Goal: Task Accomplishment & Management: Manage account settings

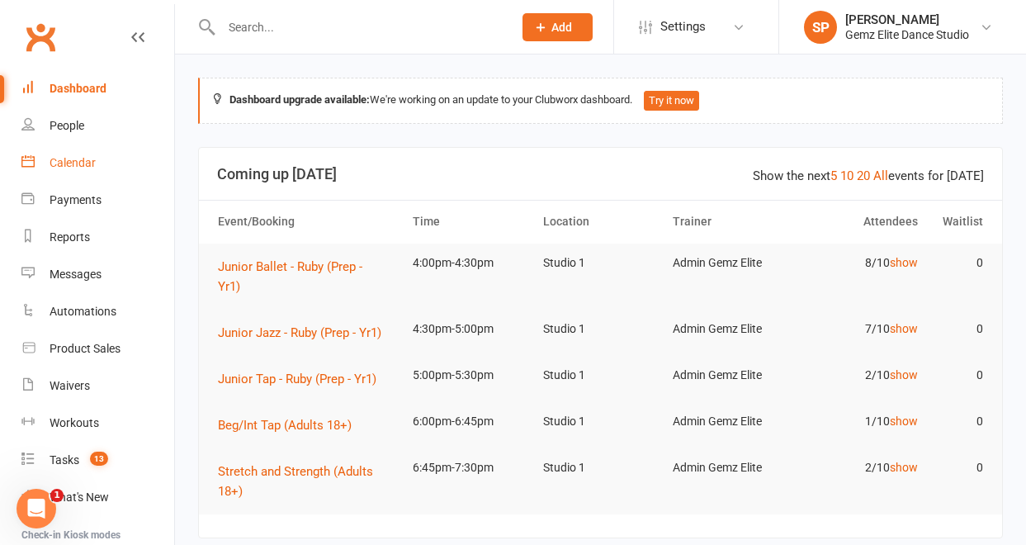
click at [89, 163] on div "Calendar" at bounding box center [73, 162] width 46 height 13
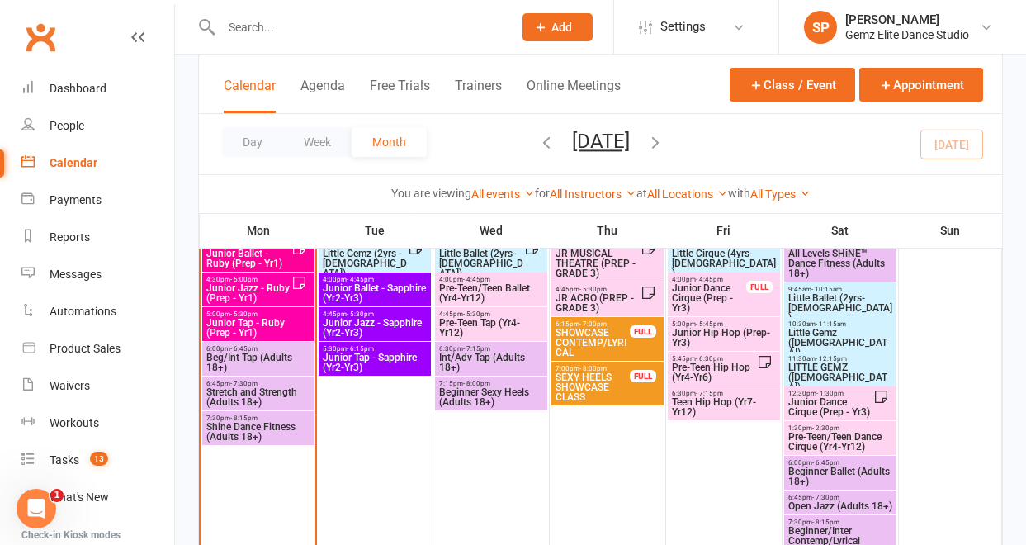
scroll to position [675, 0]
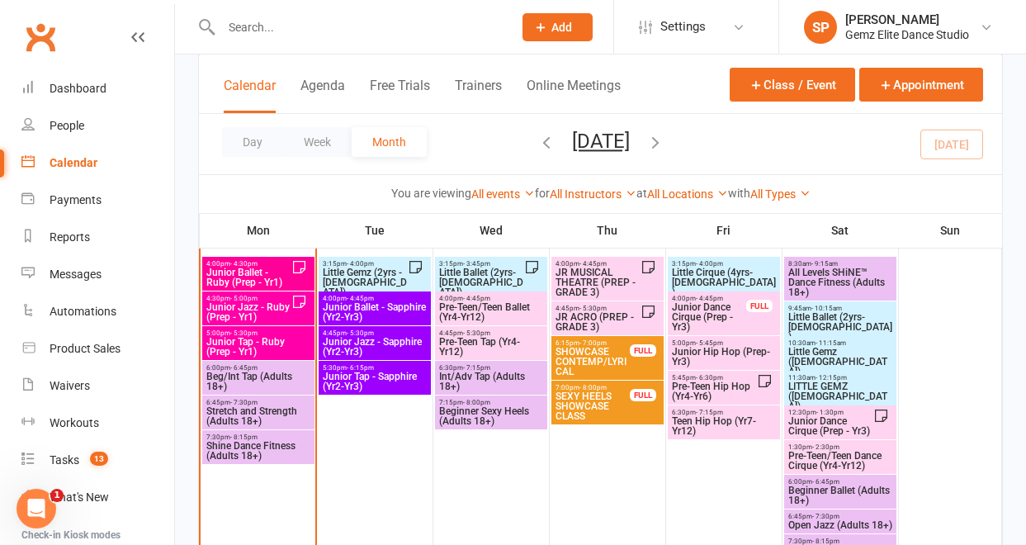
click at [262, 272] on span "Junior Ballet - Ruby (Prep - Yr1)" at bounding box center [249, 277] width 86 height 20
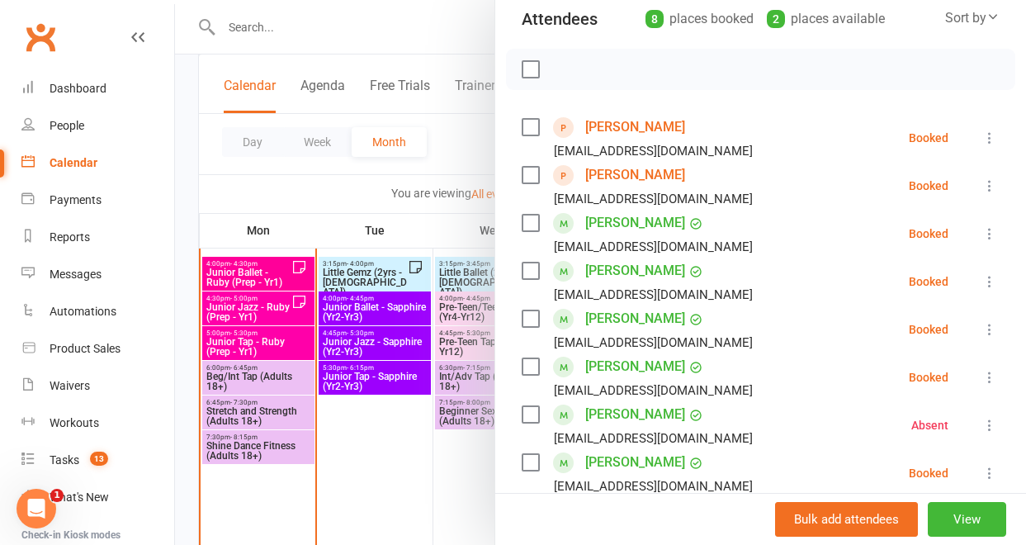
scroll to position [200, 0]
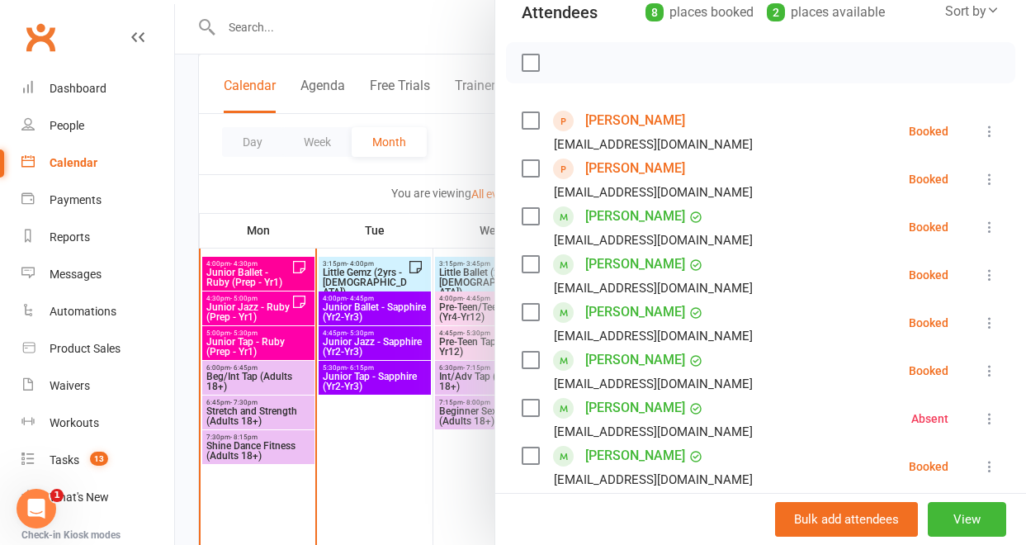
click at [981, 276] on icon at bounding box center [989, 275] width 17 height 17
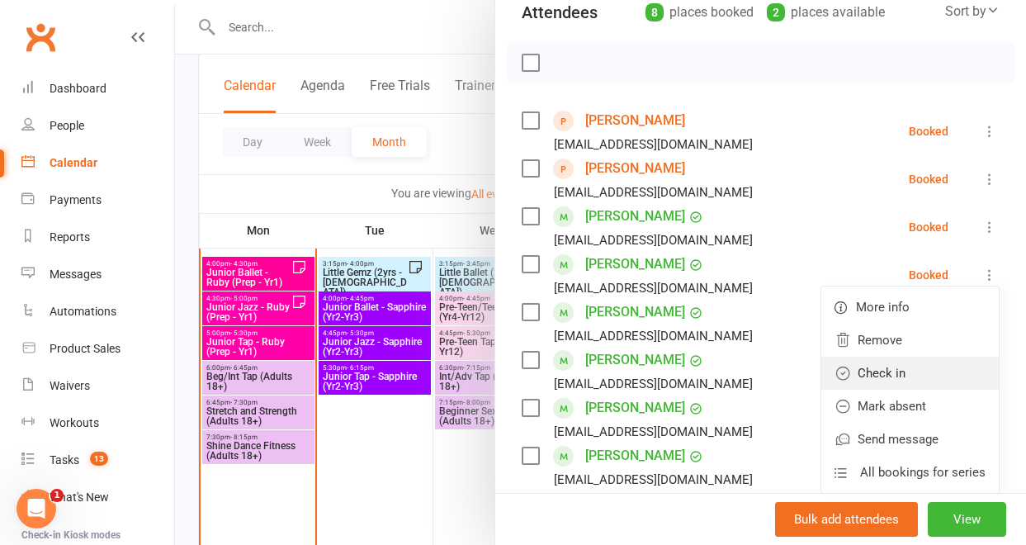
click at [901, 376] on link "Check in" at bounding box center [909, 373] width 177 height 33
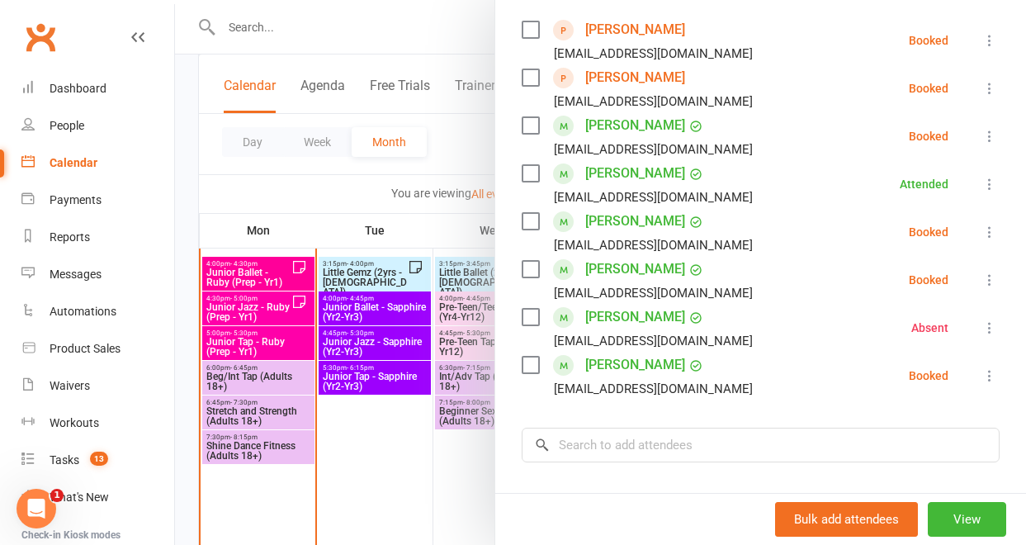
scroll to position [314, 0]
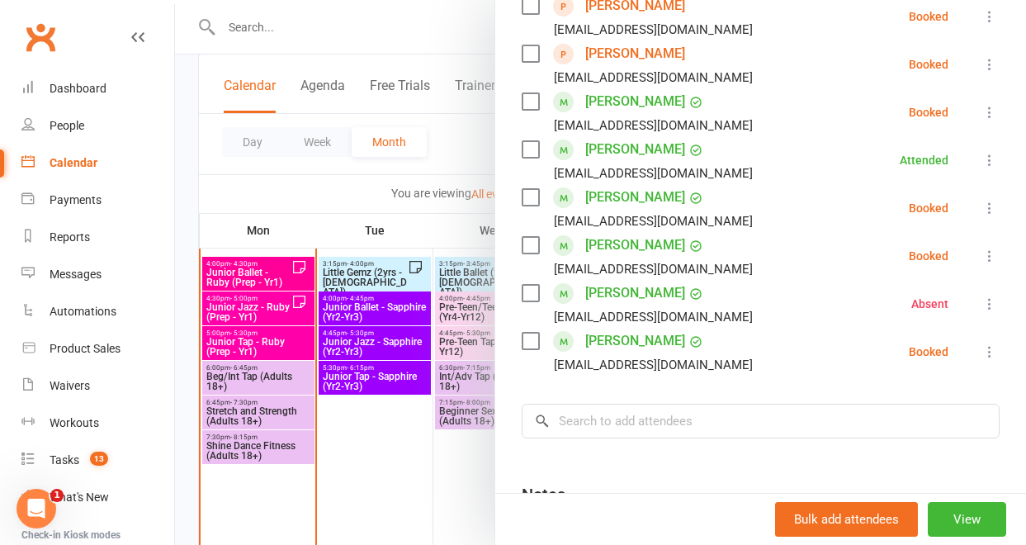
click at [981, 207] on icon at bounding box center [989, 208] width 17 height 17
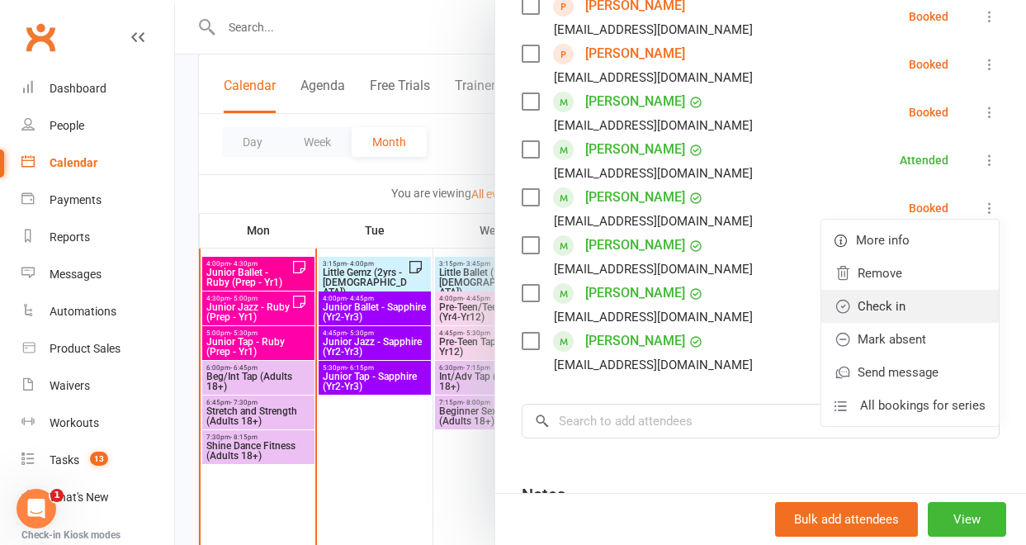
click at [902, 295] on link "Check in" at bounding box center [909, 306] width 177 height 33
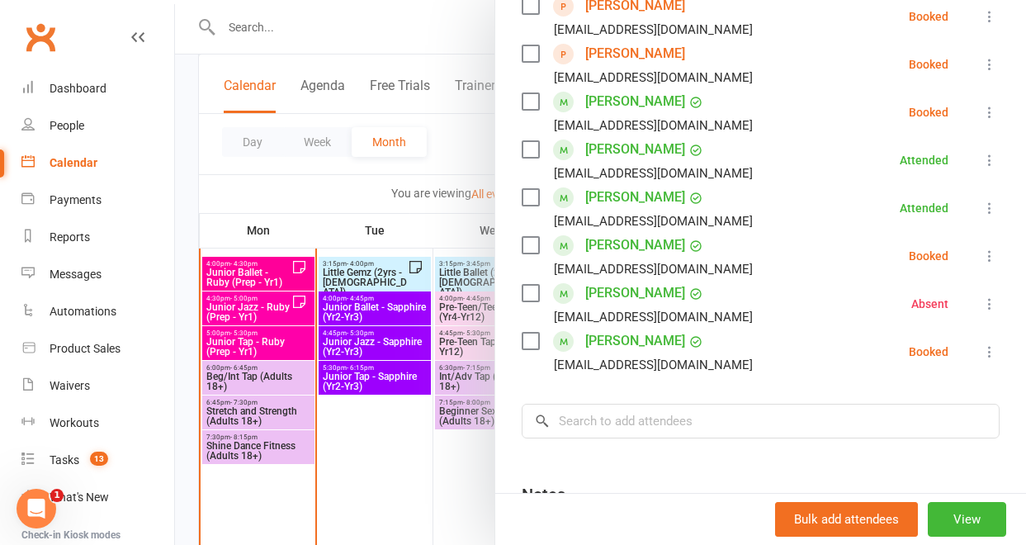
click at [981, 353] on icon at bounding box center [989, 351] width 17 height 17
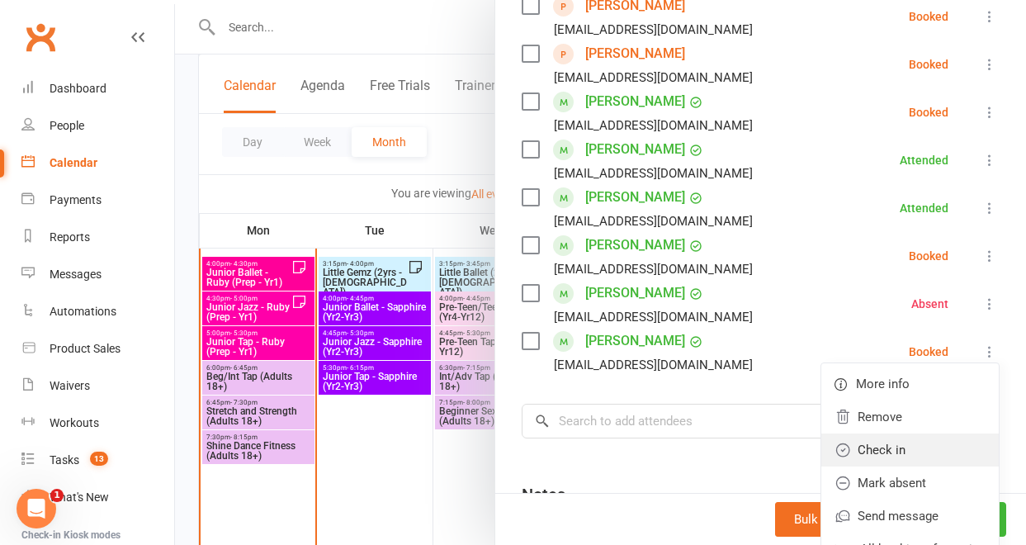
click at [906, 443] on link "Check in" at bounding box center [909, 449] width 177 height 33
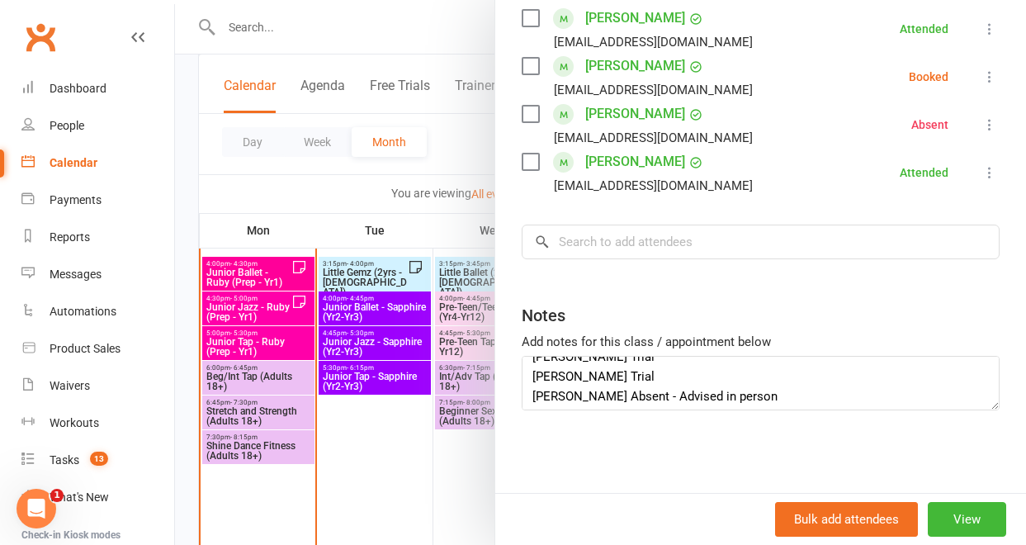
scroll to position [40, 0]
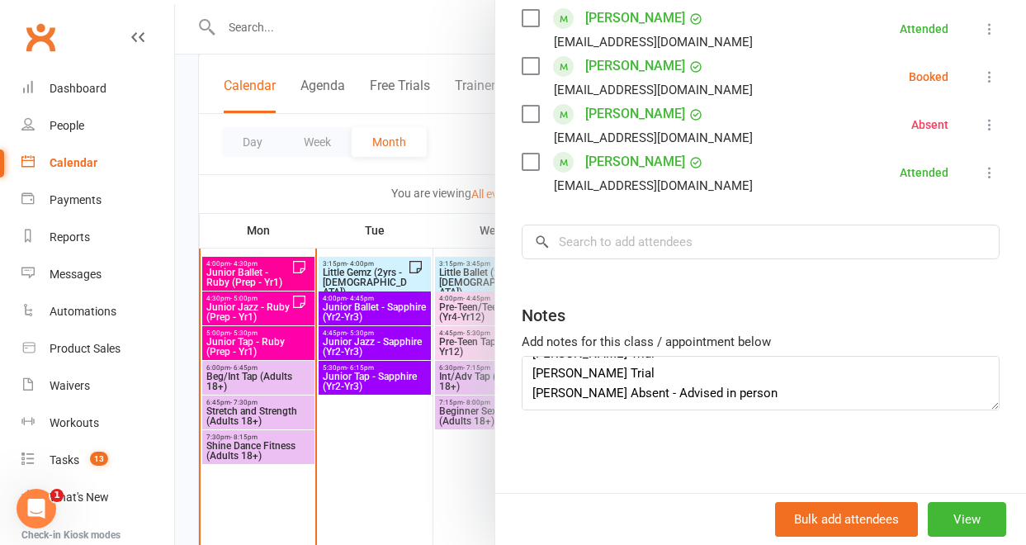
click at [442, 225] on div at bounding box center [600, 272] width 851 height 545
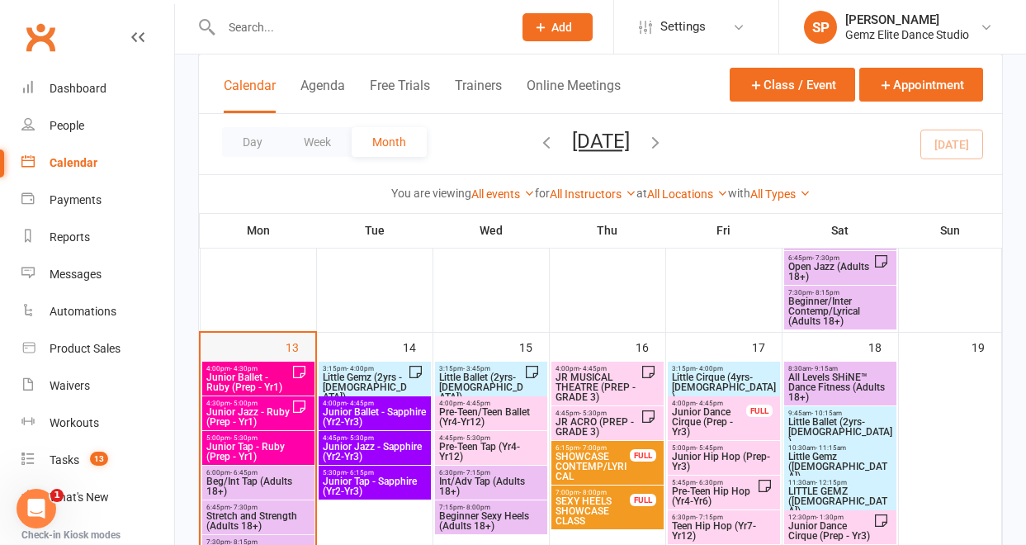
scroll to position [572, 0]
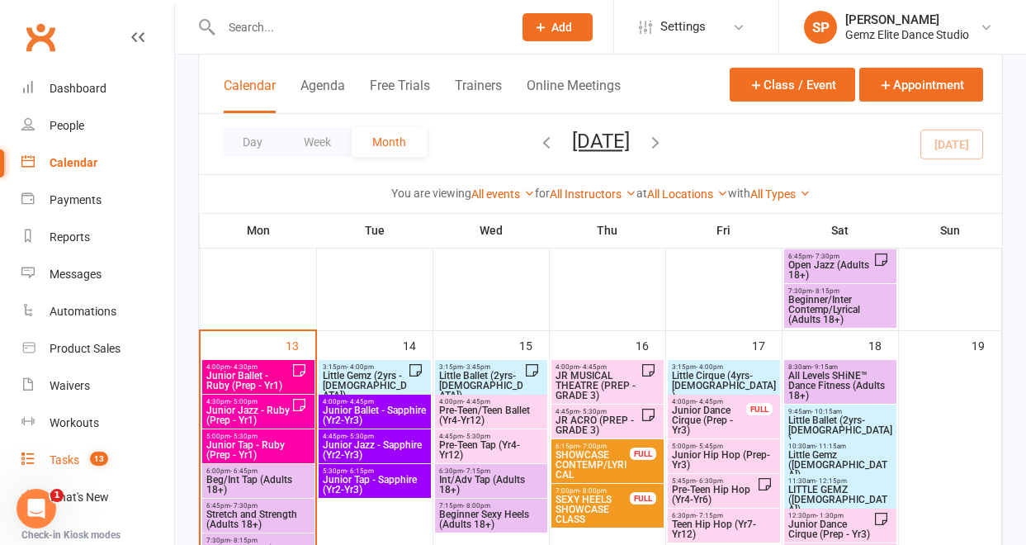
click at [64, 453] on div "Tasks" at bounding box center [65, 459] width 30 height 13
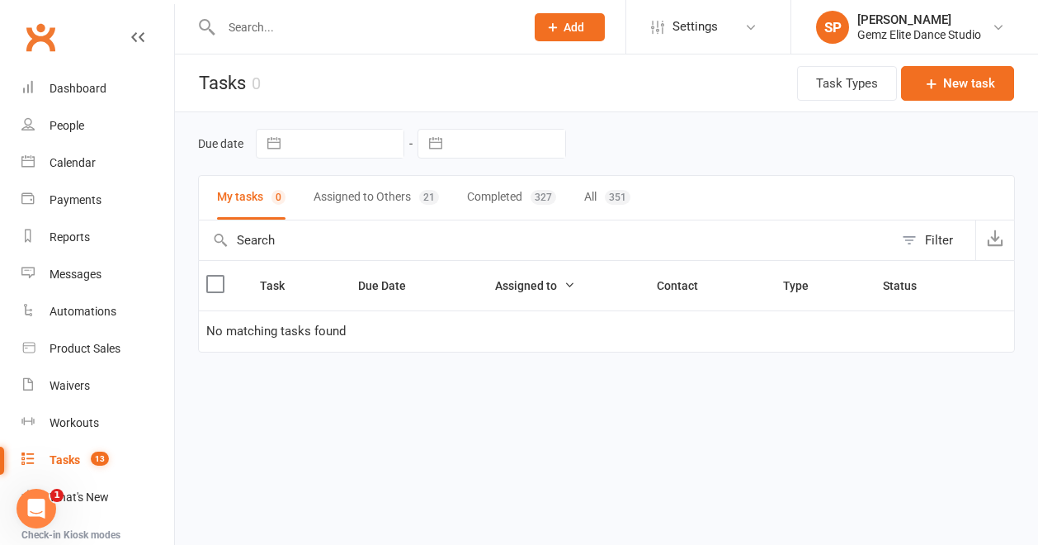
click at [408, 195] on button "Assigned to Others 21" at bounding box center [376, 198] width 125 height 44
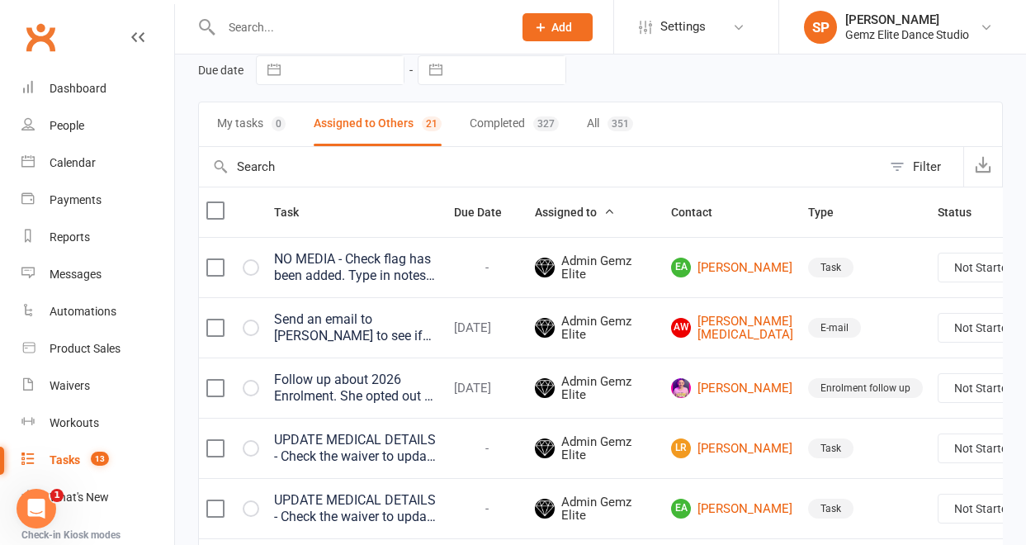
scroll to position [71, 0]
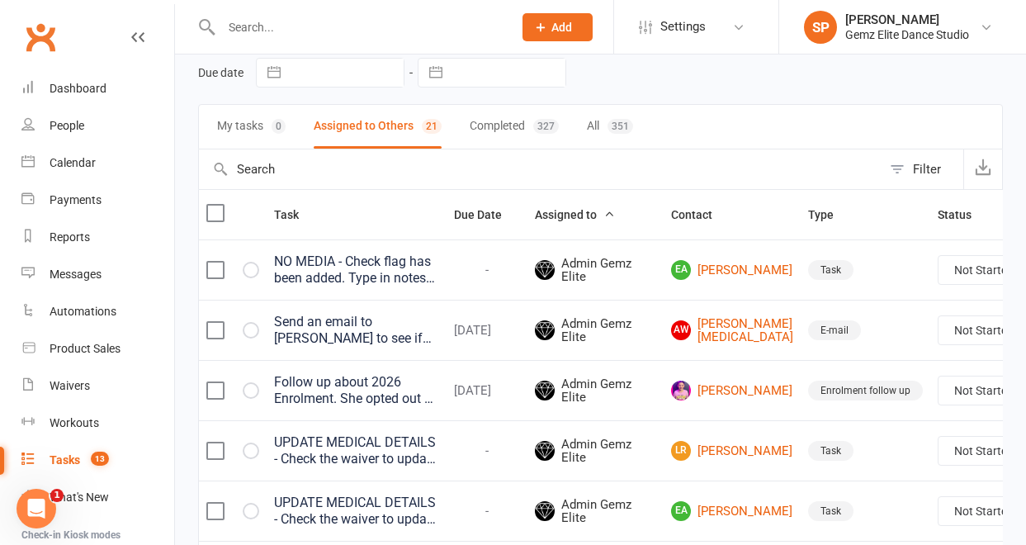
click at [401, 267] on div "NO MEDIA - Check flag has been added. Type in notes of the trial class." at bounding box center [356, 269] width 165 height 33
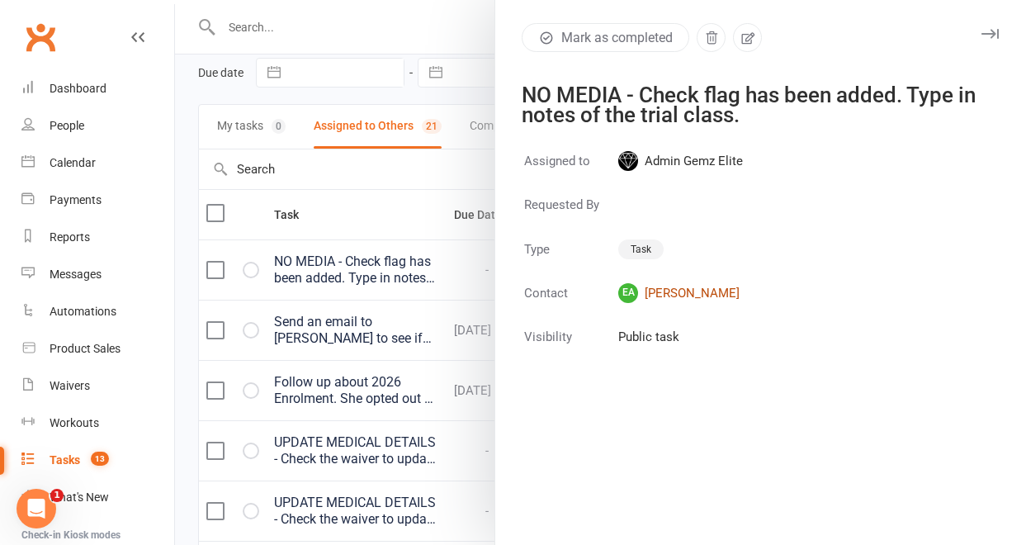
click at [670, 295] on link "EA [PERSON_NAME]" at bounding box center [680, 293] width 125 height 20
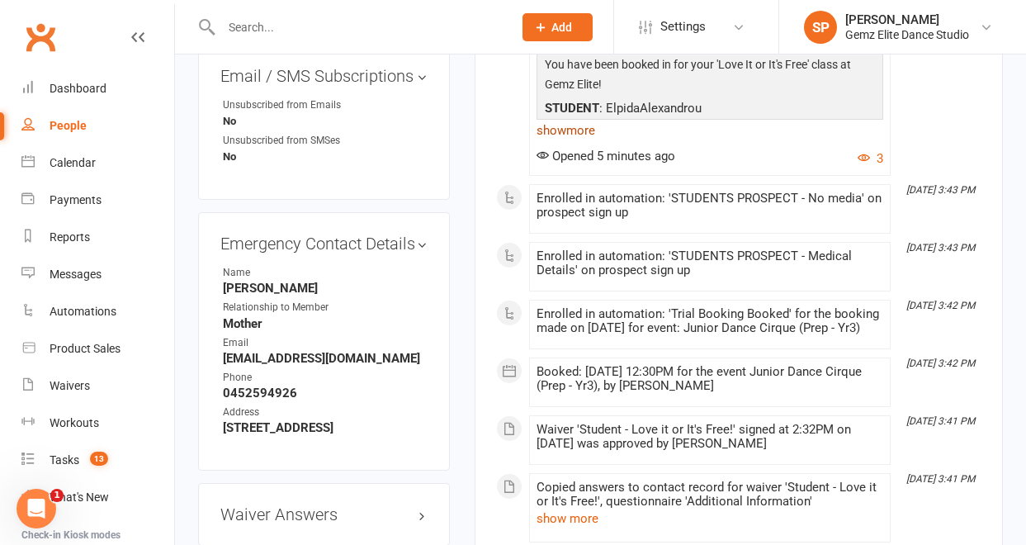
scroll to position [1152, 0]
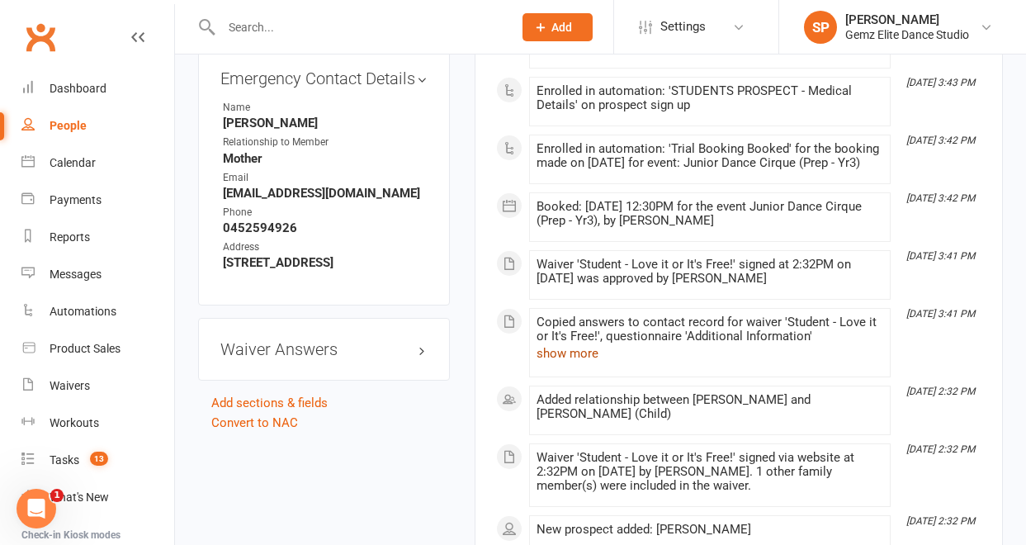
click at [566, 363] on button "show more" at bounding box center [567, 353] width 62 height 20
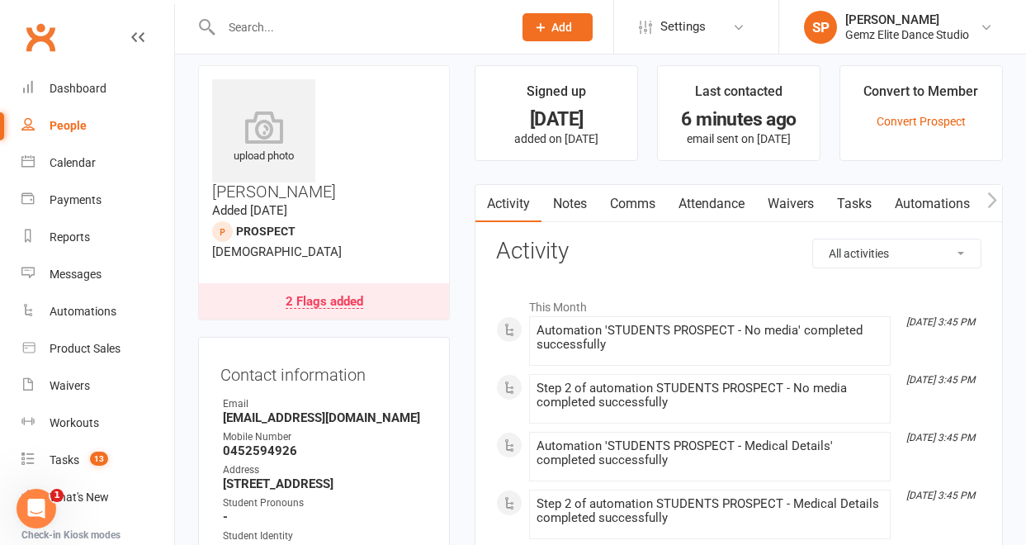
scroll to position [0, 0]
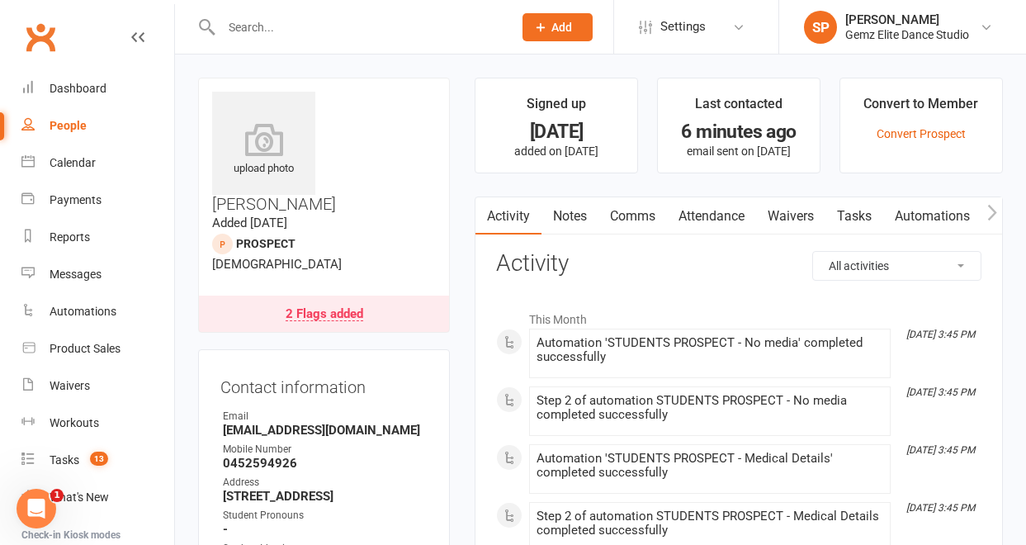
click at [328, 308] on div "2 Flags added" at bounding box center [325, 314] width 78 height 13
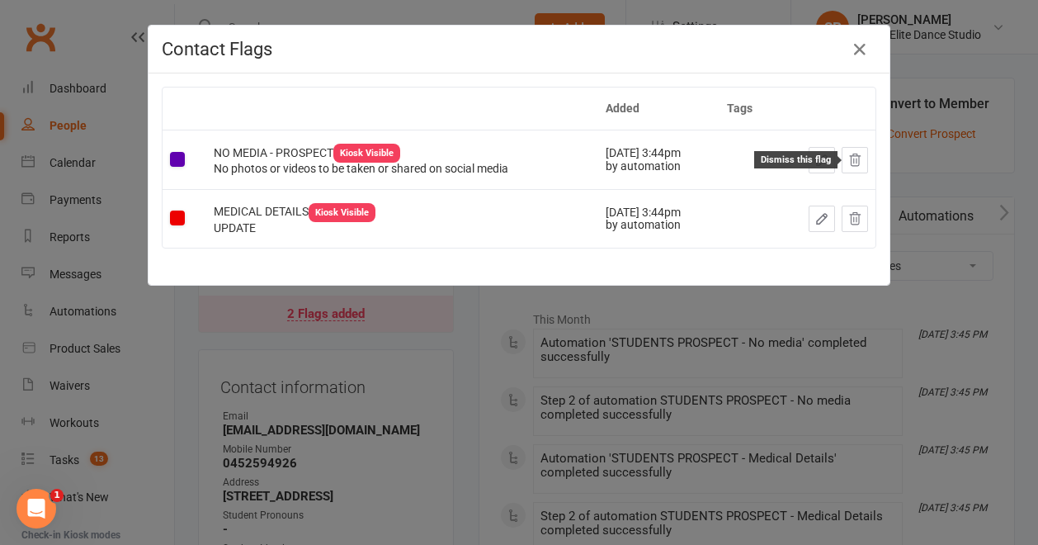
click at [849, 160] on icon at bounding box center [855, 160] width 15 height 15
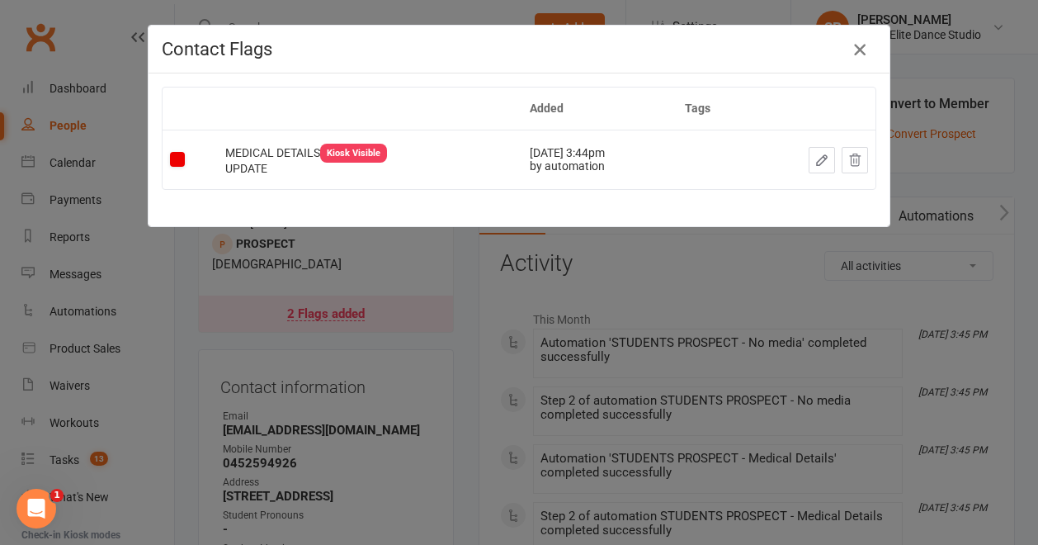
click at [858, 45] on icon "button" at bounding box center [860, 50] width 20 height 20
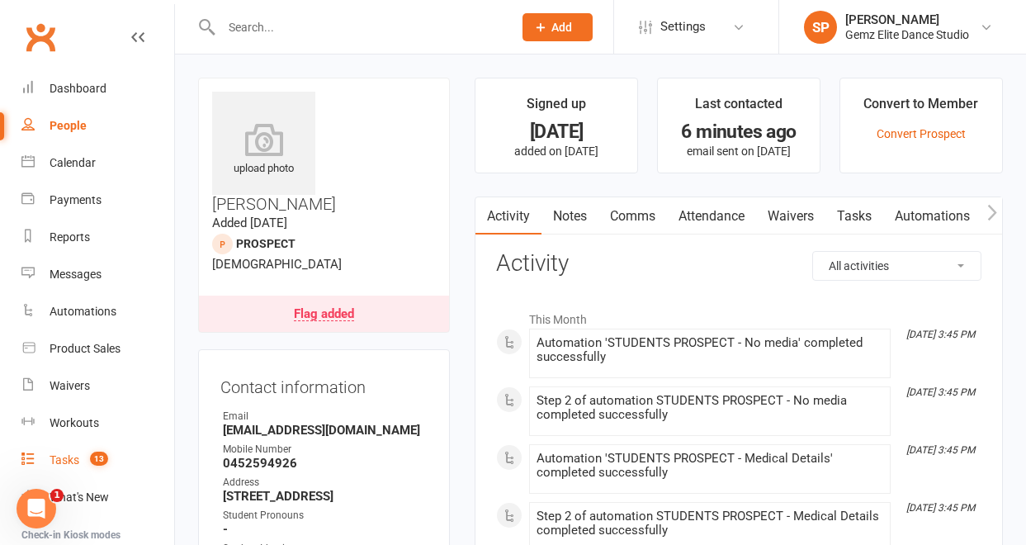
click at [71, 457] on div "Tasks" at bounding box center [65, 459] width 30 height 13
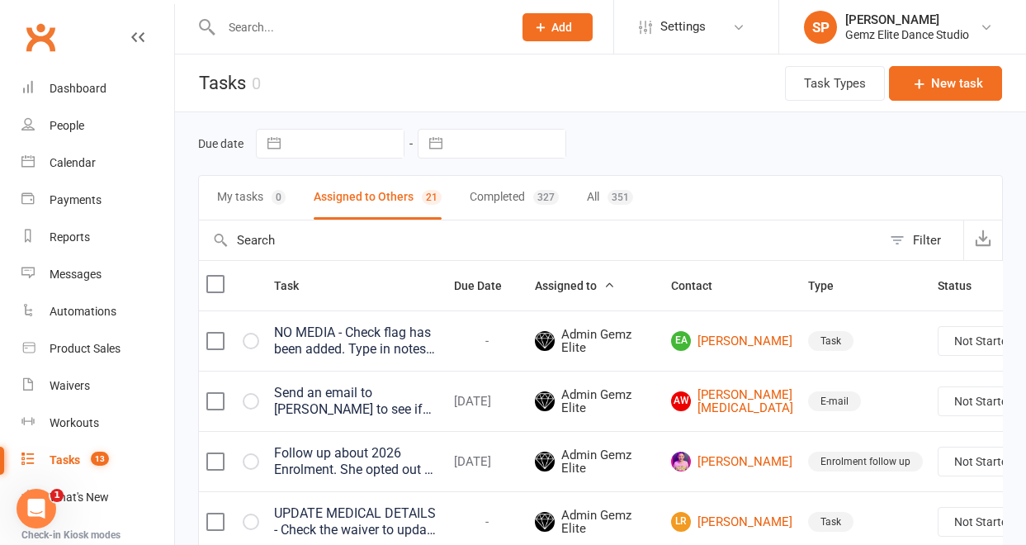
click at [413, 337] on div "NO MEDIA - Check flag has been added. Type in notes of the trial class." at bounding box center [356, 340] width 165 height 33
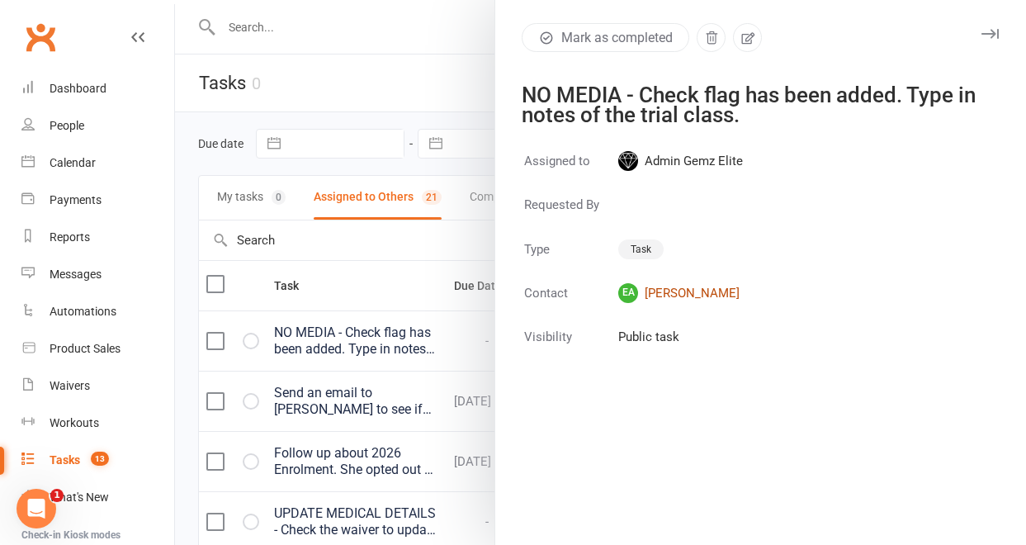
click at [705, 295] on link "EA [PERSON_NAME]" at bounding box center [680, 293] width 125 height 20
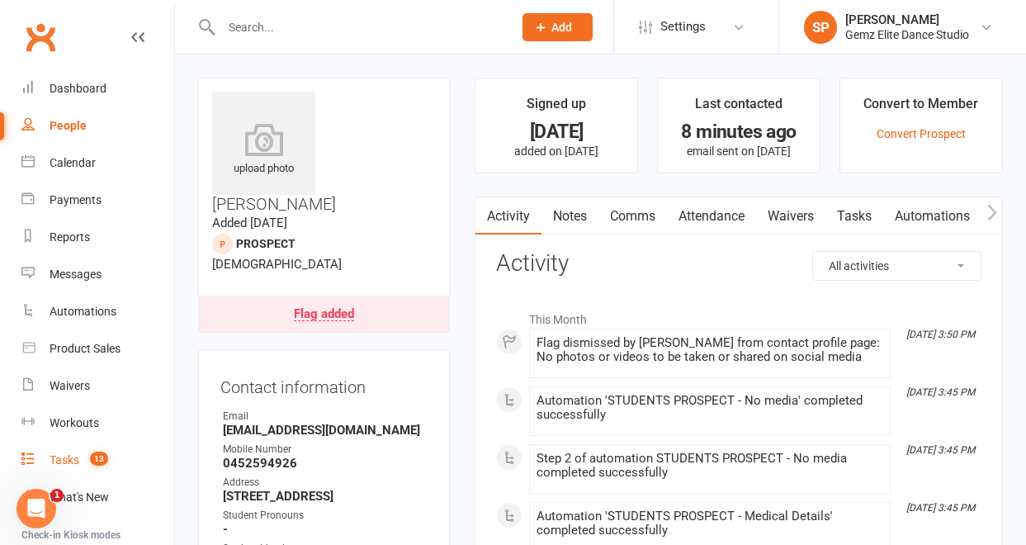
click at [58, 459] on div "Tasks" at bounding box center [65, 459] width 30 height 13
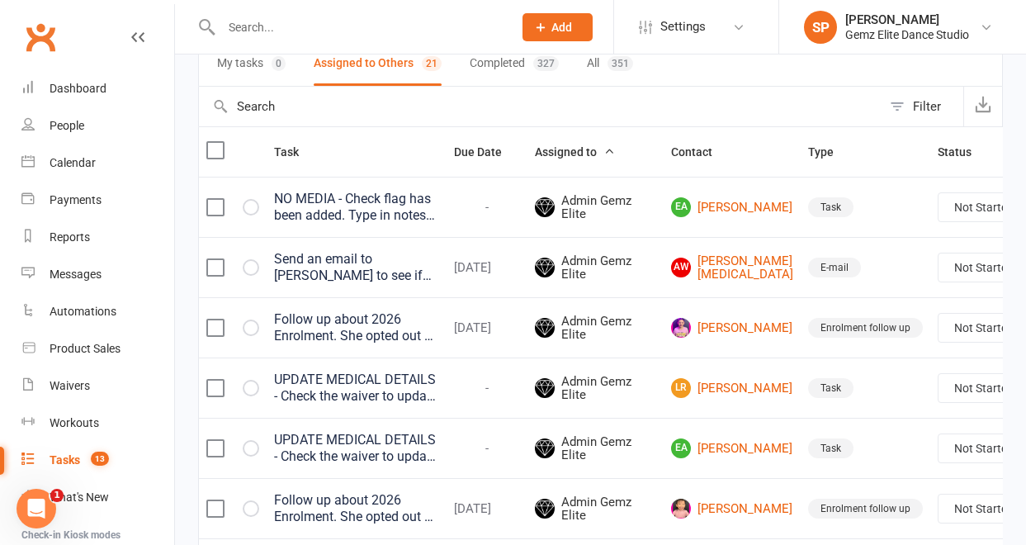
scroll to position [187, 0]
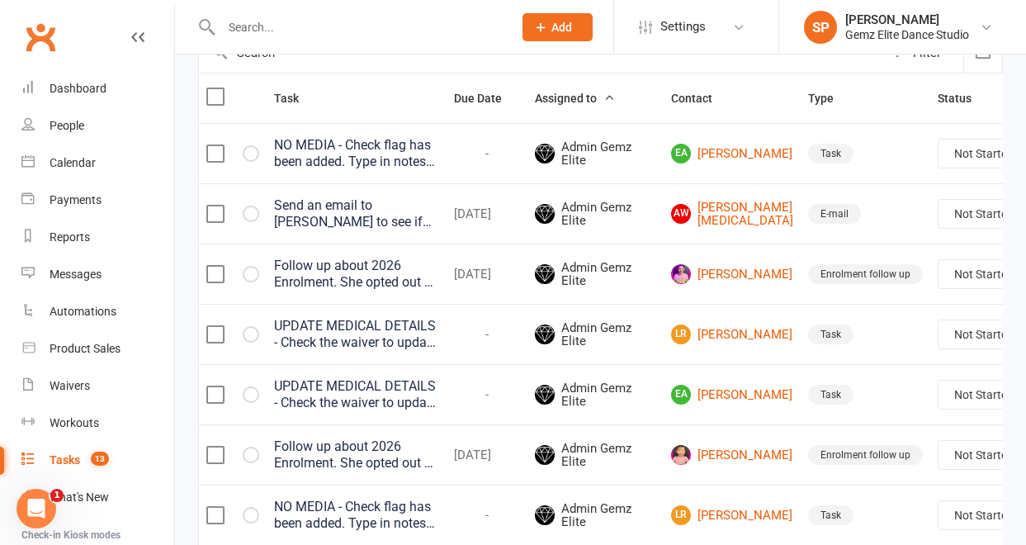
click at [962, 154] on select "Not Started In Progress Waiting Complete" at bounding box center [999, 153] width 122 height 28
click at [938, 143] on select "Not Started In Progress Waiting Complete" at bounding box center [999, 153] width 122 height 28
select select "unstarted"
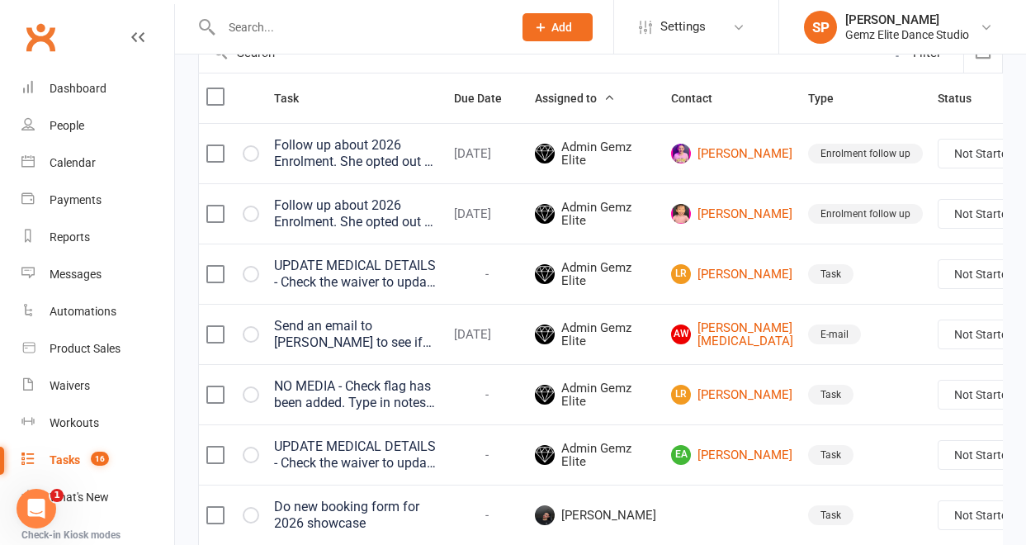
click at [417, 471] on div "UPDATE MEDICAL DETAILS - Check the waiver to update any medical details. Type i…" at bounding box center [356, 454] width 165 height 33
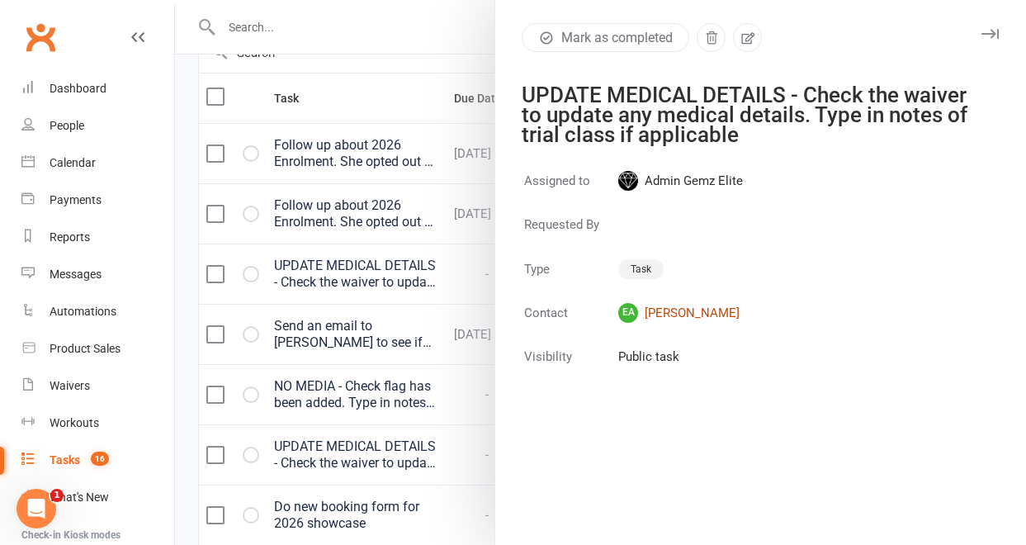
click at [691, 314] on link "EA [PERSON_NAME]" at bounding box center [680, 313] width 125 height 20
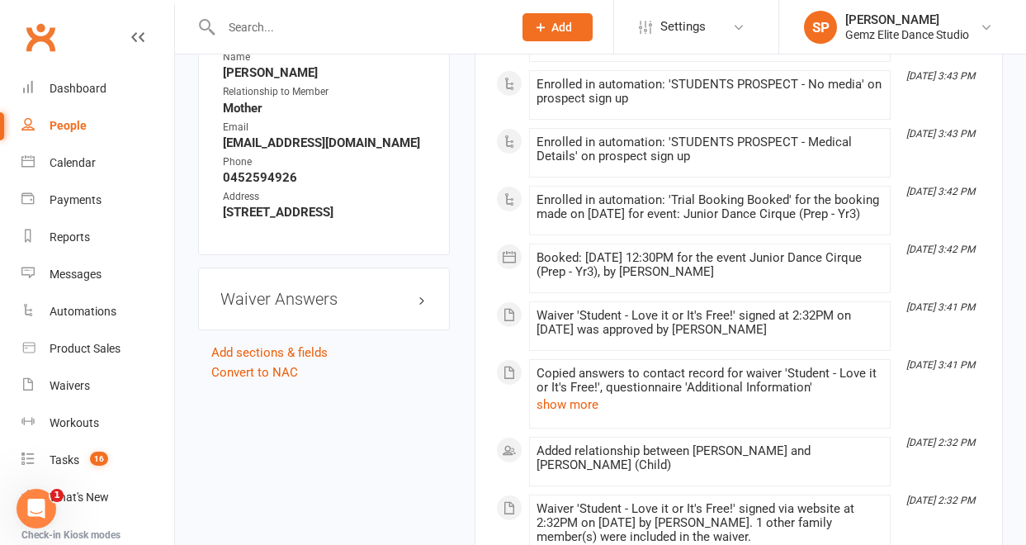
scroll to position [1203, 0]
click at [573, 413] on button "show more" at bounding box center [567, 404] width 62 height 20
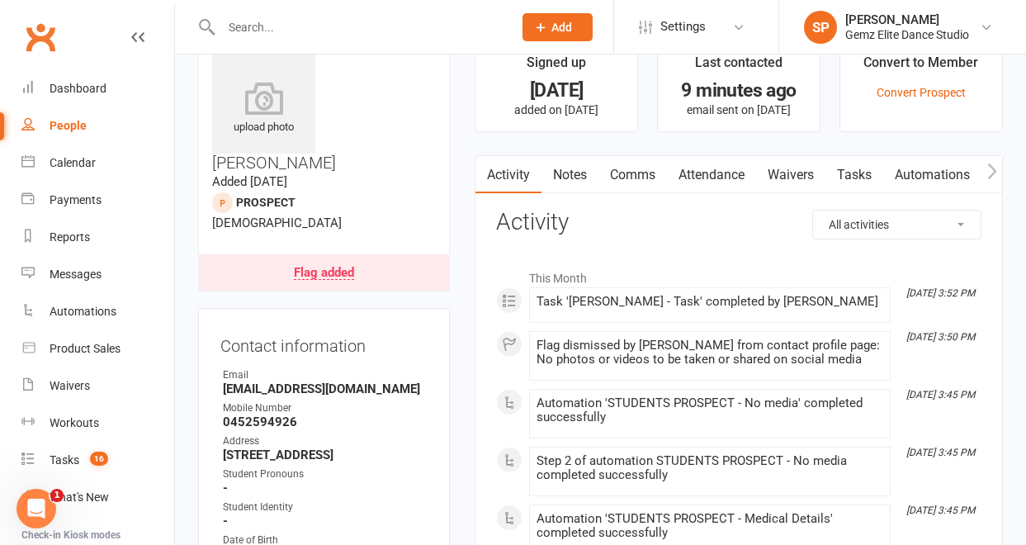
scroll to position [0, 0]
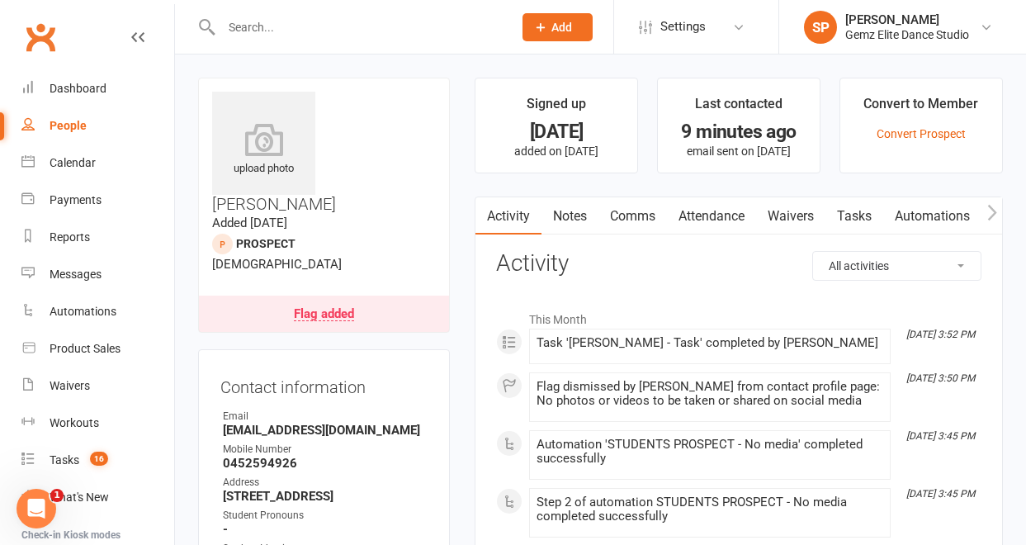
click at [349, 308] on div "Flag added" at bounding box center [324, 314] width 60 height 13
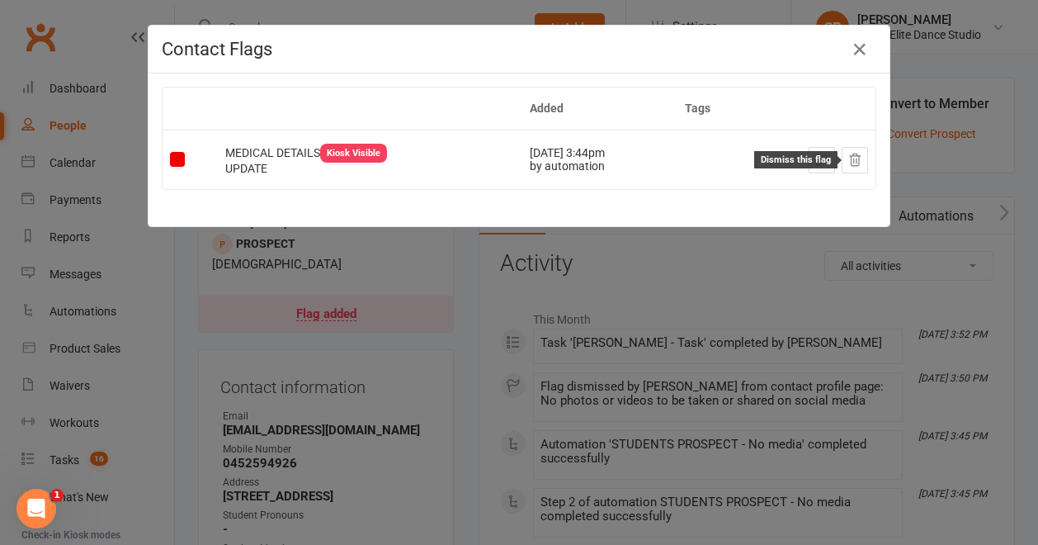
click at [848, 161] on icon at bounding box center [855, 160] width 15 height 15
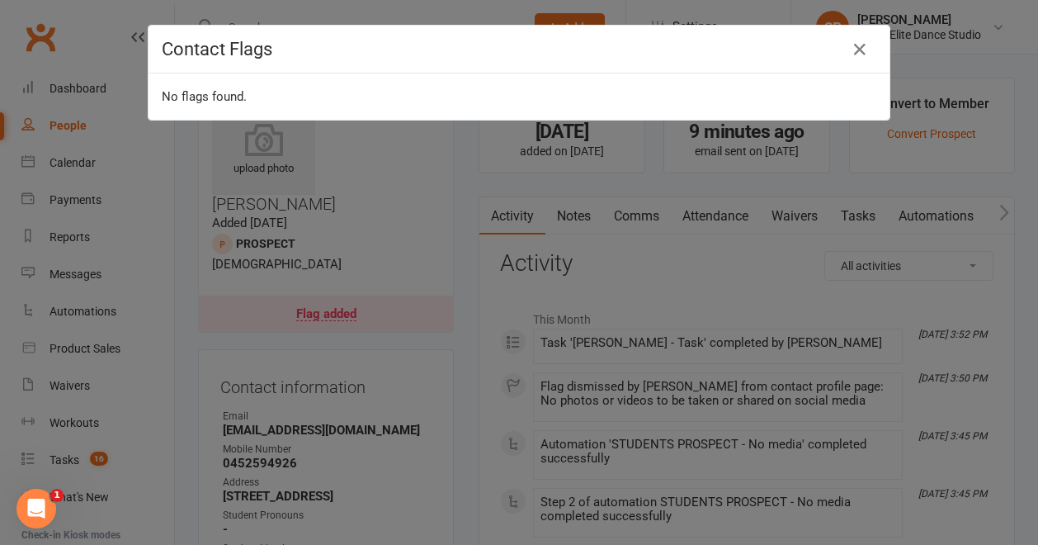
click at [64, 456] on div "Contact Flags No flags found." at bounding box center [519, 272] width 1038 height 545
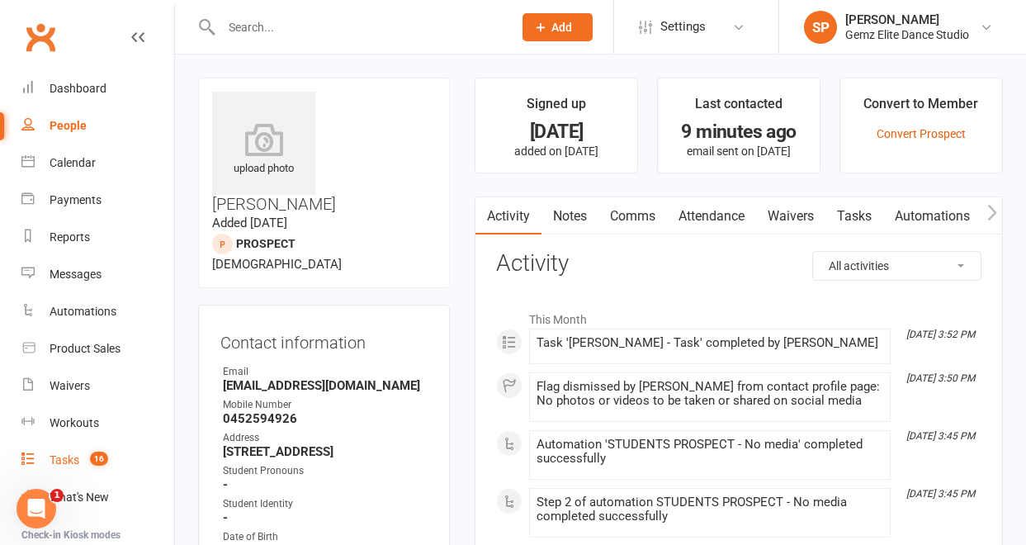
click at [69, 456] on div "Tasks" at bounding box center [65, 459] width 30 height 13
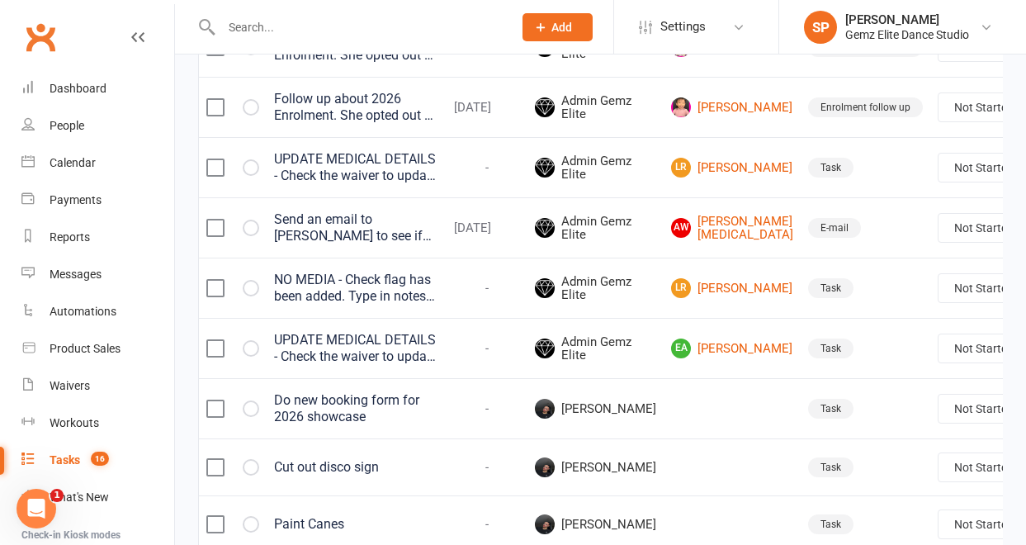
scroll to position [293, 0]
click at [966, 363] on select "Not Started In Progress Waiting Complete" at bounding box center [999, 349] width 122 height 28
click at [938, 363] on select "Not Started In Progress Waiting Complete" at bounding box center [999, 349] width 122 height 28
select select "unstarted"
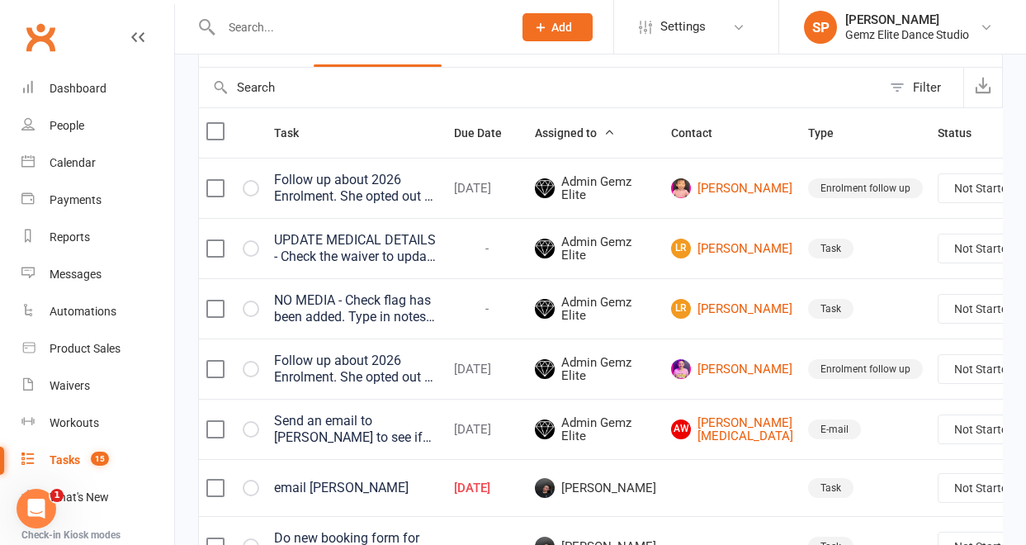
scroll to position [158, 0]
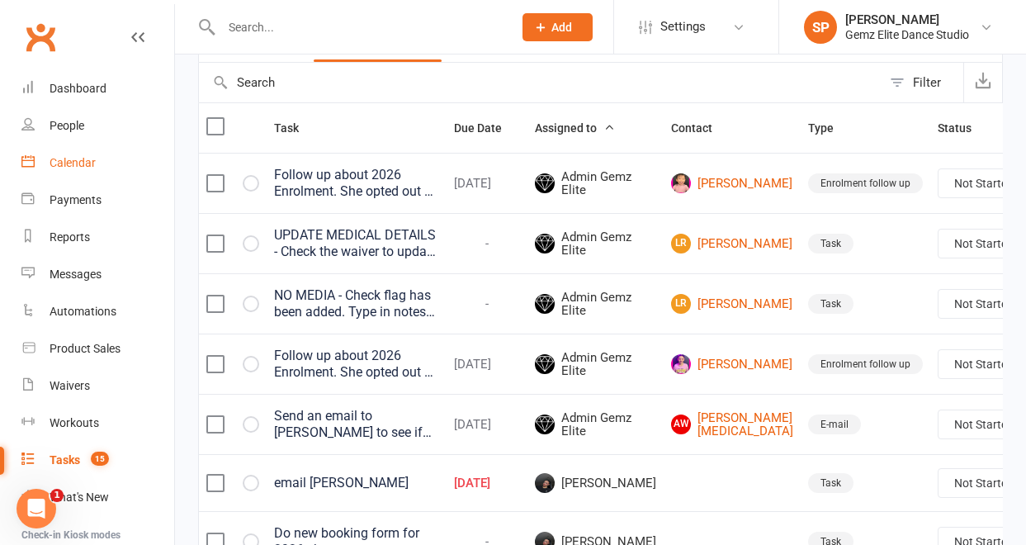
click at [86, 157] on div "Calendar" at bounding box center [73, 162] width 46 height 13
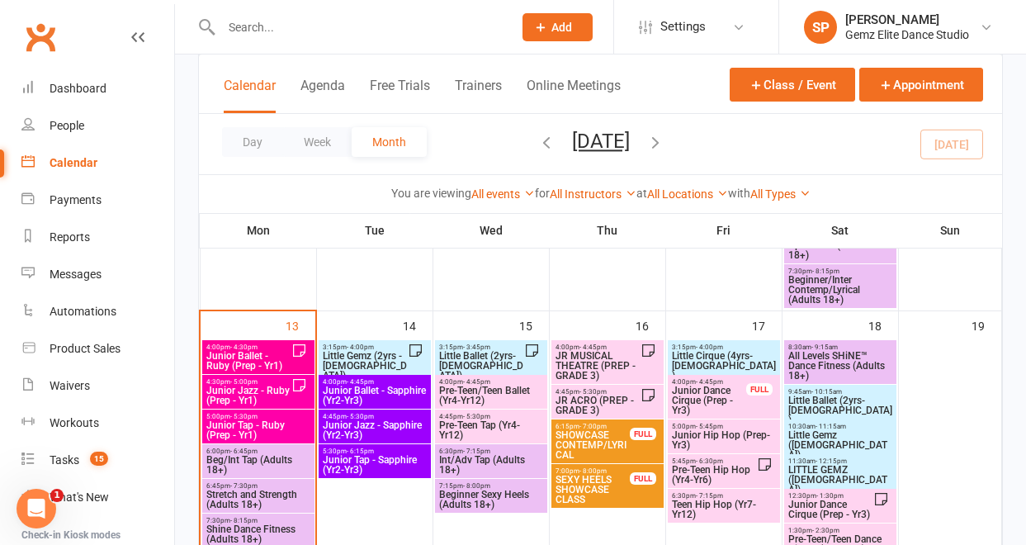
scroll to position [619, 0]
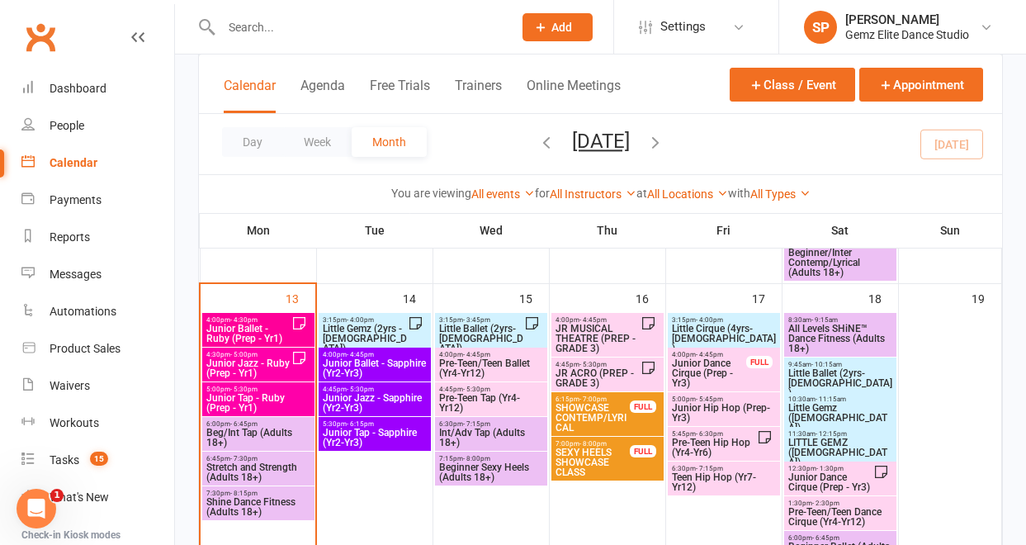
click at [274, 473] on span "Stretch and Strength (Adults 18+)" at bounding box center [259, 472] width 106 height 20
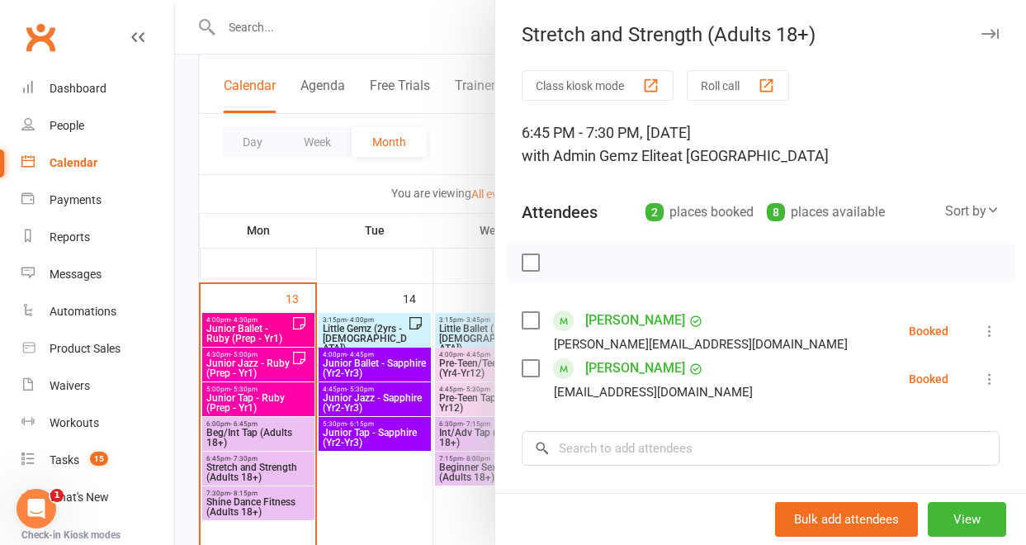
click at [981, 328] on icon at bounding box center [989, 331] width 17 height 17
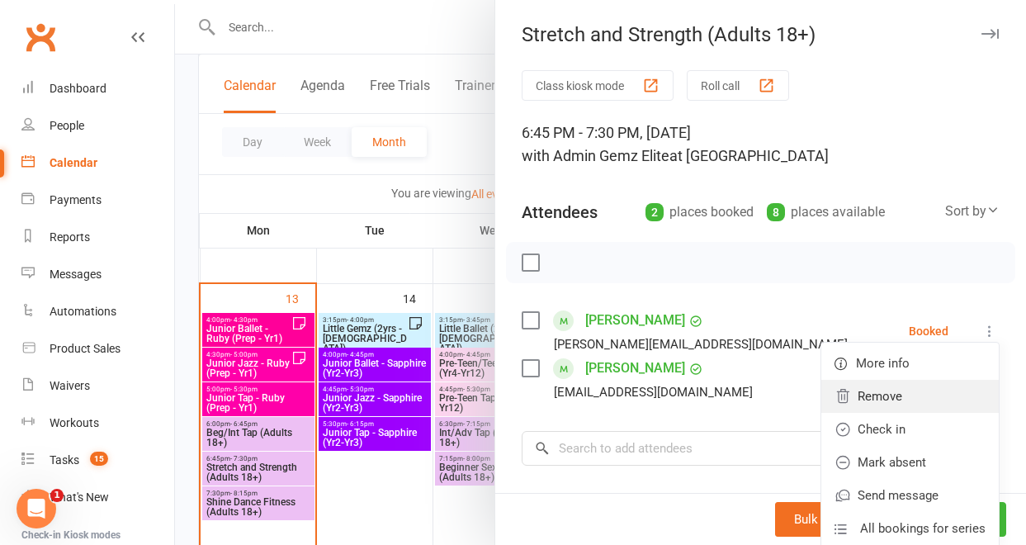
click at [911, 404] on link "Remove" at bounding box center [909, 396] width 177 height 33
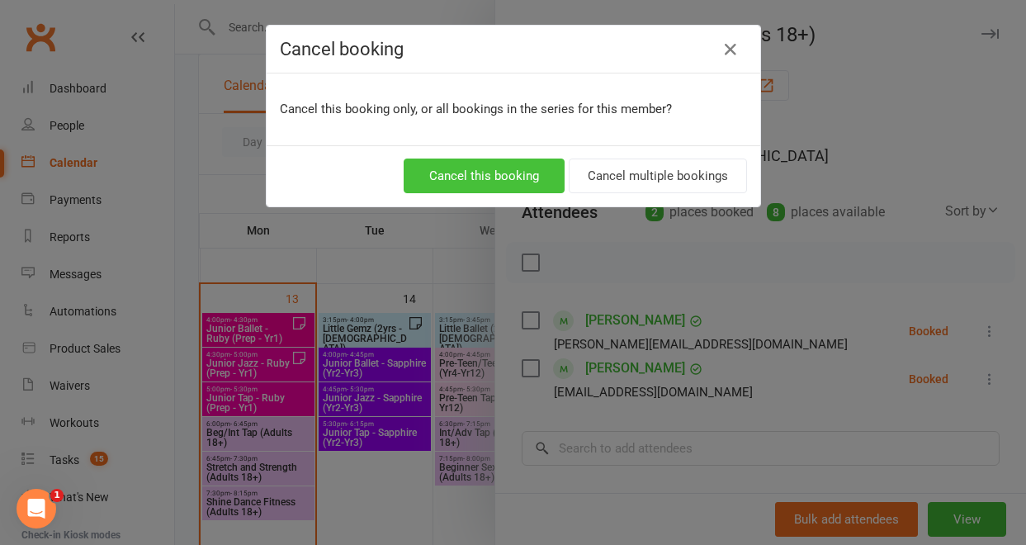
click at [533, 180] on button "Cancel this booking" at bounding box center [484, 175] width 161 height 35
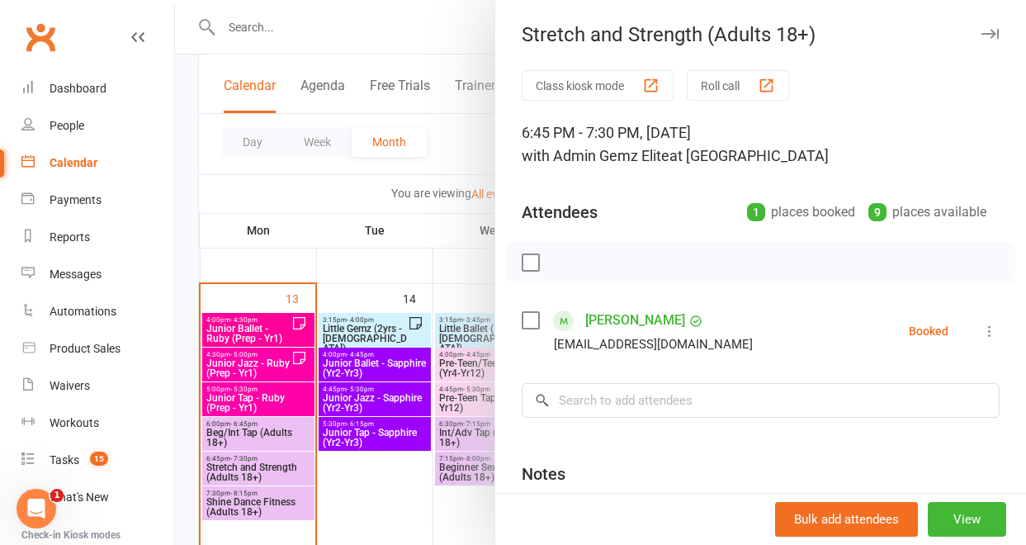
click at [981, 331] on icon at bounding box center [989, 331] width 17 height 17
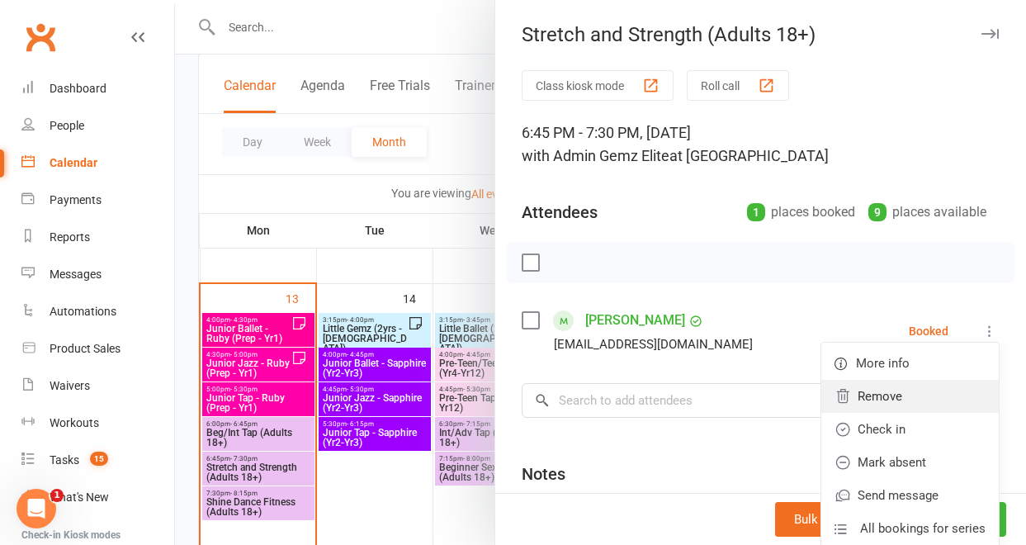
click at [898, 400] on link "Remove" at bounding box center [909, 396] width 177 height 33
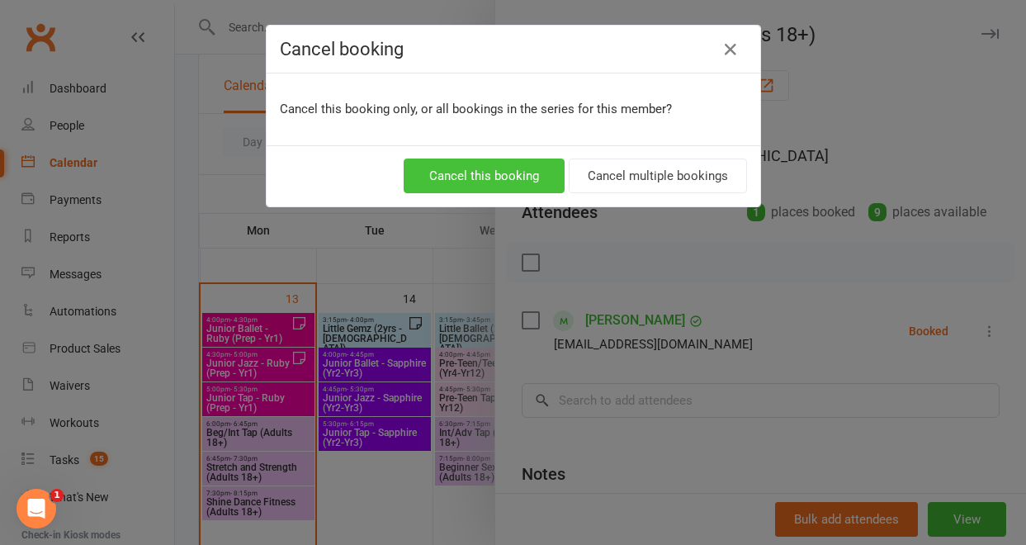
click at [522, 181] on button "Cancel this booking" at bounding box center [484, 175] width 161 height 35
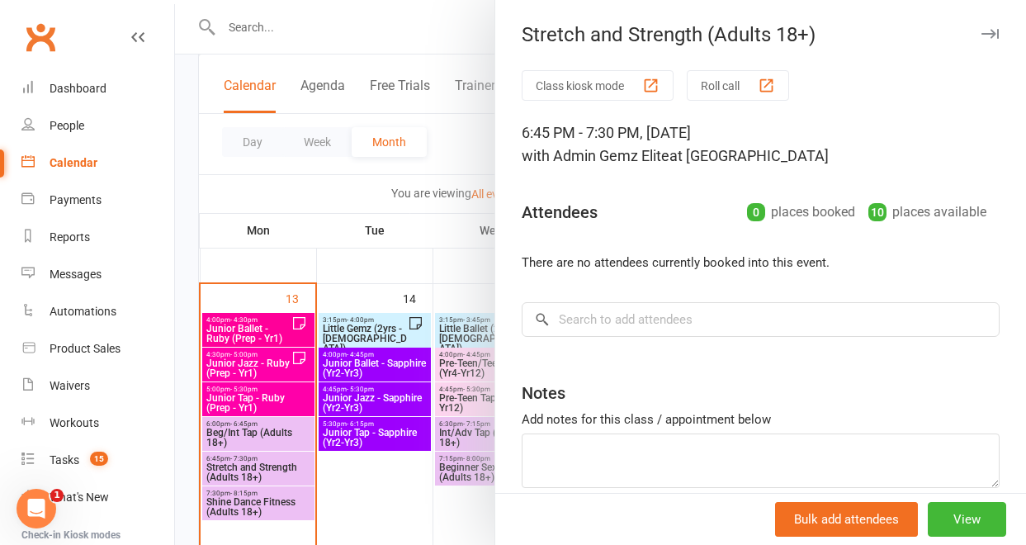
click at [406, 482] on div at bounding box center [600, 272] width 851 height 545
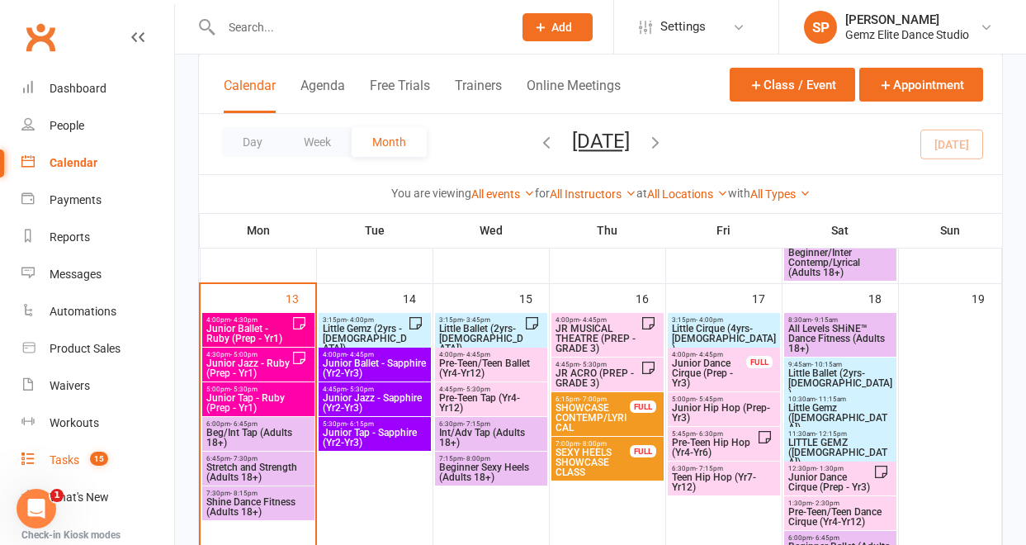
click at [64, 462] on div "Tasks" at bounding box center [65, 459] width 30 height 13
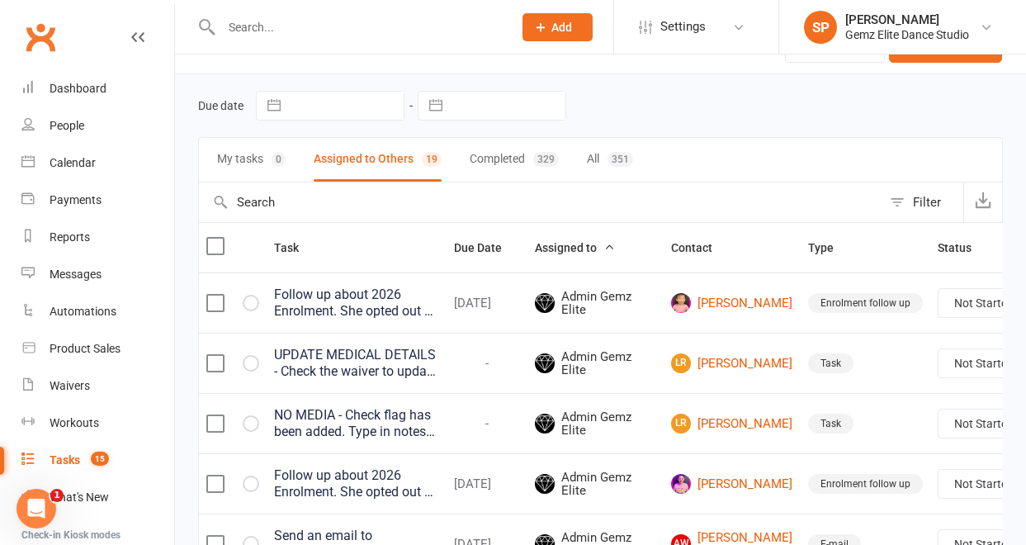
scroll to position [39, 0]
click at [405, 362] on div "UPDATE MEDICAL DETAILS - Check the waiver to update any medical details. Type i…" at bounding box center [356, 362] width 165 height 33
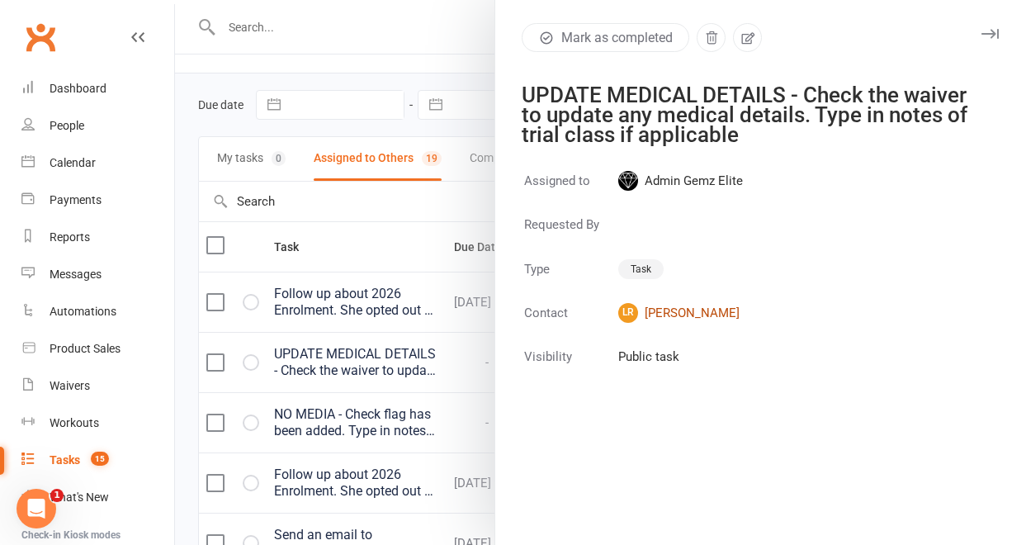
click at [678, 313] on link "LR [PERSON_NAME]" at bounding box center [680, 313] width 125 height 20
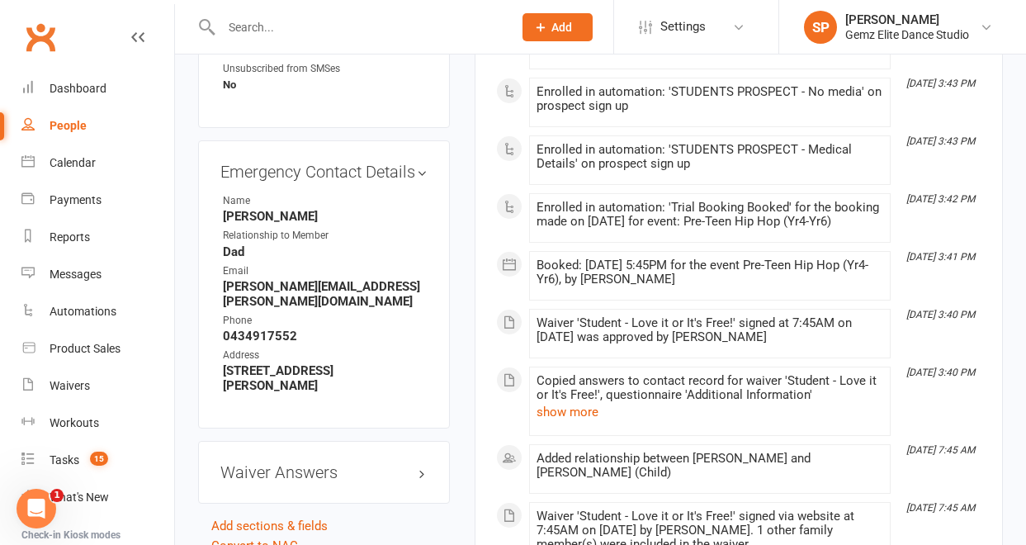
scroll to position [1089, 0]
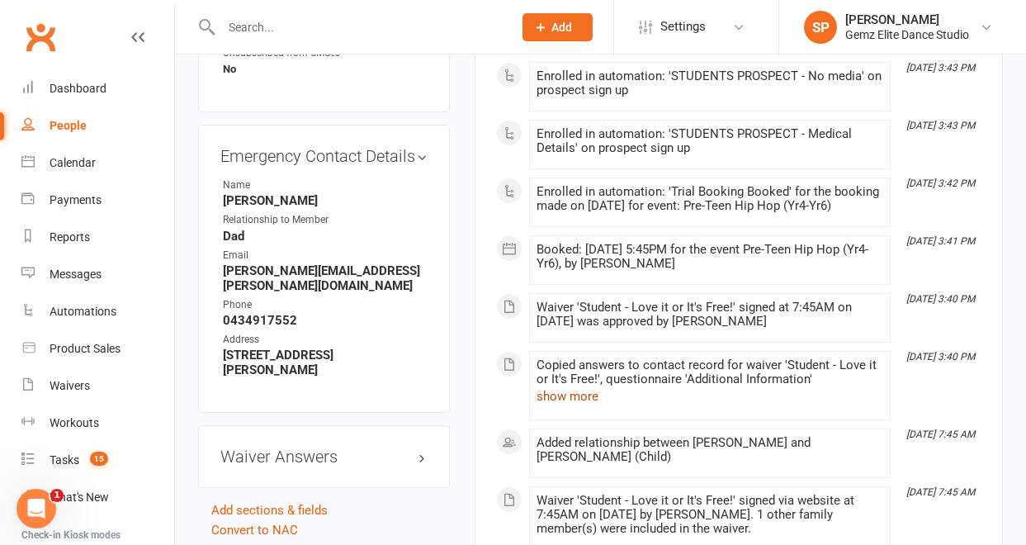
click at [581, 398] on button "show more" at bounding box center [567, 396] width 62 height 20
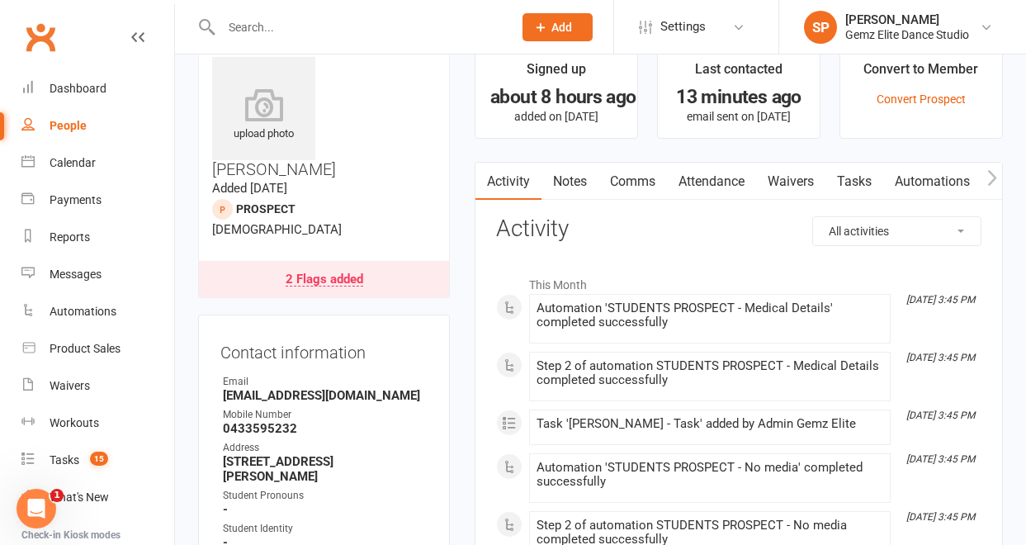
scroll to position [0, 0]
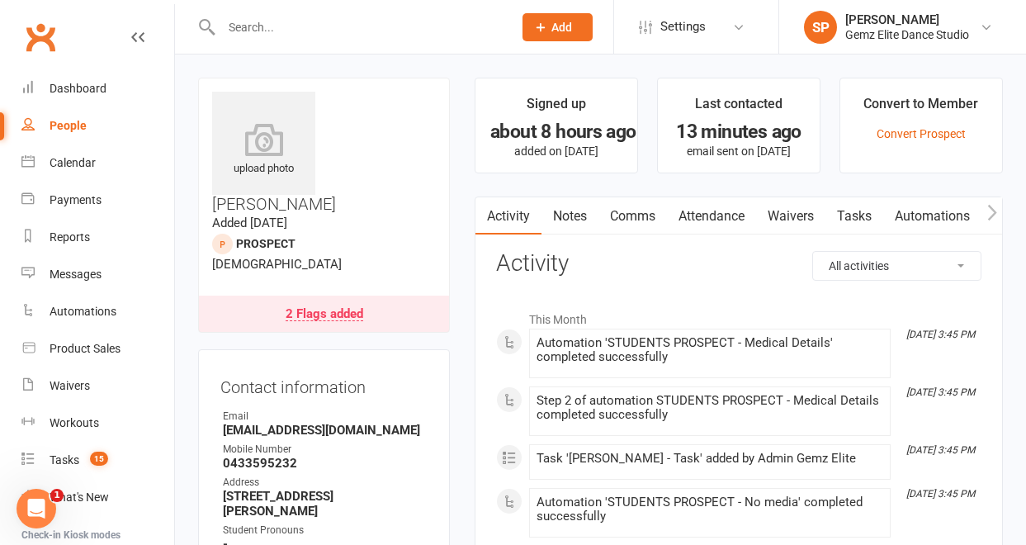
click at [355, 308] on div "2 Flags added" at bounding box center [325, 314] width 78 height 13
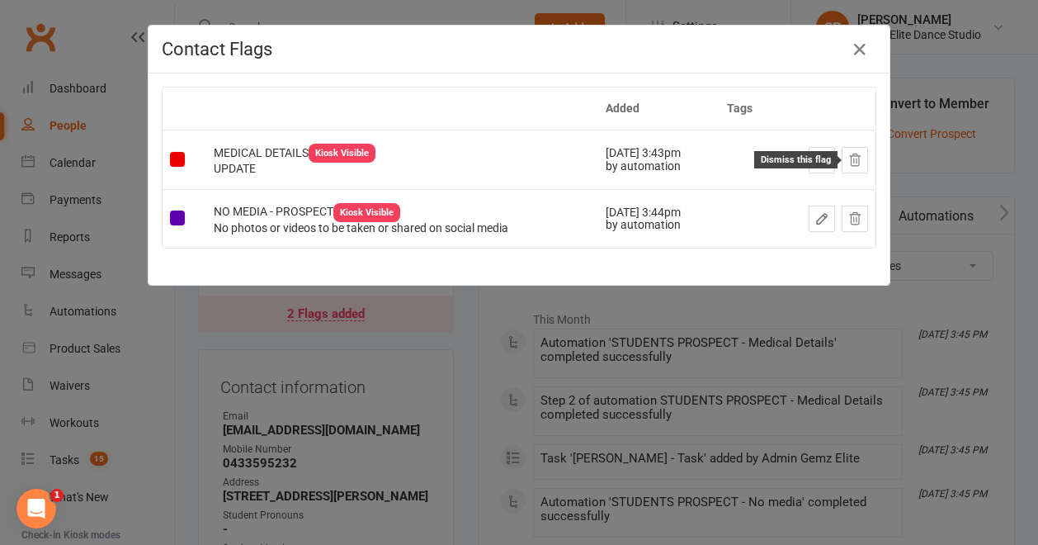
click at [848, 159] on icon at bounding box center [855, 160] width 15 height 15
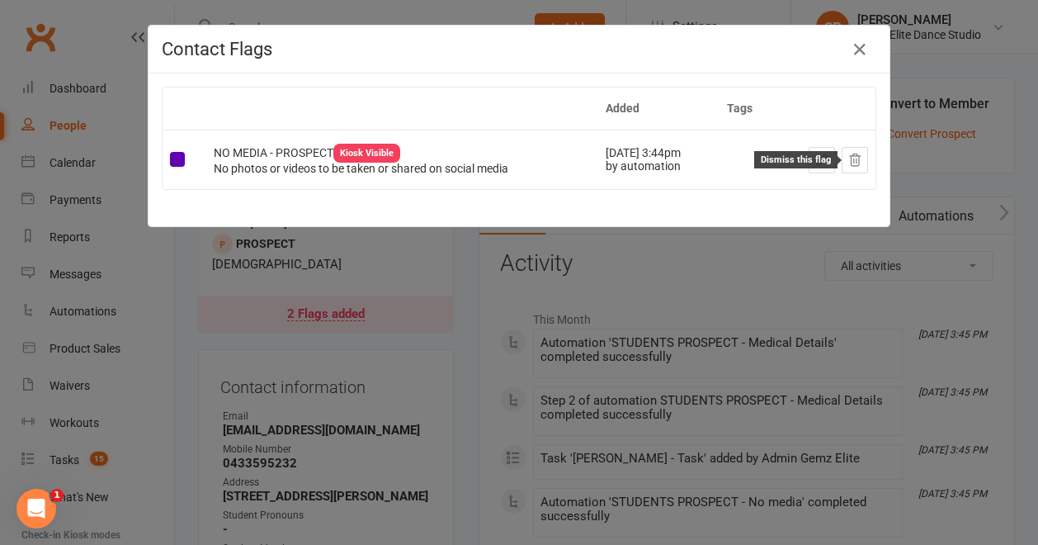
click at [851, 163] on icon at bounding box center [855, 160] width 15 height 15
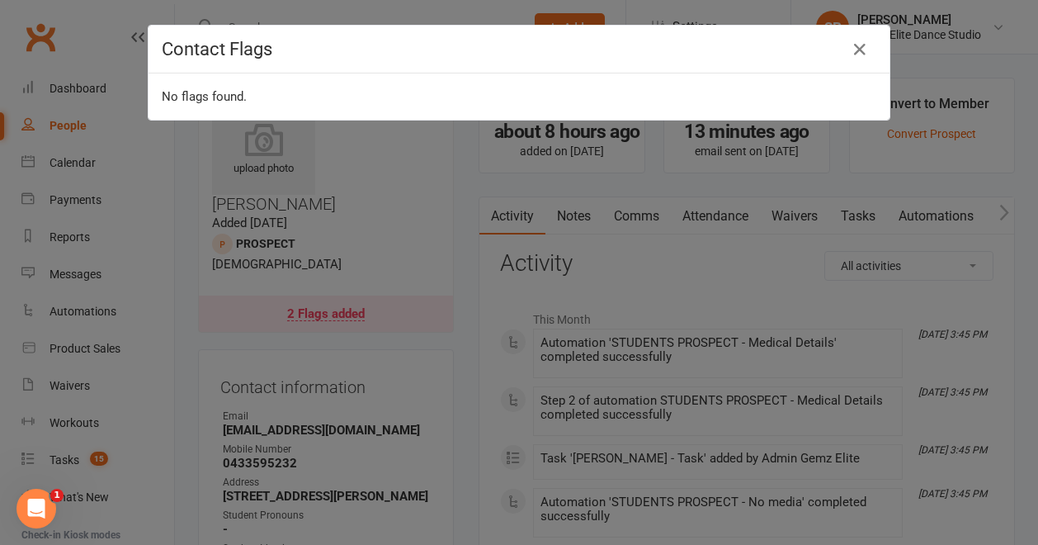
click at [63, 464] on div "Contact Flags No flags found." at bounding box center [519, 272] width 1038 height 545
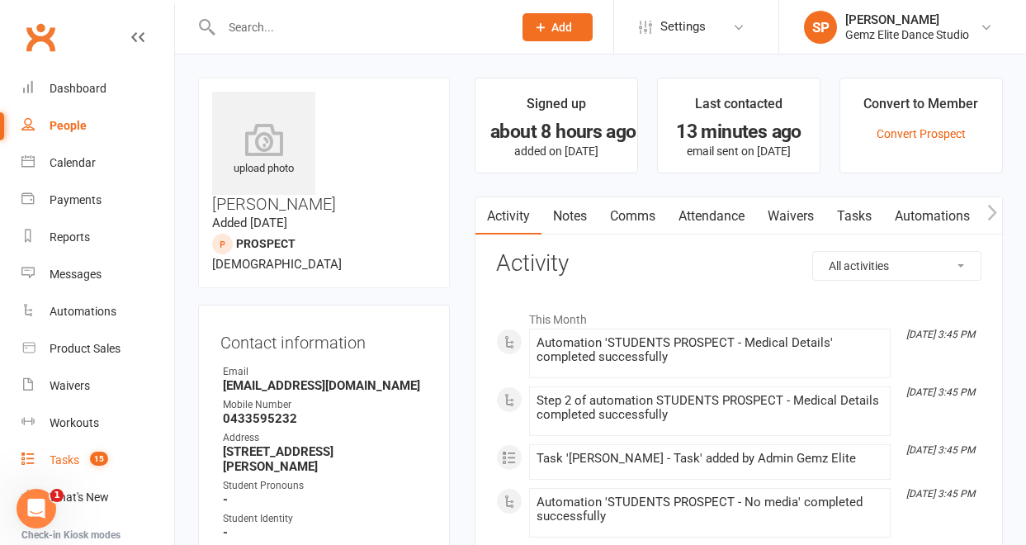
click at [63, 464] on div "Tasks" at bounding box center [65, 459] width 30 height 13
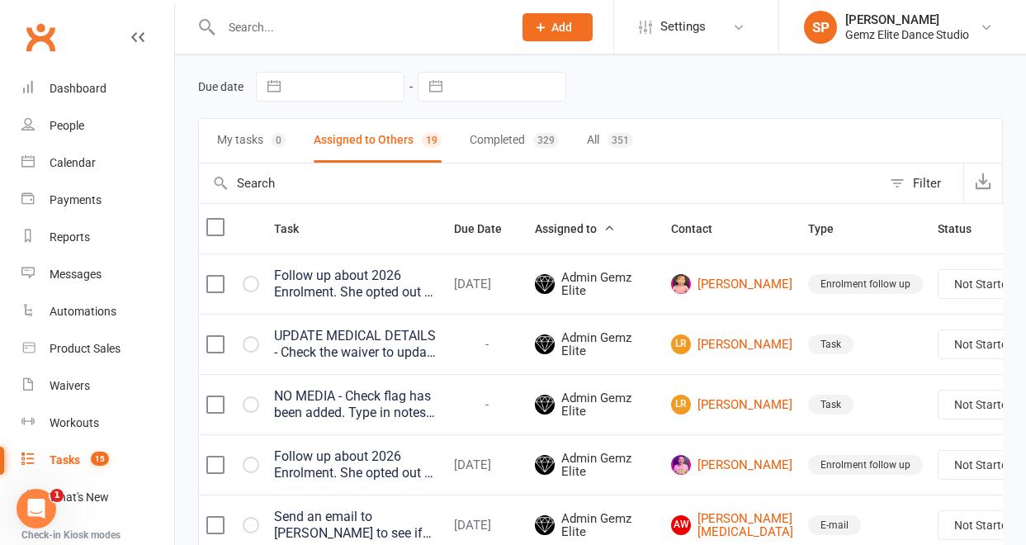
scroll to position [63, 0]
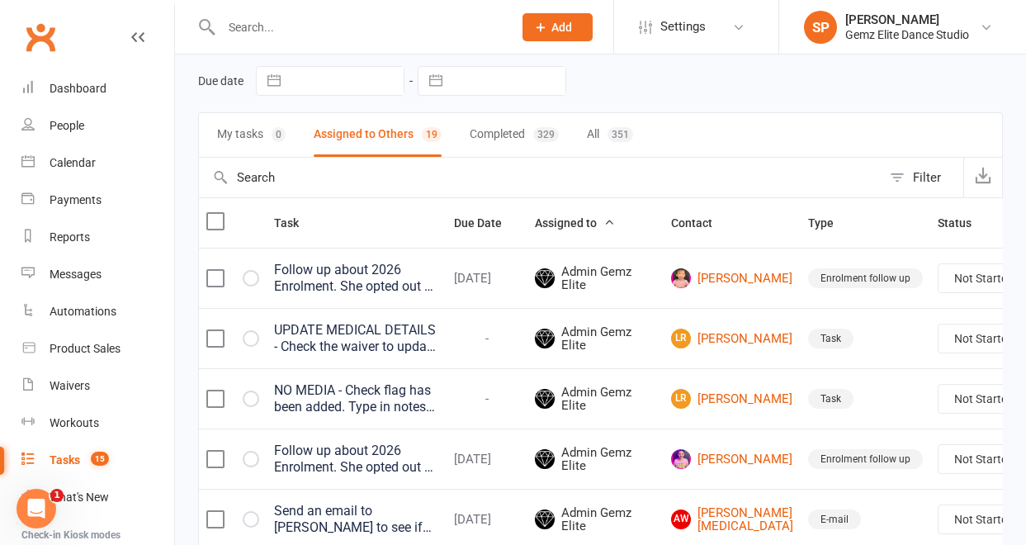
click at [968, 348] on select "Not Started In Progress Waiting Complete" at bounding box center [999, 338] width 122 height 28
click at [938, 336] on select "Not Started In Progress Waiting Complete" at bounding box center [999, 338] width 122 height 28
select select "unstarted"
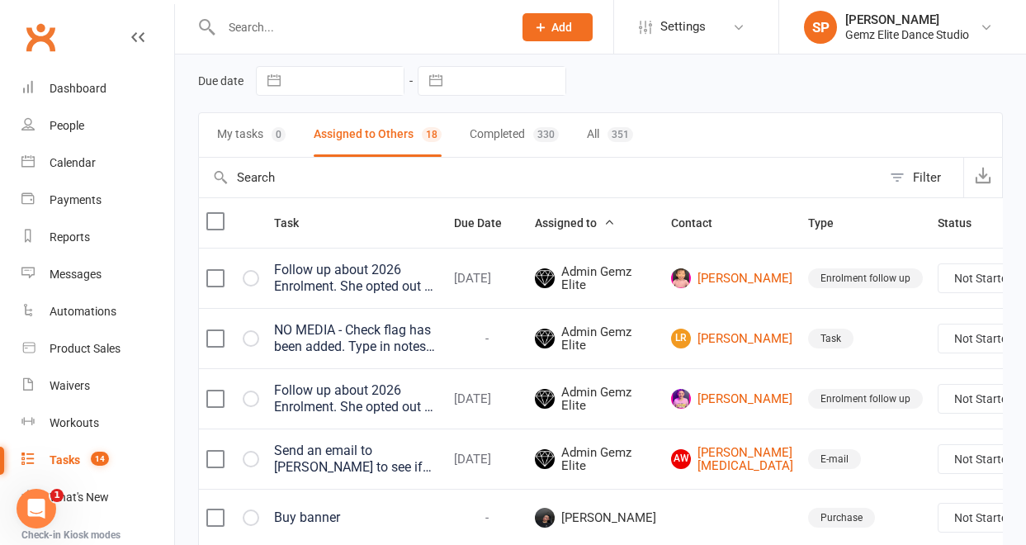
click at [962, 346] on select "Not Started In Progress Waiting Complete" at bounding box center [999, 338] width 122 height 28
click at [938, 336] on select "Not Started In Progress Waiting Complete" at bounding box center [999, 338] width 122 height 28
select select "unstarted"
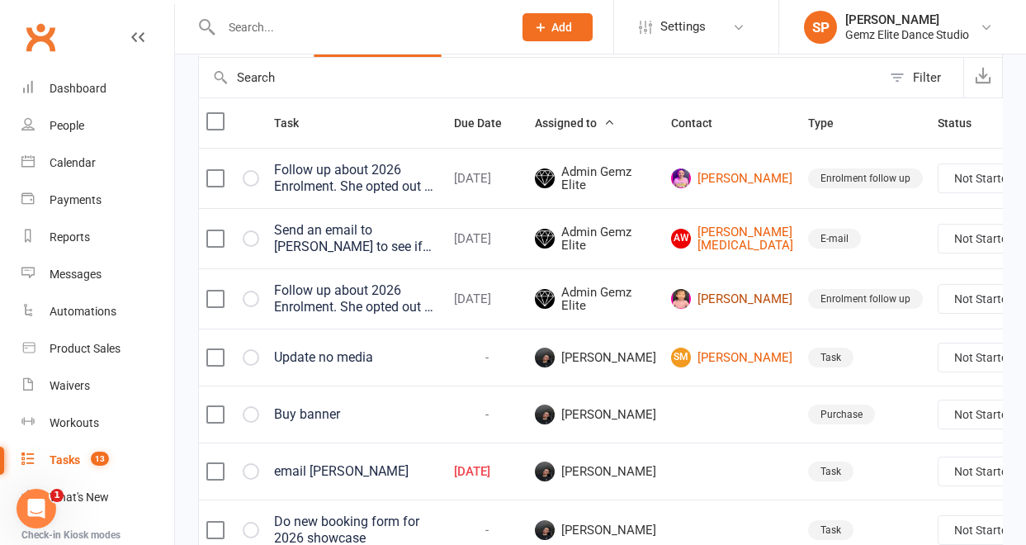
scroll to position [167, 0]
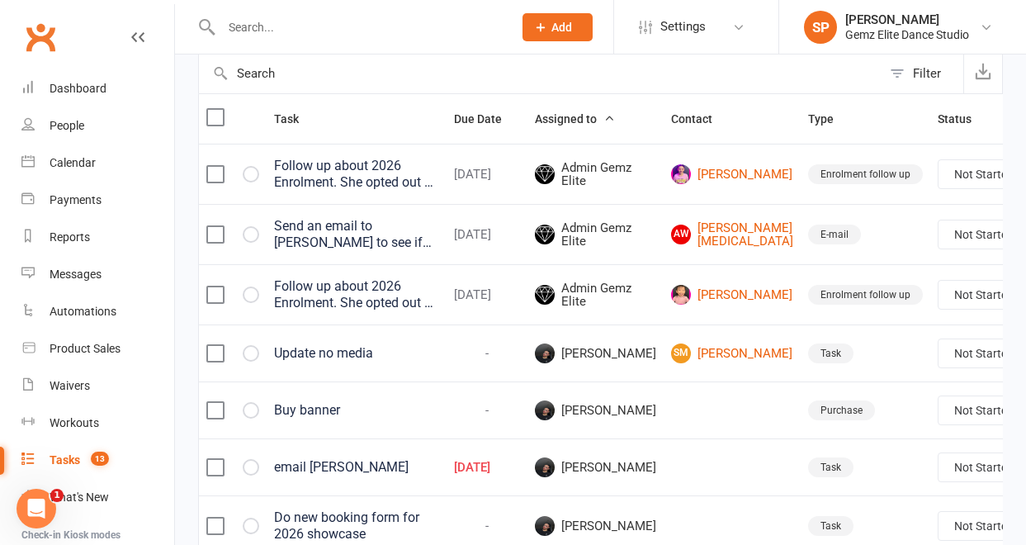
click at [344, 361] on div "Update no media" at bounding box center [356, 353] width 165 height 17
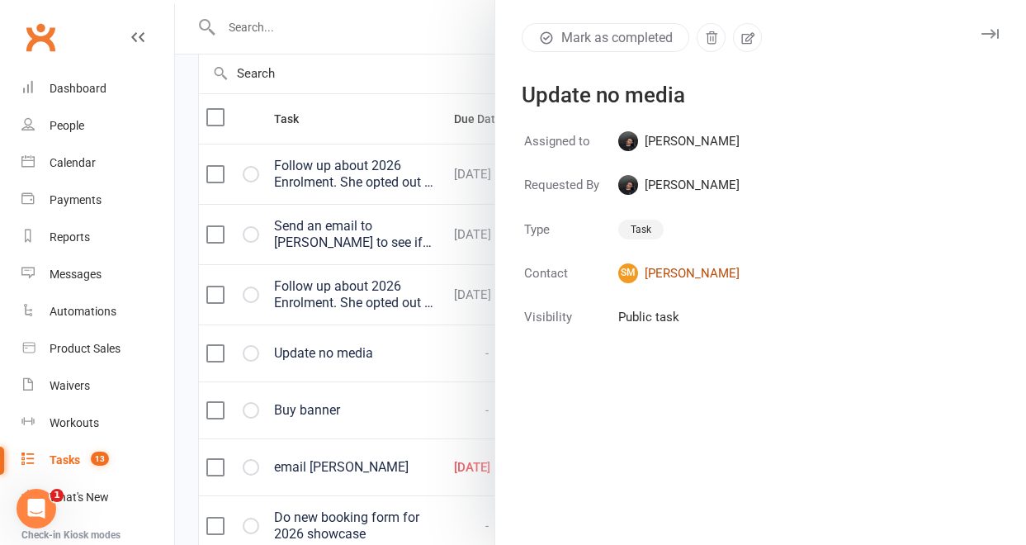
click at [665, 272] on link "SM [PERSON_NAME]" at bounding box center [678, 273] width 121 height 20
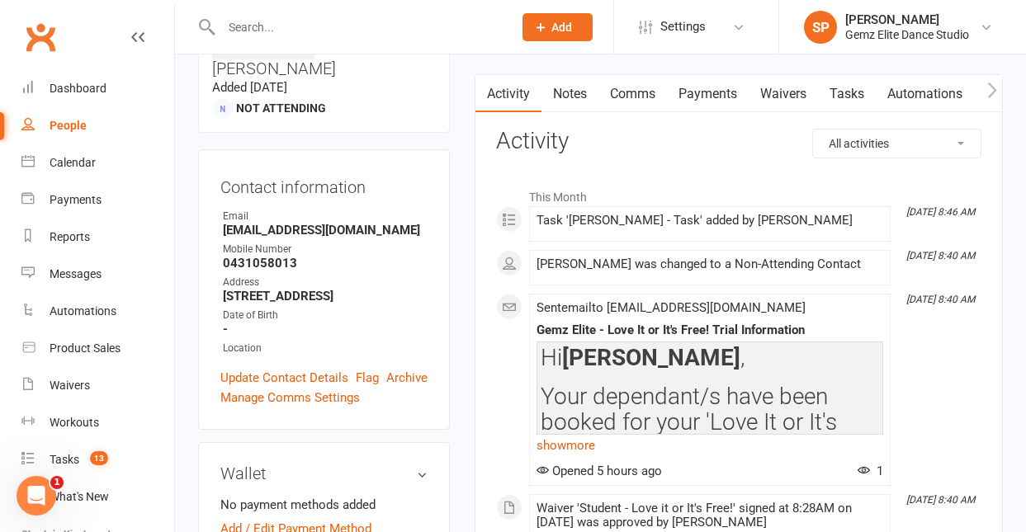
scroll to position [120, 0]
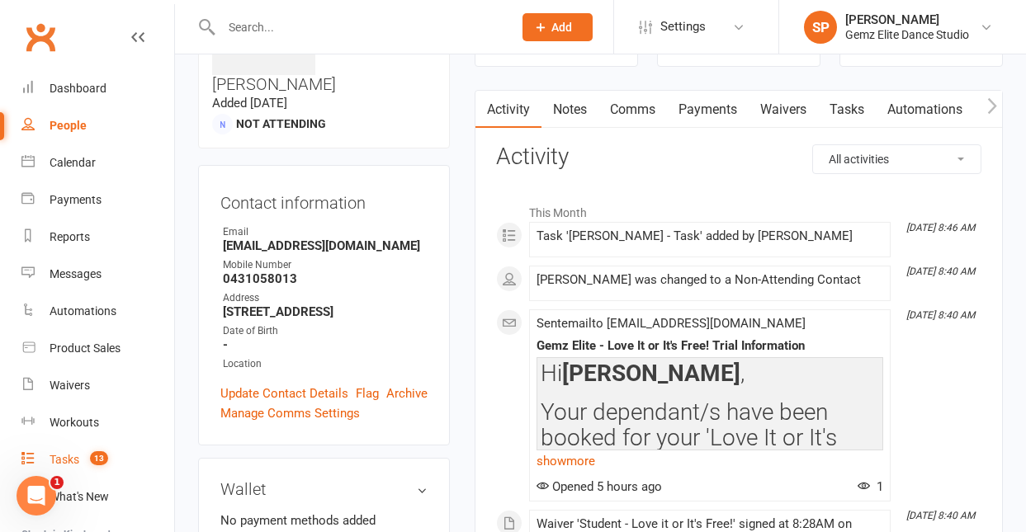
click at [70, 457] on div "Tasks" at bounding box center [65, 459] width 30 height 13
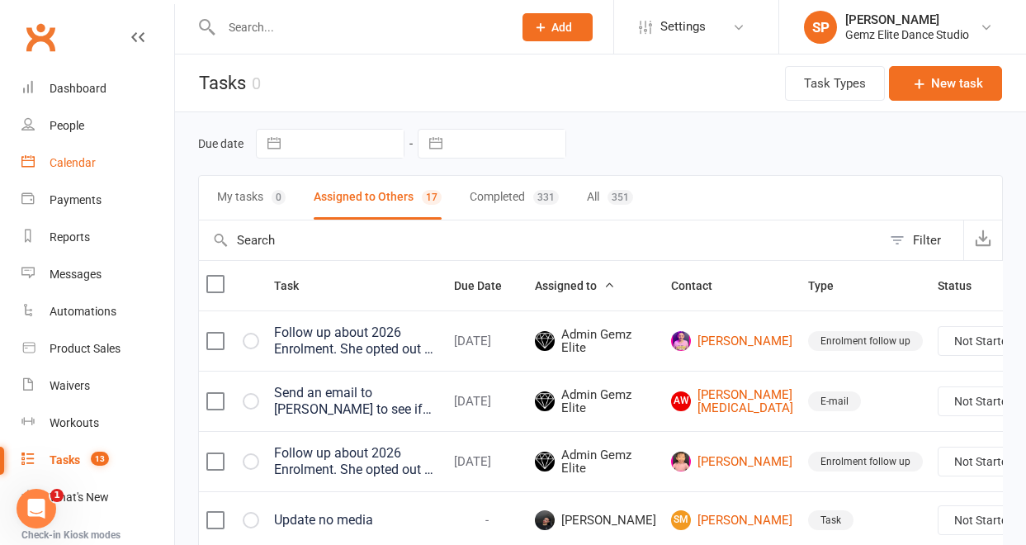
click at [73, 163] on div "Calendar" at bounding box center [73, 162] width 46 height 13
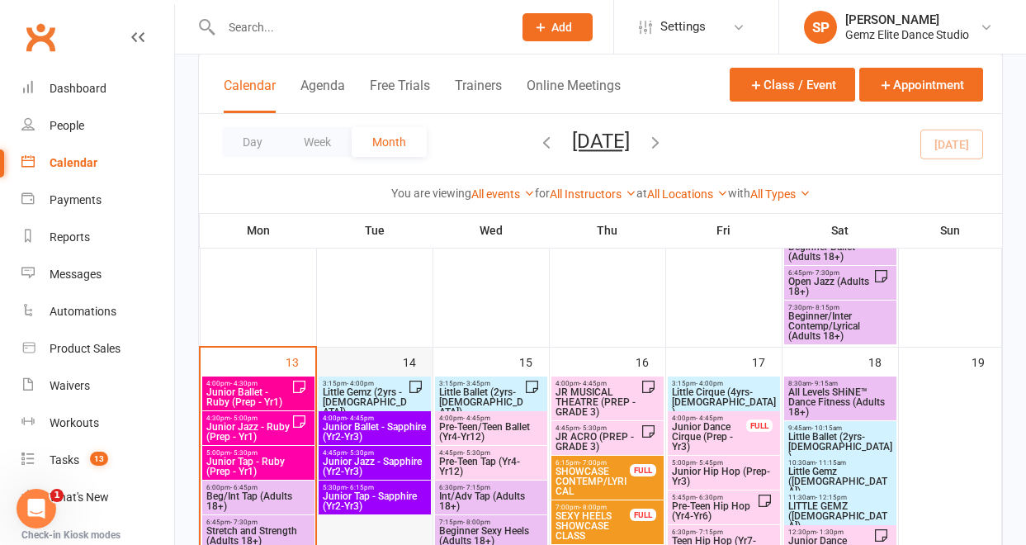
scroll to position [548, 0]
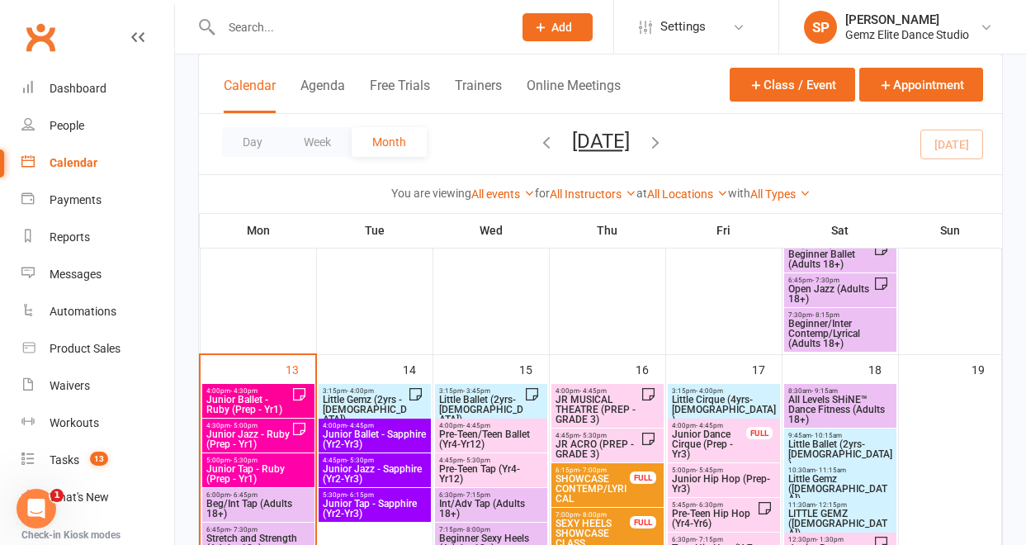
click at [267, 503] on span "Beg/Int Tap (Adults 18+)" at bounding box center [259, 508] width 106 height 20
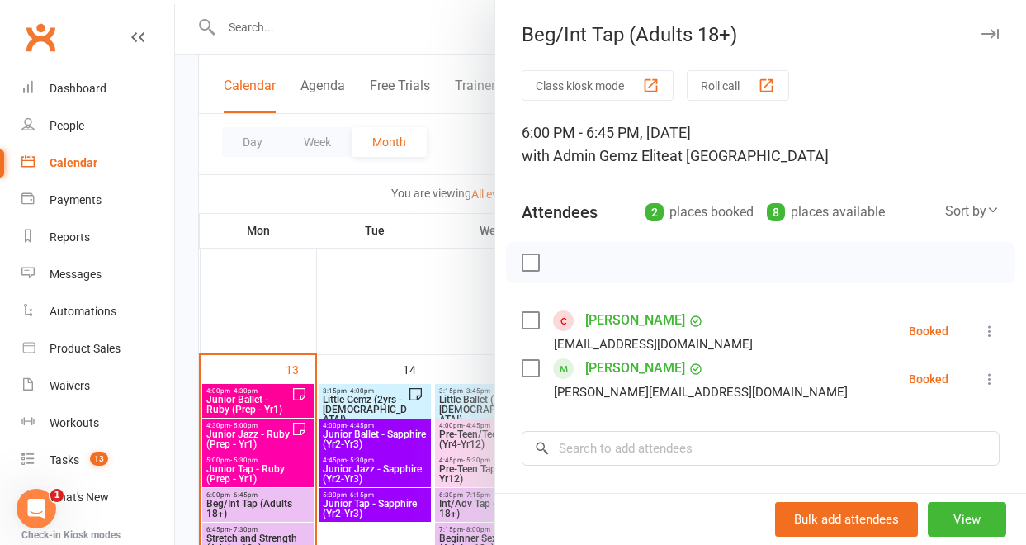
click at [79, 163] on div "Calendar" at bounding box center [74, 162] width 48 height 13
click at [229, 405] on div at bounding box center [600, 272] width 851 height 545
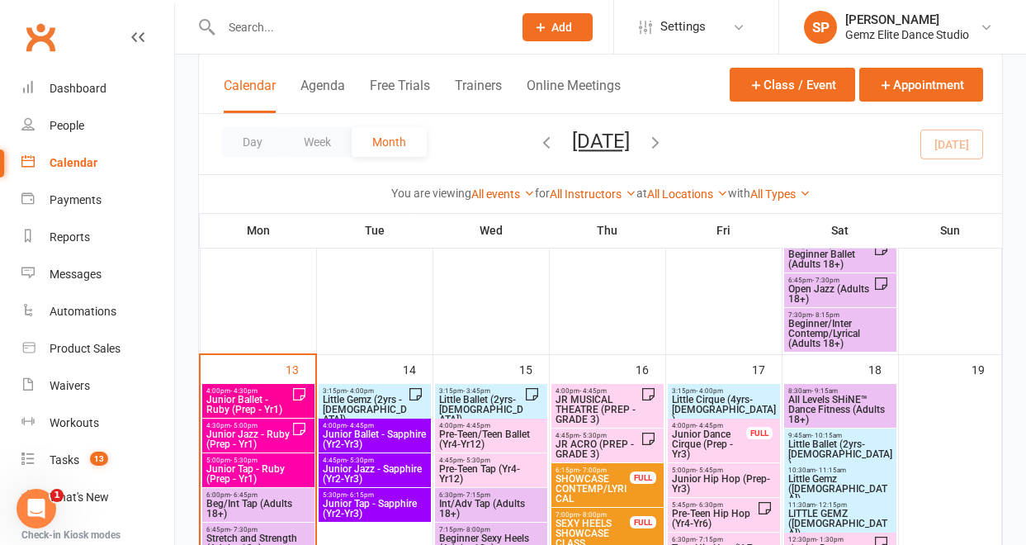
click at [229, 405] on span "Junior Ballet - Ruby (Prep - Yr1)" at bounding box center [249, 405] width 86 height 20
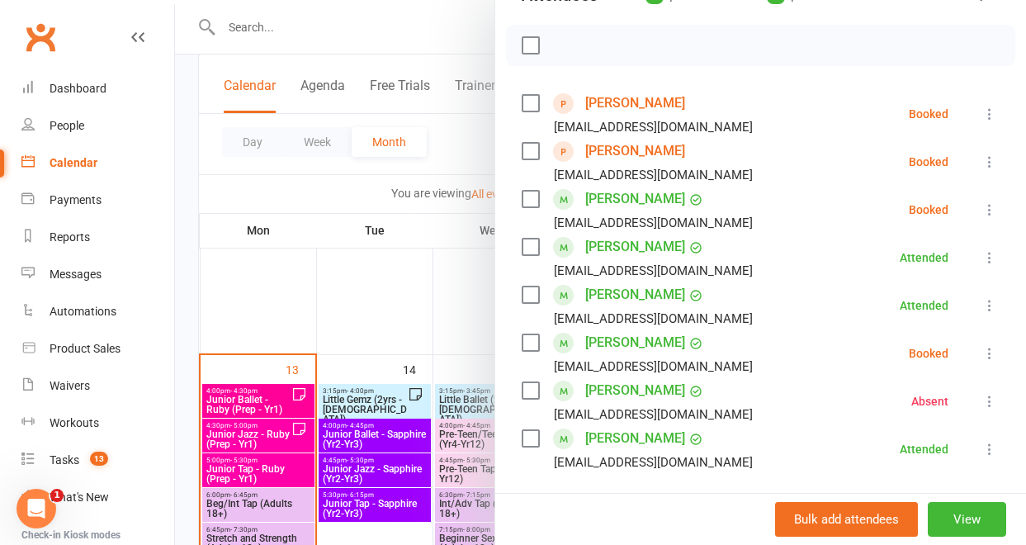
scroll to position [247, 0]
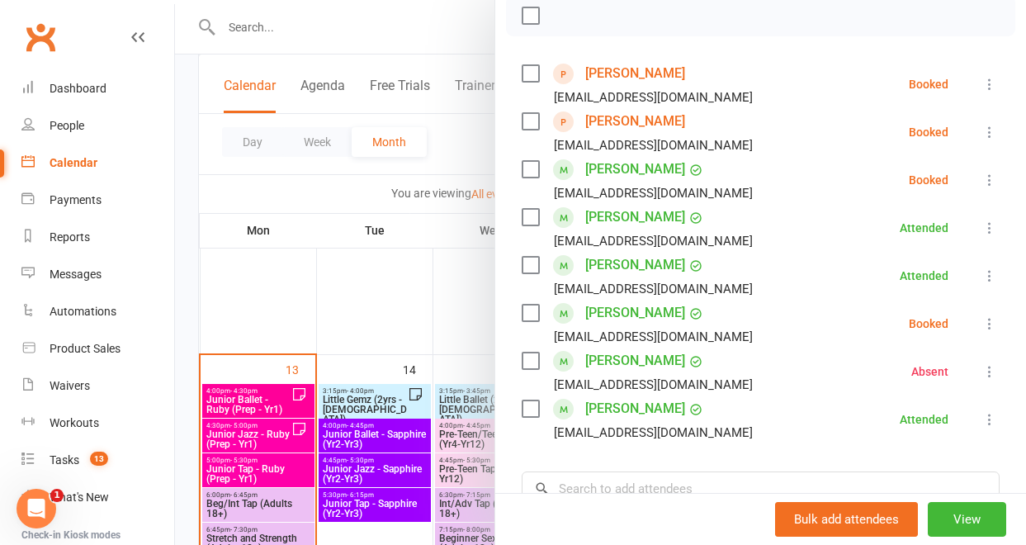
click at [981, 323] on icon at bounding box center [989, 323] width 17 height 17
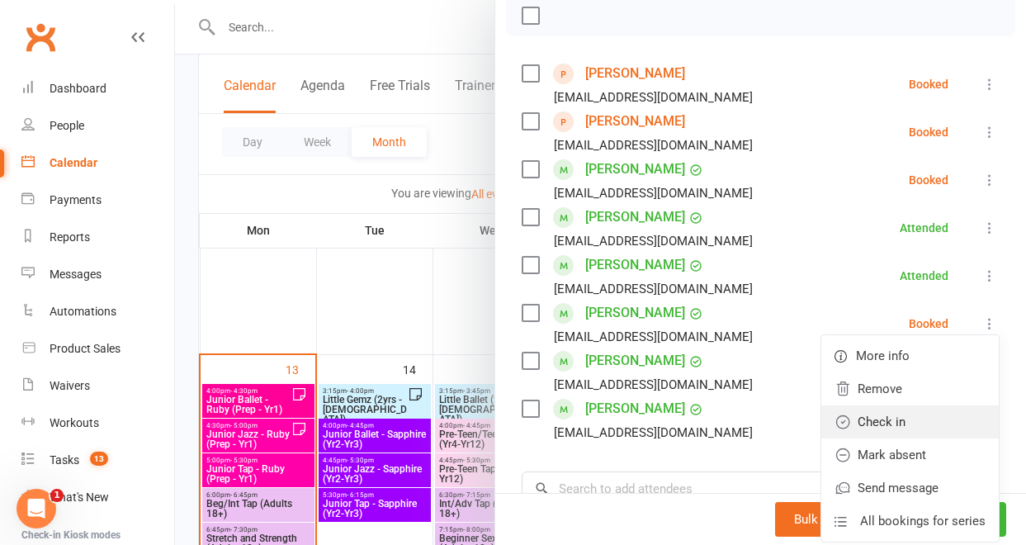
click at [922, 423] on link "Check in" at bounding box center [909, 421] width 177 height 33
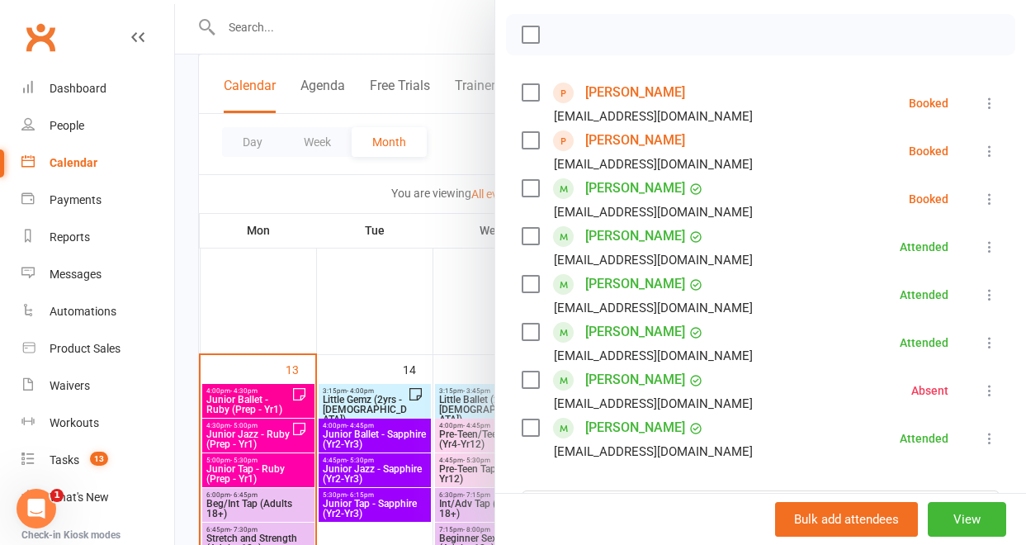
scroll to position [224, 0]
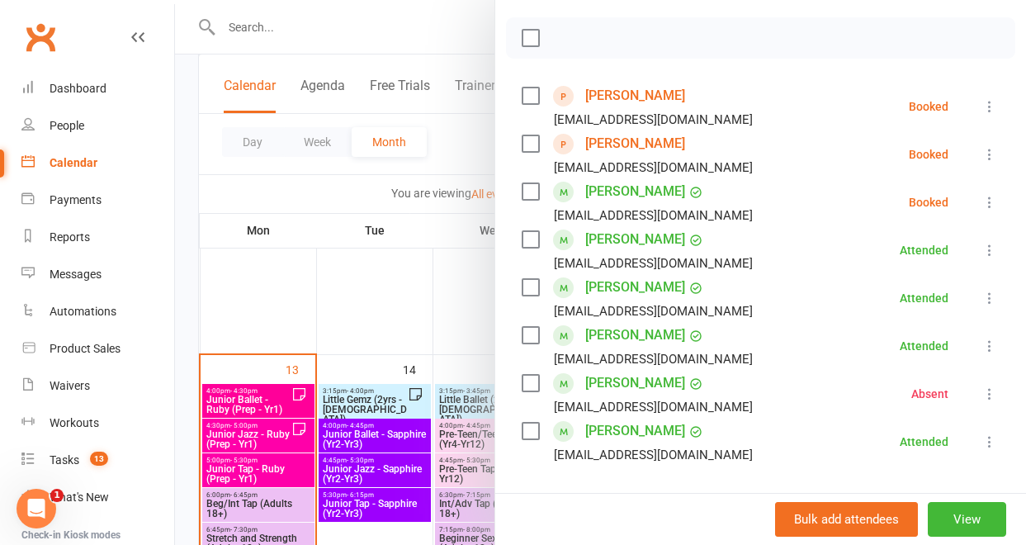
click at [448, 309] on div at bounding box center [600, 272] width 851 height 545
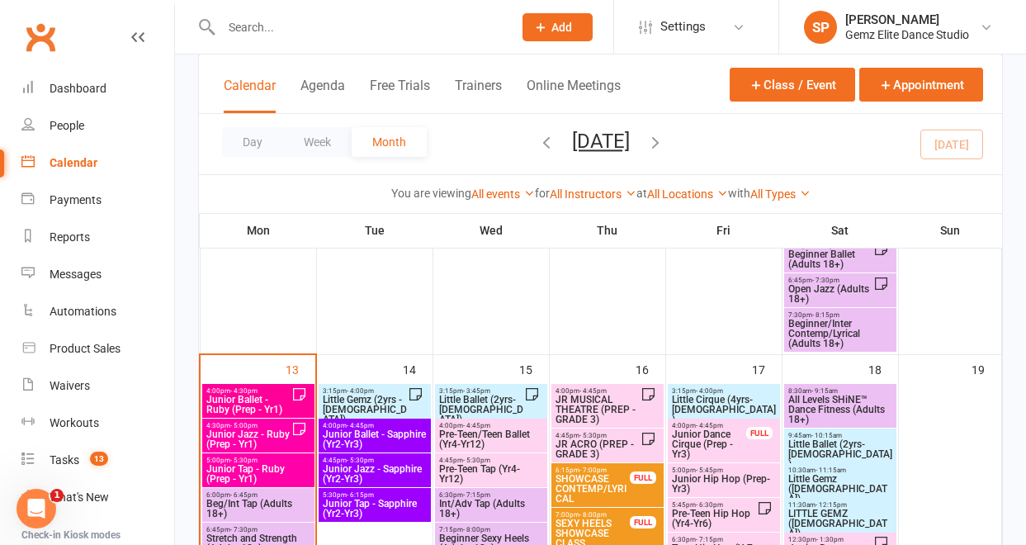
click at [260, 404] on span "Junior Ballet - Ruby (Prep - Yr1)" at bounding box center [249, 405] width 86 height 20
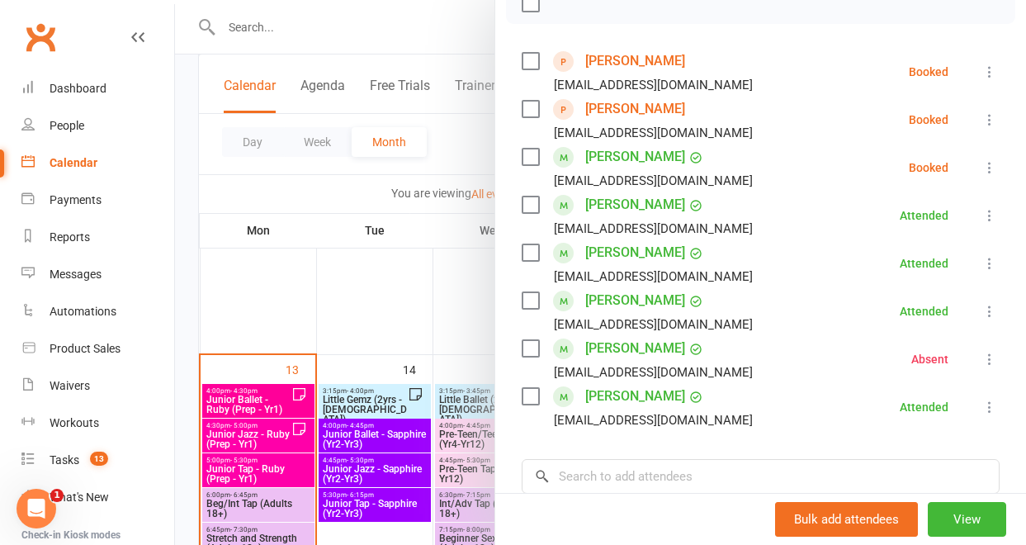
scroll to position [248, 0]
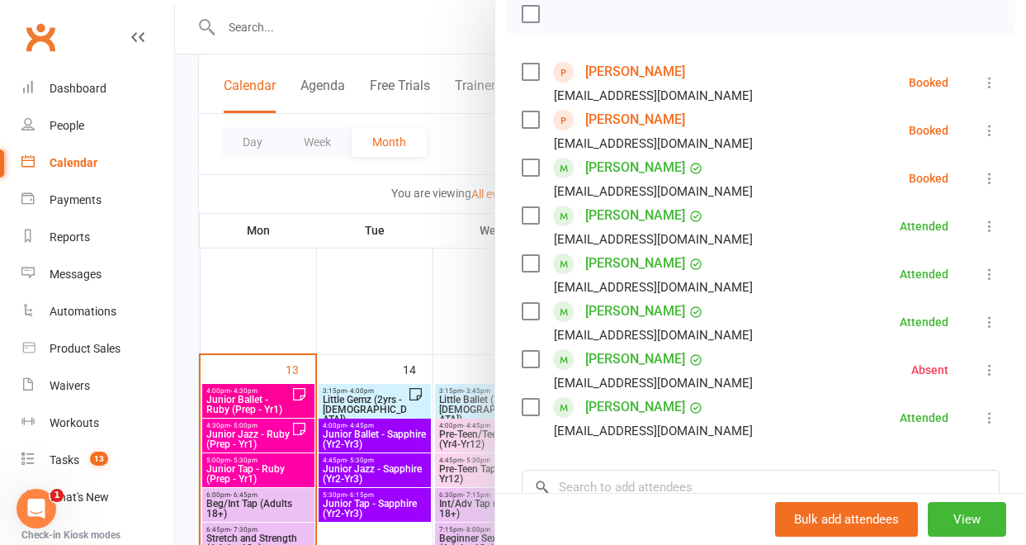
click at [409, 328] on div at bounding box center [600, 272] width 851 height 545
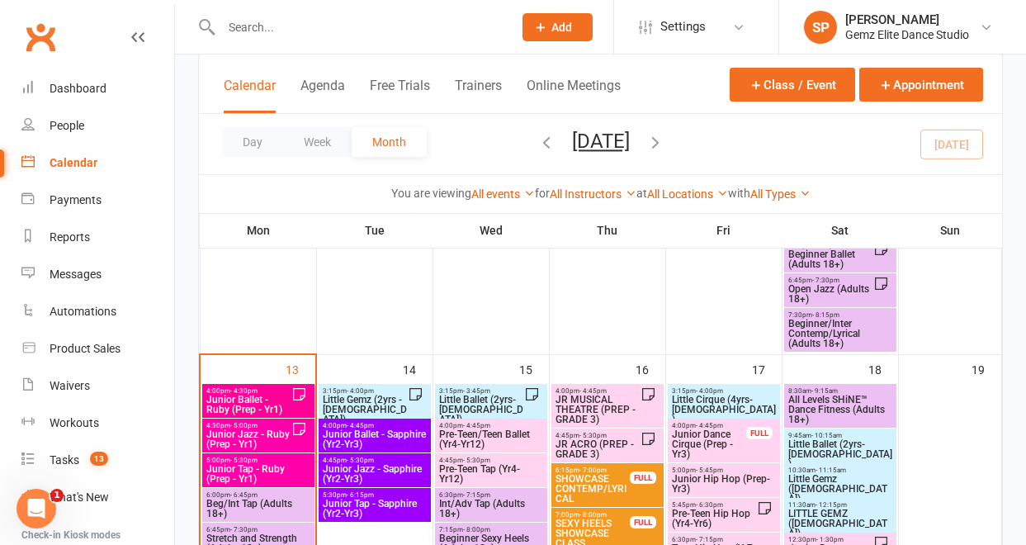
click at [272, 408] on span "Junior Ballet - Ruby (Prep - Yr1)" at bounding box center [249, 405] width 86 height 20
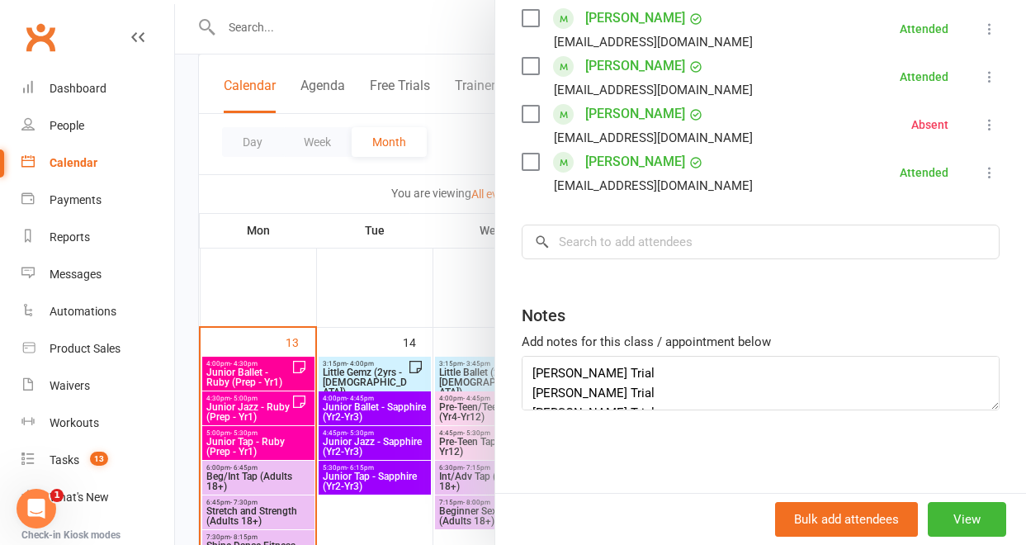
scroll to position [597, 0]
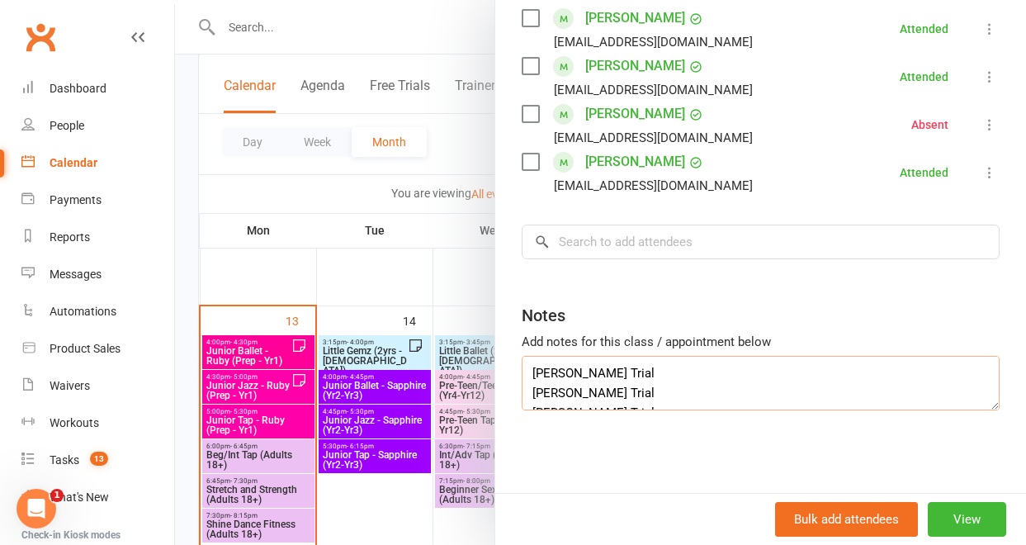
click at [704, 384] on textarea "[PERSON_NAME] Trial [PERSON_NAME] Trial [PERSON_NAME] Trial [PERSON_NAME] Absen…" at bounding box center [761, 383] width 478 height 54
click at [376, 262] on div at bounding box center [600, 272] width 851 height 545
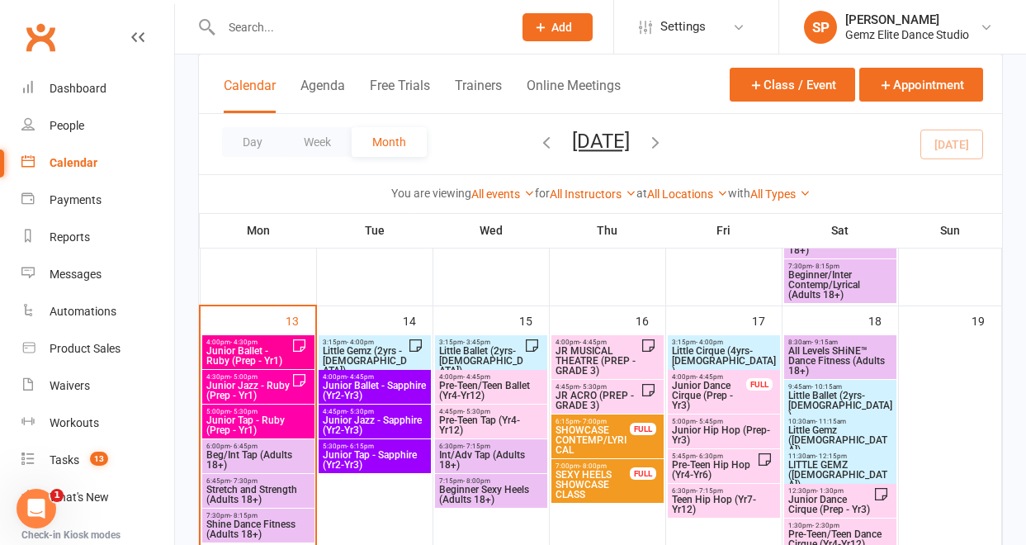
click at [291, 359] on div "4:00pm - 4:30pm Junior Ballet - Ruby (Prep - Yr1)" at bounding box center [258, 352] width 112 height 34
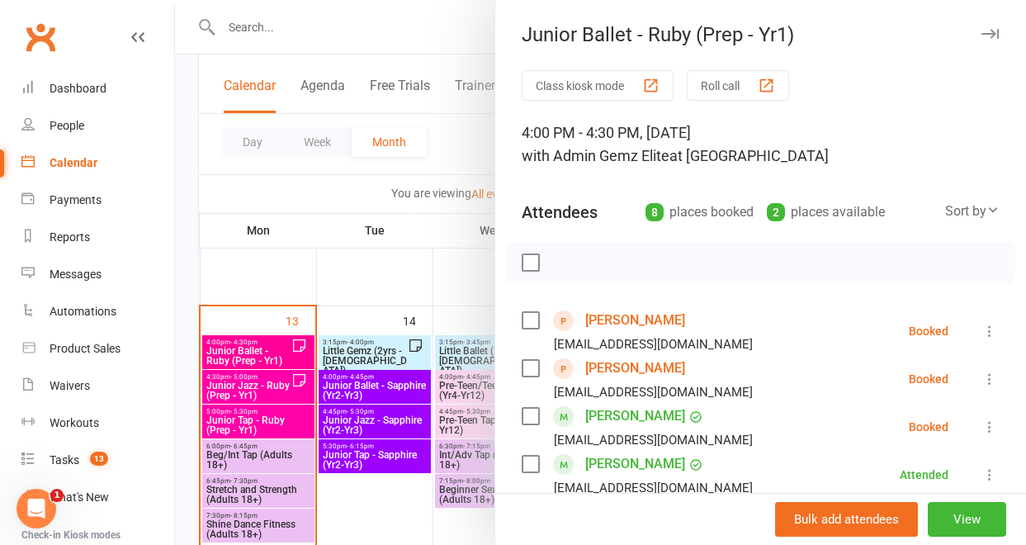
click at [981, 421] on icon at bounding box center [989, 426] width 17 height 17
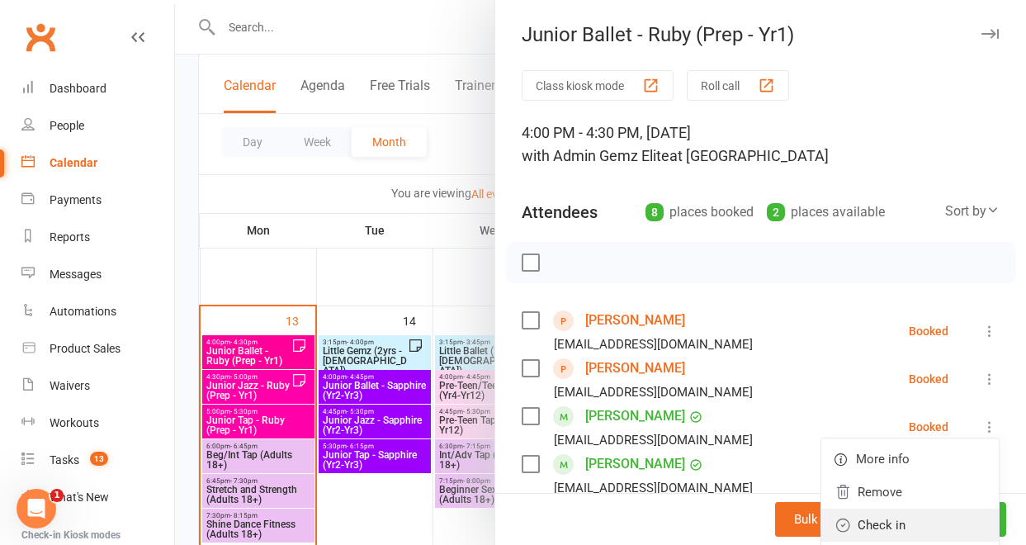
click at [910, 517] on link "Check in" at bounding box center [909, 524] width 177 height 33
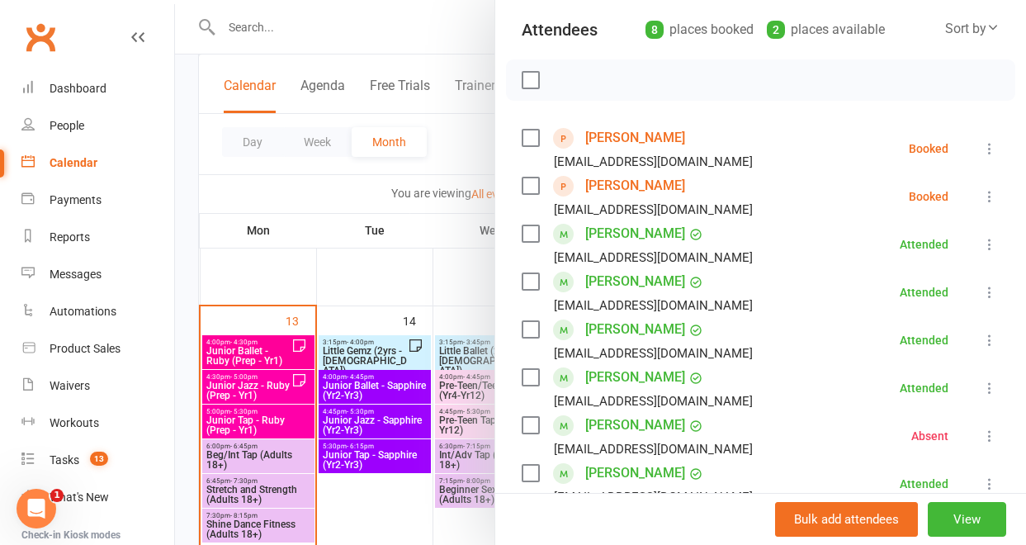
scroll to position [167, 0]
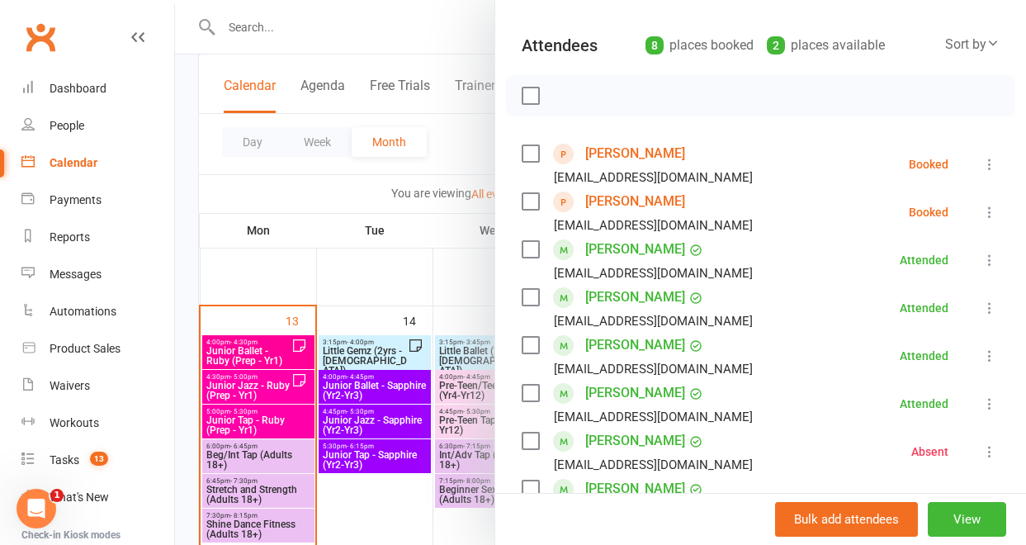
click at [421, 273] on div at bounding box center [600, 272] width 851 height 545
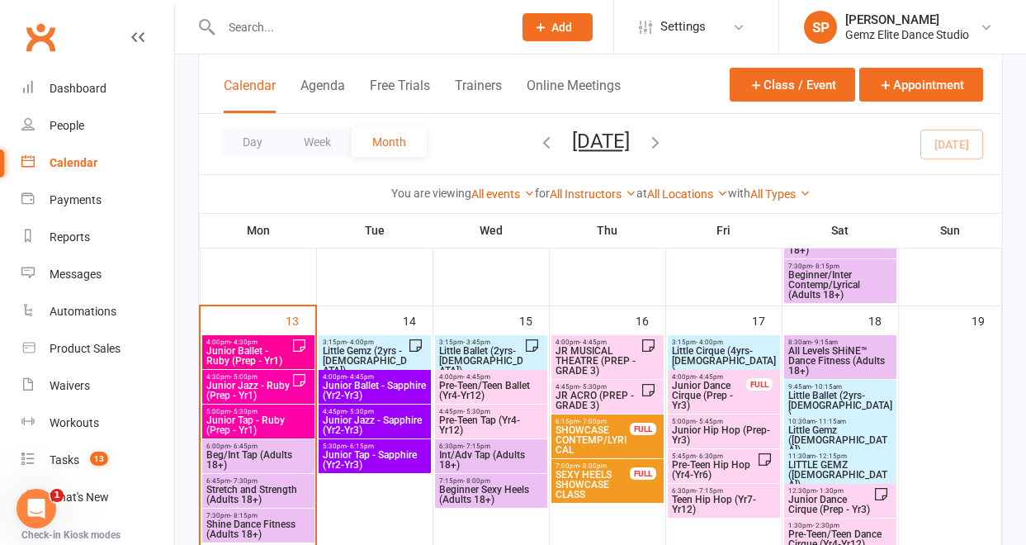
click at [287, 353] on span "Junior Ballet - Ruby (Prep - Yr1)" at bounding box center [249, 356] width 86 height 20
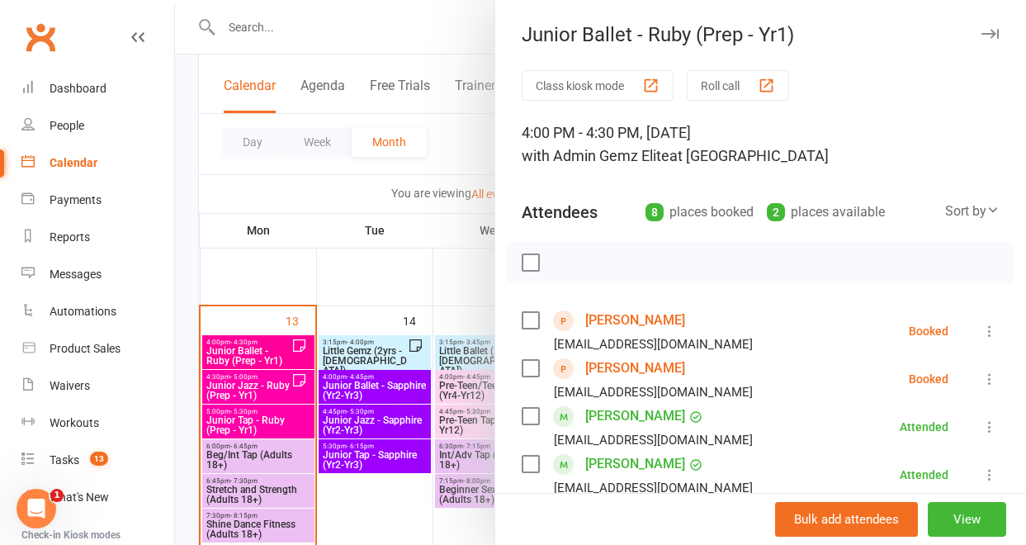
click at [609, 320] on link "[PERSON_NAME]" at bounding box center [635, 320] width 100 height 26
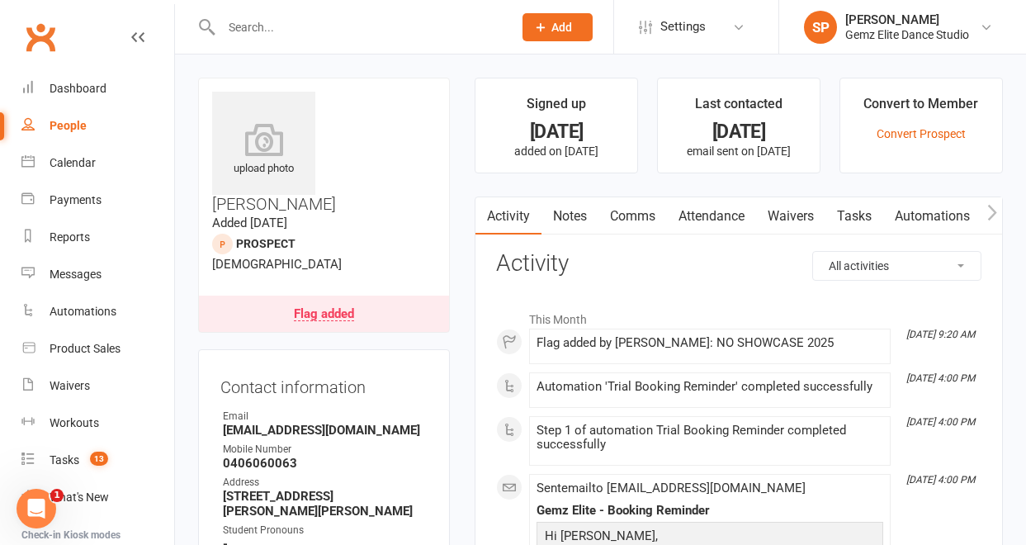
click at [579, 220] on link "Notes" at bounding box center [569, 216] width 57 height 38
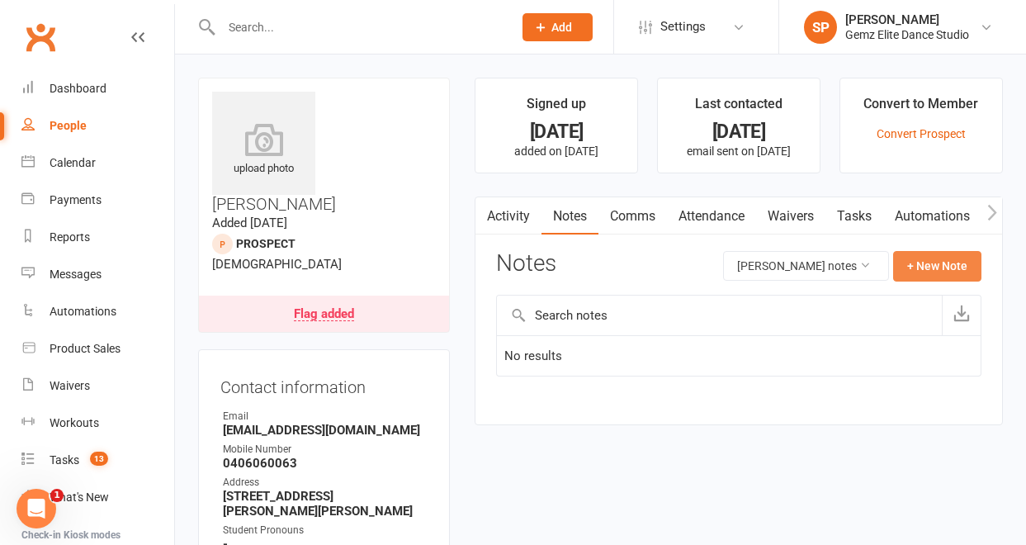
click at [924, 265] on button "+ New Note" at bounding box center [937, 266] width 88 height 30
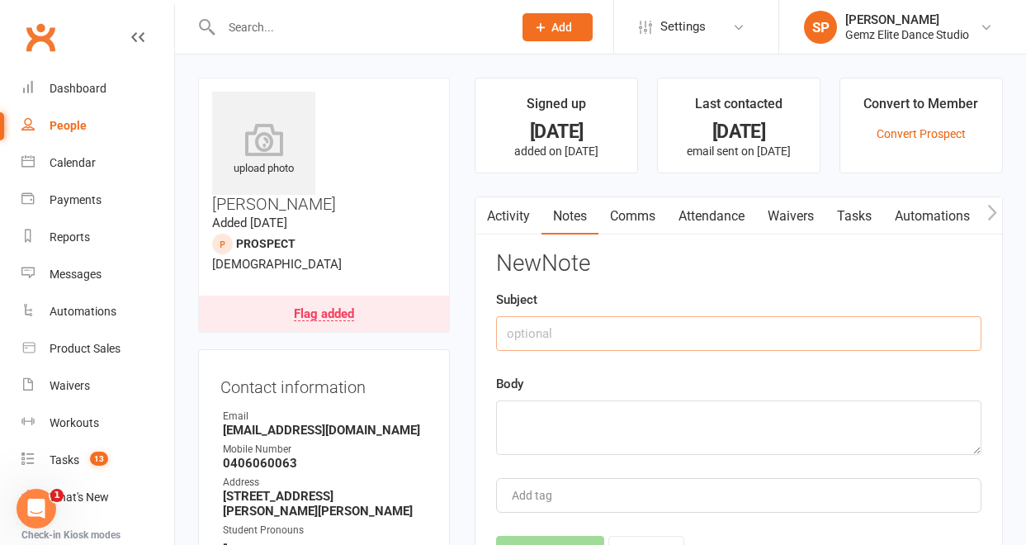
click at [765, 338] on input "text" at bounding box center [738, 333] width 485 height 35
click at [765, 338] on input "N" at bounding box center [738, 333] width 485 height 35
type input "No Follow Up - No Show 2nd week in row"
click at [612, 418] on textarea at bounding box center [738, 427] width 485 height 54
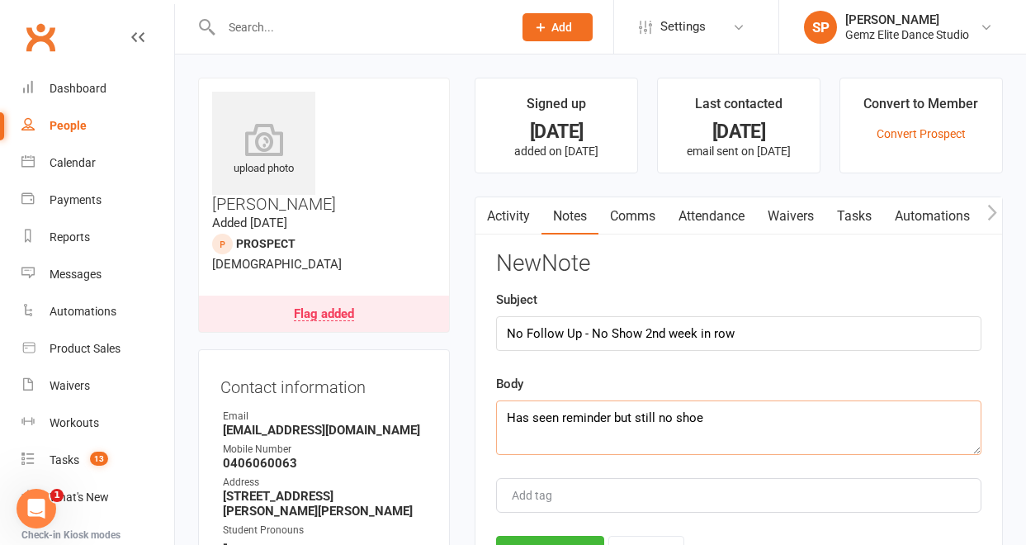
click at [612, 418] on textarea "Has seen reminder but still no shoe" at bounding box center [738, 427] width 485 height 54
click at [705, 420] on textarea "Has seen reminder but still no shoe" at bounding box center [738, 427] width 485 height 54
type textarea "Has seen reminder but still no show"
drag, startPoint x: 759, startPoint y: 325, endPoint x: 480, endPoint y: 327, distance: 279.8
click at [480, 327] on div "Activity Notes Comms Attendance Waivers Tasks Automations Workouts Assessments …" at bounding box center [739, 407] width 528 height 423
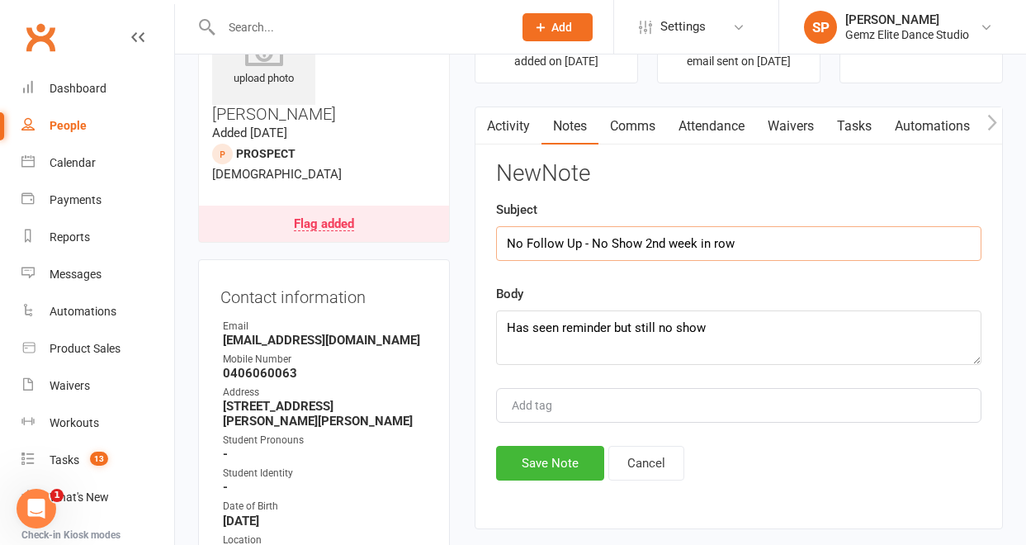
scroll to position [112, 0]
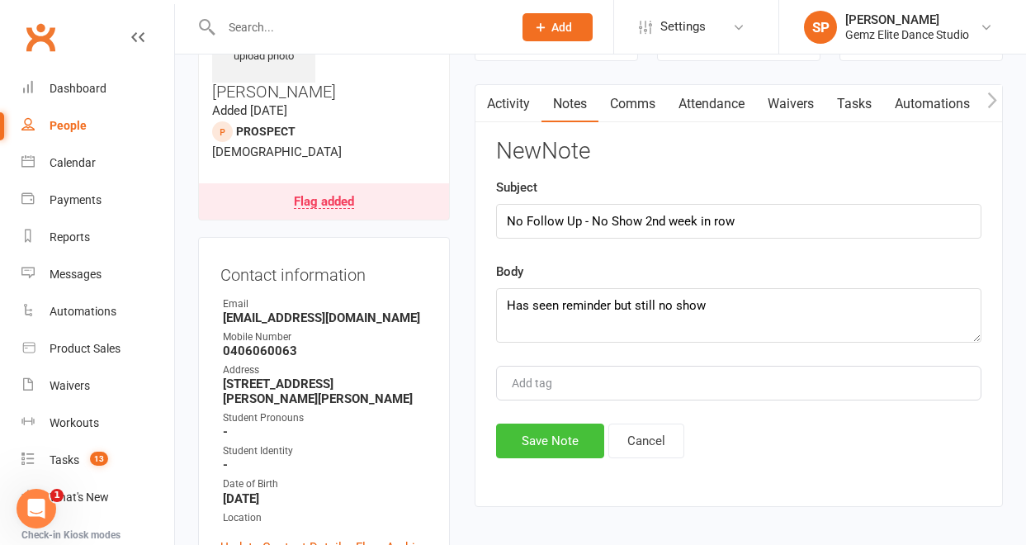
click at [566, 441] on button "Save Note" at bounding box center [550, 440] width 108 height 35
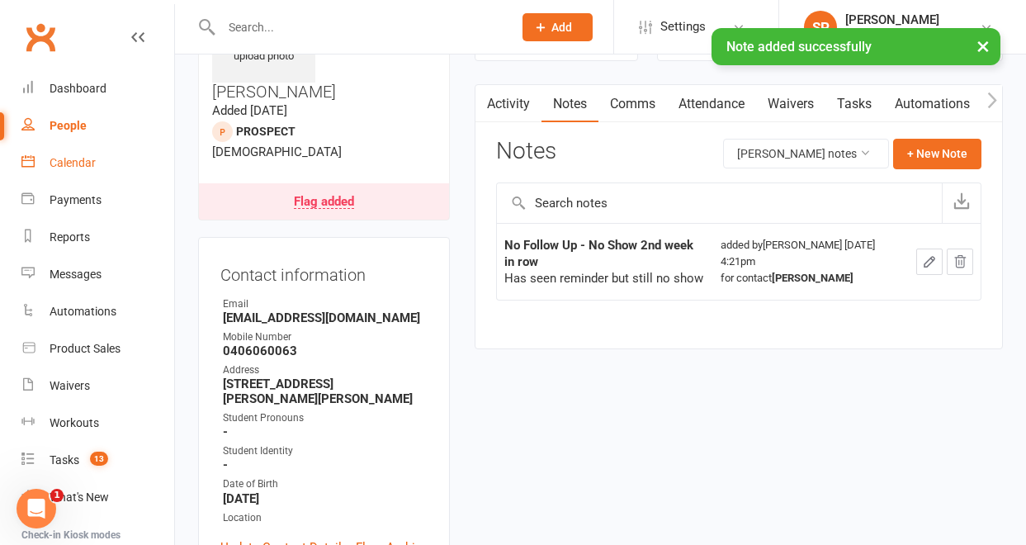
click at [83, 165] on div "Calendar" at bounding box center [73, 162] width 46 height 13
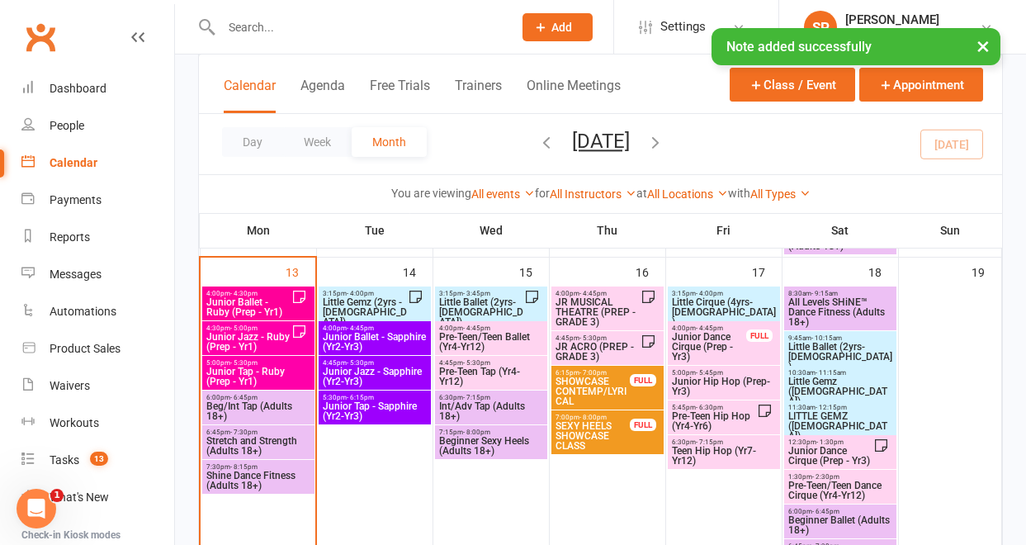
scroll to position [673, 0]
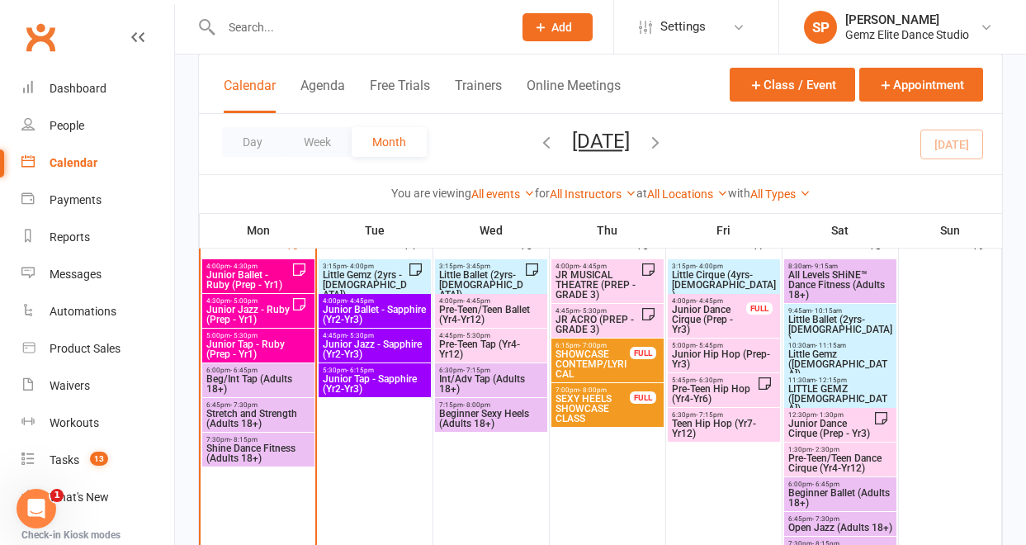
click at [279, 270] on span "Junior Ballet - Ruby (Prep - Yr1)" at bounding box center [249, 280] width 86 height 20
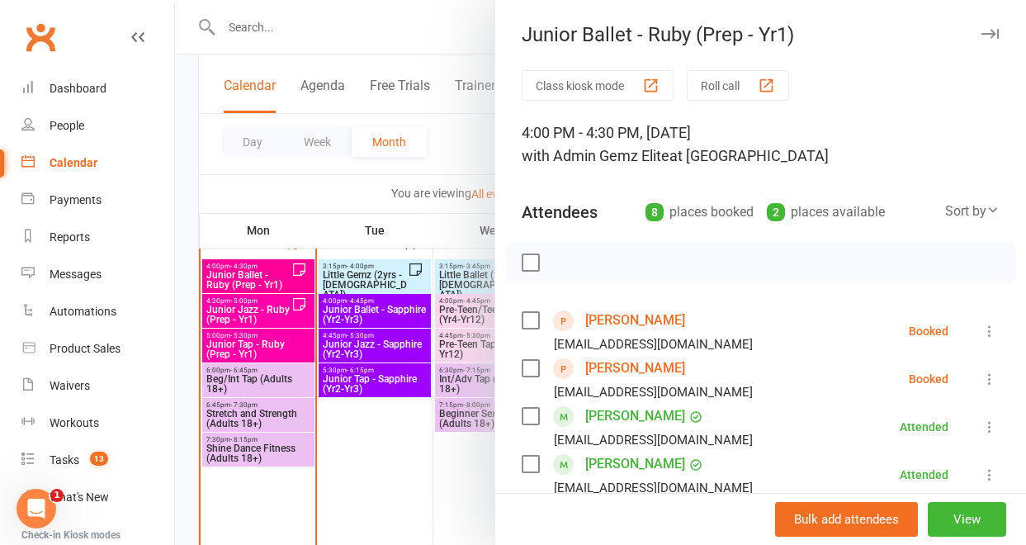
click at [632, 363] on link "[PERSON_NAME]" at bounding box center [635, 368] width 100 height 26
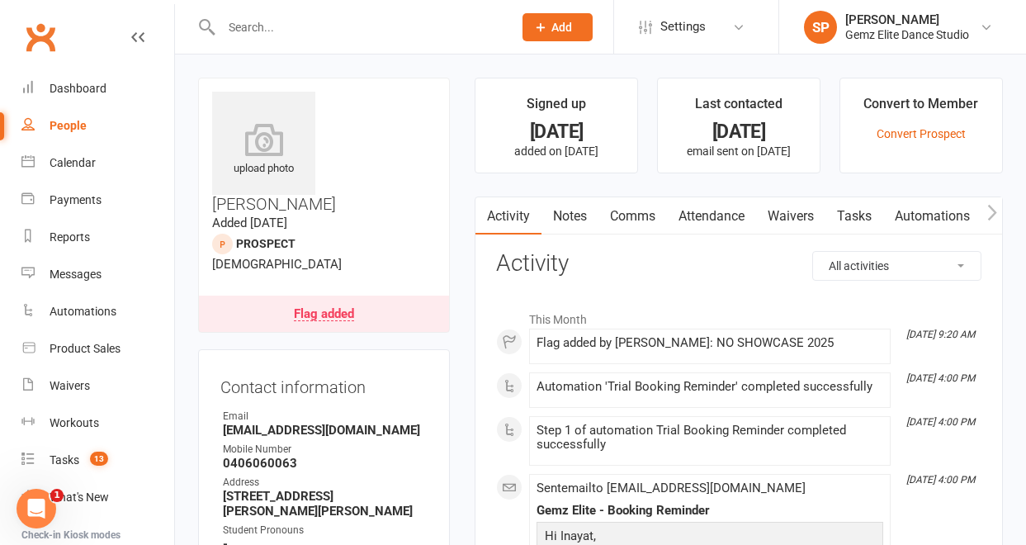
click at [577, 215] on link "Notes" at bounding box center [569, 216] width 57 height 38
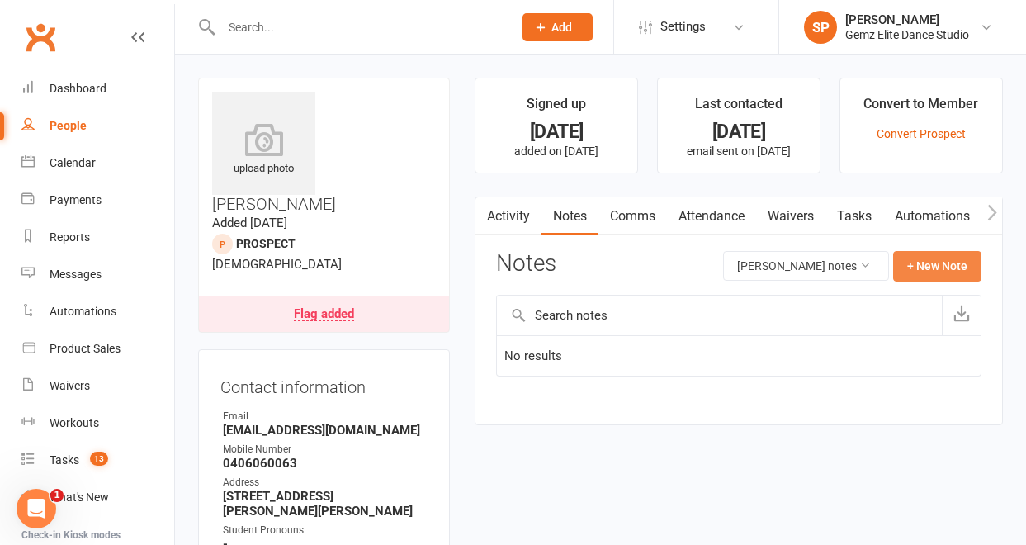
click at [928, 266] on button "+ New Note" at bounding box center [937, 266] width 88 height 30
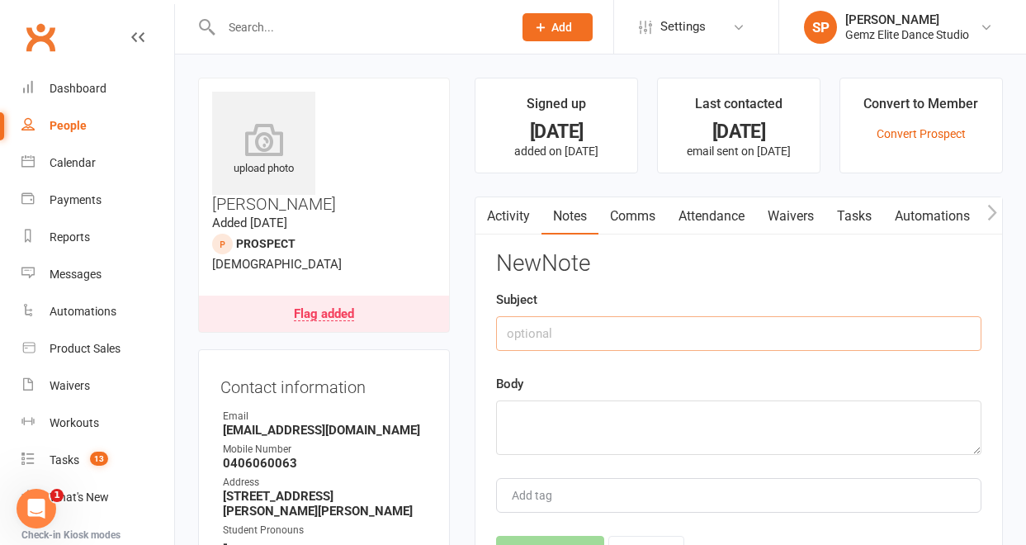
click at [821, 333] on input "text" at bounding box center [738, 333] width 485 height 35
paste input "No Follow Up - No Show 2nd week in row"
type input "No Follow Up - No Show 2nd week in row"
click at [701, 419] on textarea at bounding box center [738, 427] width 485 height 54
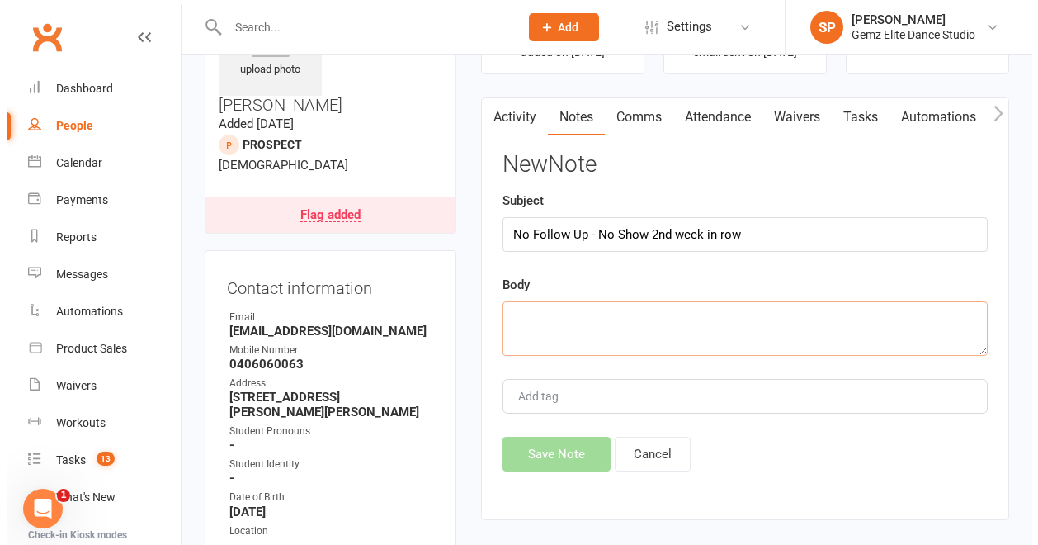
scroll to position [147, 0]
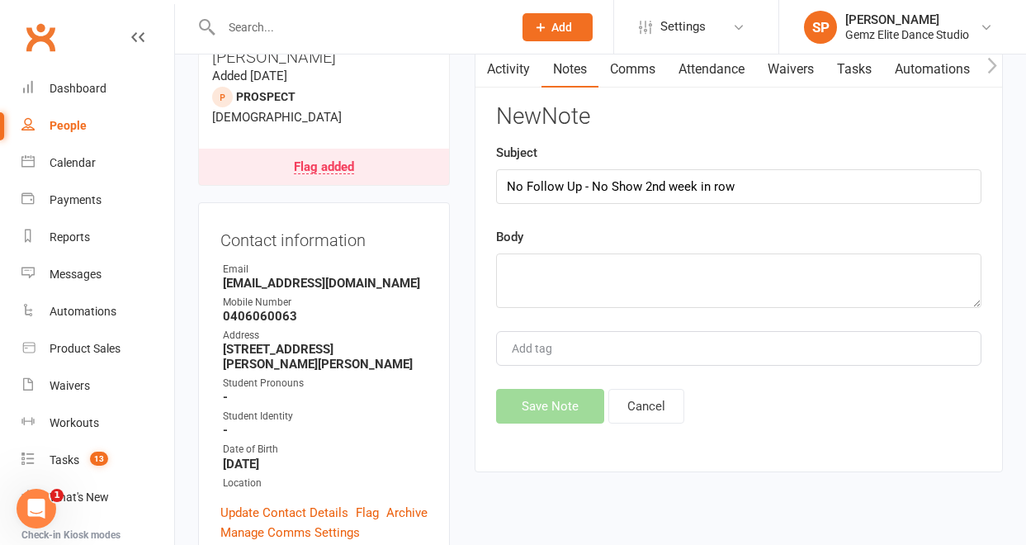
click at [556, 413] on div "Save Note Cancel" at bounding box center [738, 406] width 485 height 35
drag, startPoint x: 735, startPoint y: 185, endPoint x: 485, endPoint y: 182, distance: 249.3
click at [485, 182] on div "Activity Notes Comms Attendance Waivers Tasks Automations Workouts Assessments …" at bounding box center [739, 261] width 528 height 423
click at [528, 267] on textarea at bounding box center [738, 280] width 485 height 54
paste textarea "No Follow Up - No Show 2nd week in row"
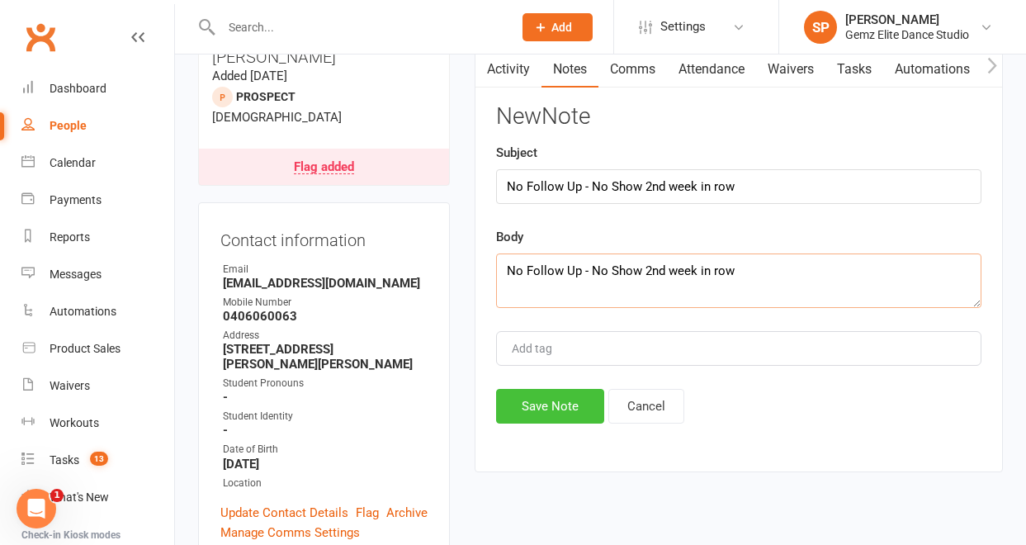
type textarea "No Follow Up - No Show 2nd week in row"
click at [543, 407] on button "Save Note" at bounding box center [550, 406] width 108 height 35
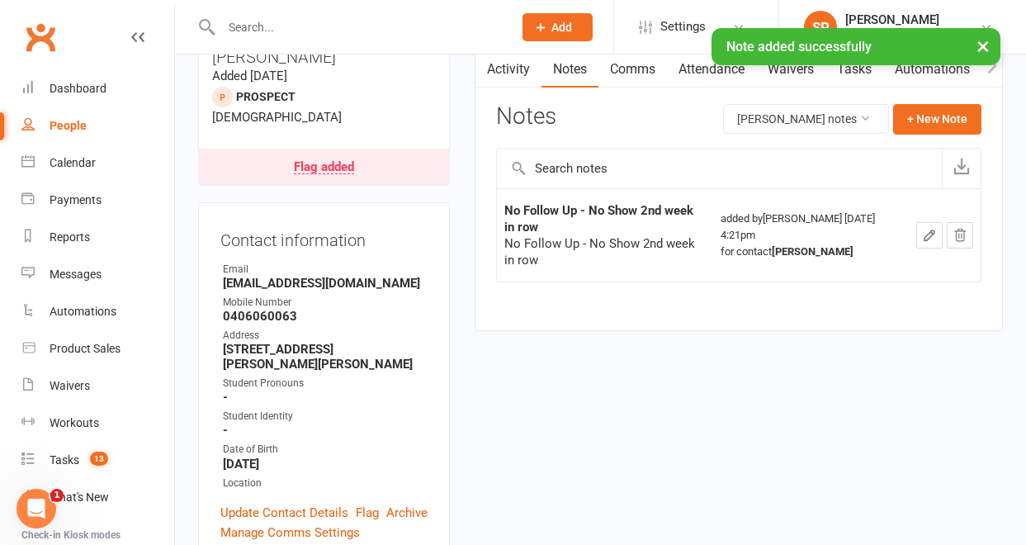
click at [333, 161] on div "Flag added" at bounding box center [324, 167] width 60 height 13
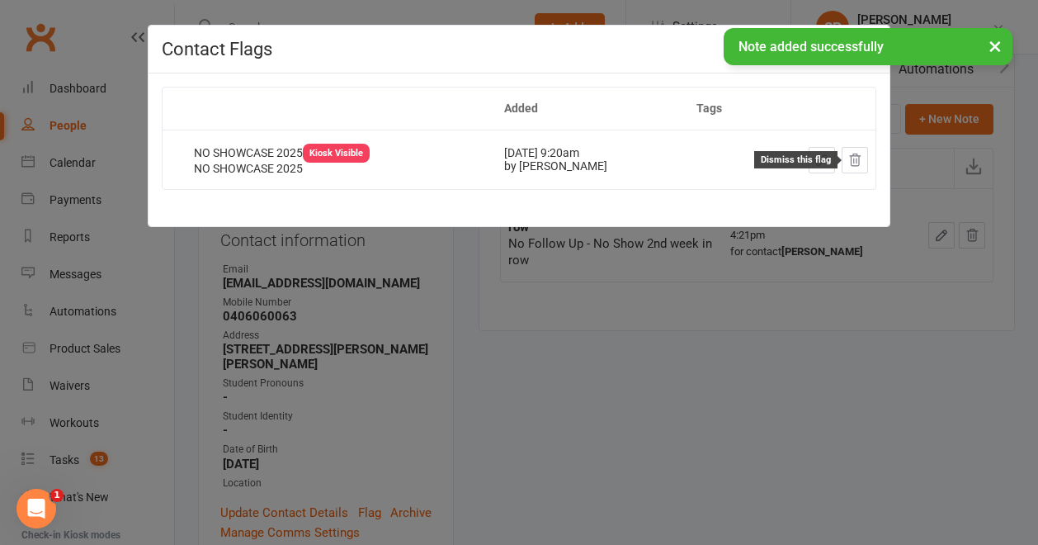
click at [848, 163] on icon at bounding box center [855, 160] width 15 height 15
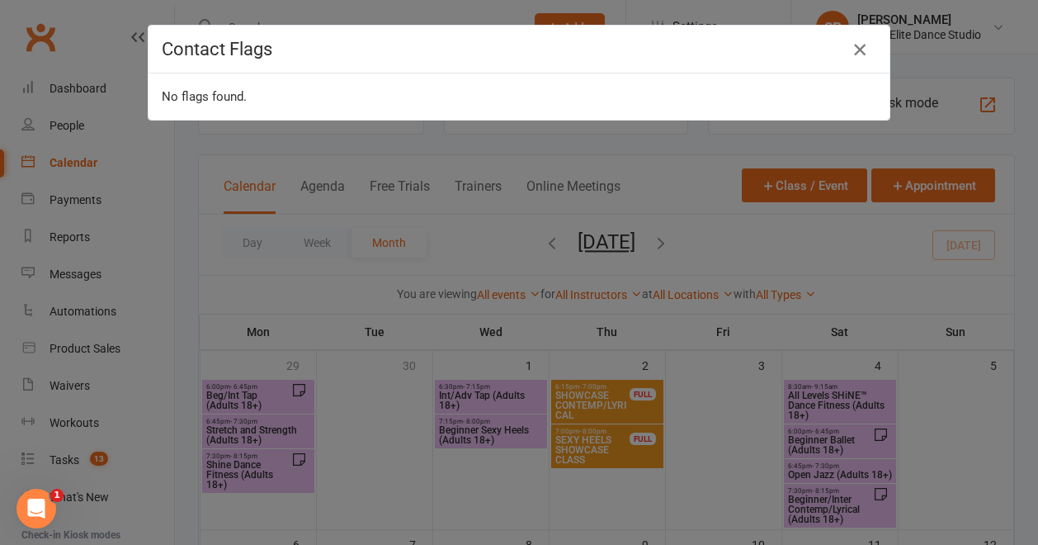
click at [857, 42] on icon "button" at bounding box center [860, 50] width 20 height 20
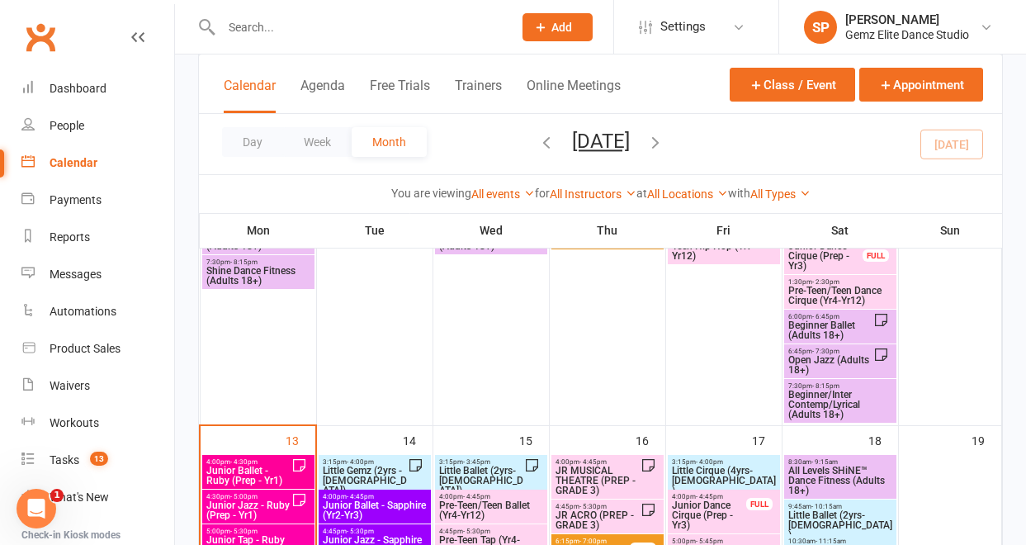
click at [679, 360] on div at bounding box center [724, 253] width 112 height 342
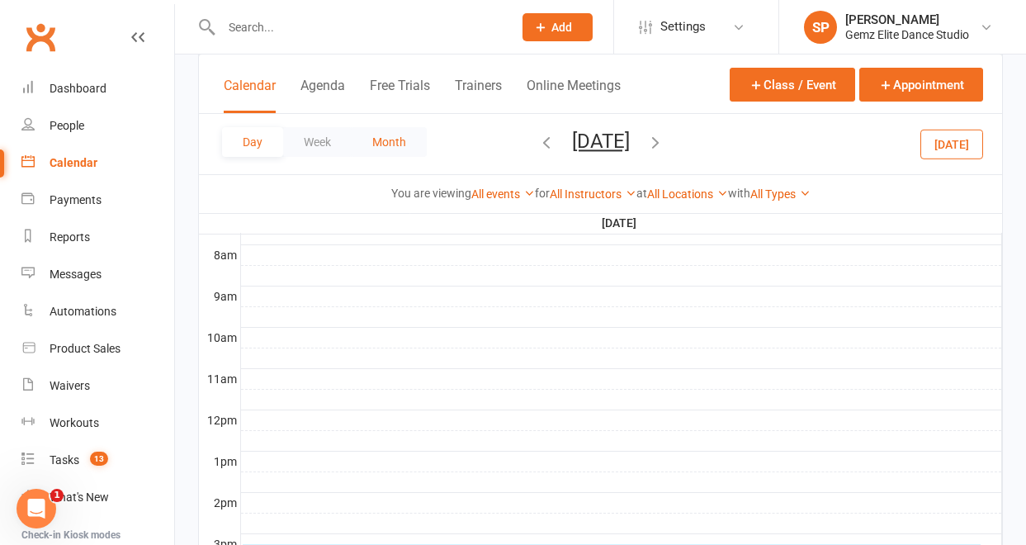
click at [376, 139] on button "Month" at bounding box center [389, 142] width 75 height 30
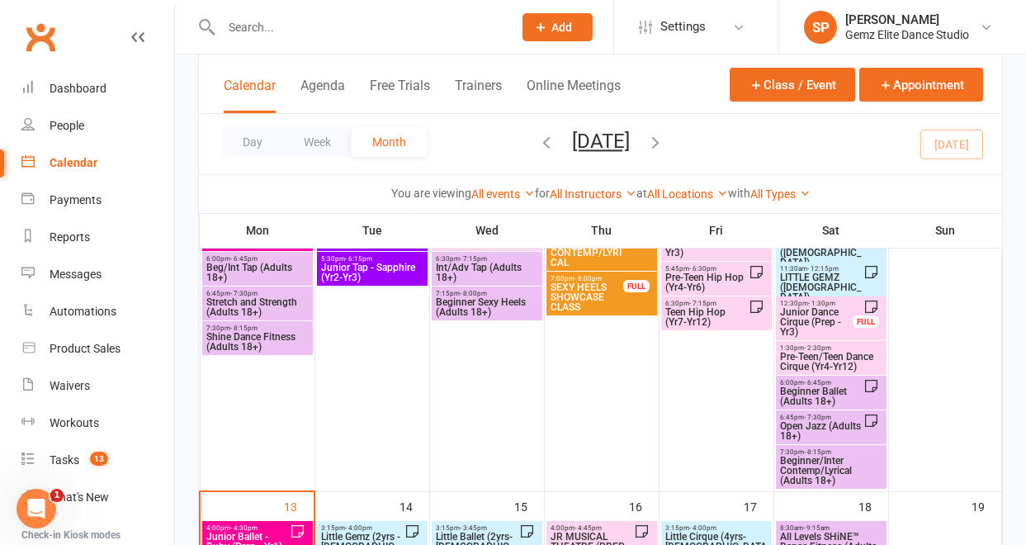
click at [270, 527] on span "4:00pm - 4:30pm" at bounding box center [248, 527] width 84 height 7
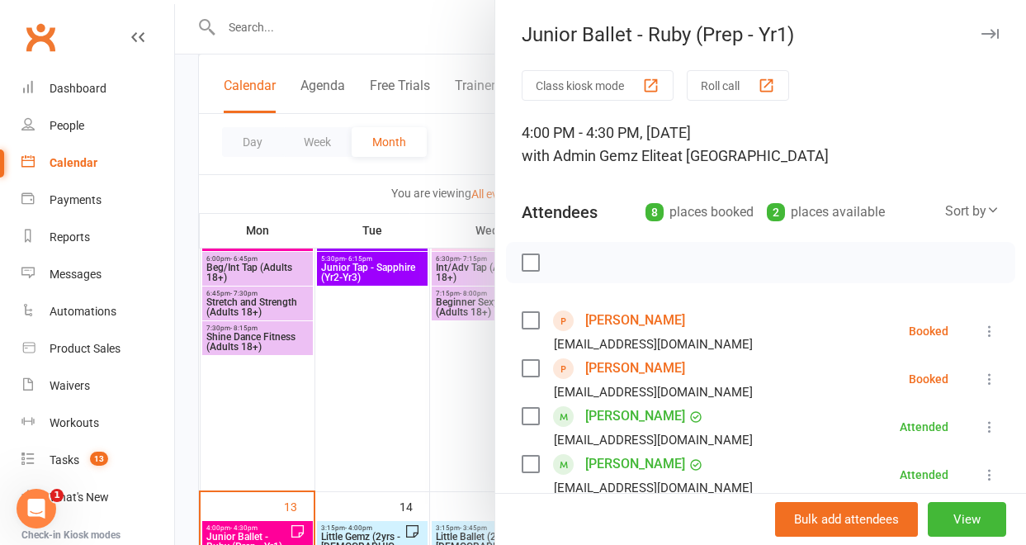
click at [590, 321] on link "[PERSON_NAME]" at bounding box center [635, 320] width 100 height 26
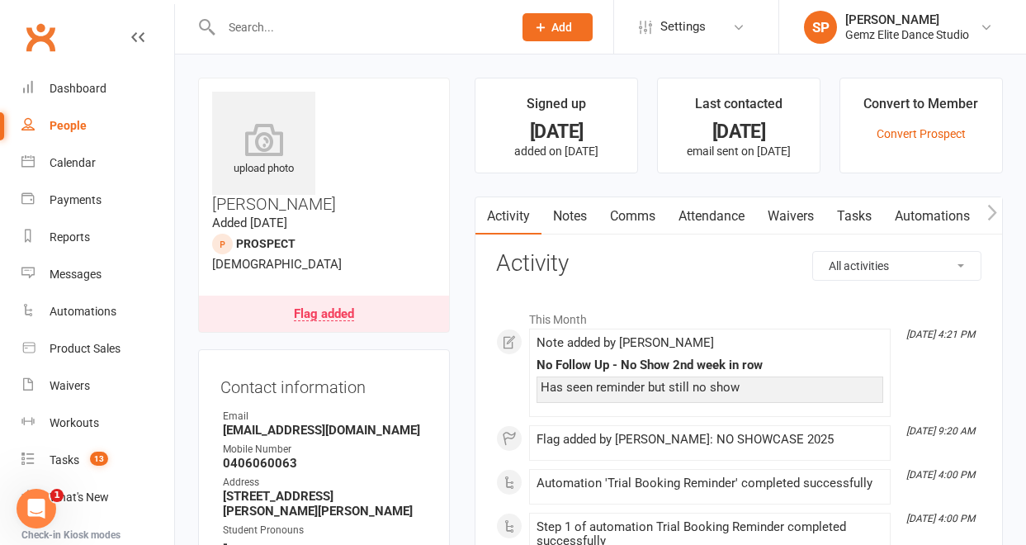
click at [347, 308] on div "Flag added" at bounding box center [324, 314] width 60 height 13
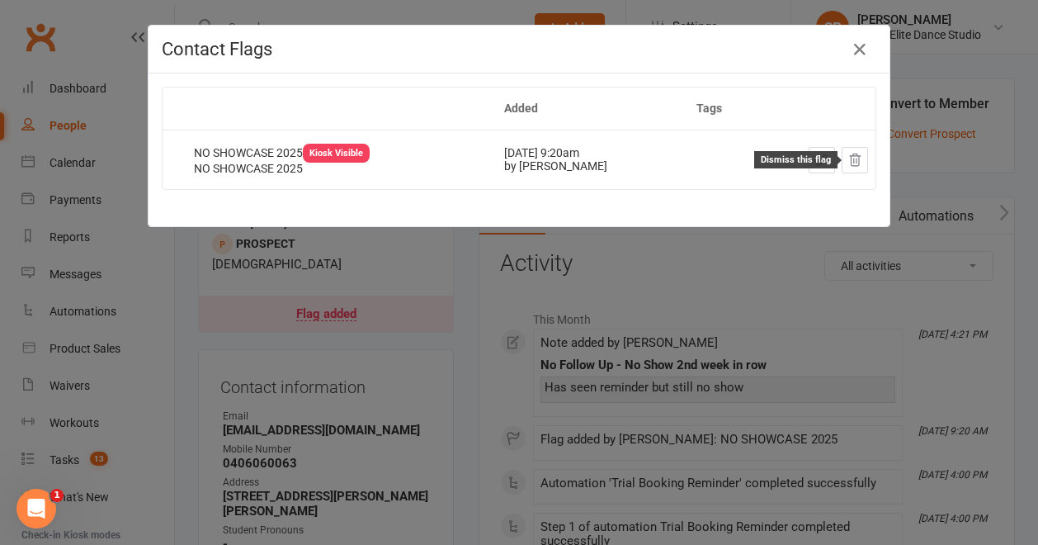
click at [848, 159] on icon at bounding box center [855, 160] width 15 height 15
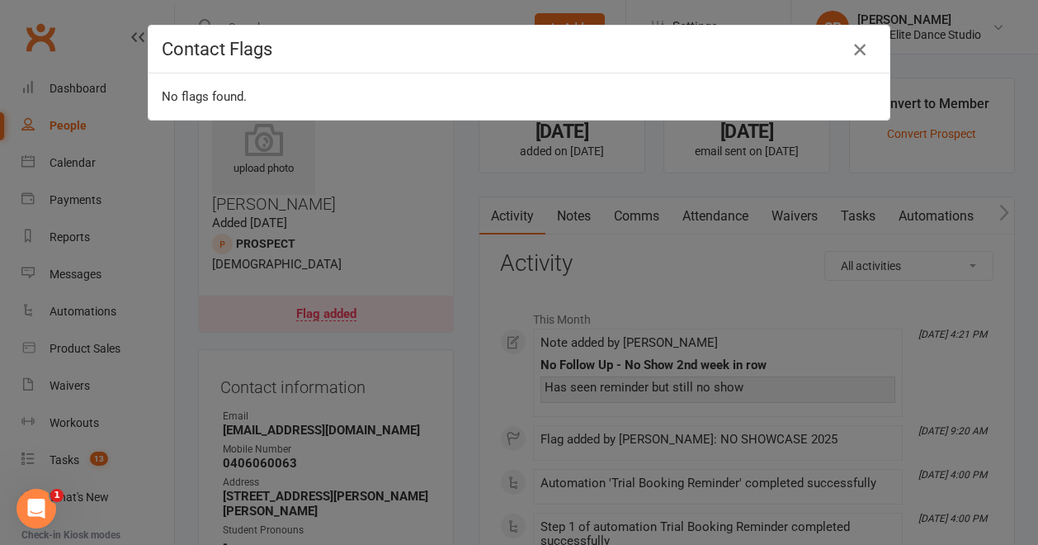
click at [853, 46] on icon "button" at bounding box center [860, 50] width 20 height 20
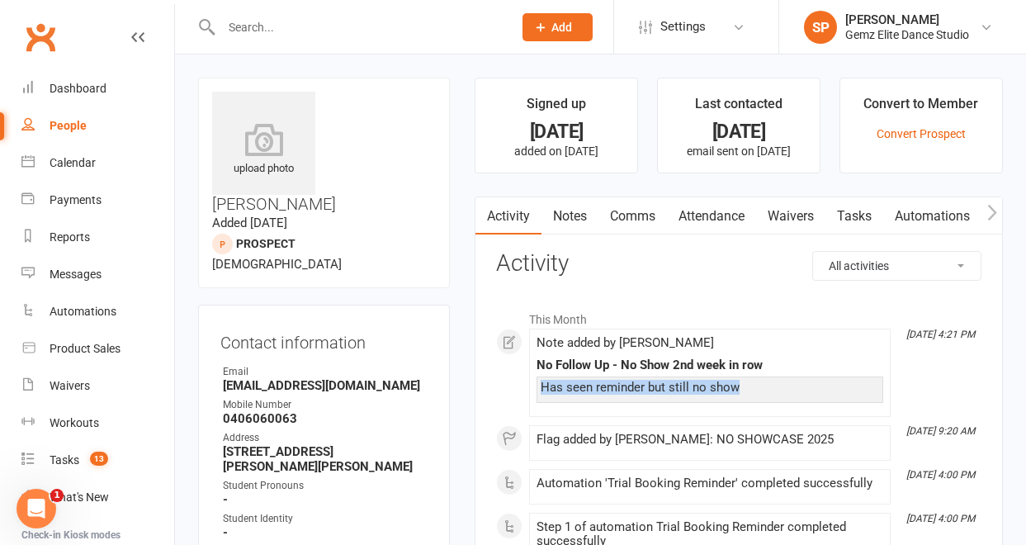
drag, startPoint x: 742, startPoint y: 388, endPoint x: 533, endPoint y: 389, distance: 208.8
click at [533, 389] on li "[DATE] 4:21 PM Note added by [PERSON_NAME] No Follow Up - No Show 2nd week in r…" at bounding box center [709, 372] width 361 height 88
copy div "Has seen reminder but still no show"
click at [82, 159] on div "Calendar" at bounding box center [73, 162] width 46 height 13
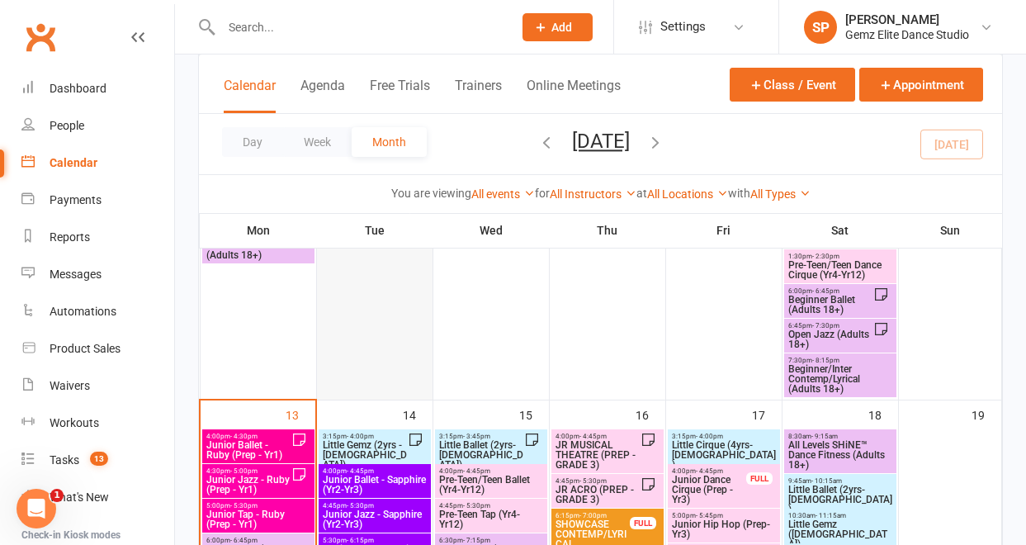
scroll to position [631, 0]
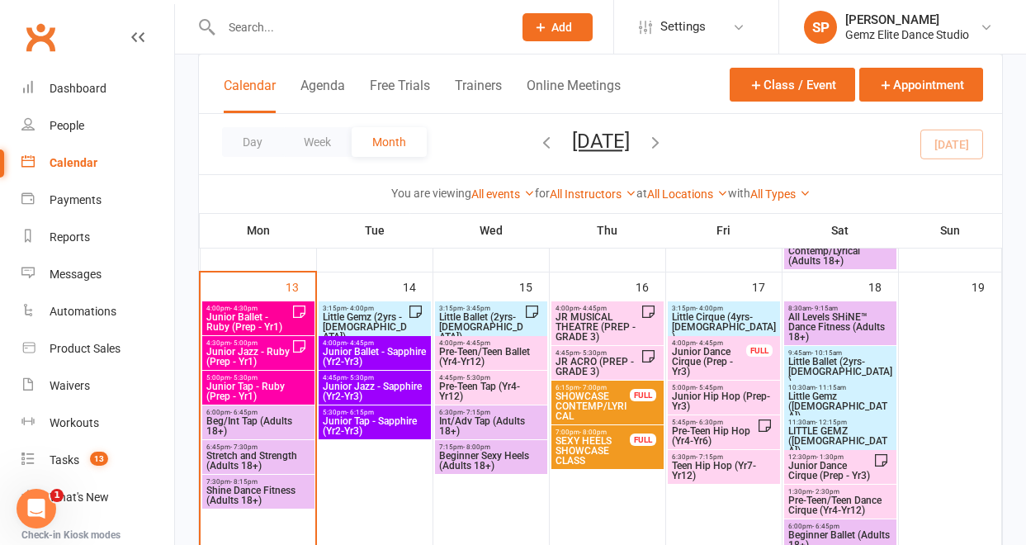
click at [284, 314] on span "Junior Ballet - Ruby (Prep - Yr1)" at bounding box center [249, 322] width 86 height 20
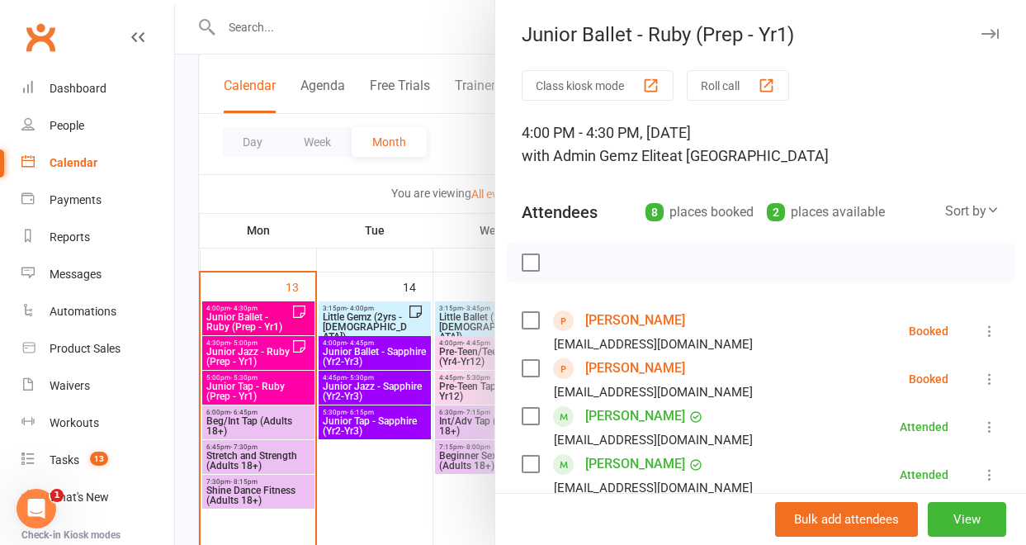
click at [615, 372] on link "[PERSON_NAME]" at bounding box center [635, 368] width 100 height 26
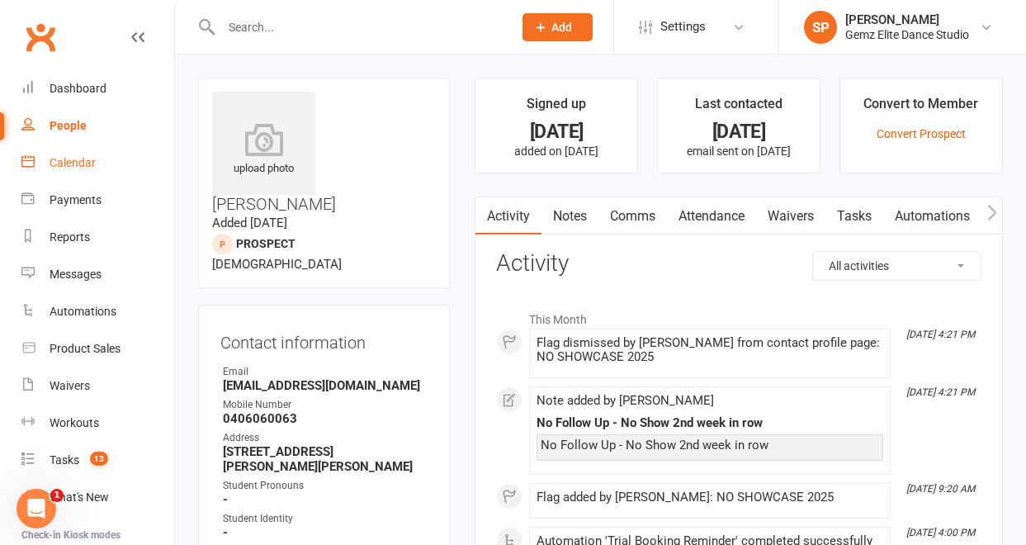
click at [79, 162] on div "Calendar" at bounding box center [73, 162] width 46 height 13
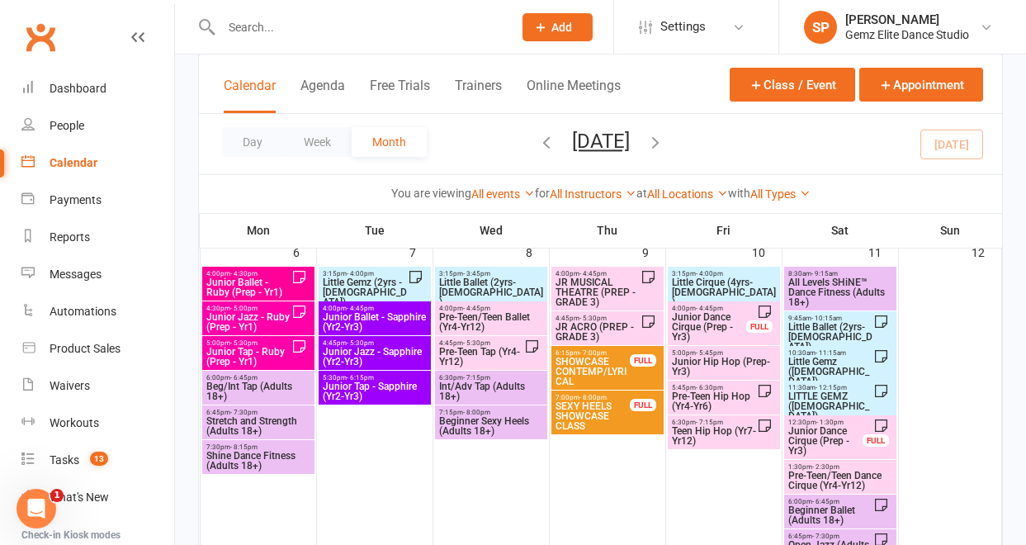
scroll to position [311, 0]
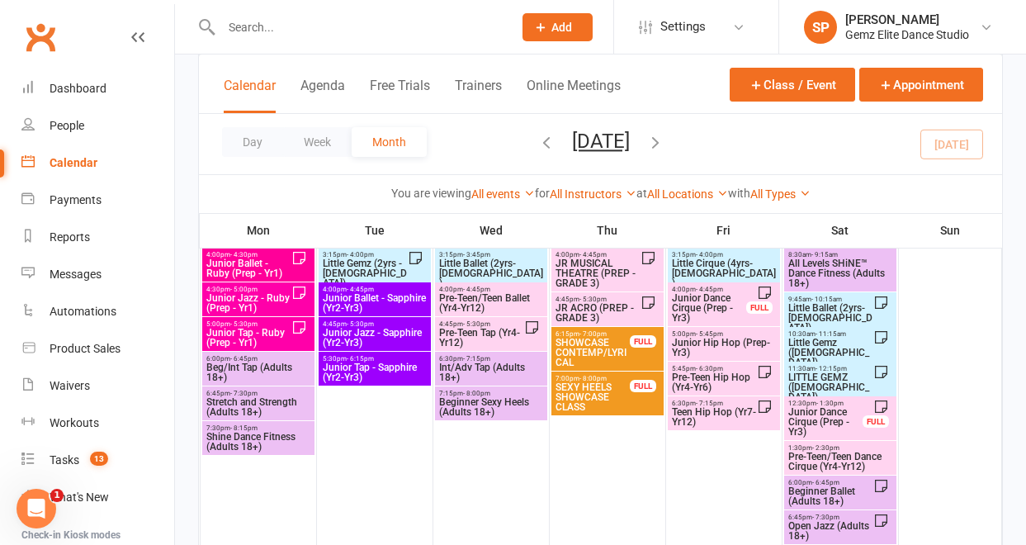
click at [220, 295] on span "Junior Jazz - Ruby (Prep - Yr1)" at bounding box center [249, 303] width 86 height 20
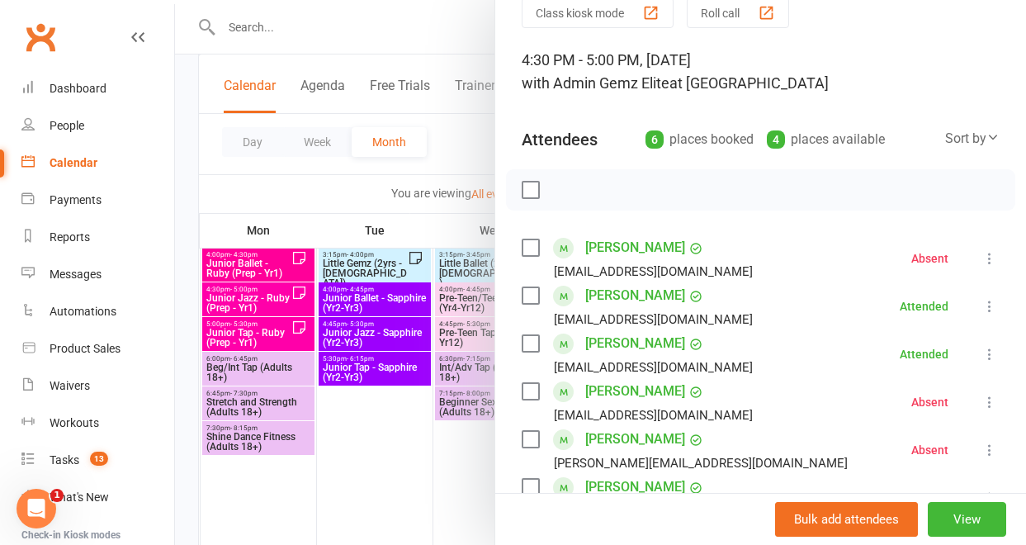
scroll to position [86, 0]
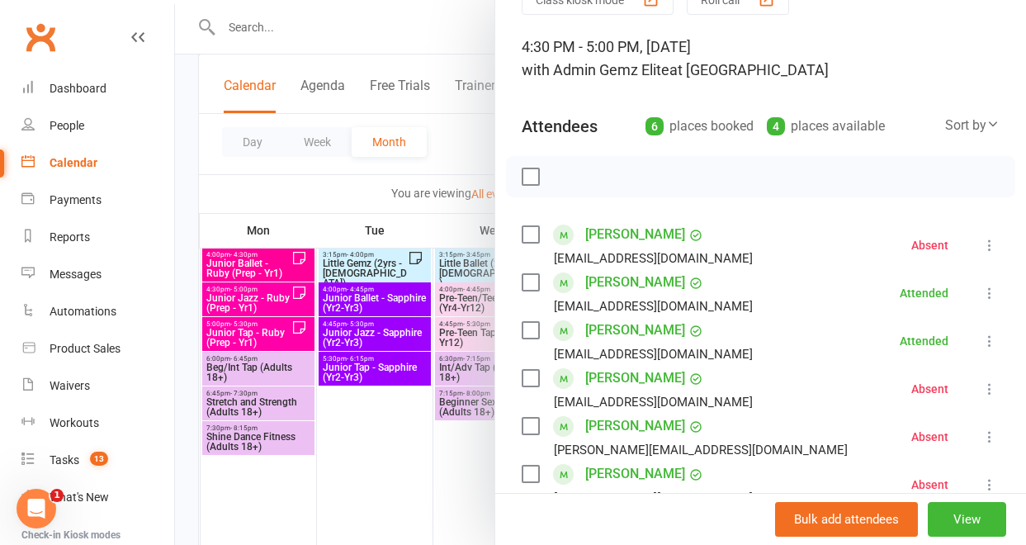
click at [981, 248] on icon at bounding box center [989, 245] width 17 height 17
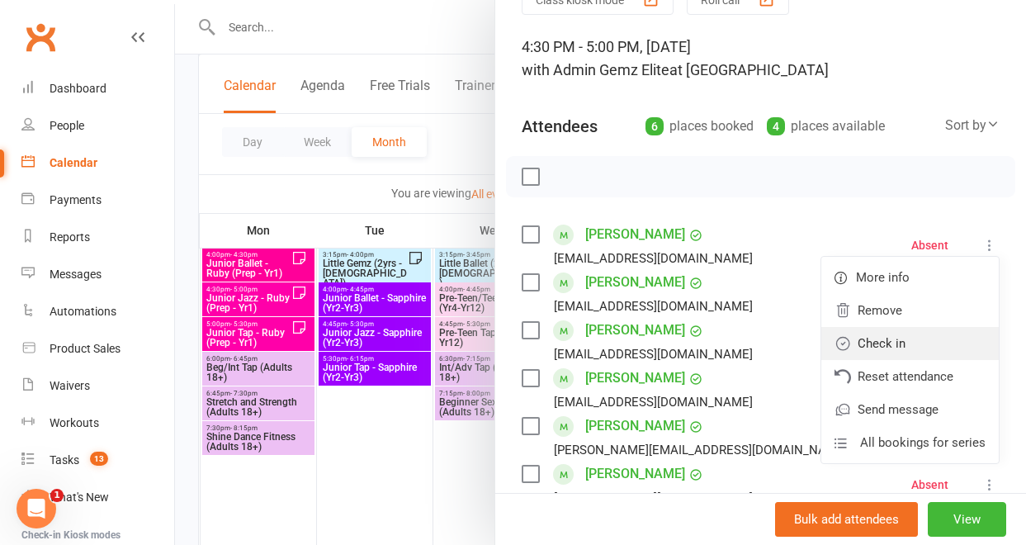
click at [926, 340] on link "Check in" at bounding box center [909, 343] width 177 height 33
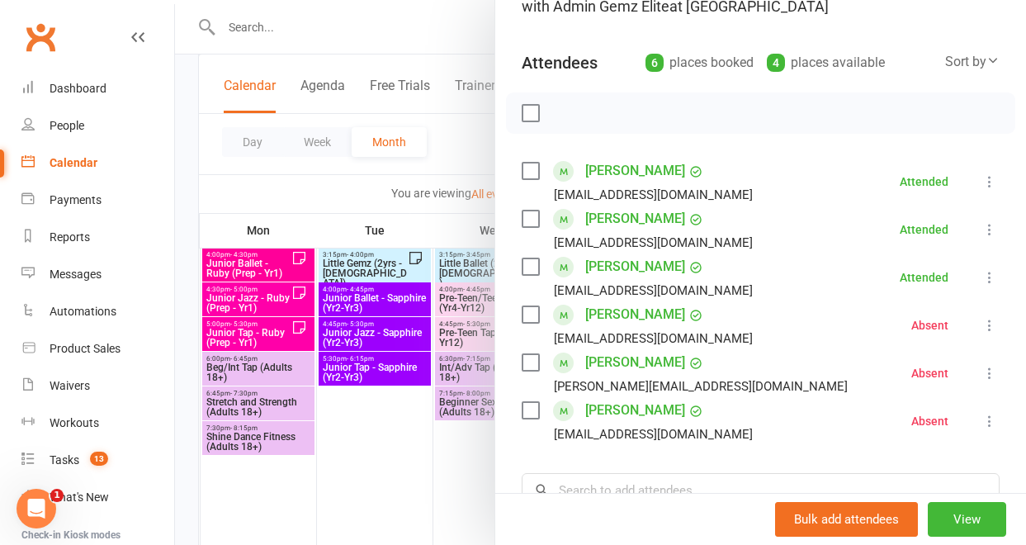
scroll to position [150, 0]
click at [981, 368] on icon at bounding box center [989, 372] width 17 height 17
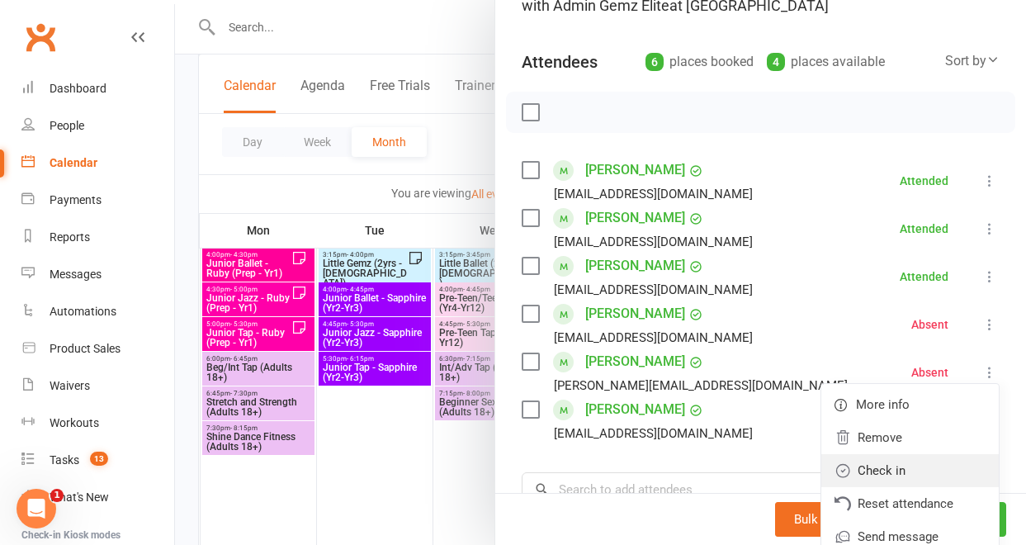
click at [928, 461] on link "Check in" at bounding box center [909, 470] width 177 height 33
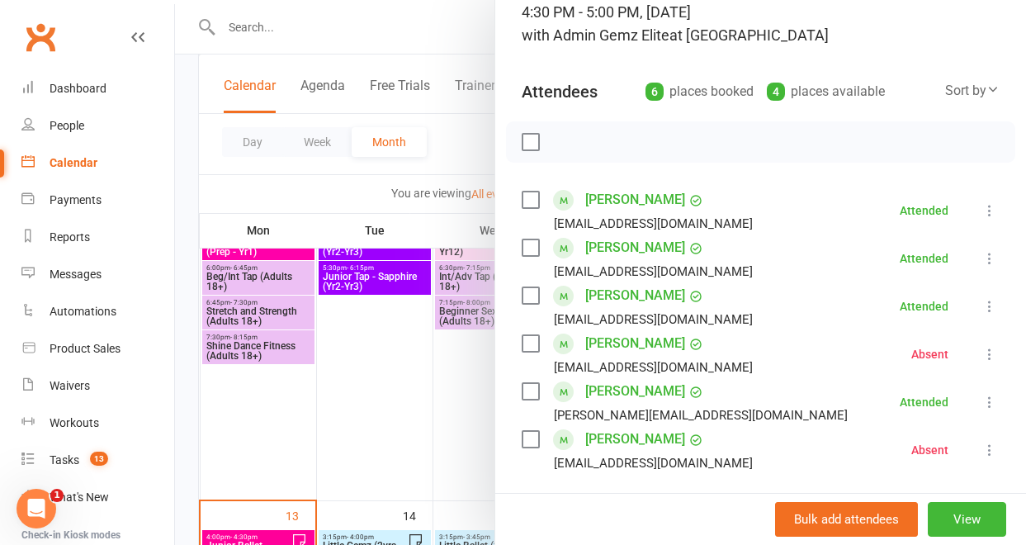
scroll to position [208, 0]
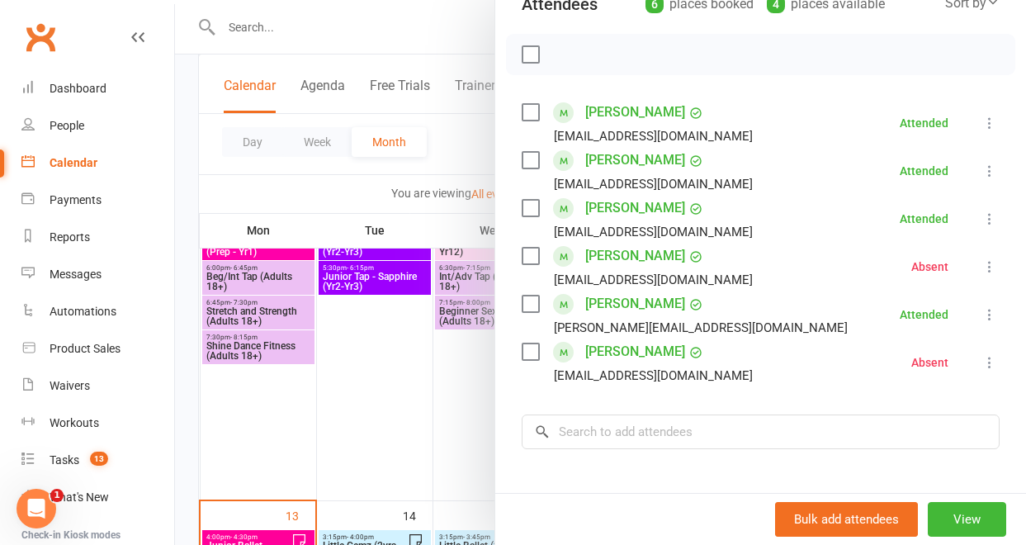
click at [981, 318] on icon at bounding box center [989, 314] width 17 height 17
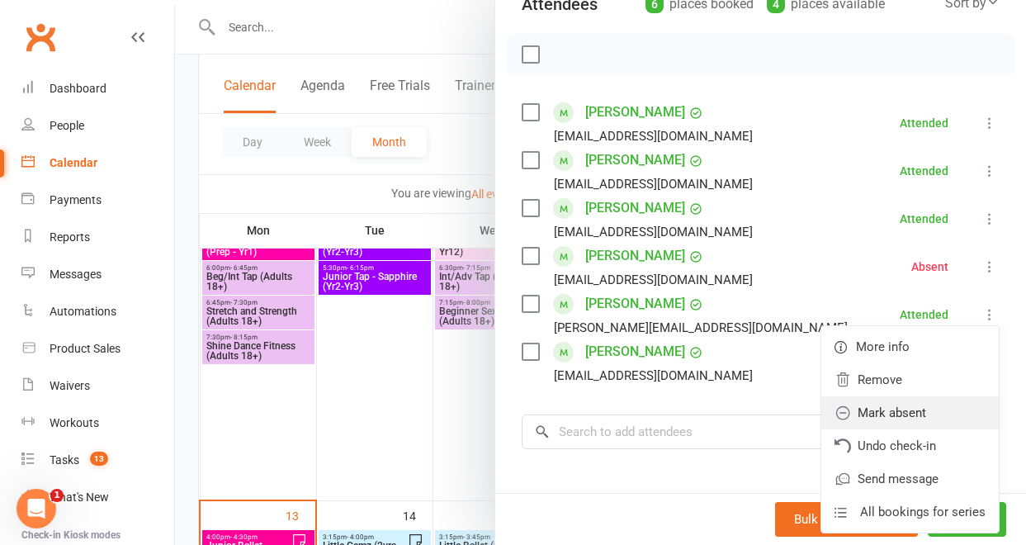
click at [915, 411] on link "Mark absent" at bounding box center [909, 412] width 177 height 33
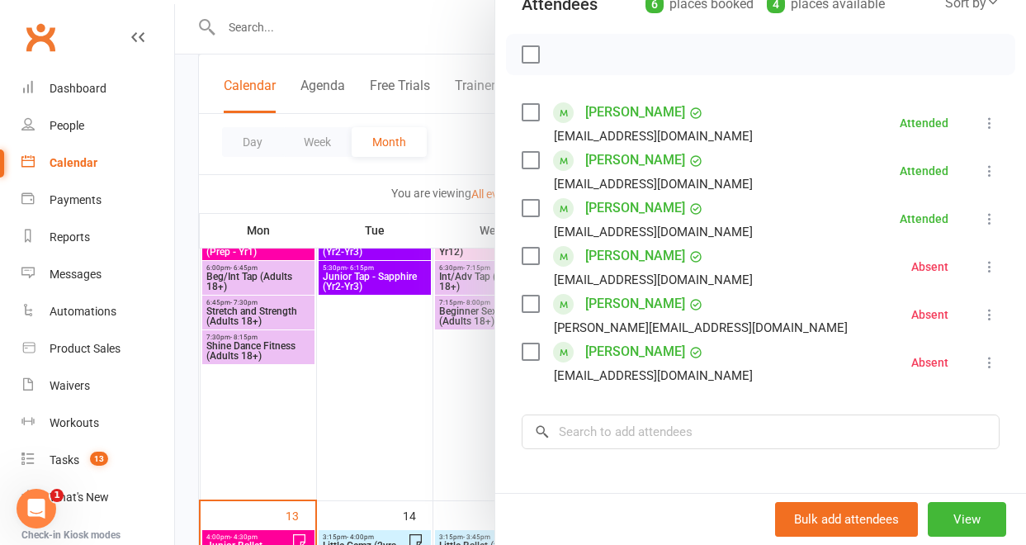
click at [429, 407] on div at bounding box center [600, 272] width 851 height 545
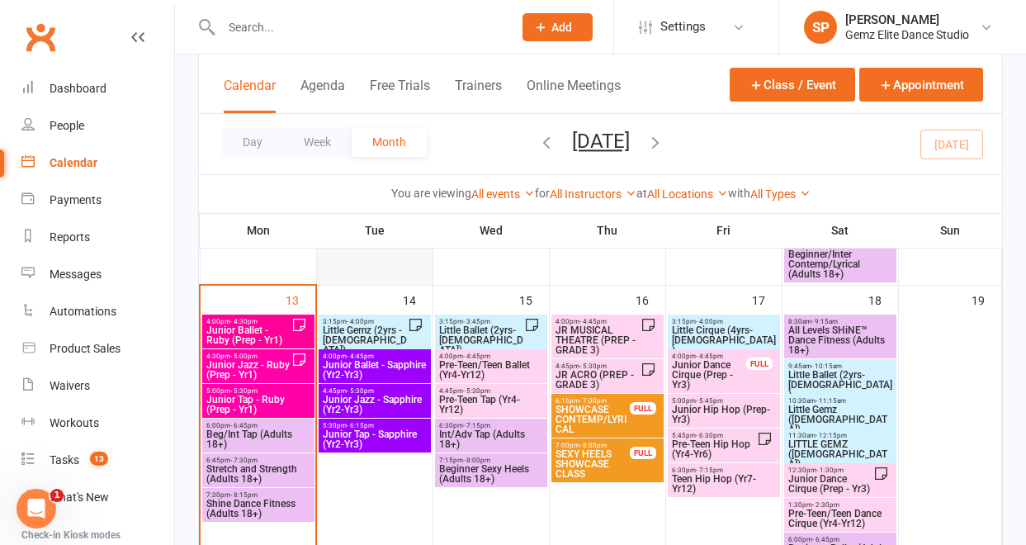
scroll to position [677, 0]
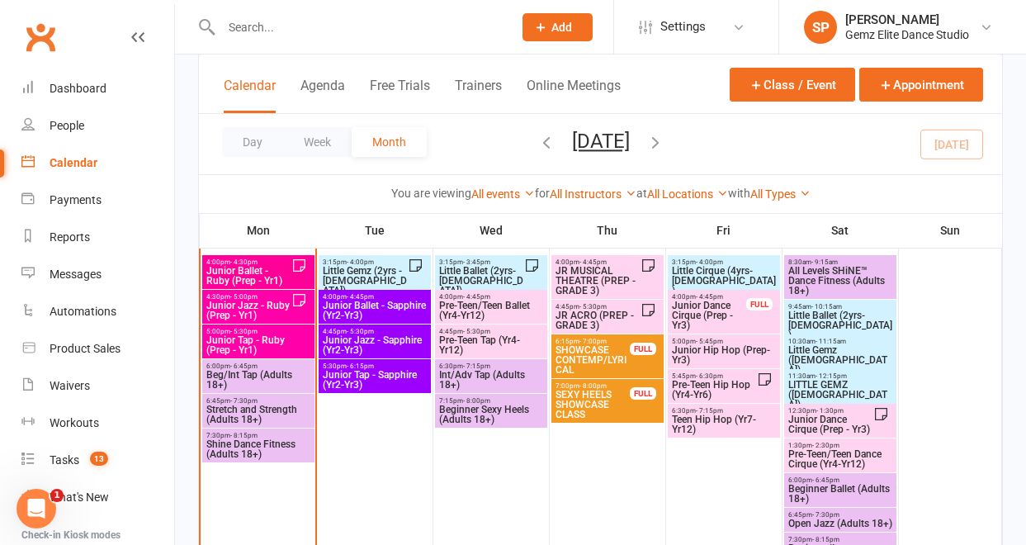
click at [239, 309] on span "Junior Jazz - Ruby (Prep - Yr1)" at bounding box center [249, 310] width 86 height 20
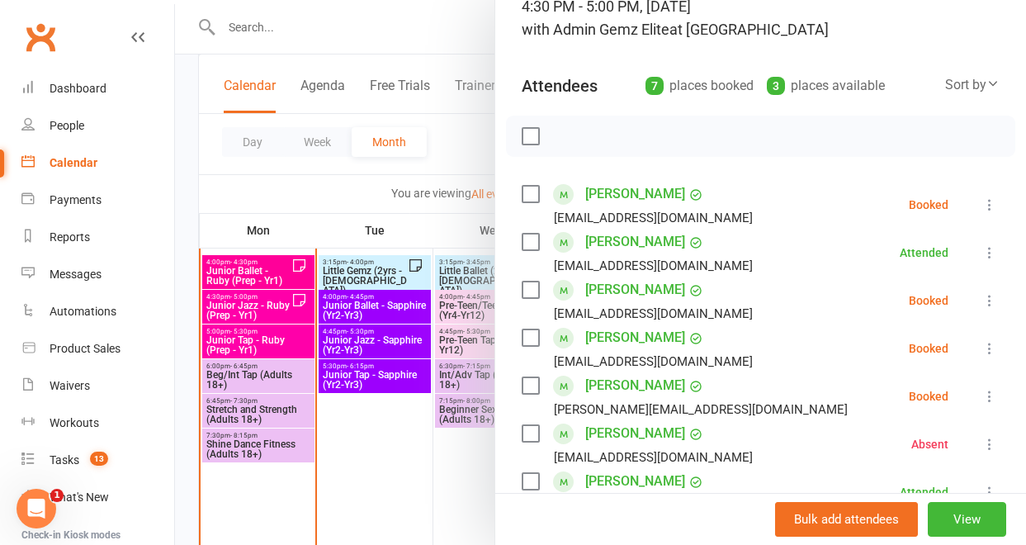
scroll to position [136, 0]
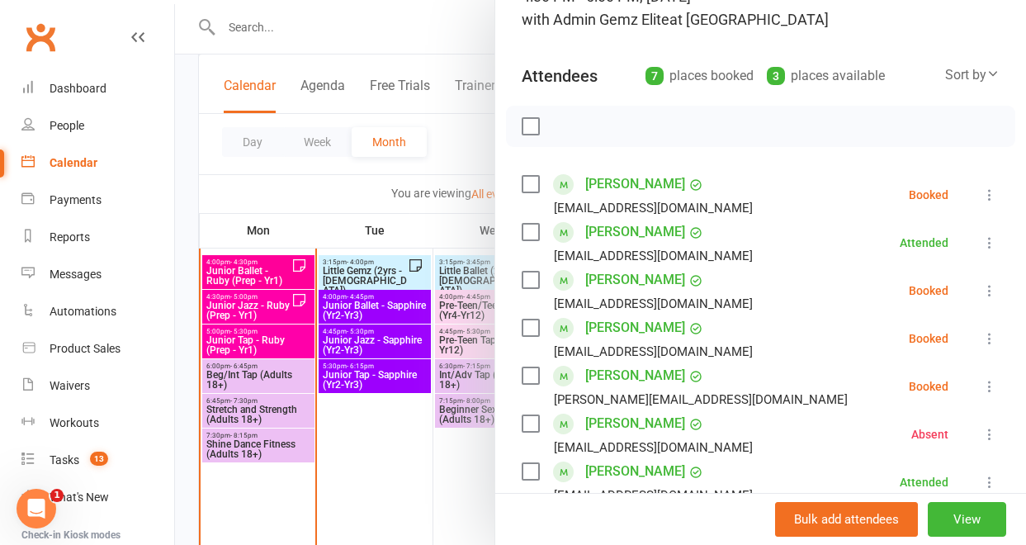
click at [981, 193] on icon at bounding box center [989, 195] width 17 height 17
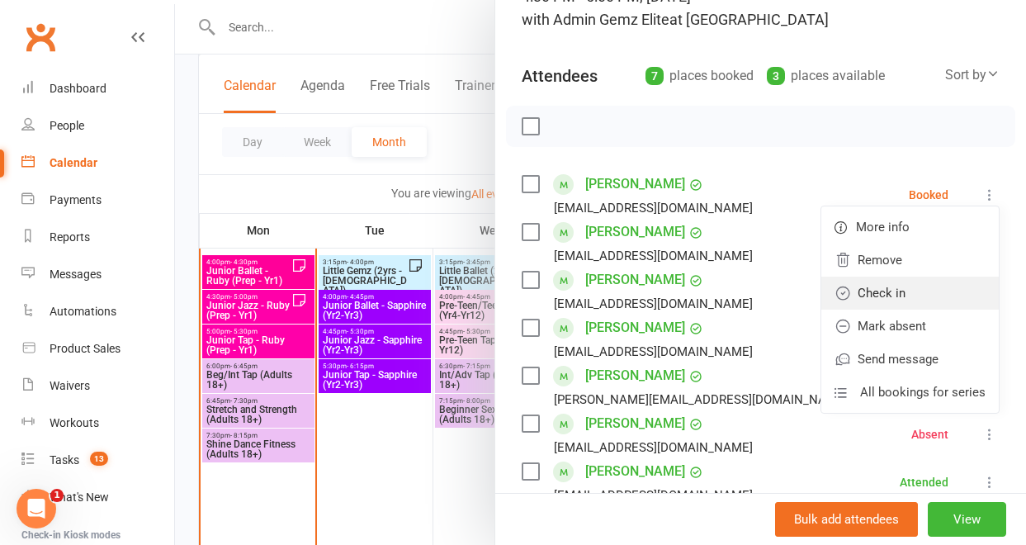
click at [937, 288] on link "Check in" at bounding box center [909, 292] width 177 height 33
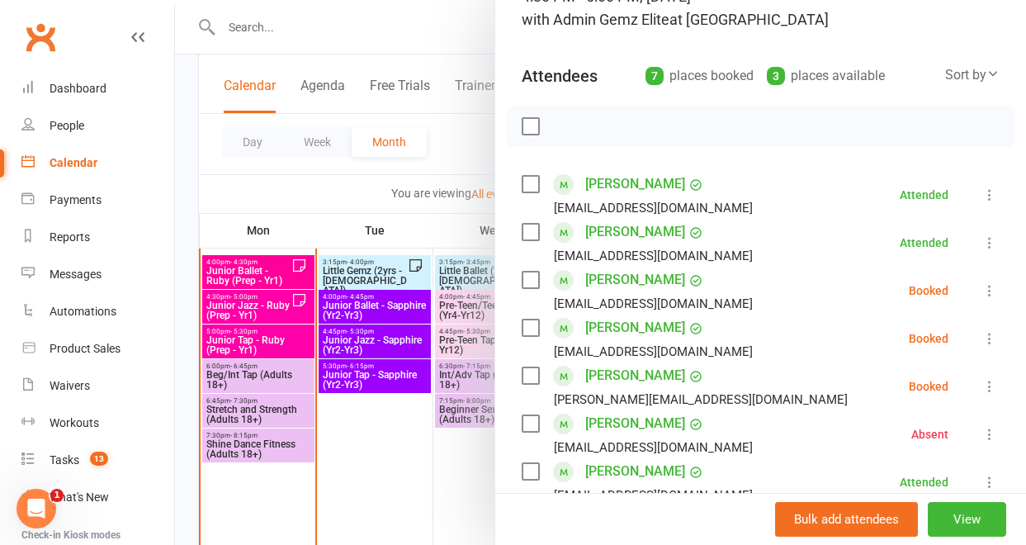
scroll to position [162, 0]
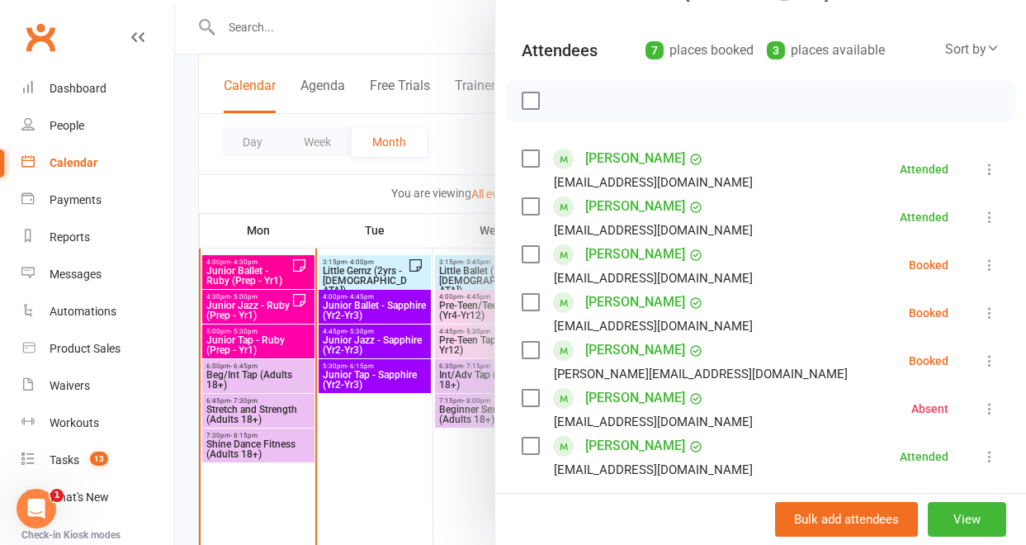
click at [981, 361] on icon at bounding box center [989, 360] width 17 height 17
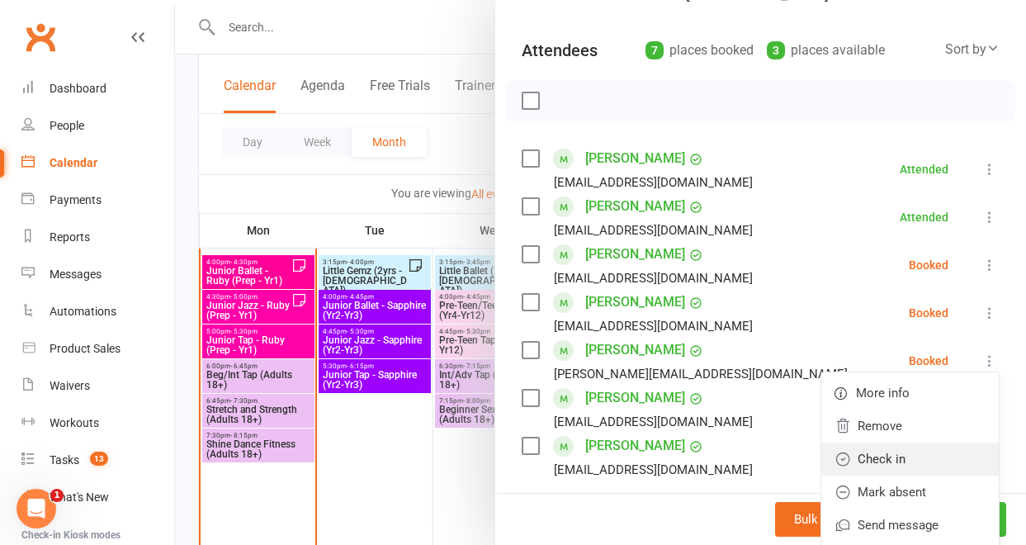
click at [937, 457] on link "Check in" at bounding box center [909, 458] width 177 height 33
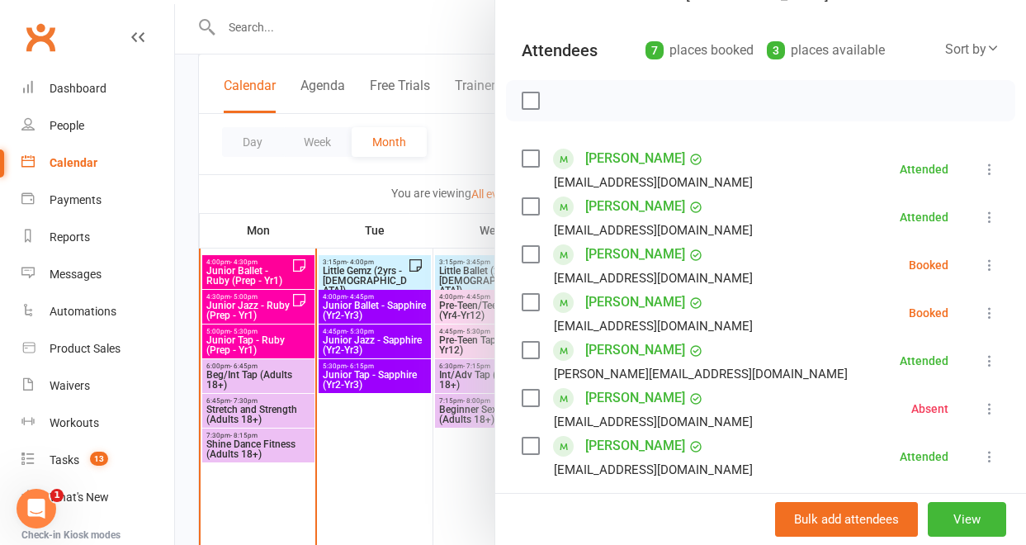
click at [981, 262] on icon at bounding box center [989, 265] width 17 height 17
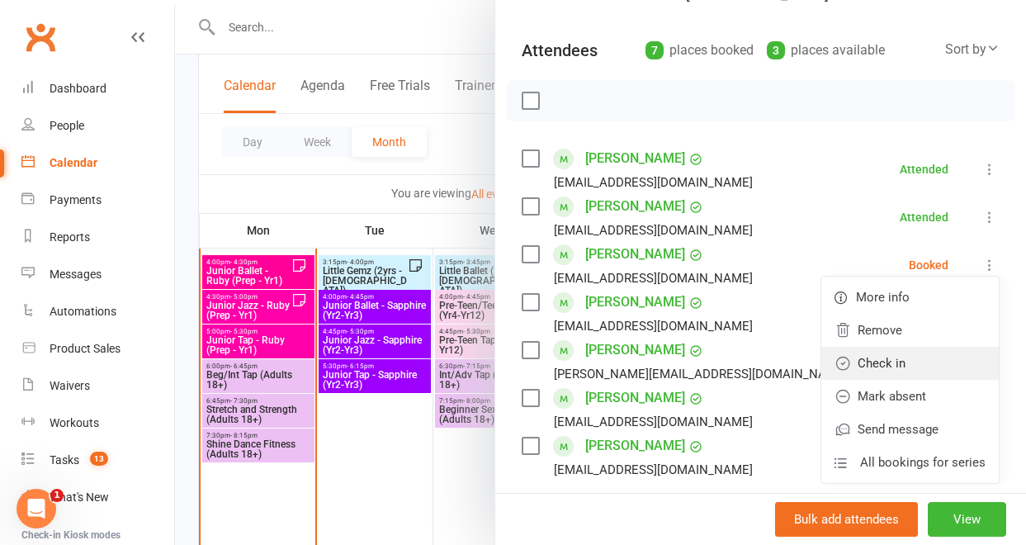
click at [916, 375] on link "Check in" at bounding box center [909, 363] width 177 height 33
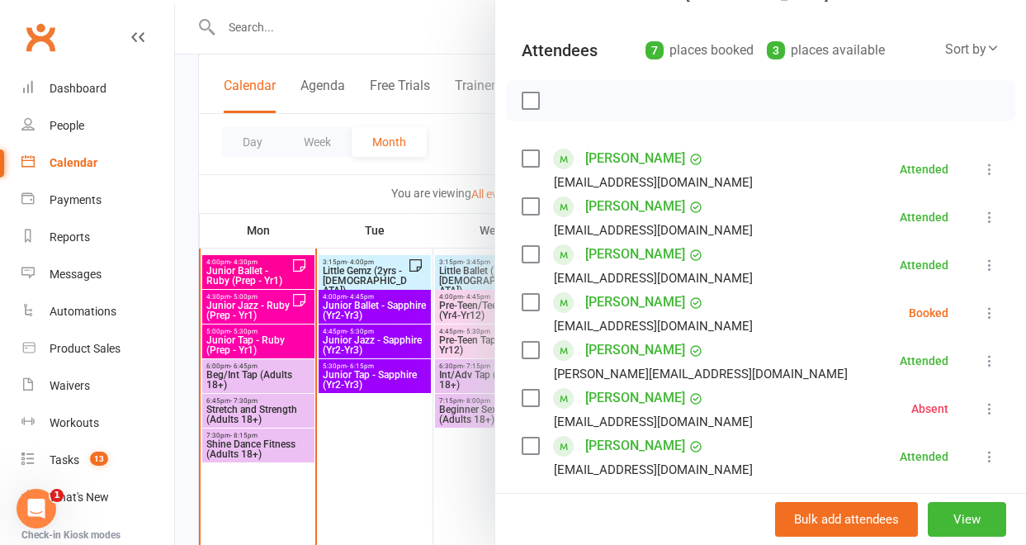
scroll to position [446, 0]
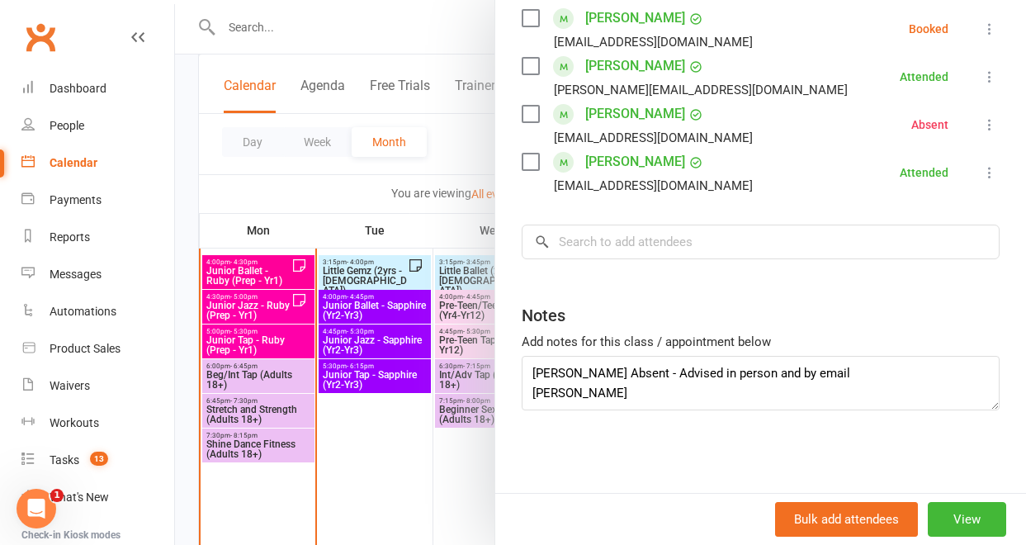
click at [445, 507] on div at bounding box center [600, 272] width 851 height 545
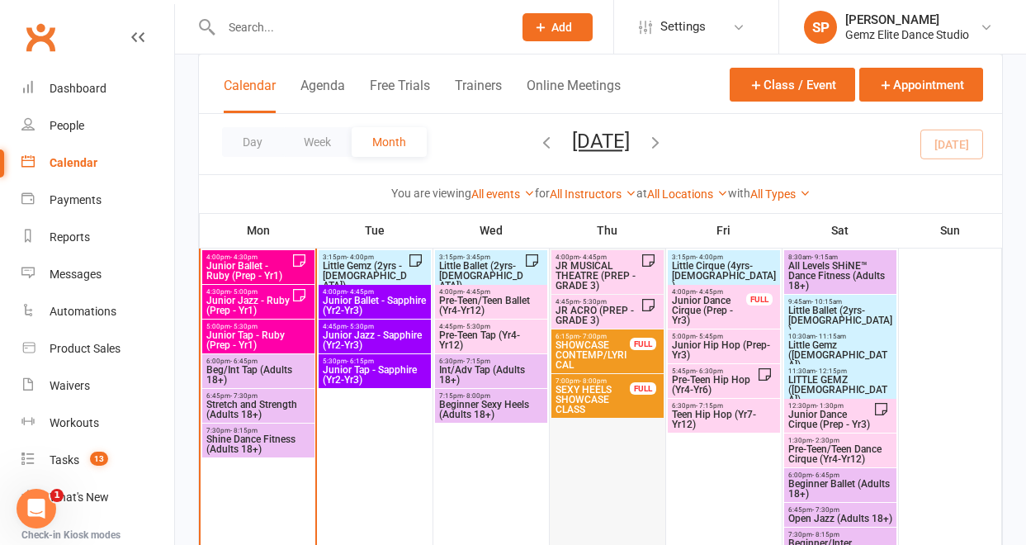
scroll to position [671, 0]
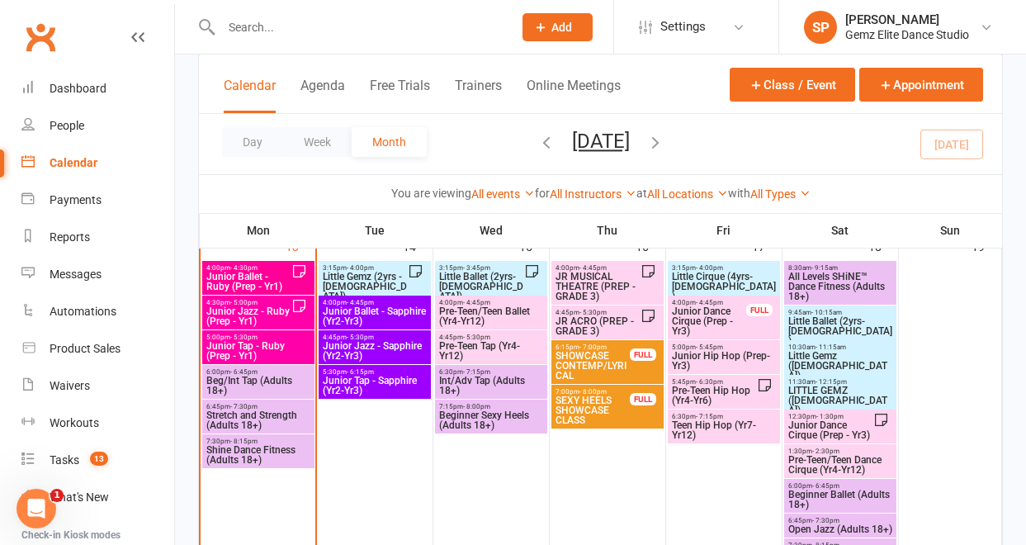
click at [281, 272] on span "Junior Ballet - Ruby (Prep - Yr1)" at bounding box center [249, 282] width 86 height 20
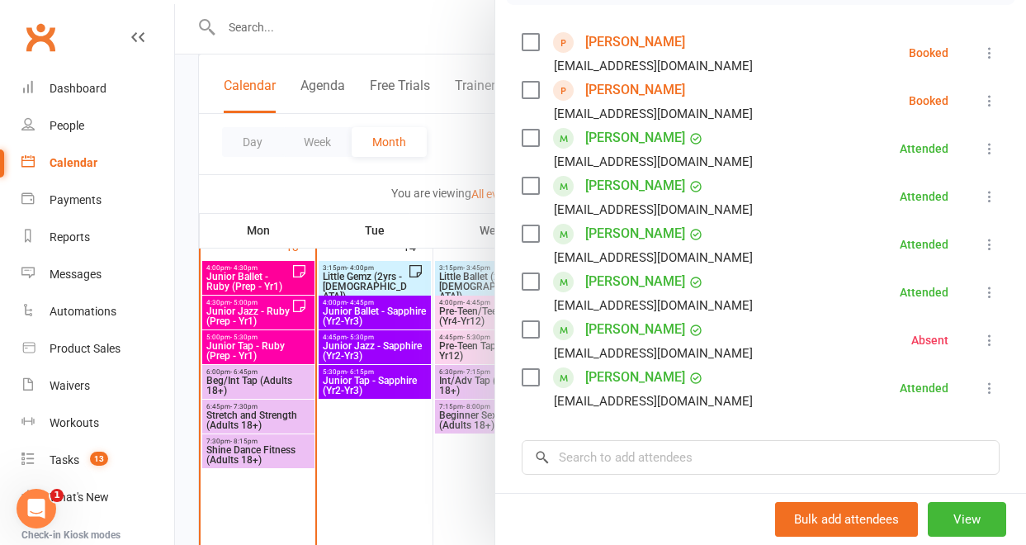
scroll to position [494, 0]
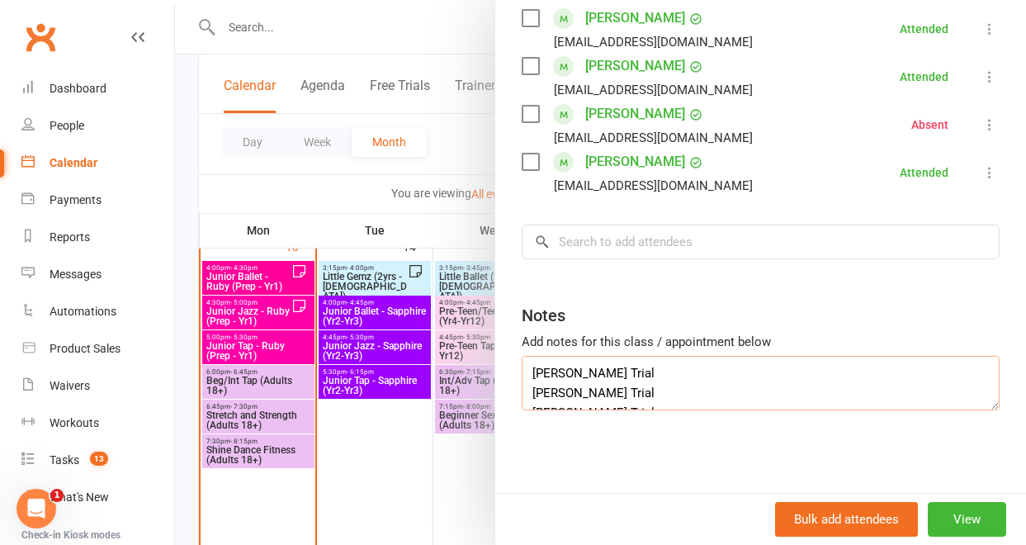
click at [620, 377] on textarea "[PERSON_NAME] Trial [PERSON_NAME] Trial [PERSON_NAME] Trial [PERSON_NAME] Absen…" at bounding box center [761, 383] width 478 height 54
click at [598, 393] on textarea "[PERSON_NAME] Trial - no show 2nd time Inayat Trial [PERSON_NAME] Trial [PERSON…" at bounding box center [761, 383] width 478 height 54
click at [712, 378] on textarea "[PERSON_NAME] Trial - no show 2nd time Inayat Trial - no show 2nd time [PERSON_…" at bounding box center [761, 383] width 478 height 54
click at [702, 397] on textarea "[PERSON_NAME] Trial - no show 2nd time - no followup Inayat Trial - no show 2nd…" at bounding box center [761, 383] width 478 height 54
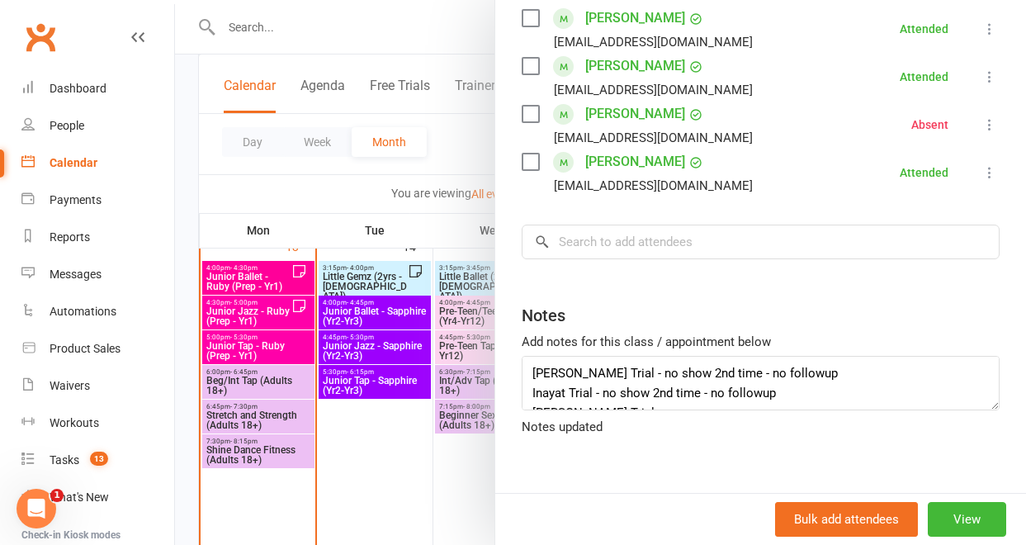
click at [764, 318] on div "Notes" at bounding box center [761, 311] width 478 height 40
click at [782, 380] on textarea "[PERSON_NAME] Trial - no show 2nd time - no followup Inayat Trial - no show 2nd…" at bounding box center [761, 383] width 478 height 54
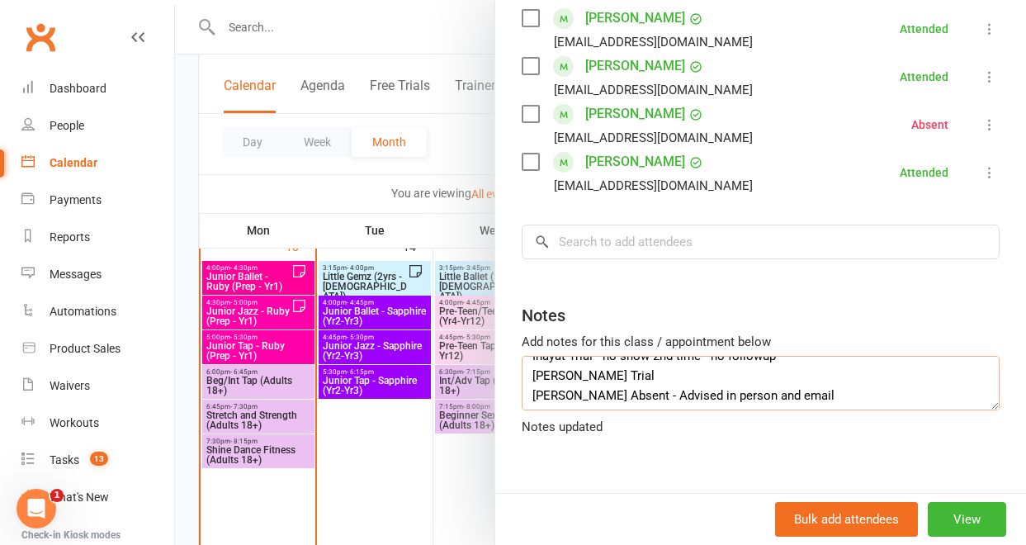
scroll to position [35, 0]
type textarea "[PERSON_NAME] Trial - no show 2nd time - no followup Inayat Trial - no show 2nd…"
click at [424, 498] on div at bounding box center [600, 272] width 851 height 545
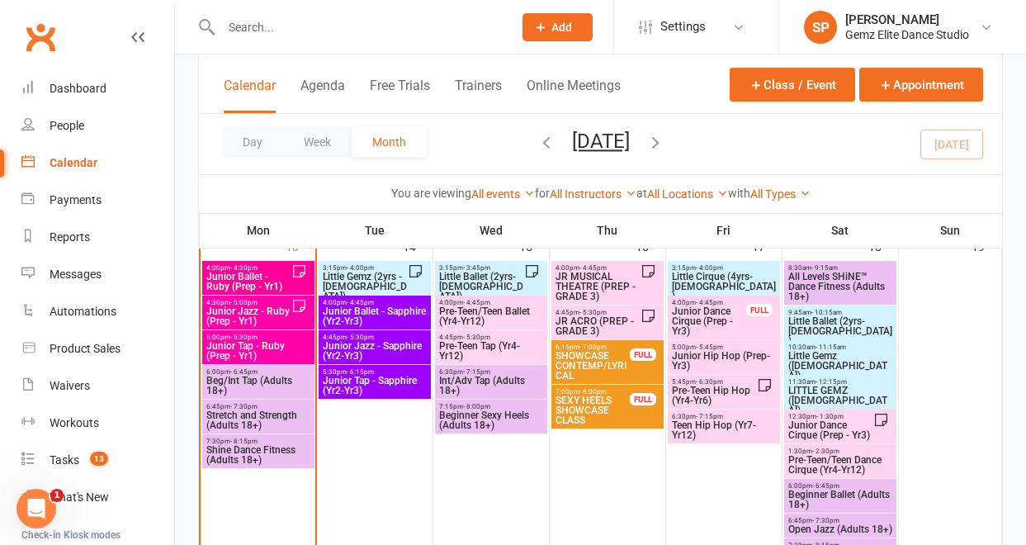
click at [281, 306] on span "Junior Jazz - Ruby (Prep - Yr1)" at bounding box center [249, 316] width 86 height 20
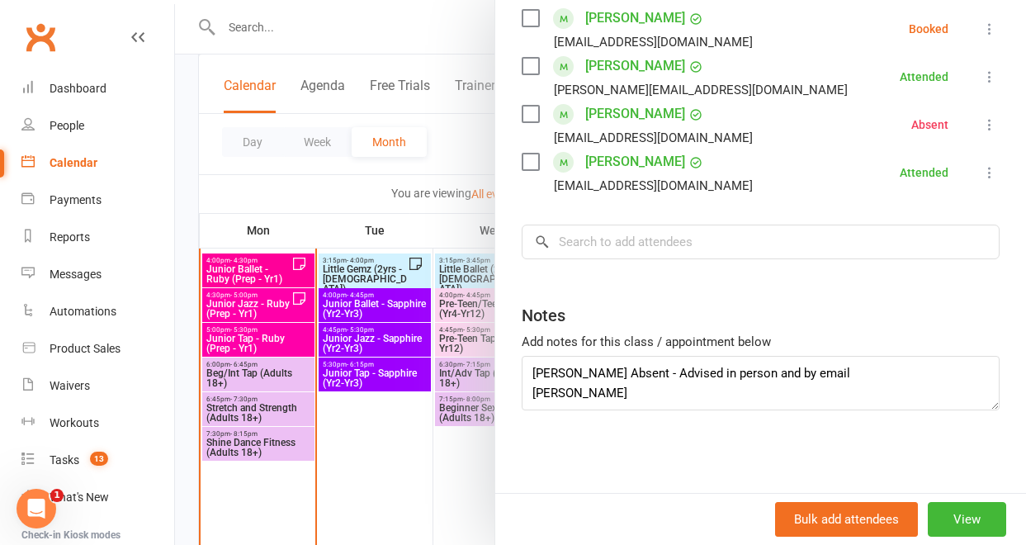
scroll to position [674, 0]
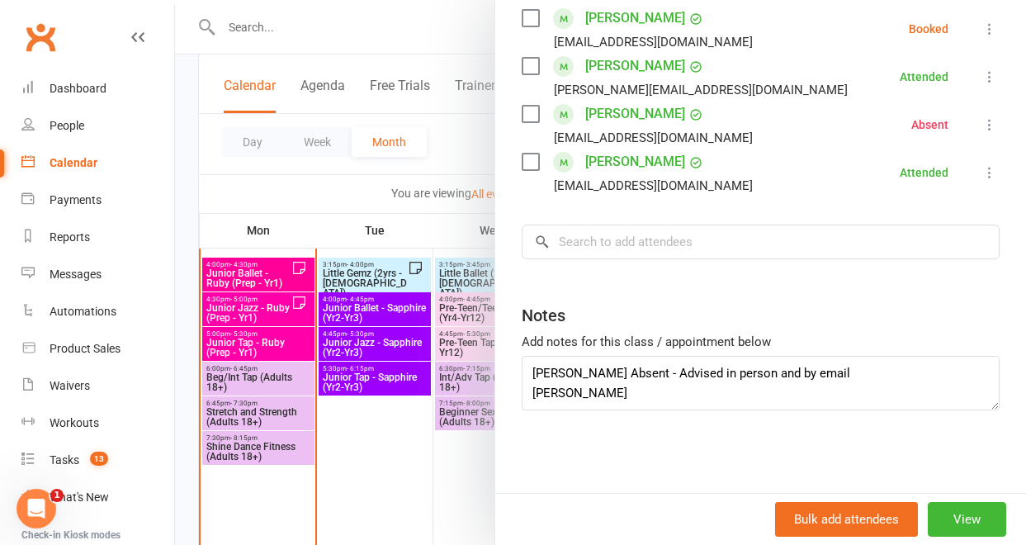
click at [442, 475] on div at bounding box center [600, 272] width 851 height 545
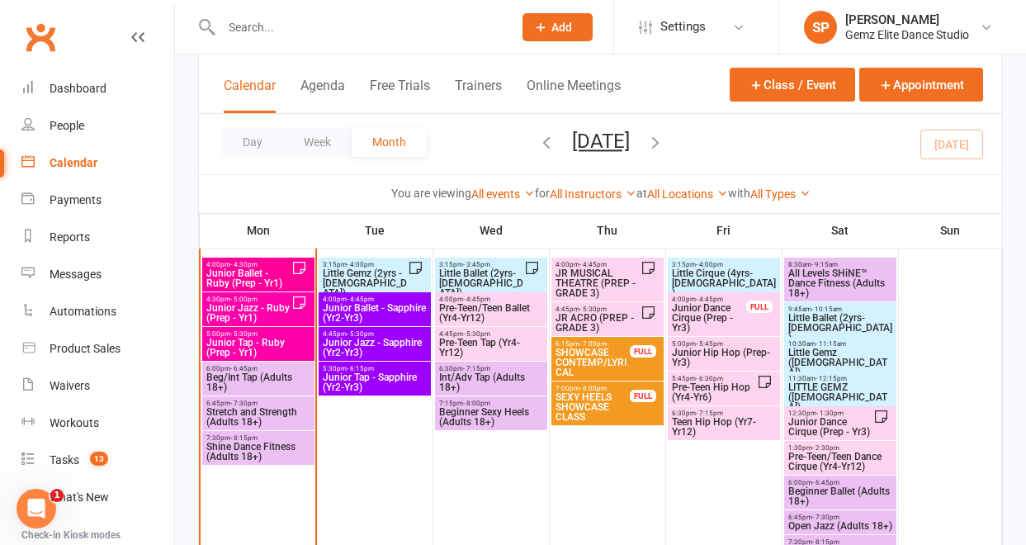
click at [284, 309] on span "Junior Jazz - Ruby (Prep - Yr1)" at bounding box center [249, 313] width 86 height 20
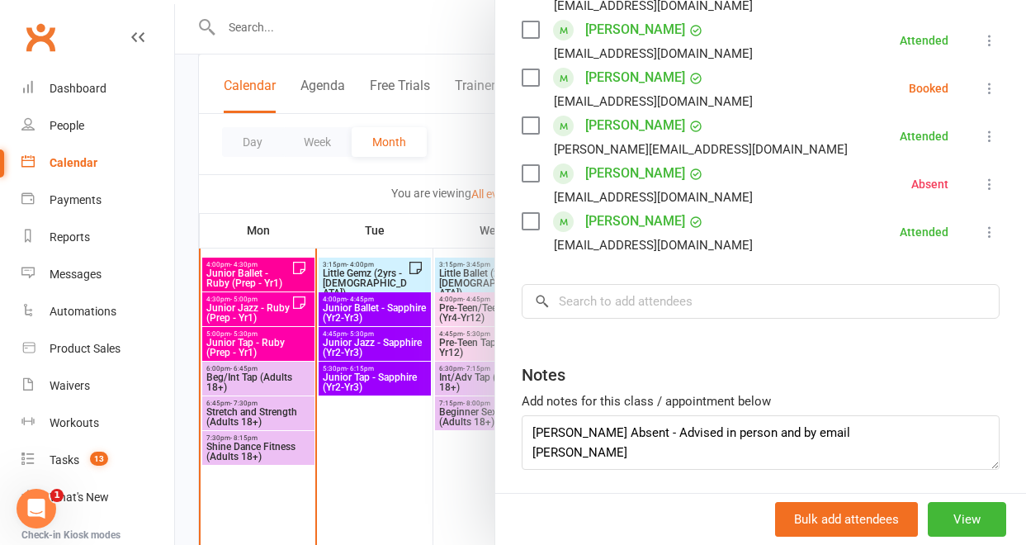
scroll to position [399, 0]
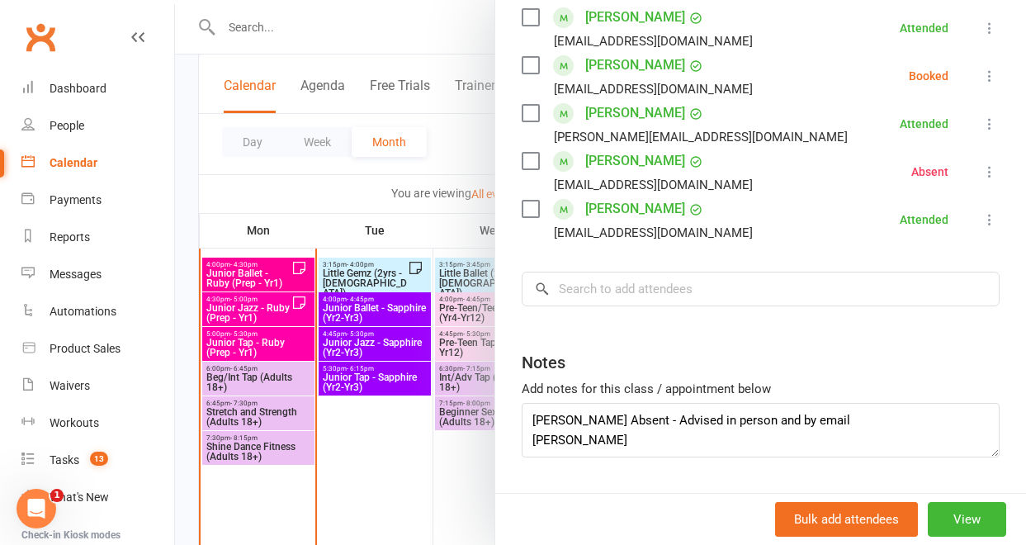
click at [366, 479] on div at bounding box center [600, 272] width 851 height 545
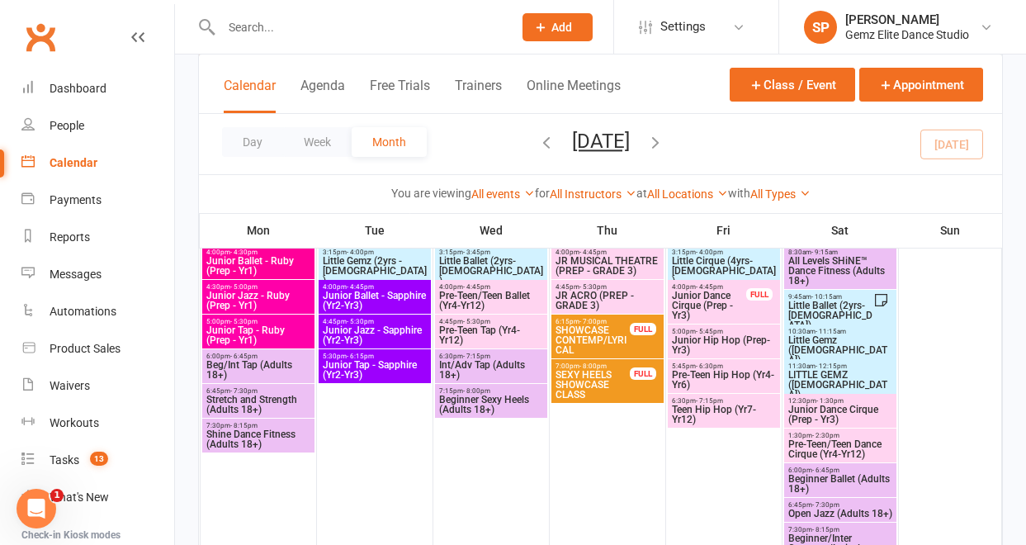
scroll to position [1039, 0]
click at [262, 258] on span "Junior Ballet - Ruby (Prep - Yr1)" at bounding box center [259, 267] width 106 height 20
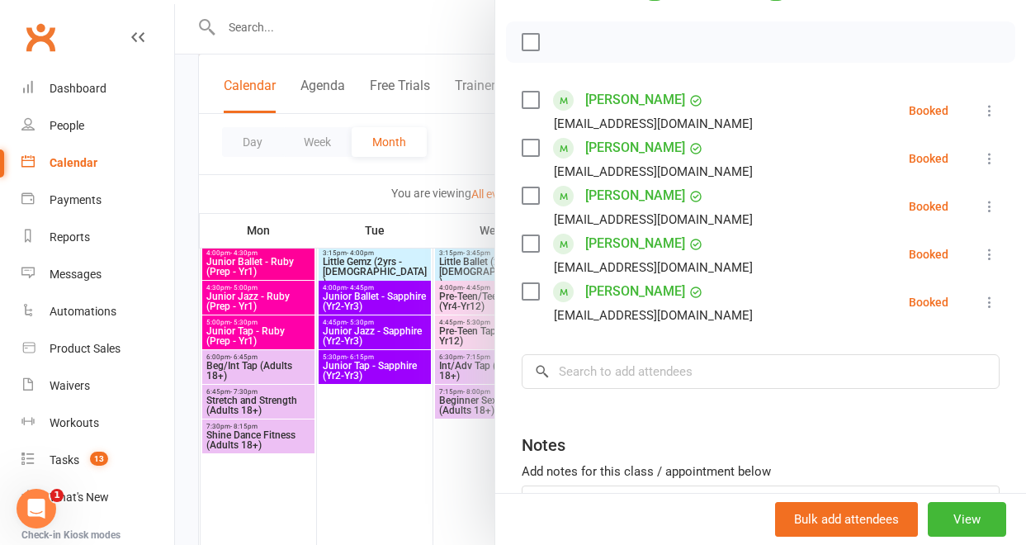
scroll to position [221, 0]
click at [266, 301] on div at bounding box center [600, 272] width 851 height 545
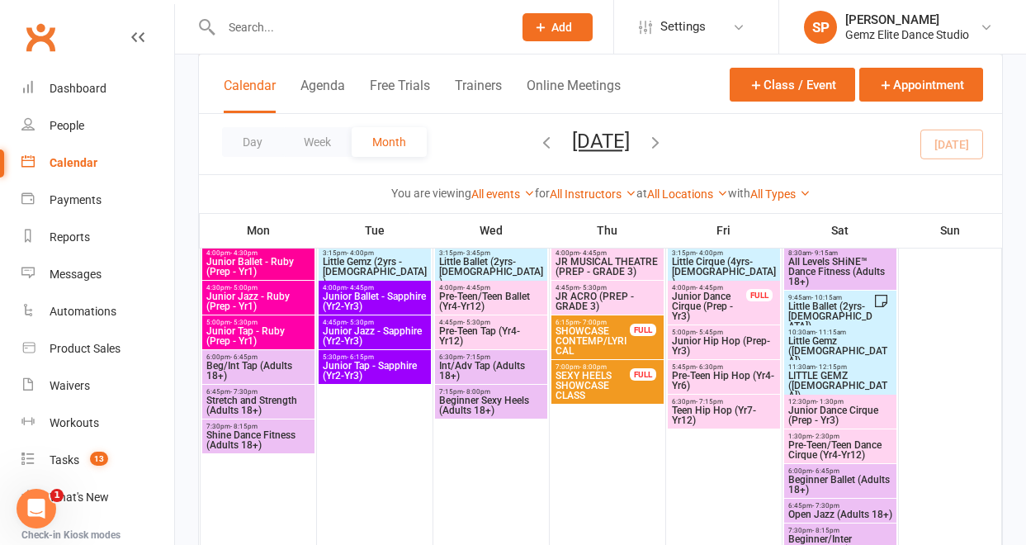
click at [264, 296] on span "Junior Jazz - Ruby (Prep - Yr1)" at bounding box center [259, 301] width 106 height 20
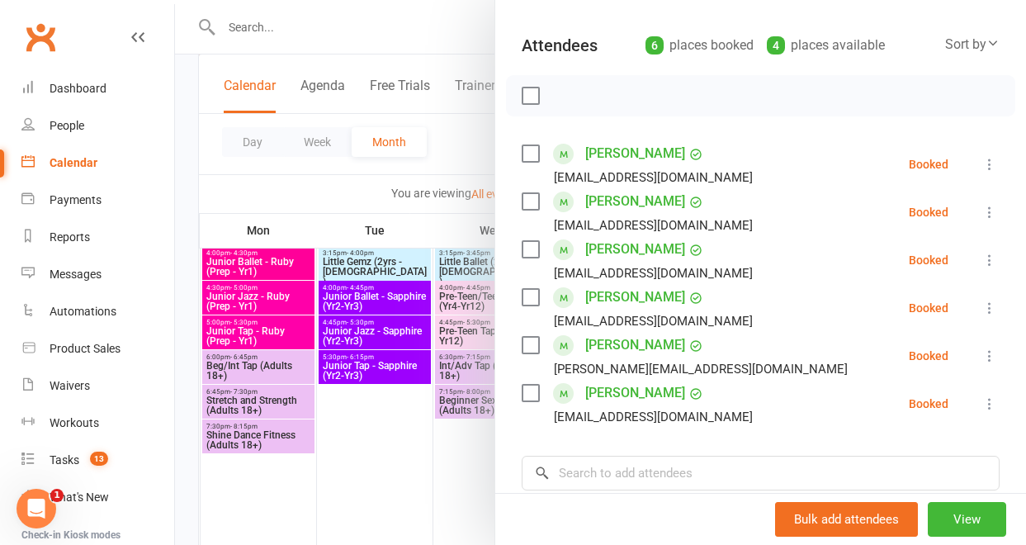
scroll to position [168, 0]
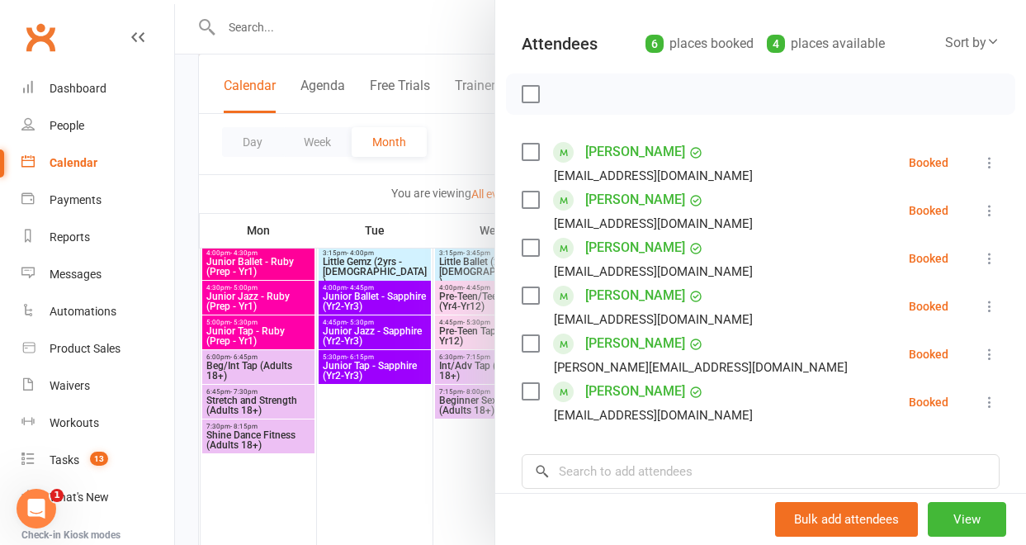
click at [267, 338] on div at bounding box center [600, 272] width 851 height 545
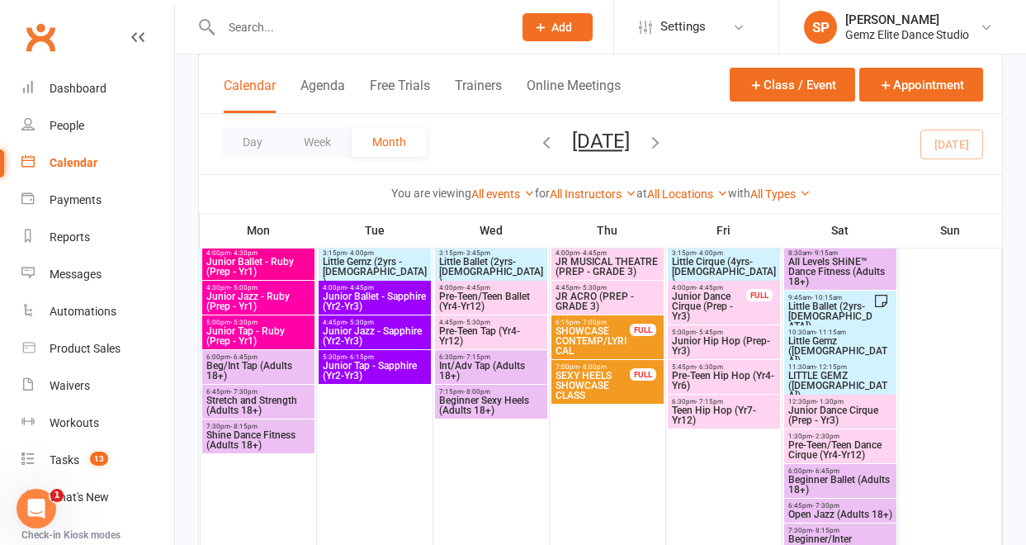
click at [267, 338] on span "Junior Tap - Ruby (Prep - Yr1)" at bounding box center [259, 336] width 106 height 20
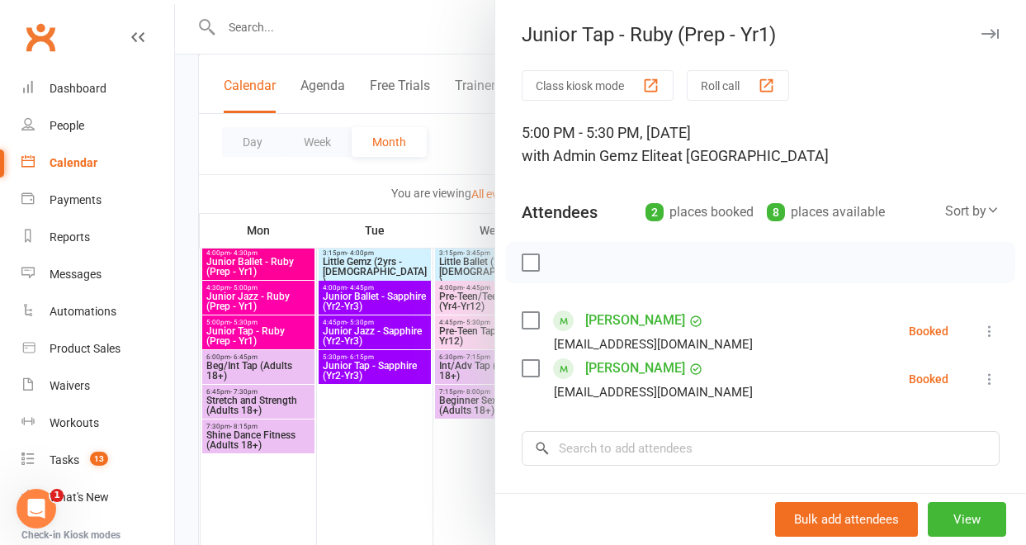
click at [392, 453] on div at bounding box center [600, 272] width 851 height 545
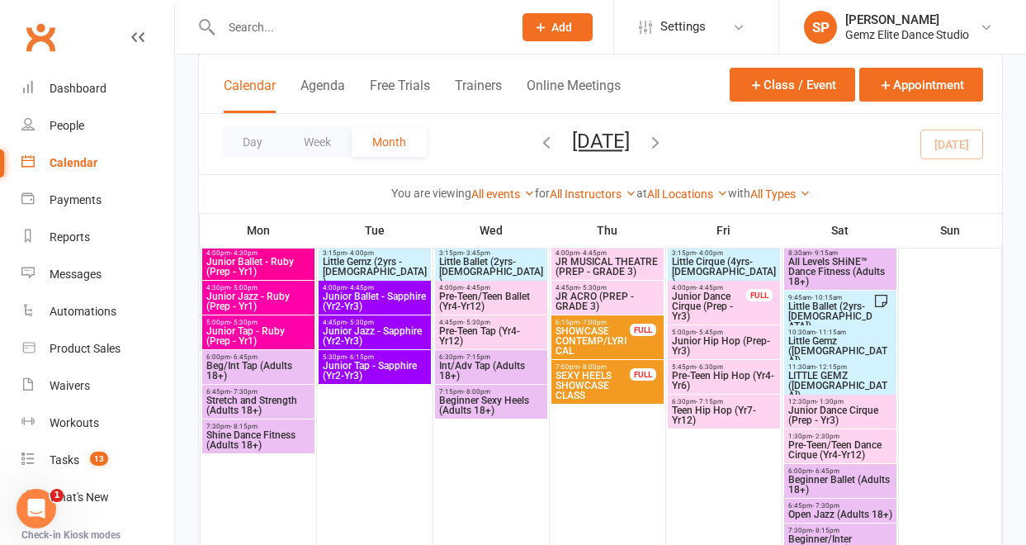
click at [272, 370] on span "Beg/Int Tap (Adults 18+)" at bounding box center [259, 371] width 106 height 20
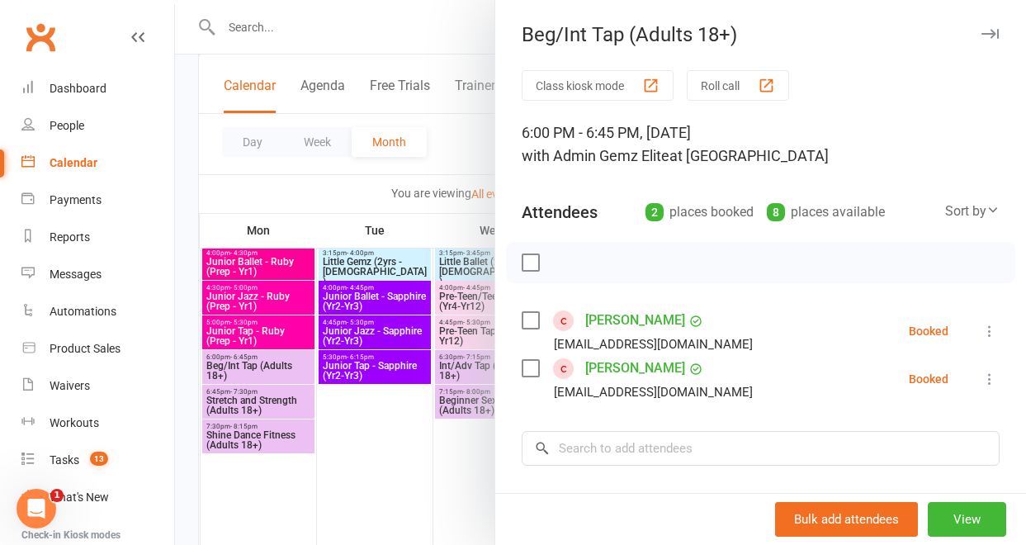
click at [279, 404] on div at bounding box center [600, 272] width 851 height 545
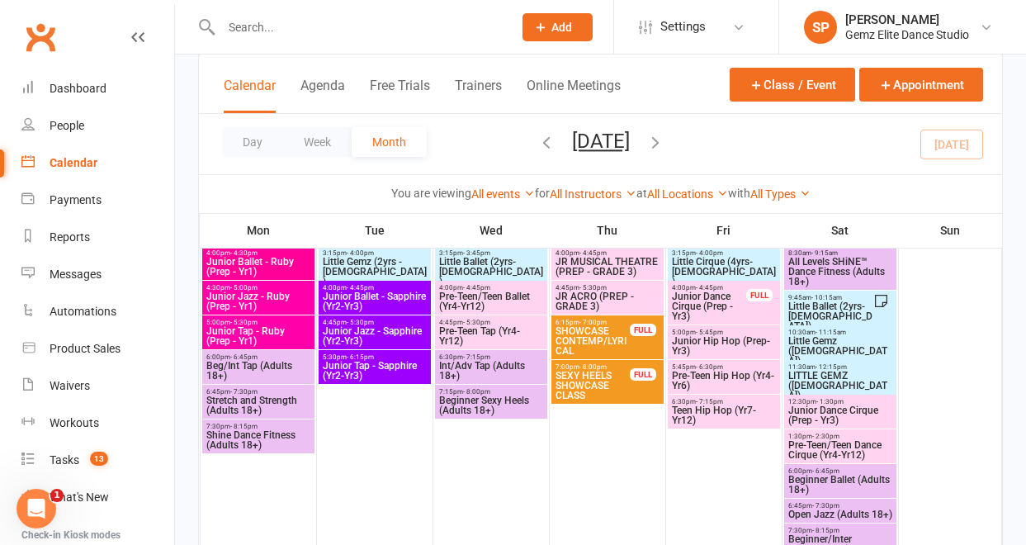
click at [279, 404] on span "Stretch and Strength (Adults 18+)" at bounding box center [259, 405] width 106 height 20
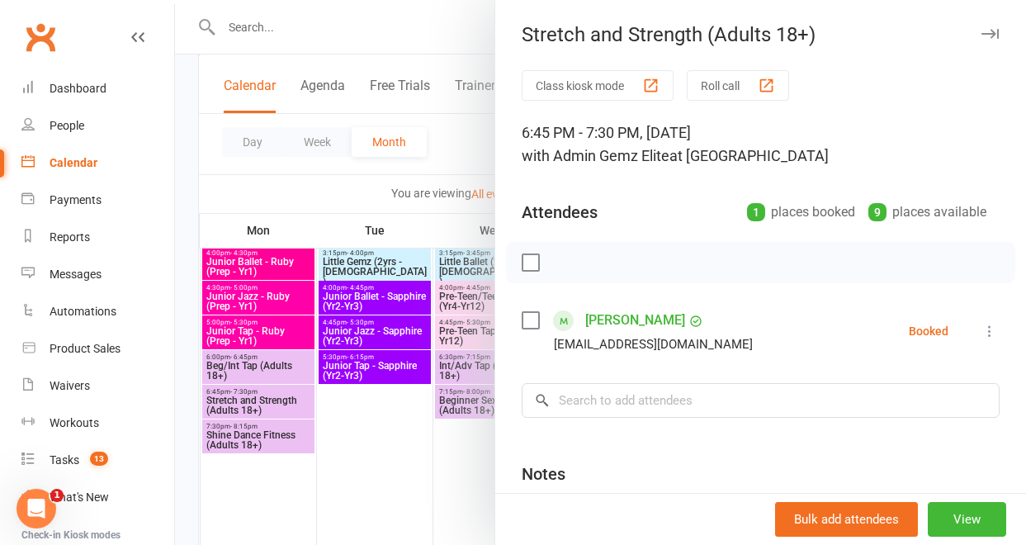
click at [356, 430] on div at bounding box center [600, 272] width 851 height 545
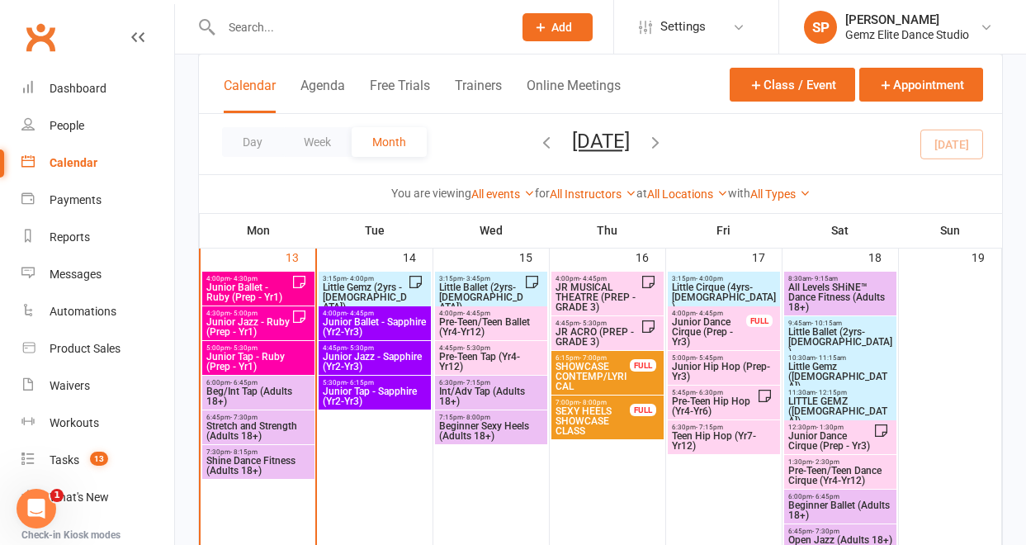
scroll to position [633, 0]
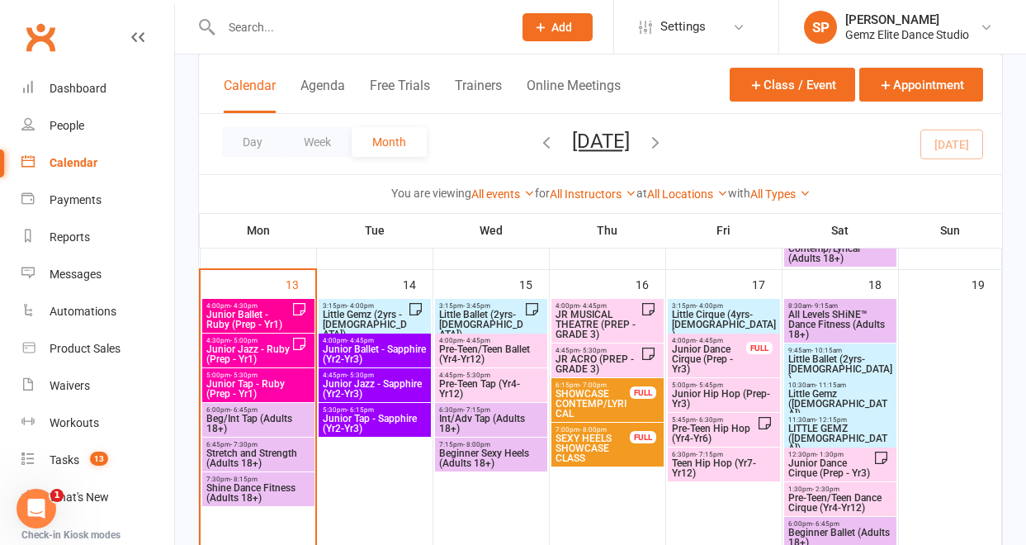
click at [295, 456] on span "Stretch and Strength (Adults 18+)" at bounding box center [259, 458] width 106 height 20
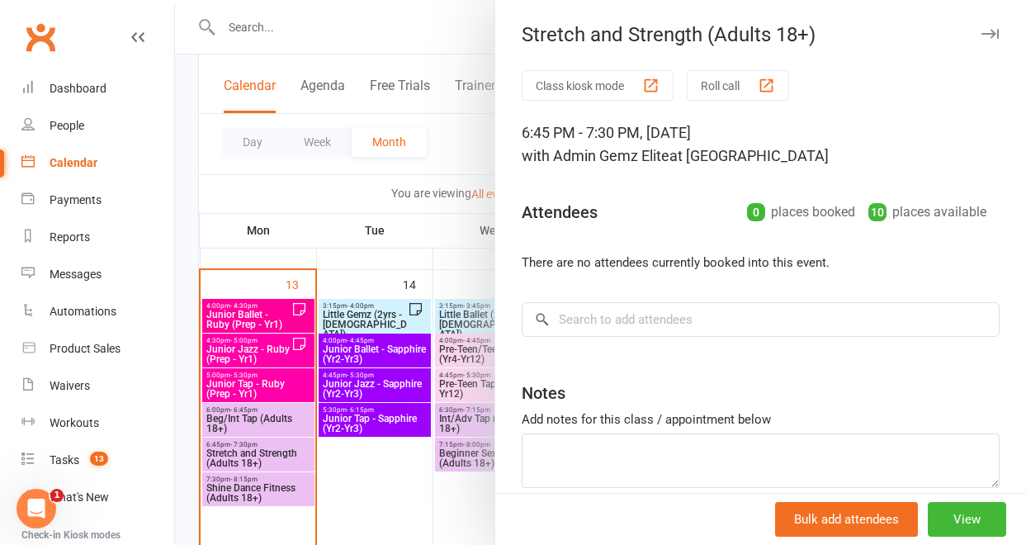
click at [257, 423] on div at bounding box center [600, 272] width 851 height 545
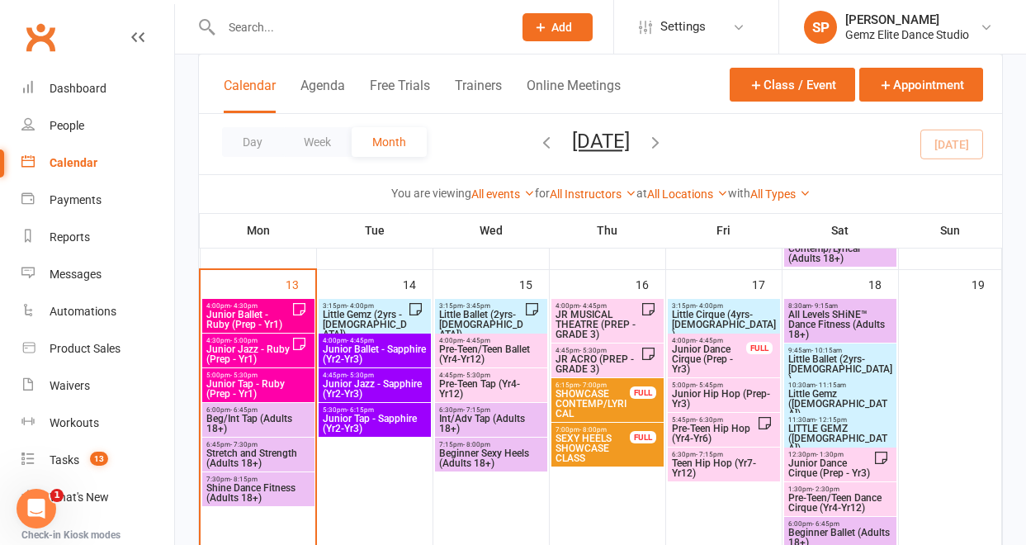
click at [257, 423] on span "Beg/Int Tap (Adults 18+)" at bounding box center [259, 423] width 106 height 20
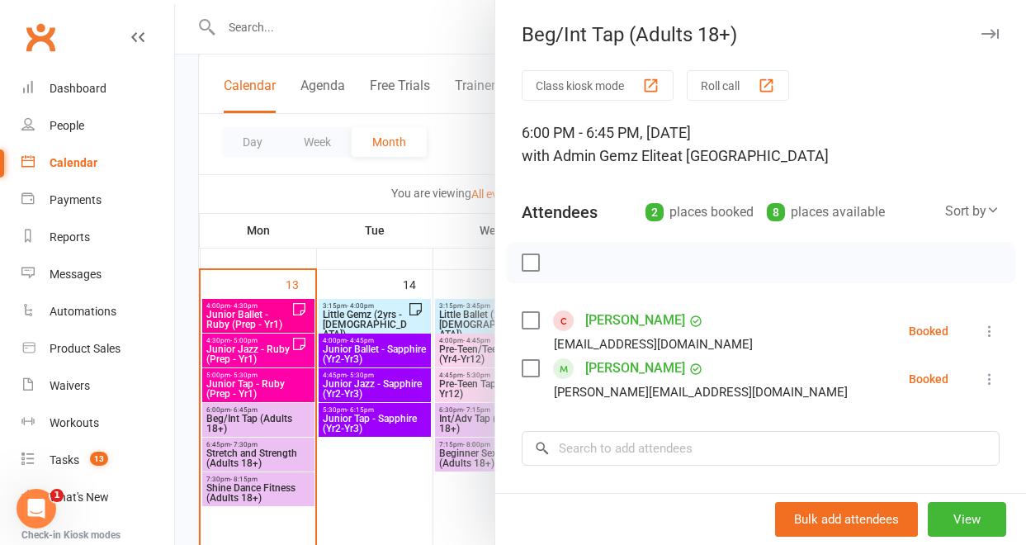
click at [241, 495] on div at bounding box center [600, 272] width 851 height 545
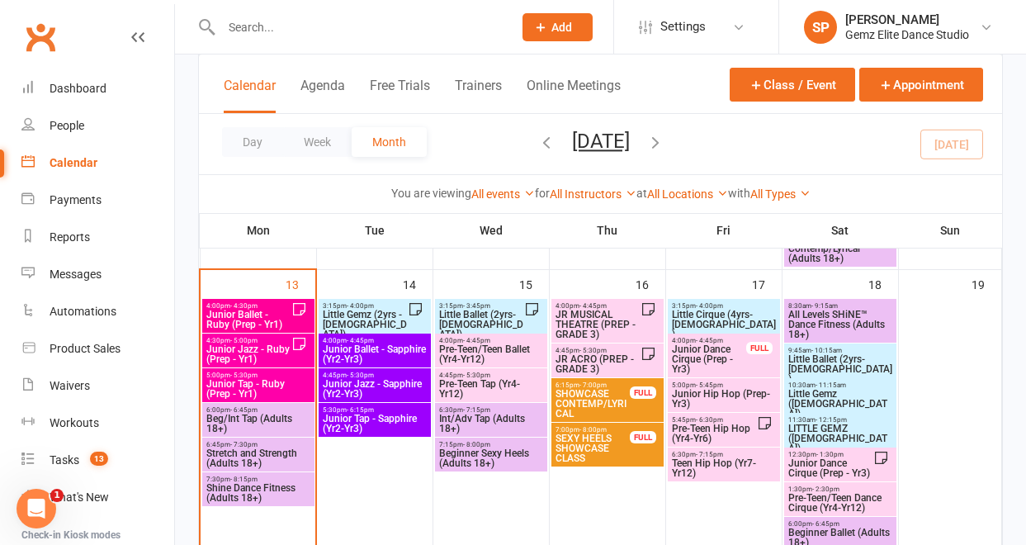
click at [241, 495] on span "Shine Dance Fitness (Adults 18+)" at bounding box center [259, 493] width 106 height 20
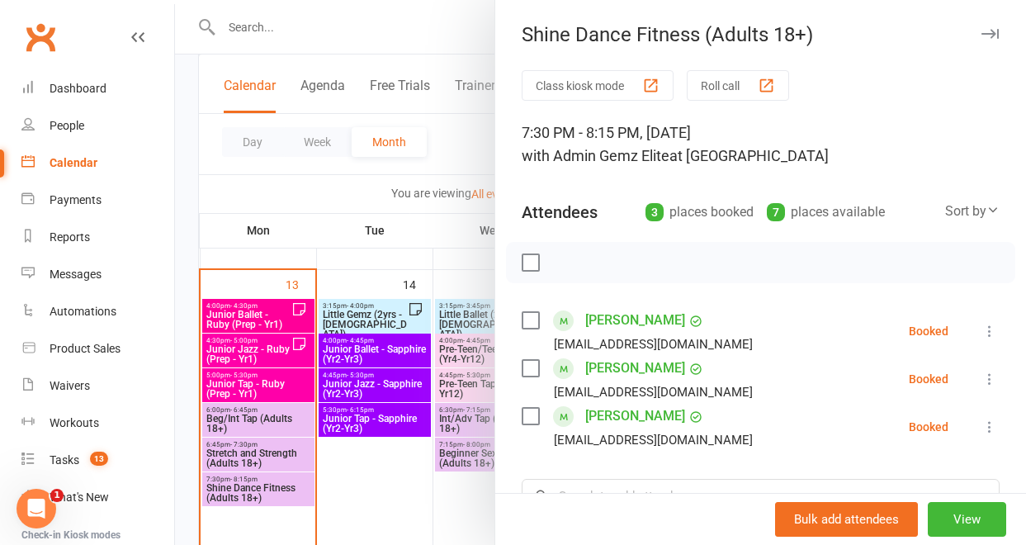
click at [336, 191] on div at bounding box center [600, 272] width 851 height 545
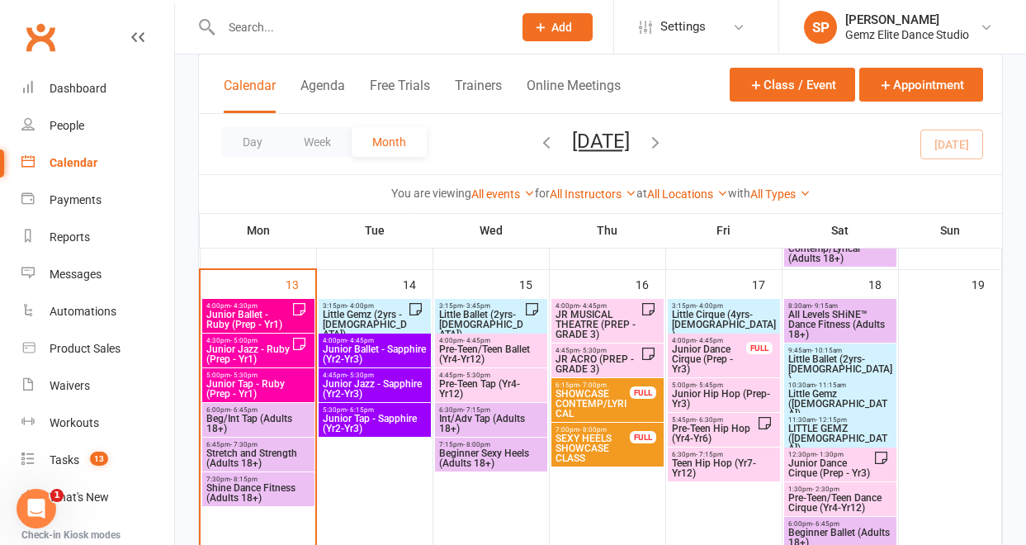
click at [258, 357] on span "Junior Jazz - Ruby (Prep - Yr1)" at bounding box center [249, 354] width 86 height 20
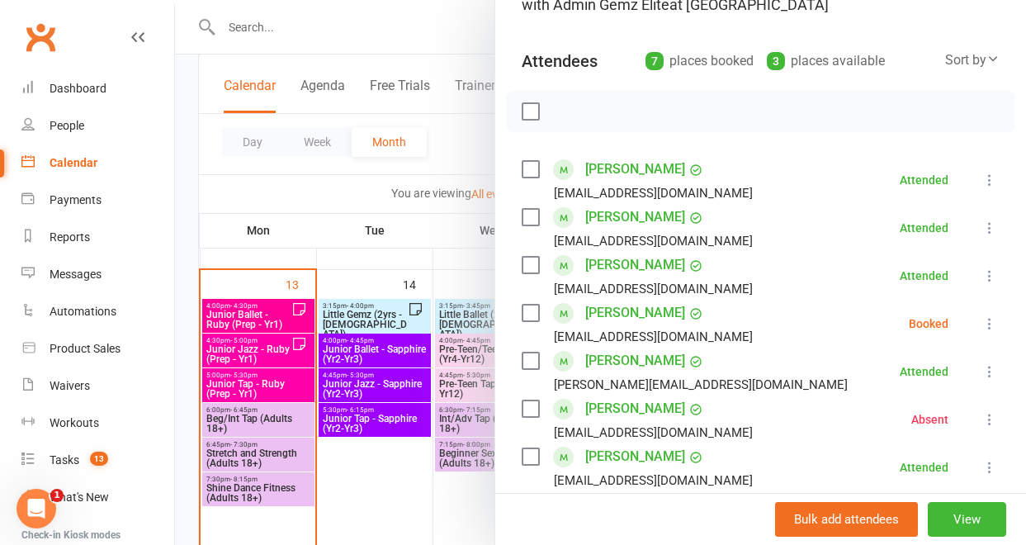
scroll to position [157, 0]
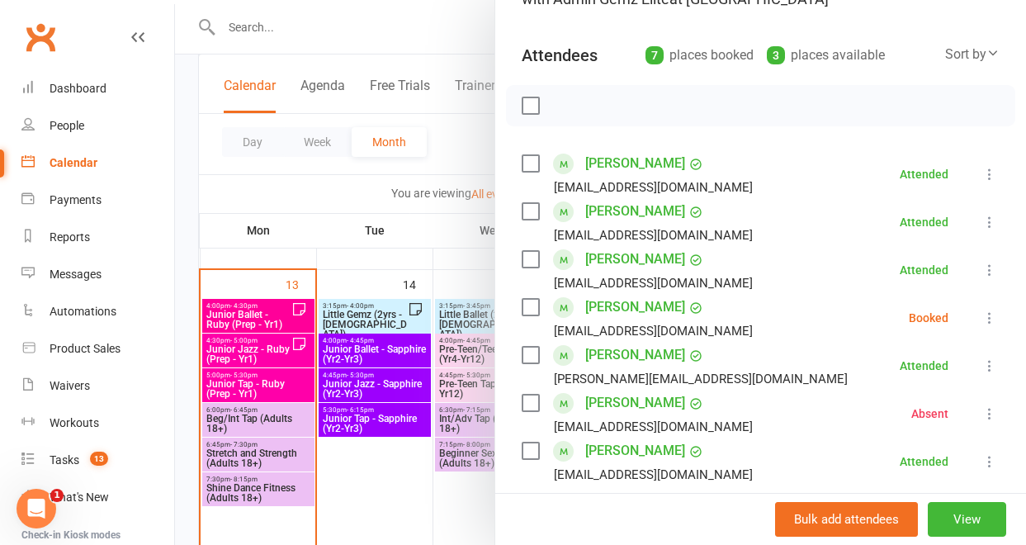
click at [981, 320] on icon at bounding box center [989, 317] width 17 height 17
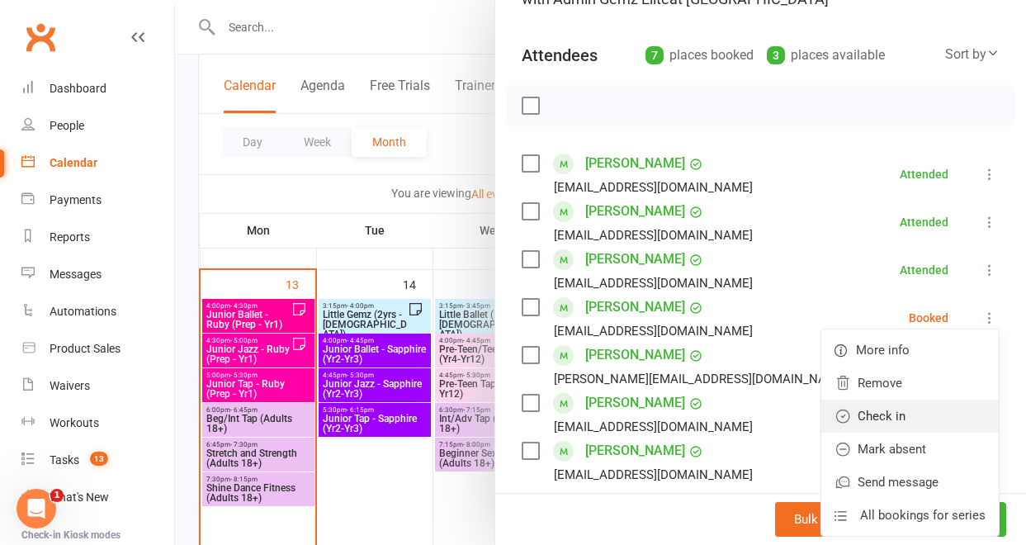
click at [910, 412] on link "Check in" at bounding box center [909, 415] width 177 height 33
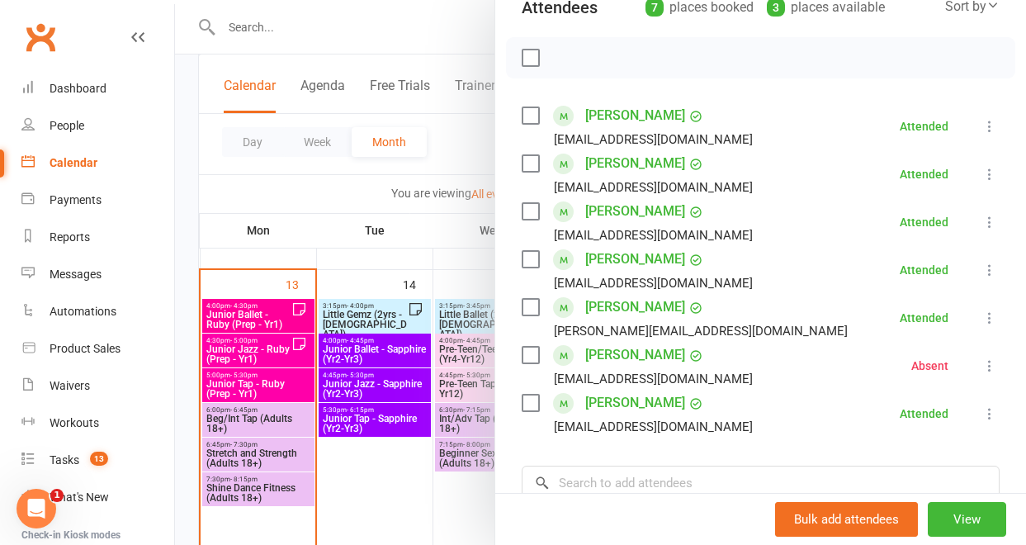
scroll to position [56, 0]
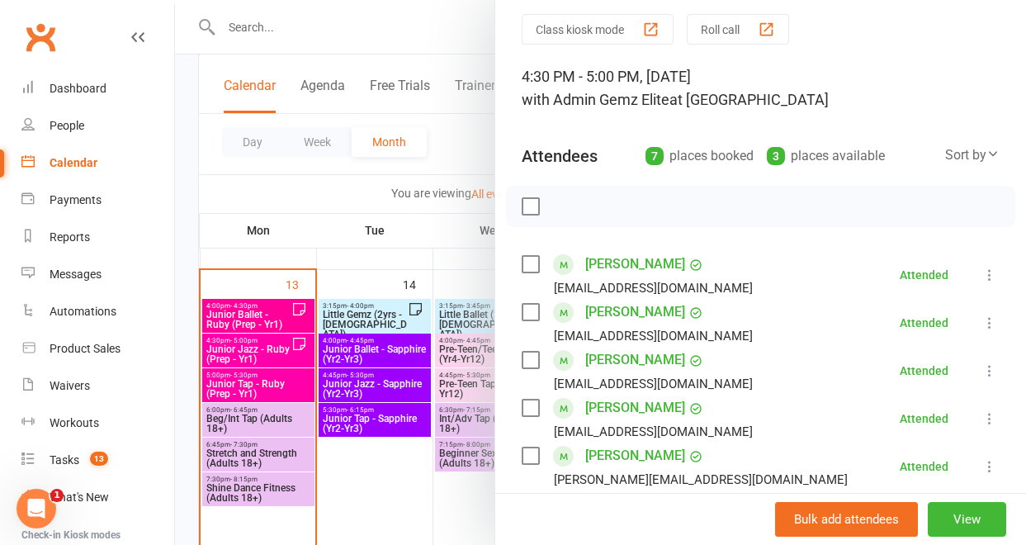
click at [620, 272] on link "[PERSON_NAME]" at bounding box center [635, 264] width 100 height 26
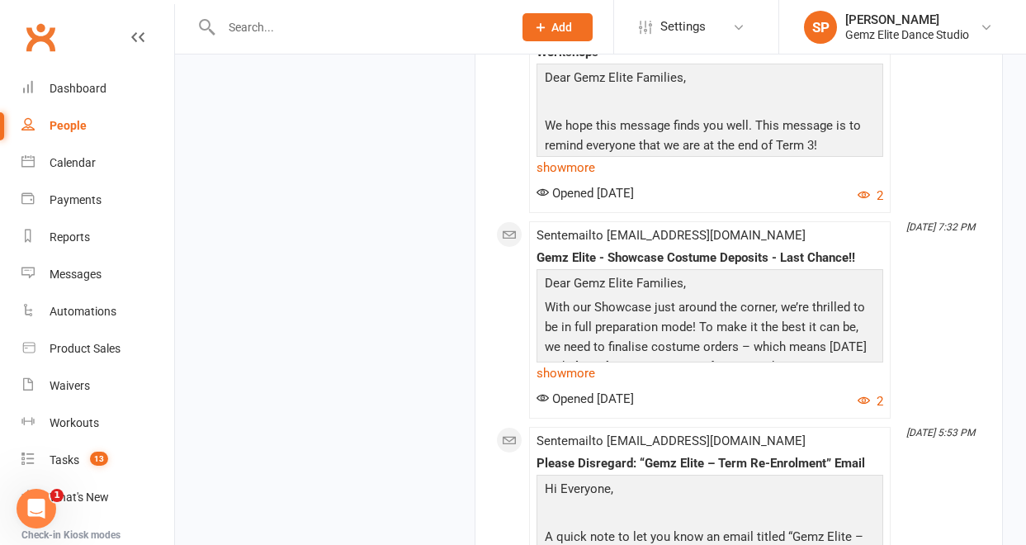
scroll to position [3350, 0]
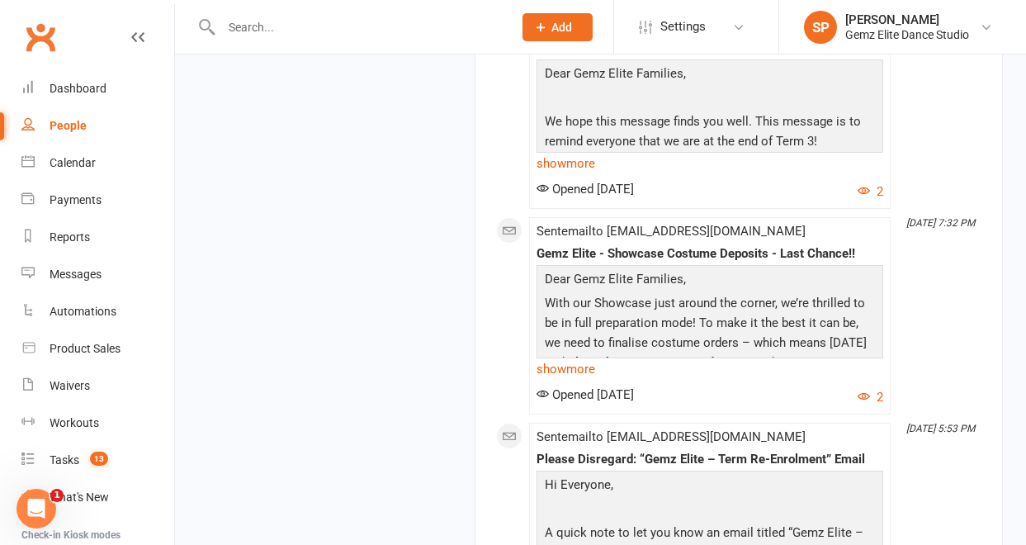
click at [701, 340] on p "With our Showcase just around the corner, we’re thrilled to be in full preparat…" at bounding box center [710, 344] width 338 height 103
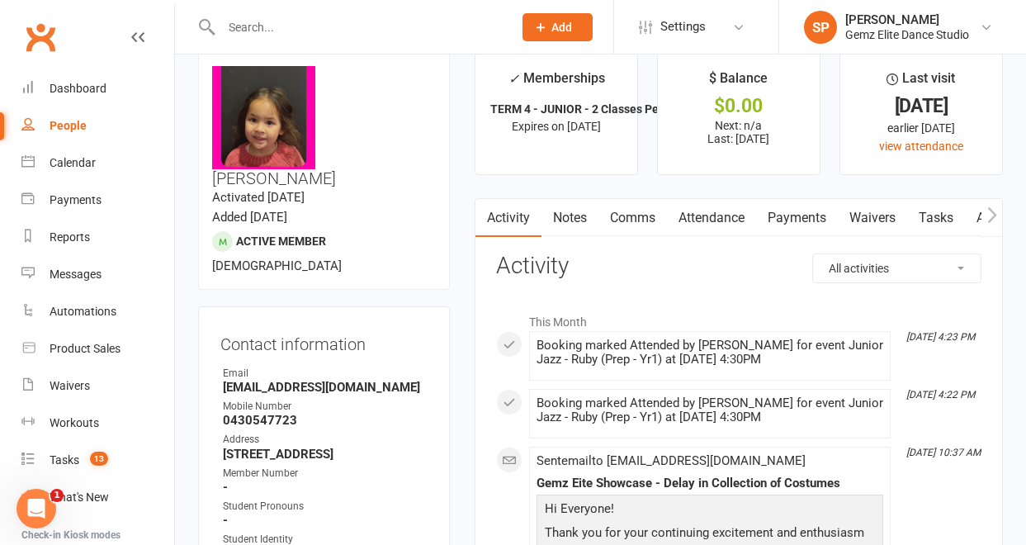
scroll to position [0, 0]
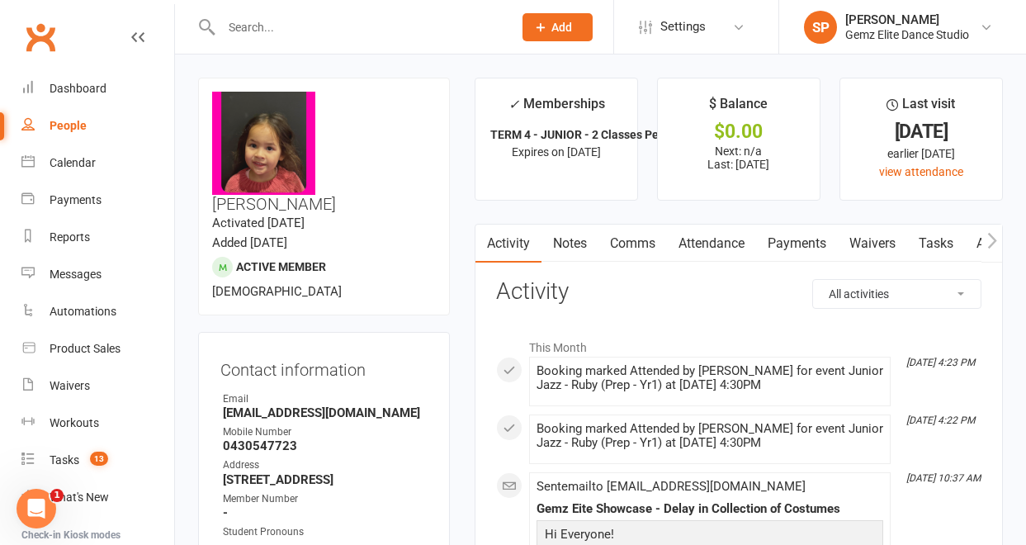
click at [582, 243] on link "Notes" at bounding box center [569, 243] width 57 height 38
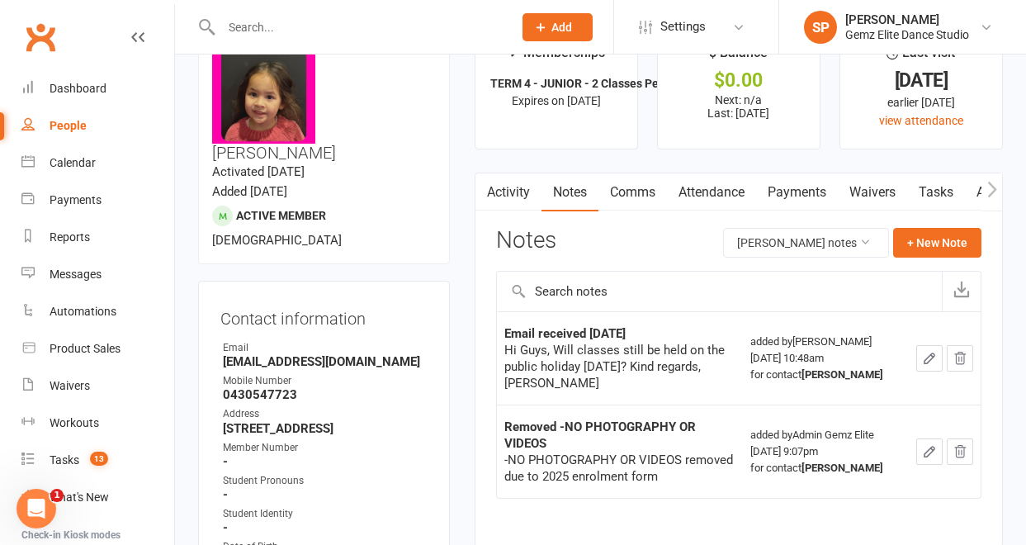
scroll to position [50, 0]
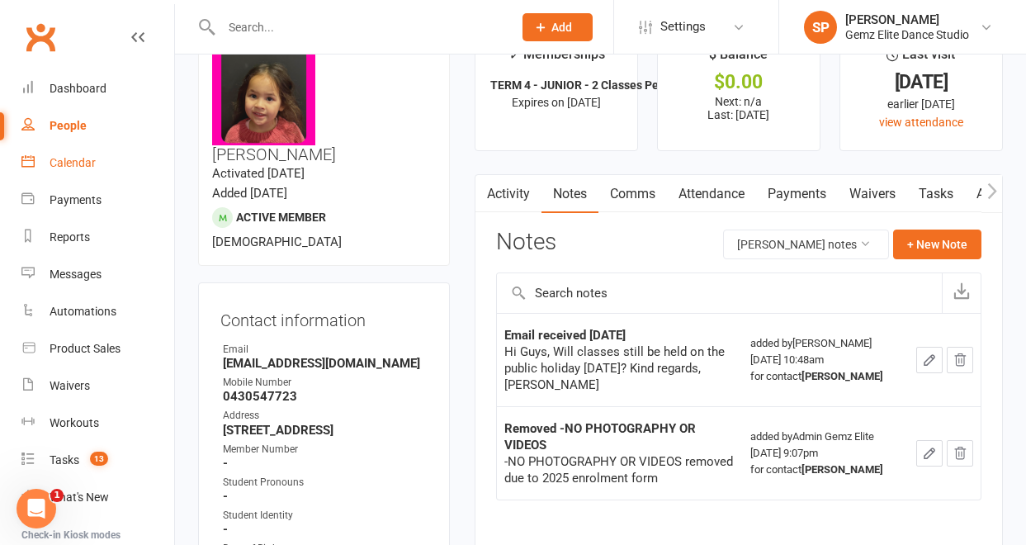
click at [78, 162] on div "Calendar" at bounding box center [73, 162] width 46 height 13
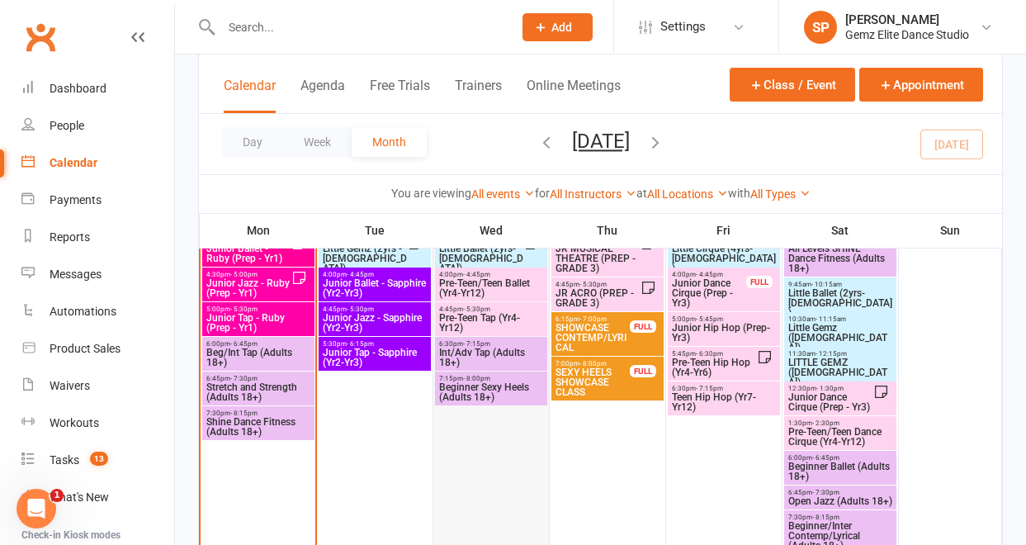
scroll to position [687, 0]
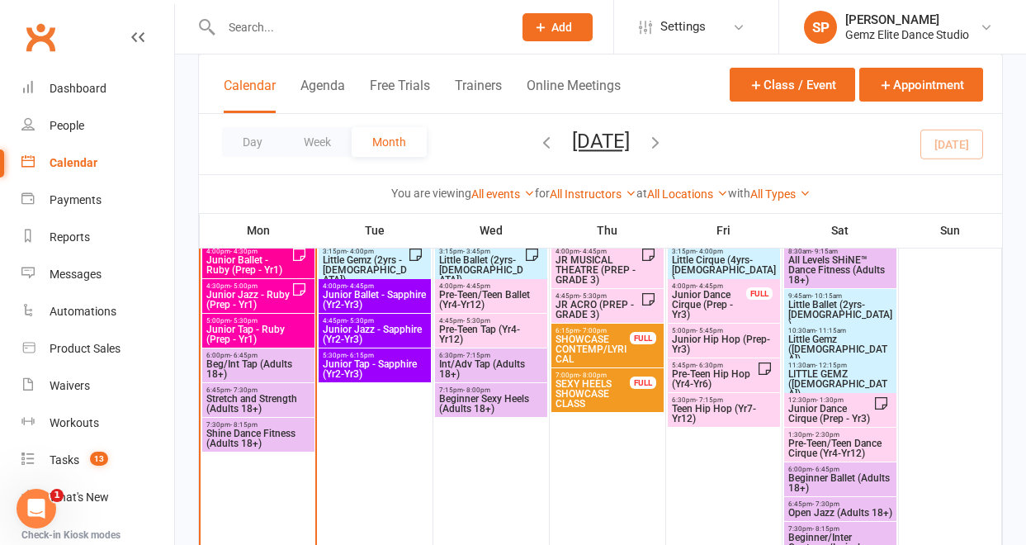
click at [267, 299] on span "Junior Jazz - Ruby (Prep - Yr1)" at bounding box center [249, 300] width 86 height 20
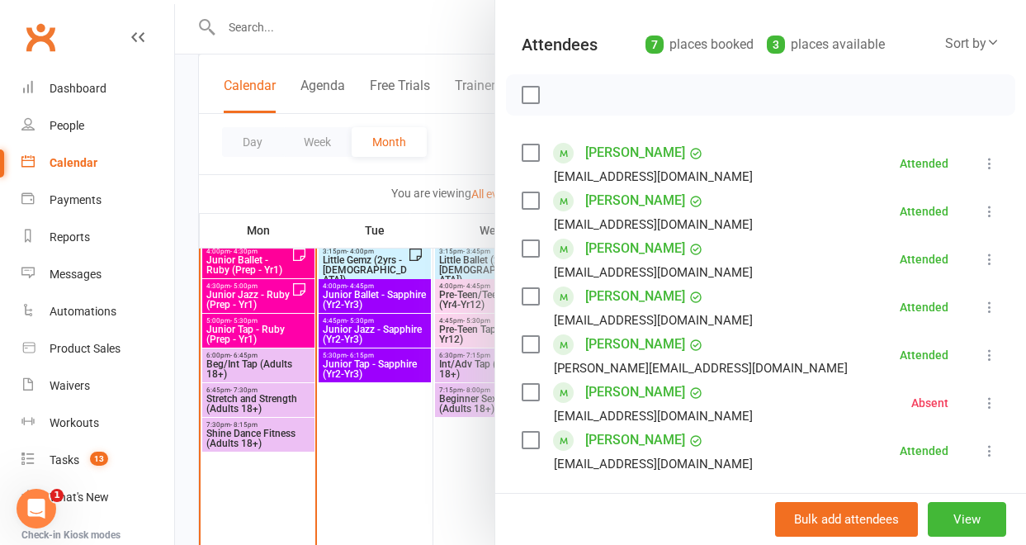
scroll to position [175, 0]
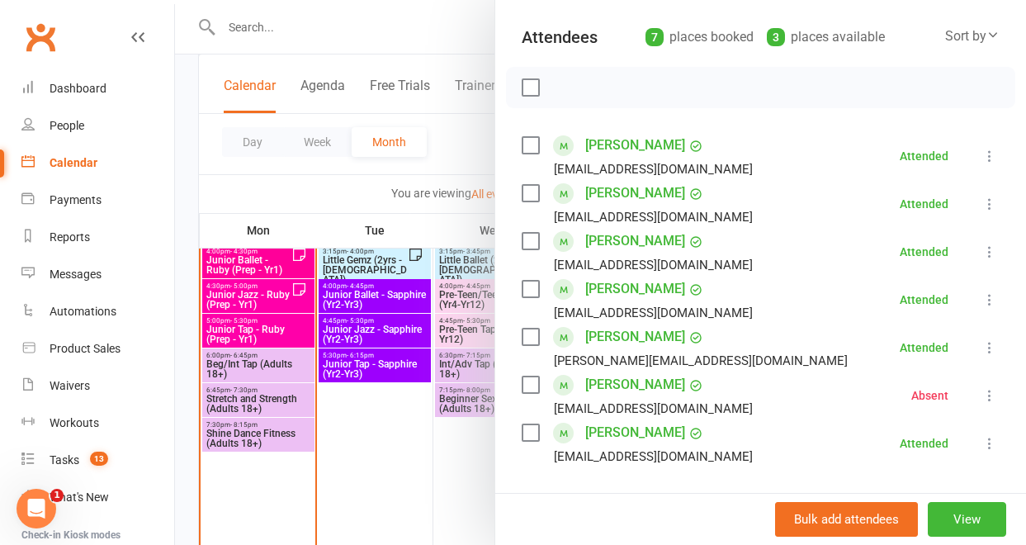
click at [434, 454] on div at bounding box center [600, 272] width 851 height 545
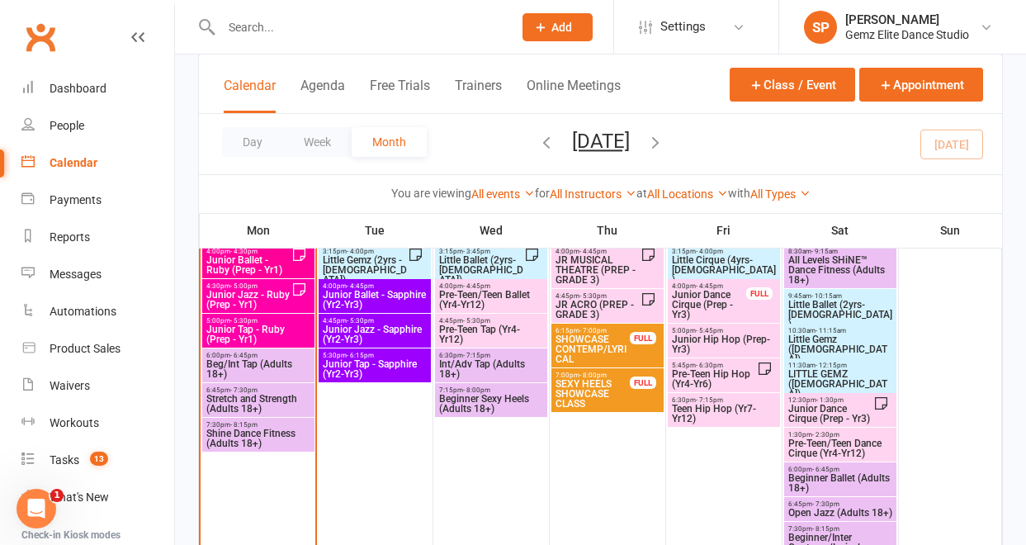
click at [251, 308] on span "Junior Jazz - Ruby (Prep - Yr1)" at bounding box center [249, 300] width 86 height 20
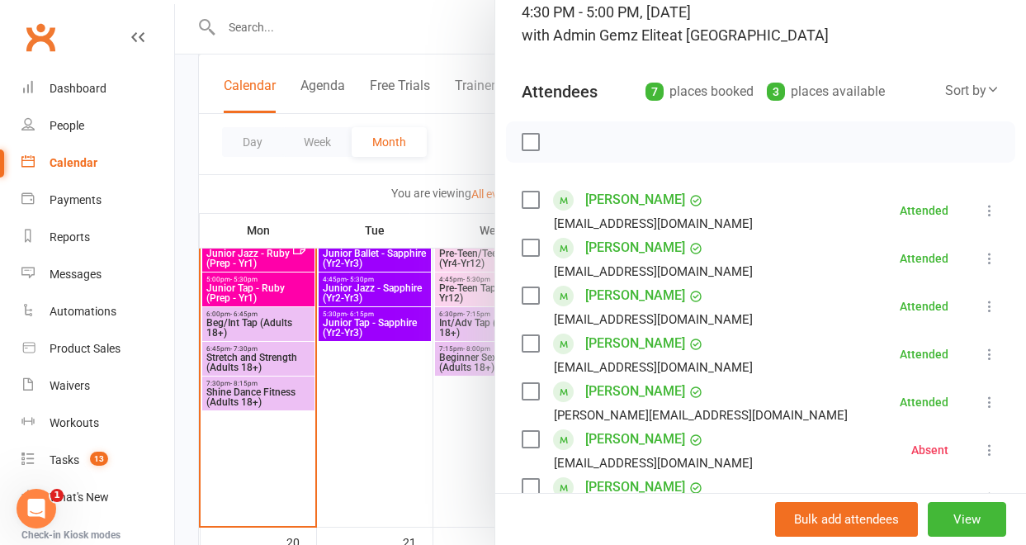
scroll to position [684, 0]
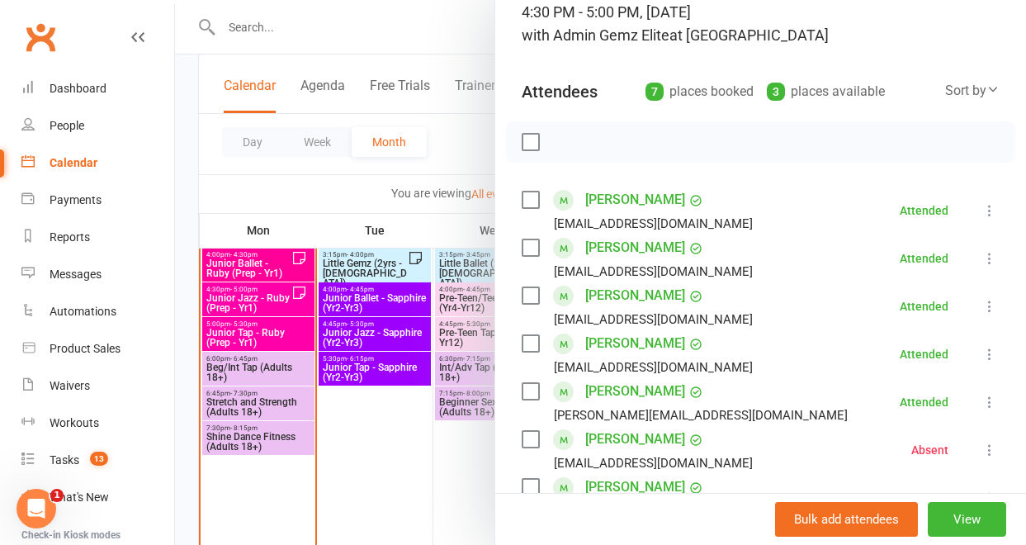
click at [233, 338] on div at bounding box center [600, 272] width 851 height 545
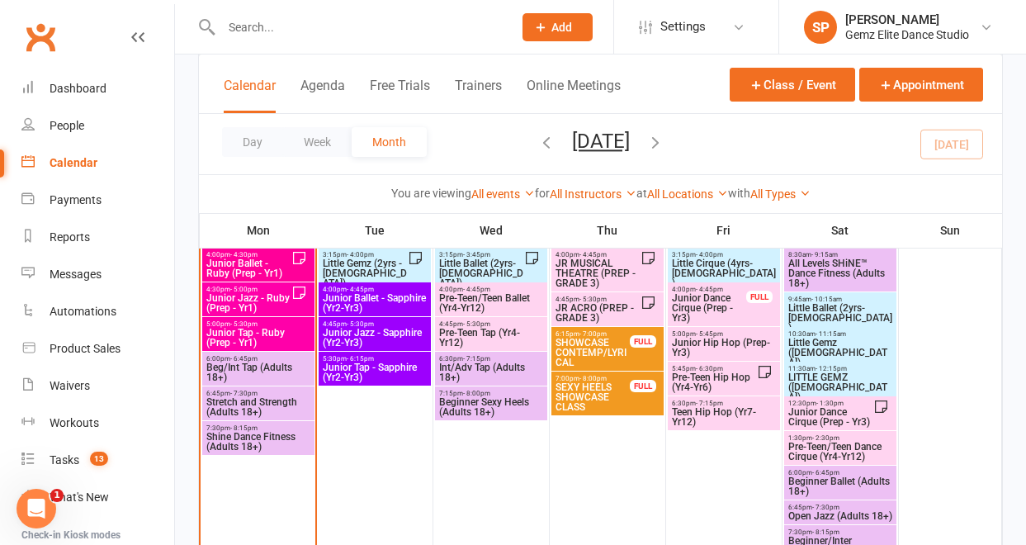
click at [267, 343] on span "Junior Tap - Ruby (Prep - Yr1)" at bounding box center [259, 338] width 106 height 20
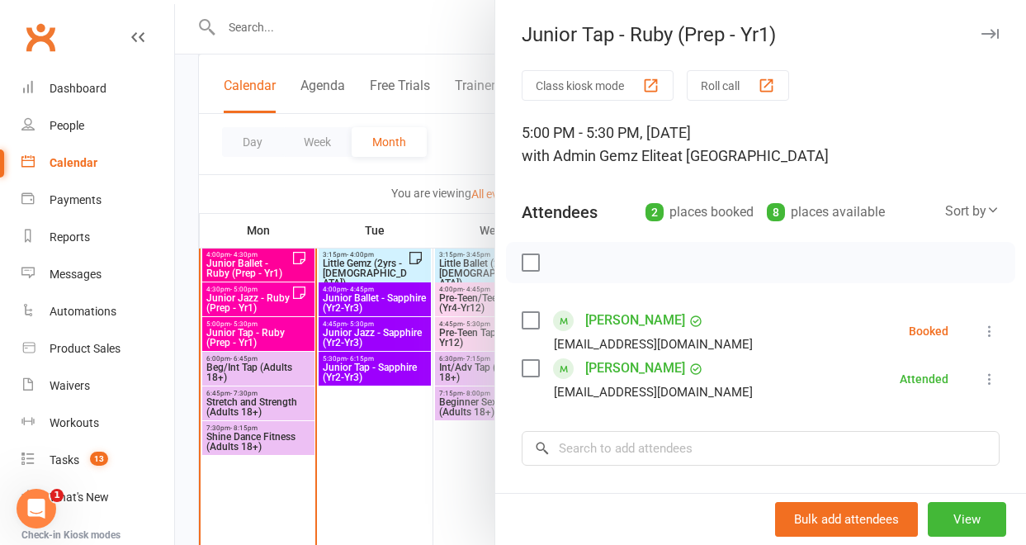
click at [981, 327] on icon at bounding box center [989, 331] width 17 height 17
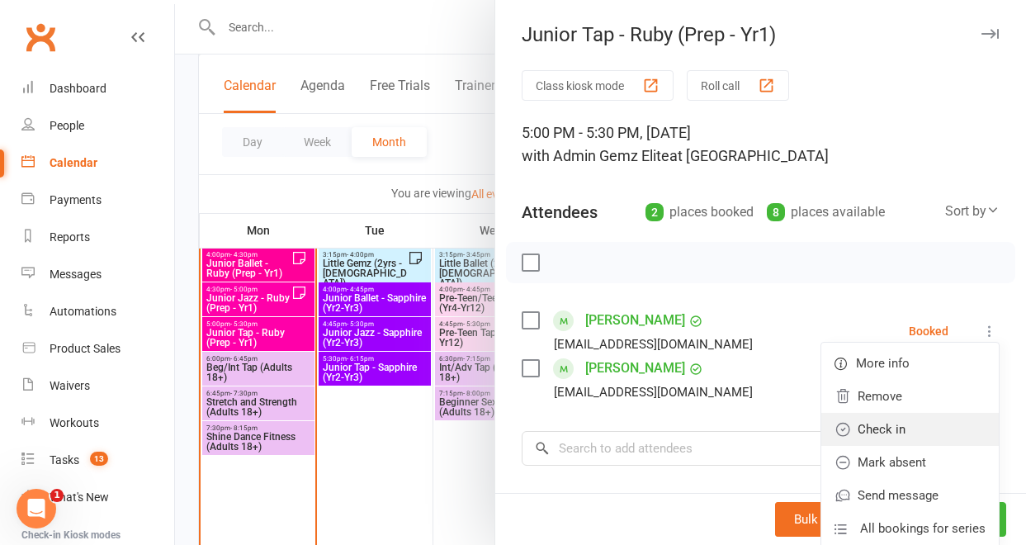
click at [919, 431] on link "Check in" at bounding box center [909, 429] width 177 height 33
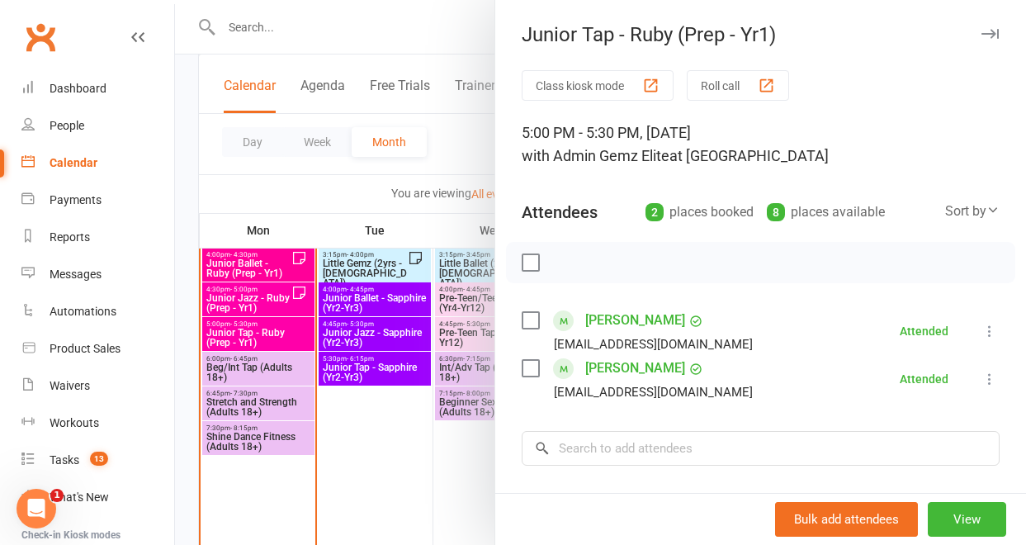
click at [463, 140] on div at bounding box center [600, 272] width 851 height 545
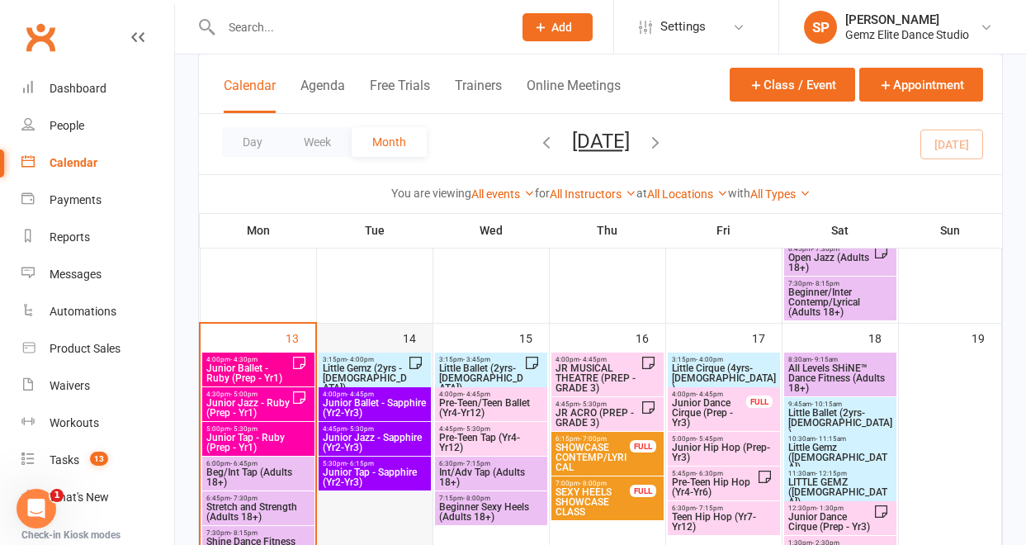
scroll to position [555, 0]
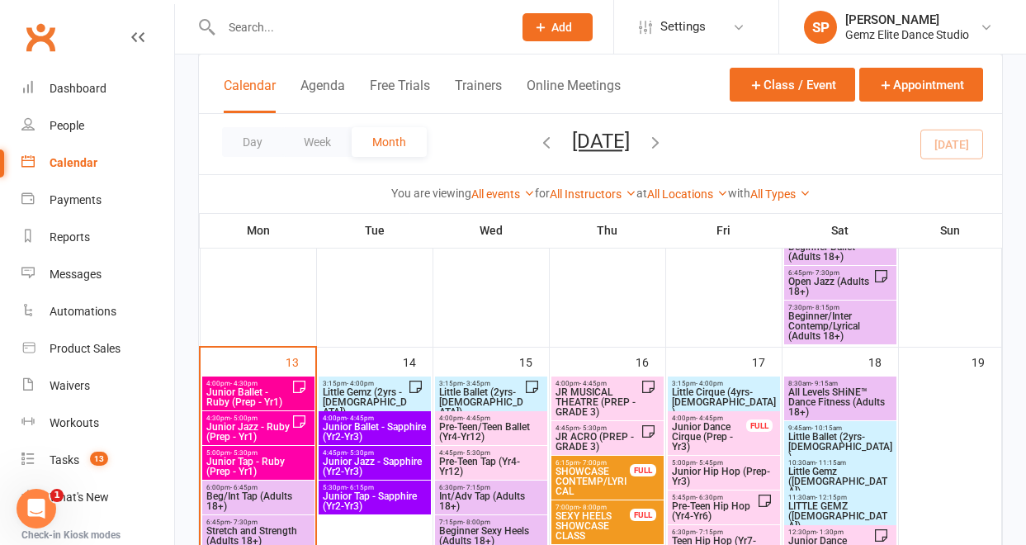
click at [252, 459] on span "Junior Tap - Ruby (Prep - Yr1)" at bounding box center [259, 466] width 106 height 20
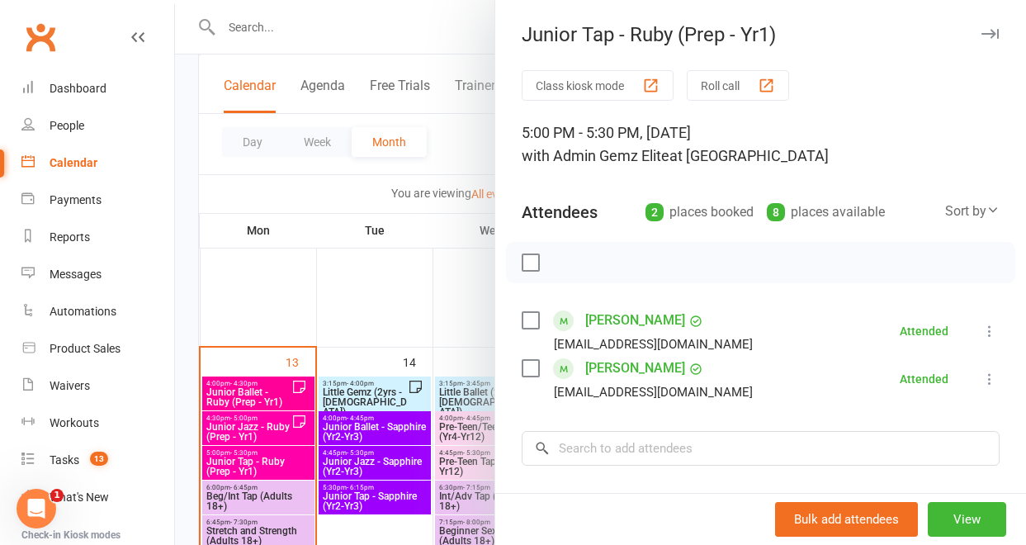
click at [442, 297] on div at bounding box center [600, 272] width 851 height 545
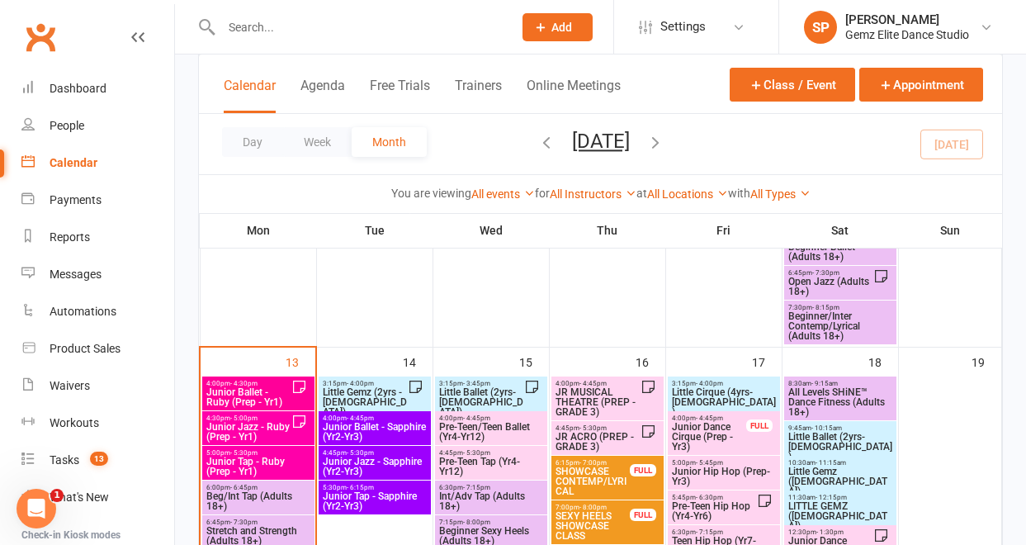
click at [257, 434] on span "Junior Jazz - Ruby (Prep - Yr1)" at bounding box center [249, 432] width 86 height 20
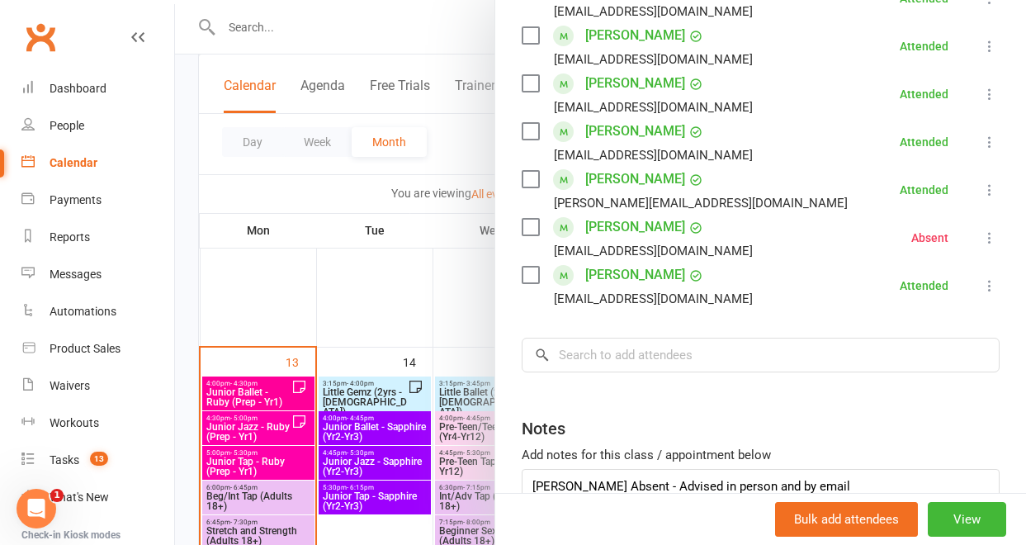
scroll to position [362, 0]
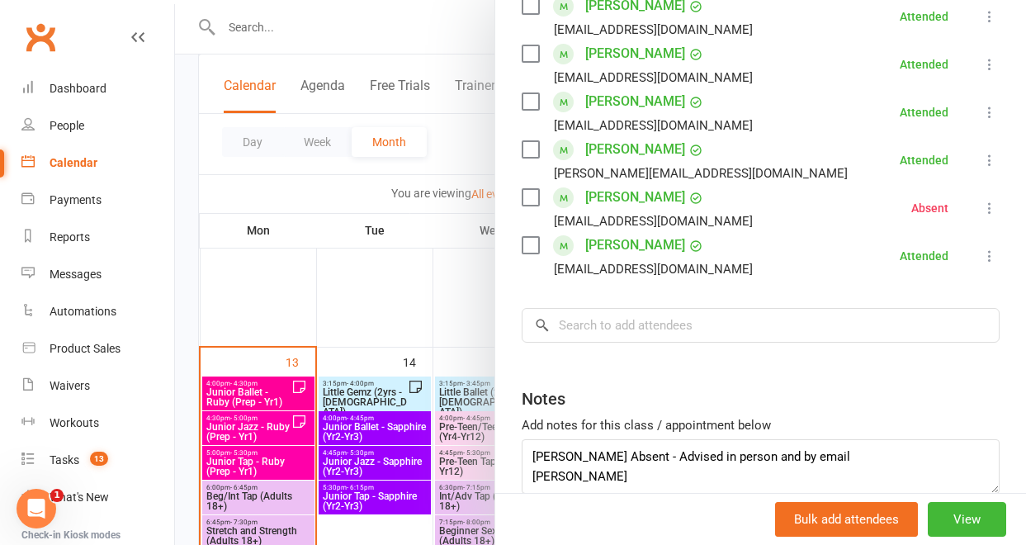
click at [361, 389] on div at bounding box center [600, 272] width 851 height 545
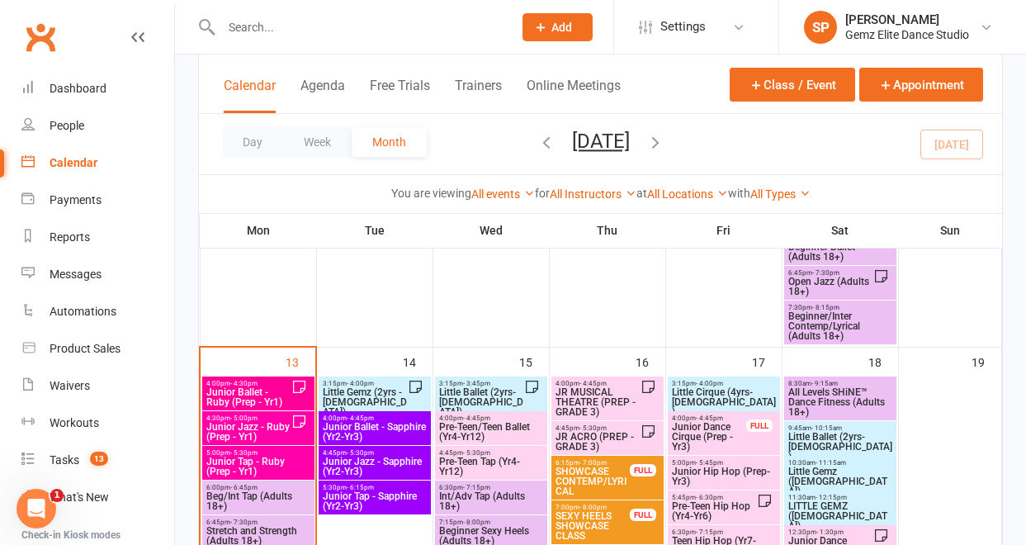
click at [369, 399] on span "Little Gemz (2yrs - [DEMOGRAPHIC_DATA])" at bounding box center [365, 402] width 86 height 30
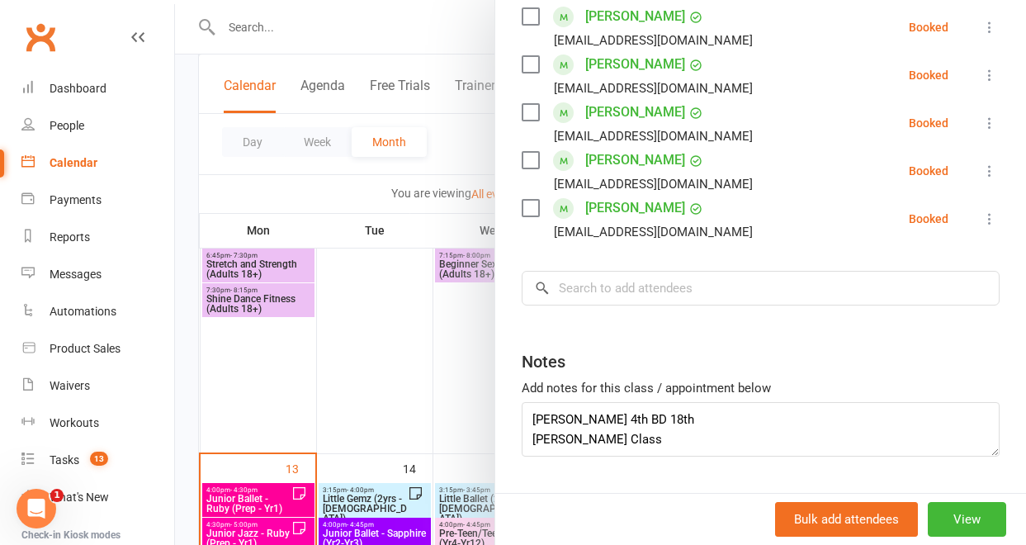
scroll to position [442, 0]
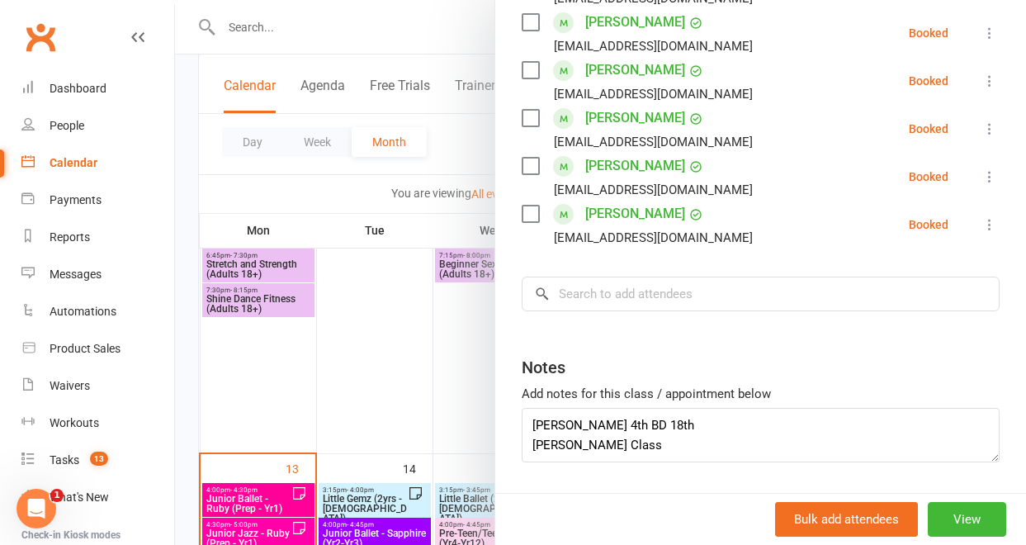
click at [427, 390] on div at bounding box center [600, 272] width 851 height 545
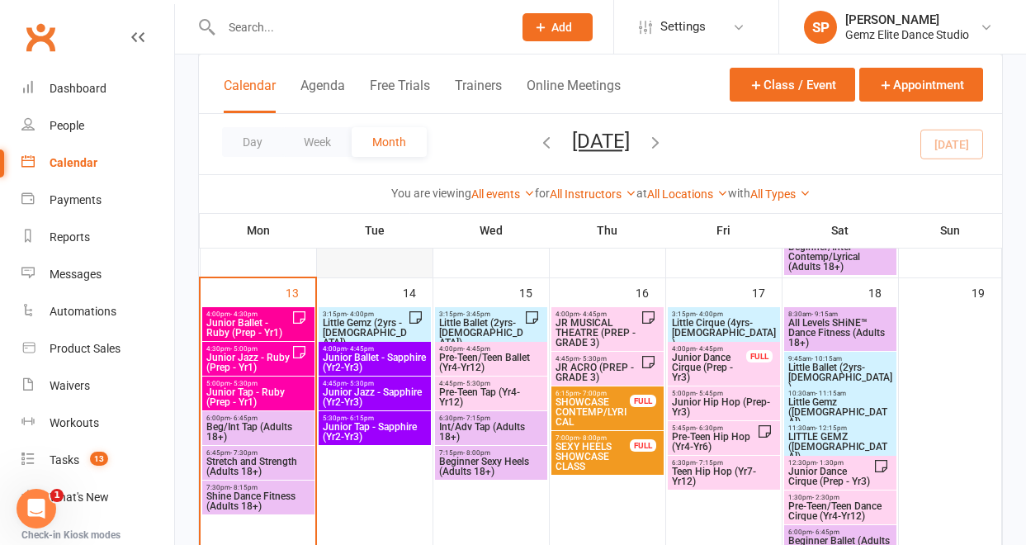
scroll to position [629, 0]
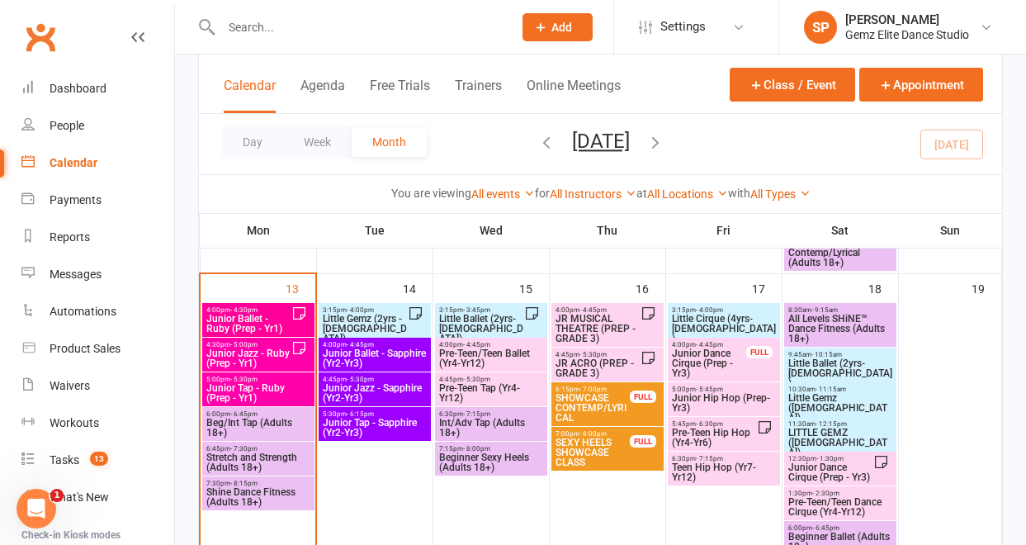
click at [256, 385] on span "Junior Tap - Ruby (Prep - Yr1)" at bounding box center [259, 393] width 106 height 20
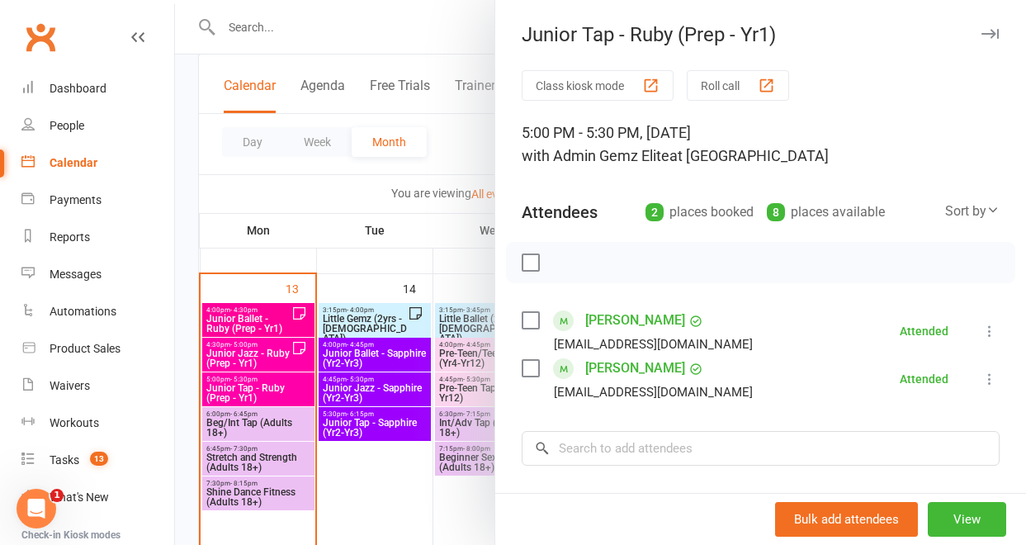
click at [421, 268] on div at bounding box center [600, 272] width 851 height 545
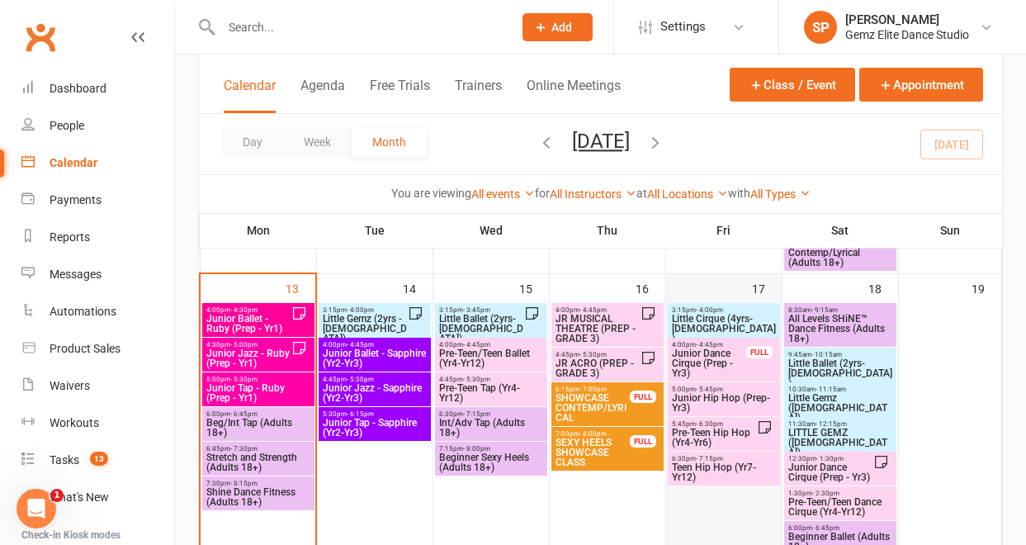
scroll to position [623, 0]
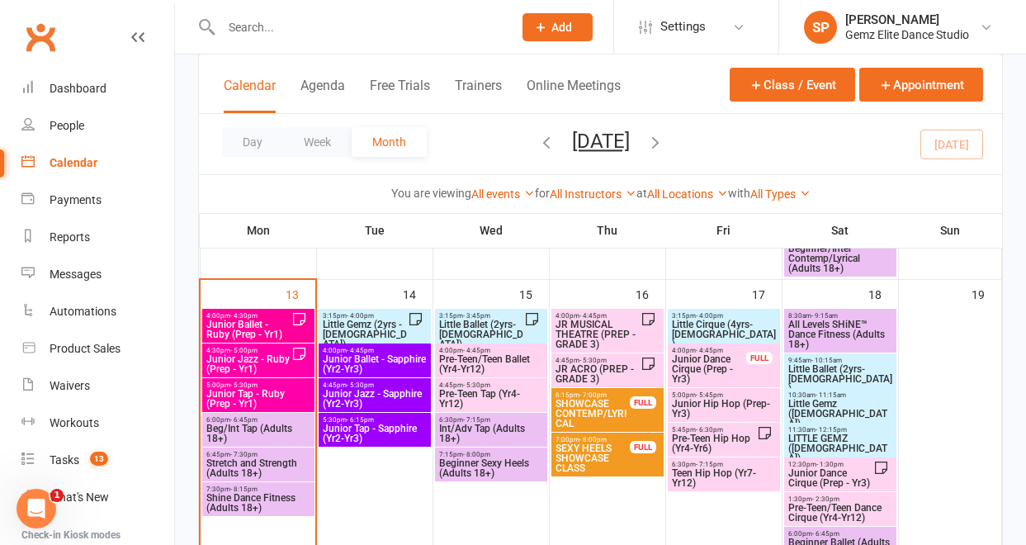
click at [244, 333] on span "Junior Ballet - Ruby (Prep - Yr1)" at bounding box center [249, 329] width 86 height 20
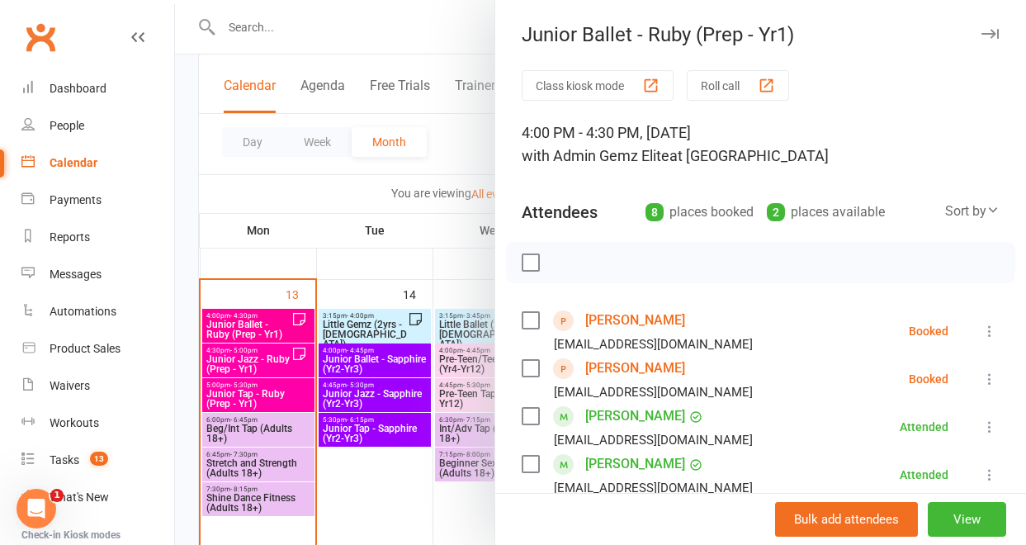
click at [329, 210] on div at bounding box center [600, 272] width 851 height 545
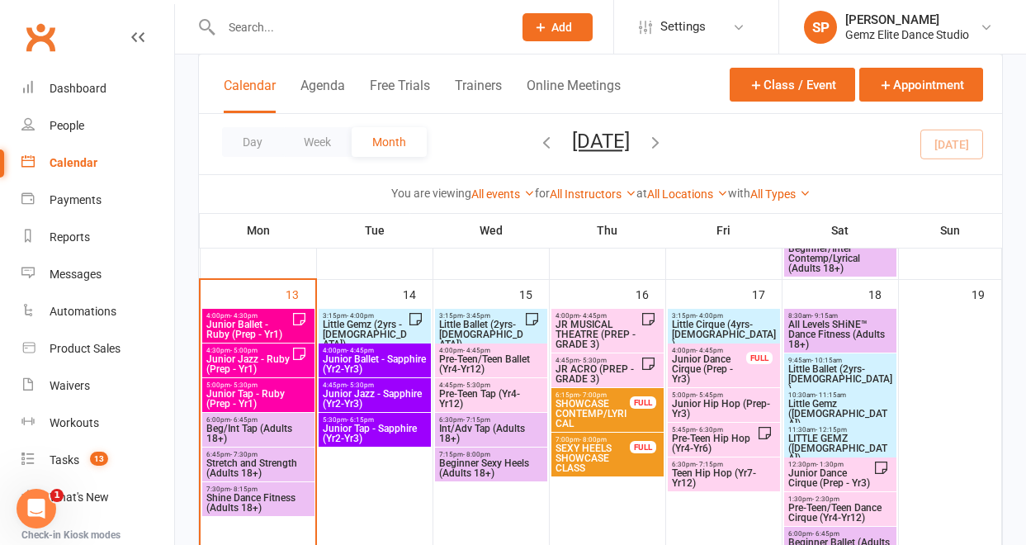
click at [246, 396] on span "Junior Tap - Ruby (Prep - Yr1)" at bounding box center [259, 399] width 106 height 20
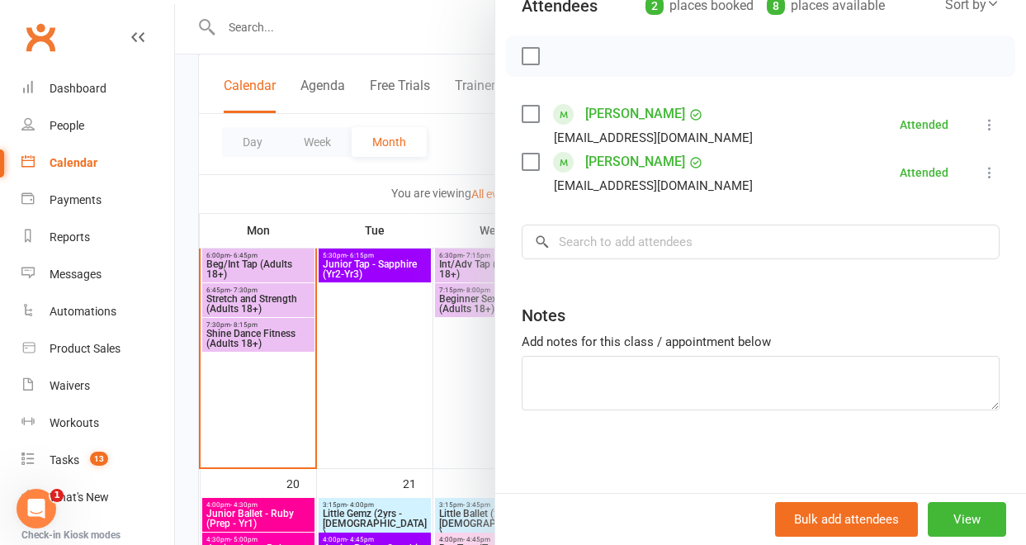
scroll to position [862, 0]
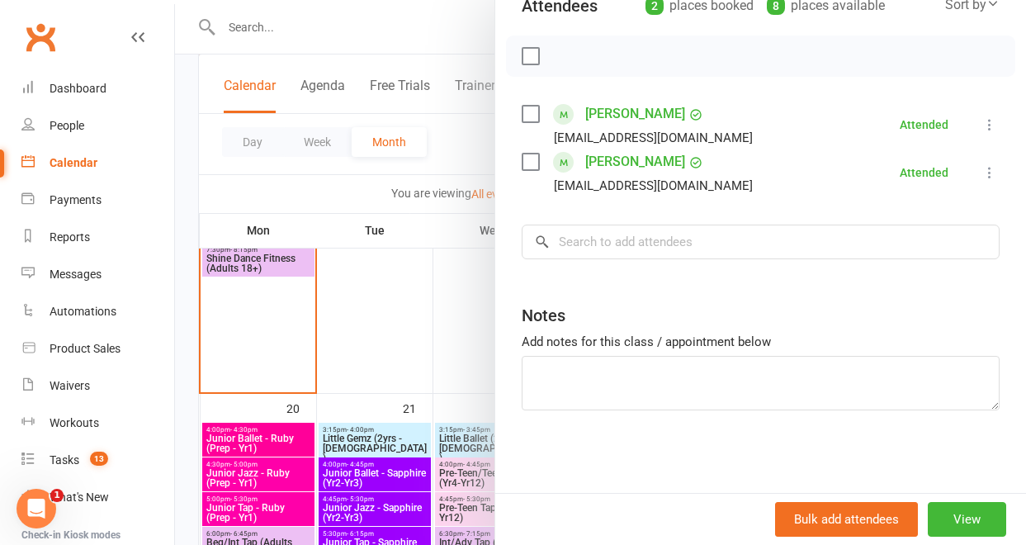
click at [262, 512] on div at bounding box center [600, 272] width 851 height 545
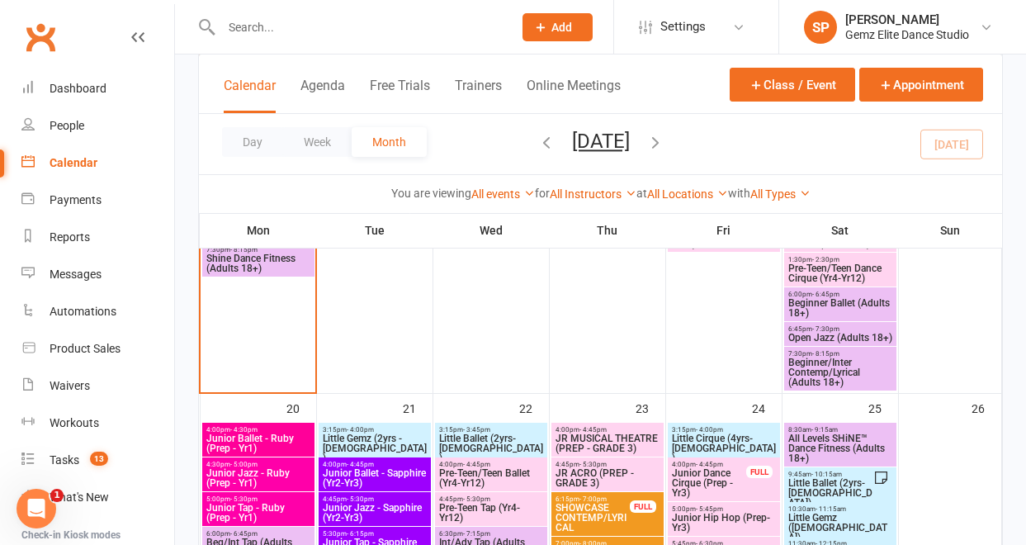
click at [262, 512] on span "Junior Tap - Ruby (Prep - Yr1)" at bounding box center [259, 513] width 106 height 20
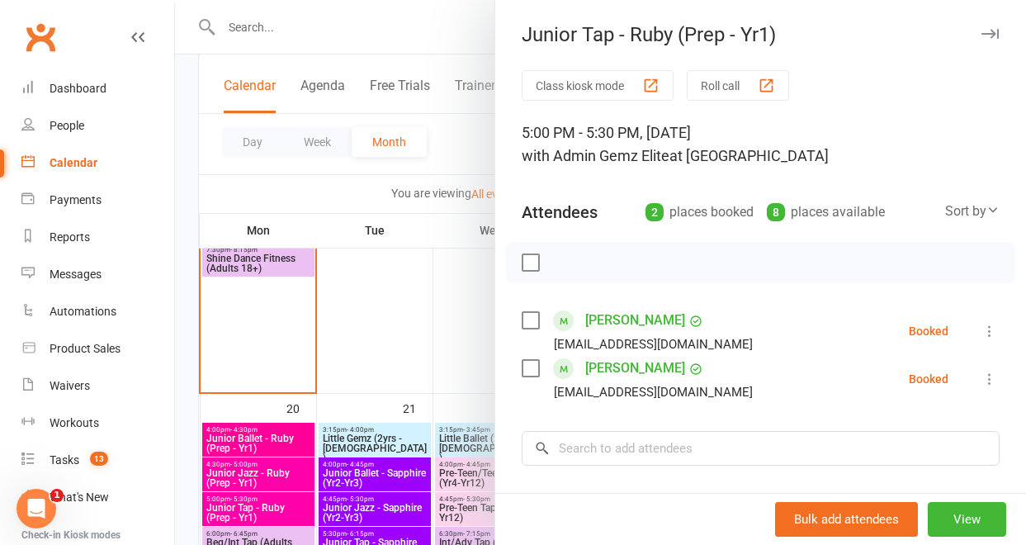
click at [981, 377] on icon at bounding box center [989, 379] width 17 height 17
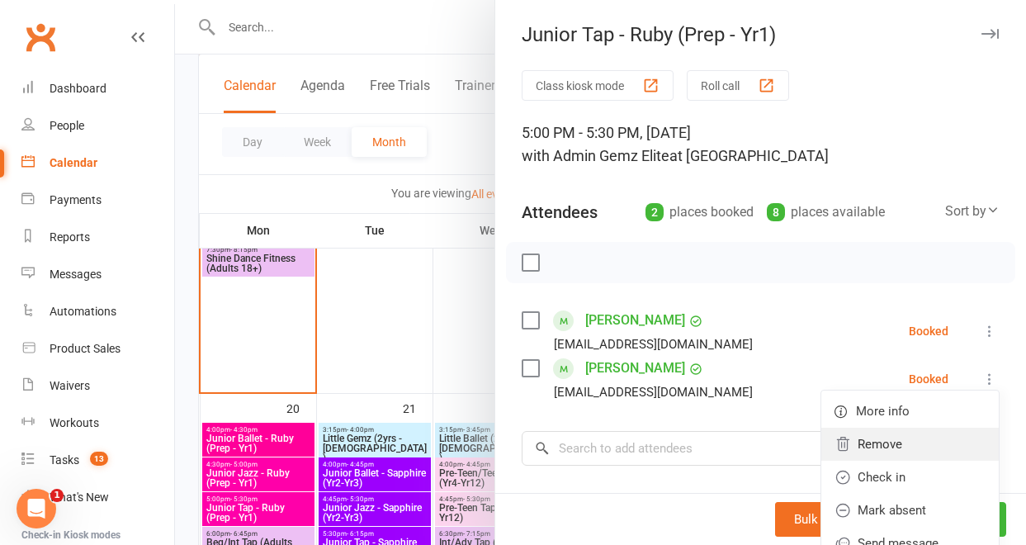
click at [914, 448] on link "Remove" at bounding box center [909, 444] width 177 height 33
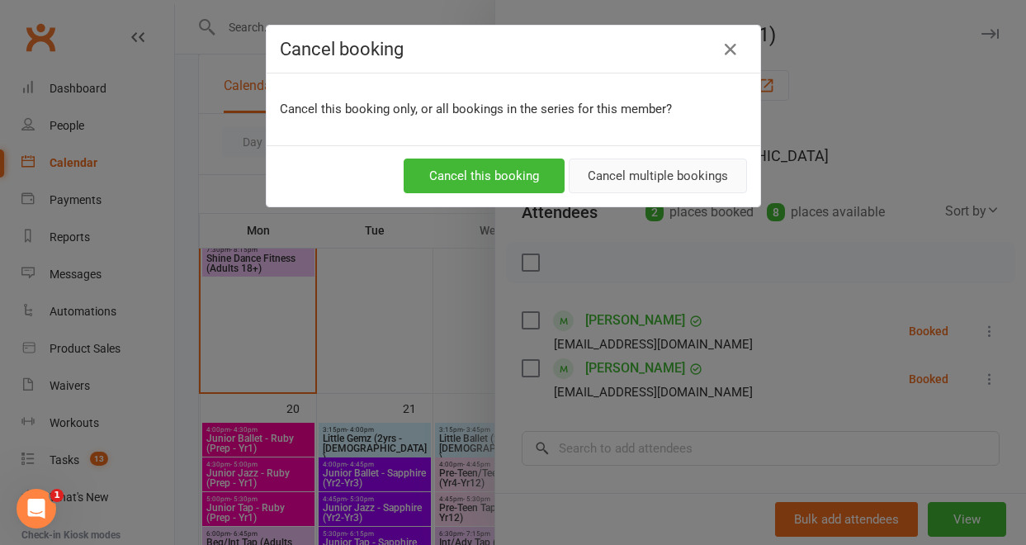
click at [639, 181] on button "Cancel multiple bookings" at bounding box center [658, 175] width 178 height 35
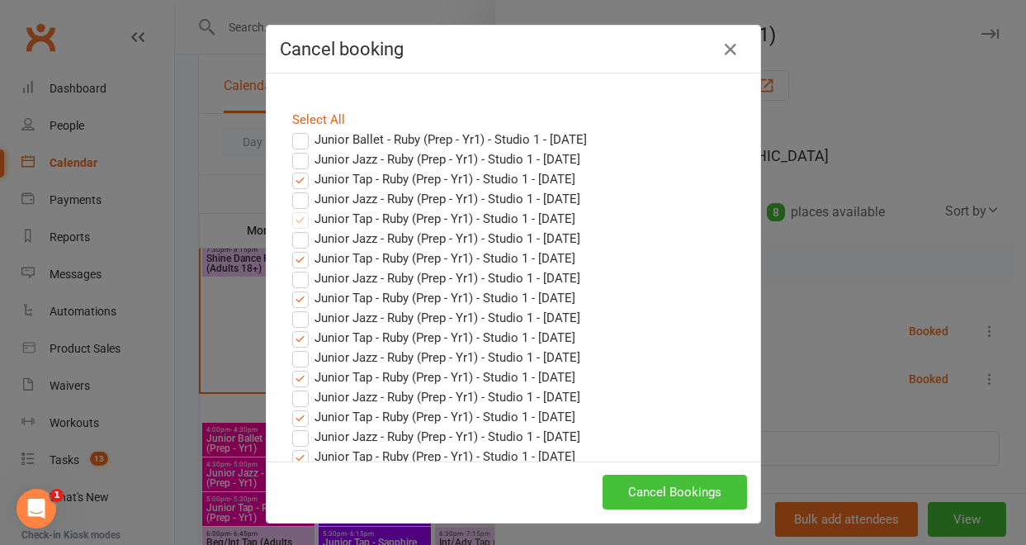
click at [669, 500] on button "Cancel Bookings" at bounding box center [674, 492] width 144 height 35
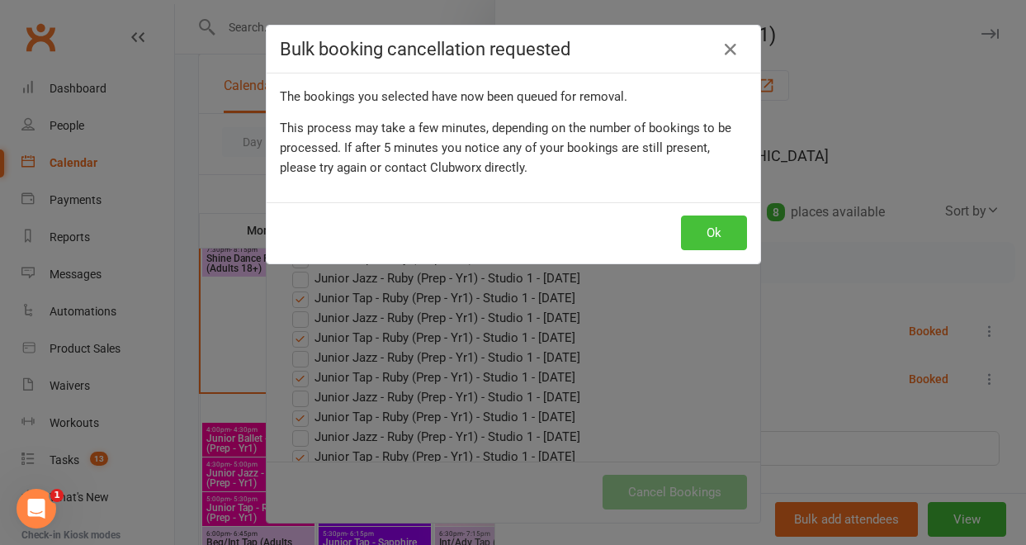
click at [727, 234] on button "Ok" at bounding box center [714, 232] width 66 height 35
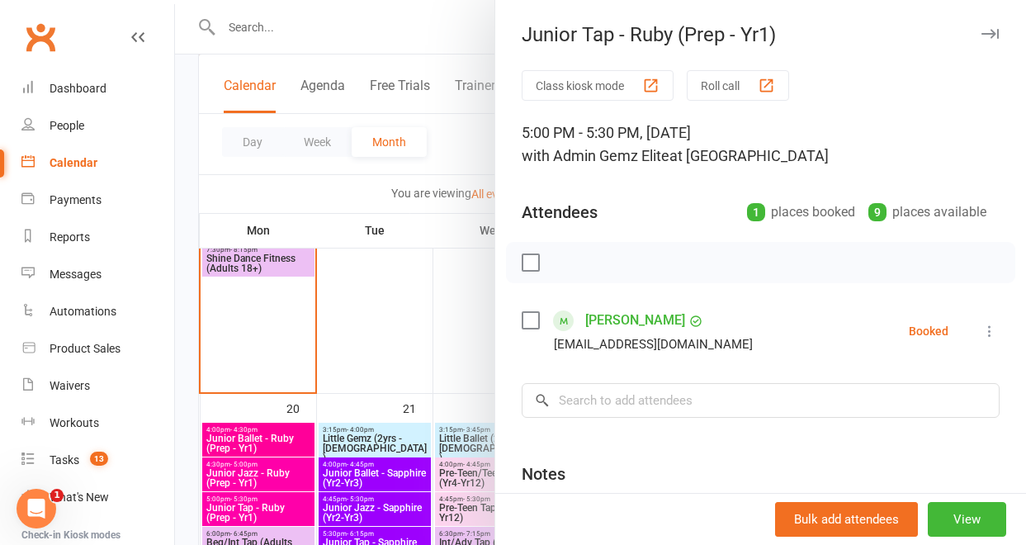
click at [264, 437] on div at bounding box center [600, 272] width 851 height 545
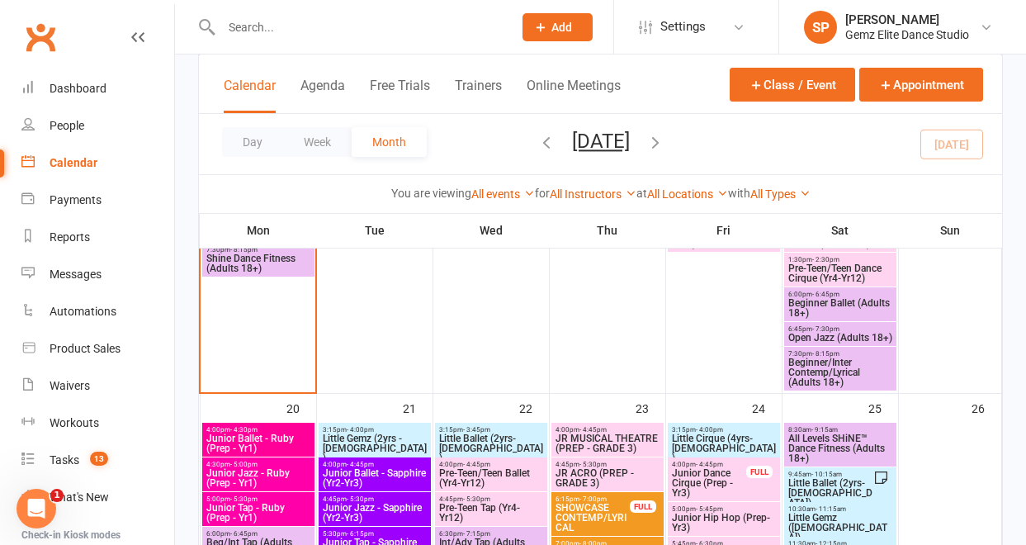
click at [264, 437] on span "Junior Ballet - Ruby (Prep - Yr1)" at bounding box center [259, 443] width 106 height 20
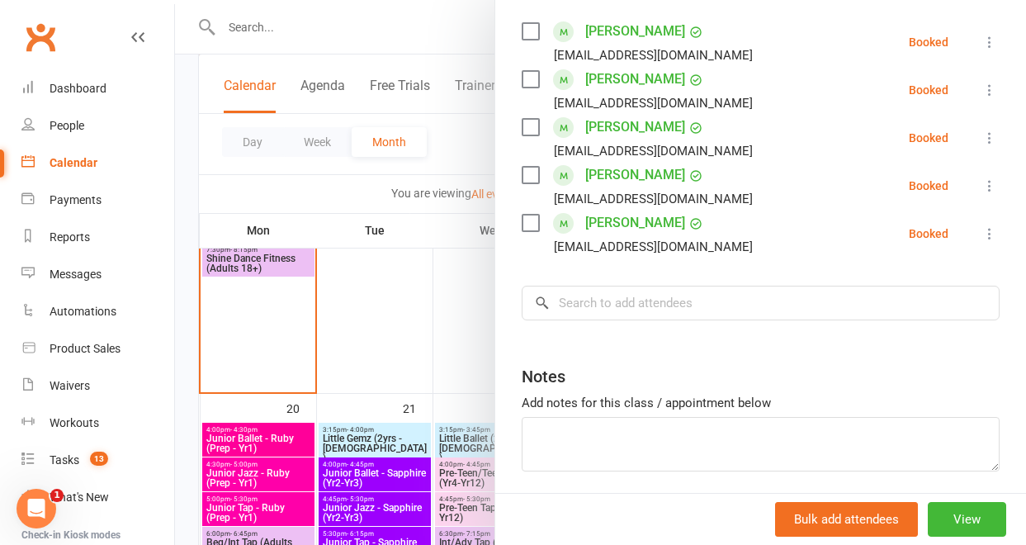
scroll to position [310, 0]
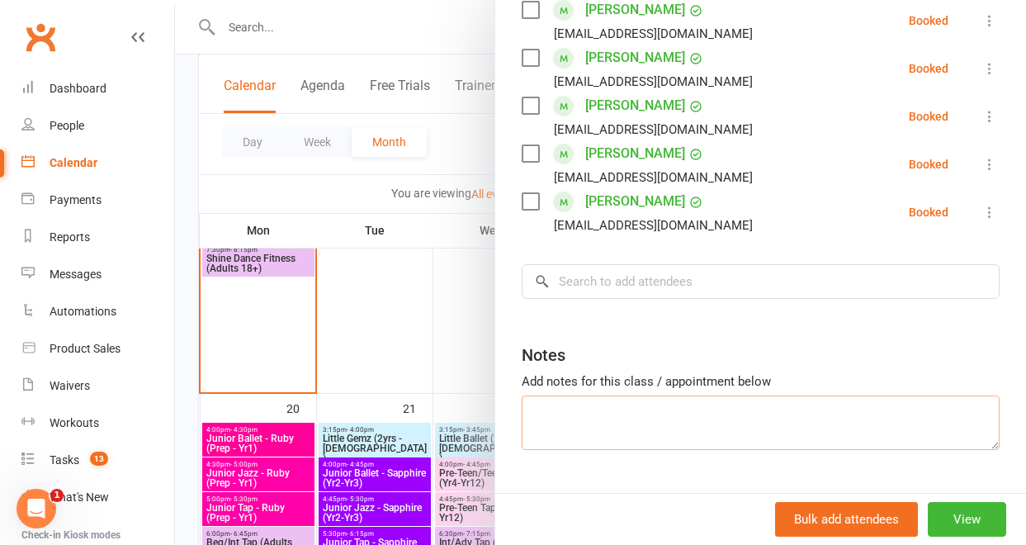
click at [565, 412] on textarea at bounding box center [761, 422] width 478 height 54
type textarea "h"
click at [581, 286] on input "search" at bounding box center [761, 281] width 478 height 35
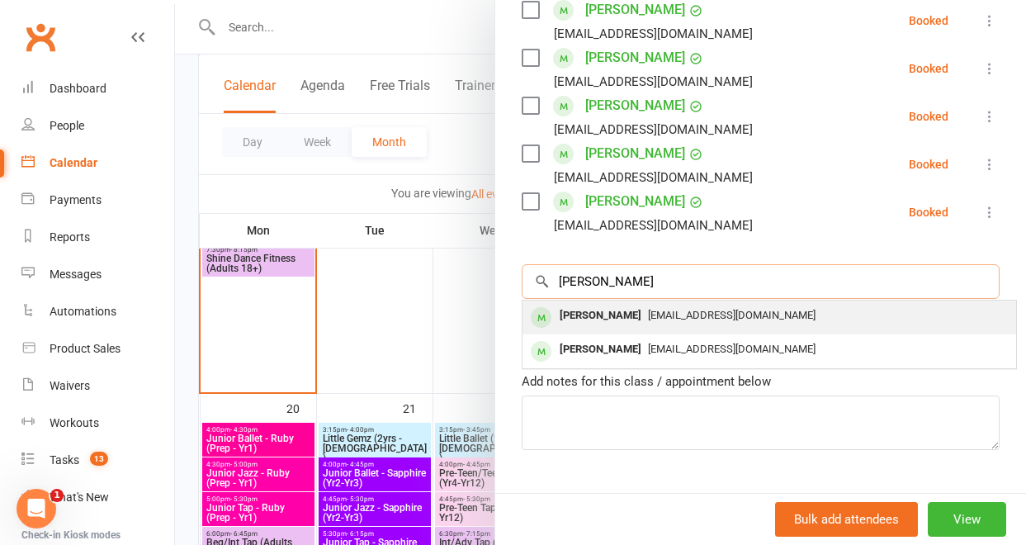
type input "[PERSON_NAME]"
click at [584, 312] on div "[PERSON_NAME]" at bounding box center [600, 316] width 95 height 24
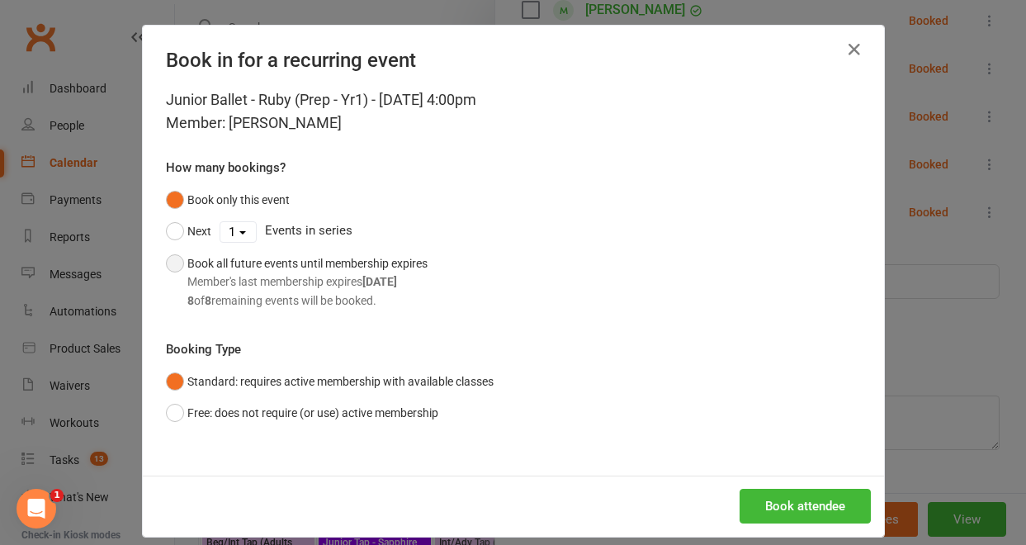
click at [171, 267] on button "Book all future events until membership expires Member's last membership expire…" at bounding box center [297, 282] width 262 height 69
click at [768, 503] on button "Book attendee" at bounding box center [804, 506] width 131 height 35
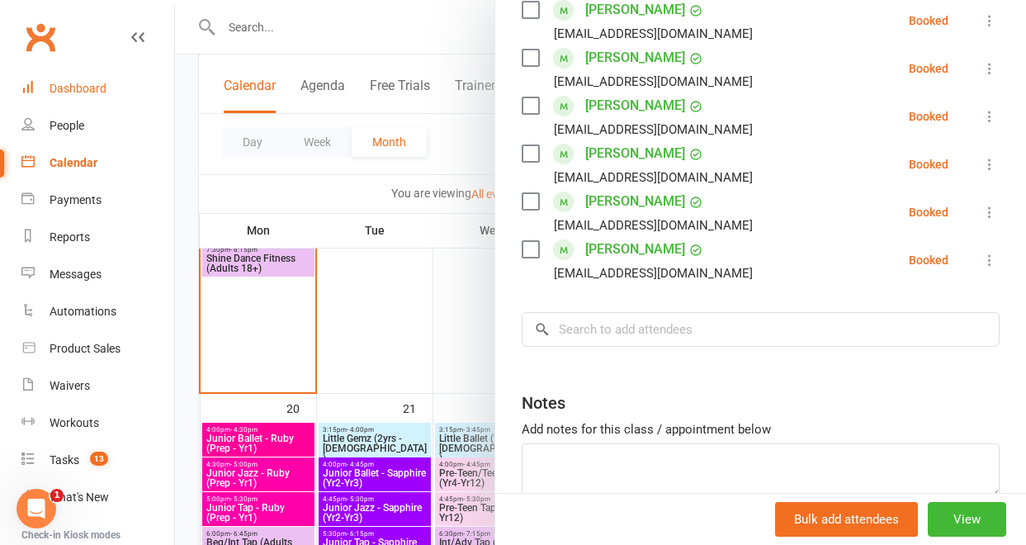
click at [90, 98] on link "Dashboard" at bounding box center [97, 88] width 153 height 37
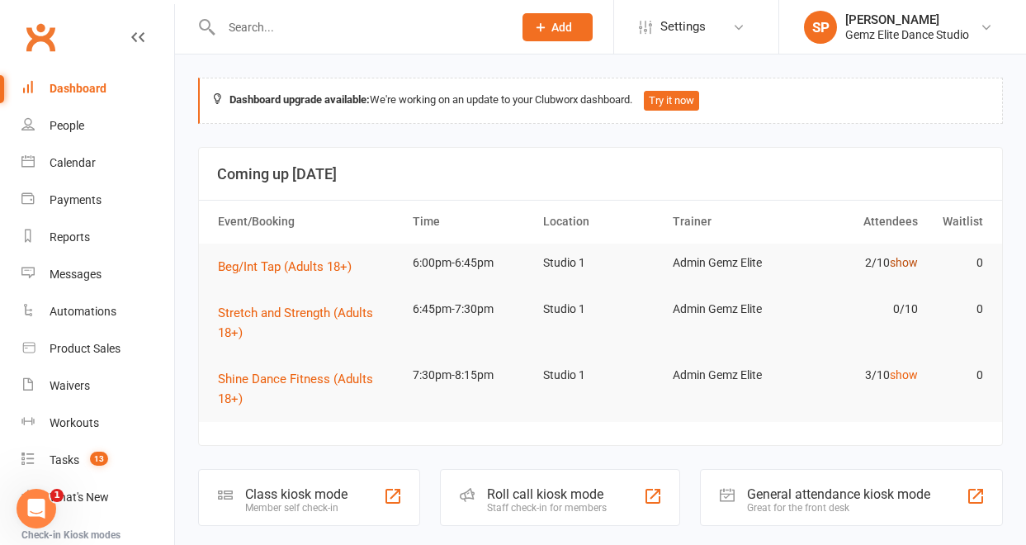
click at [902, 263] on link "show" at bounding box center [904, 262] width 28 height 13
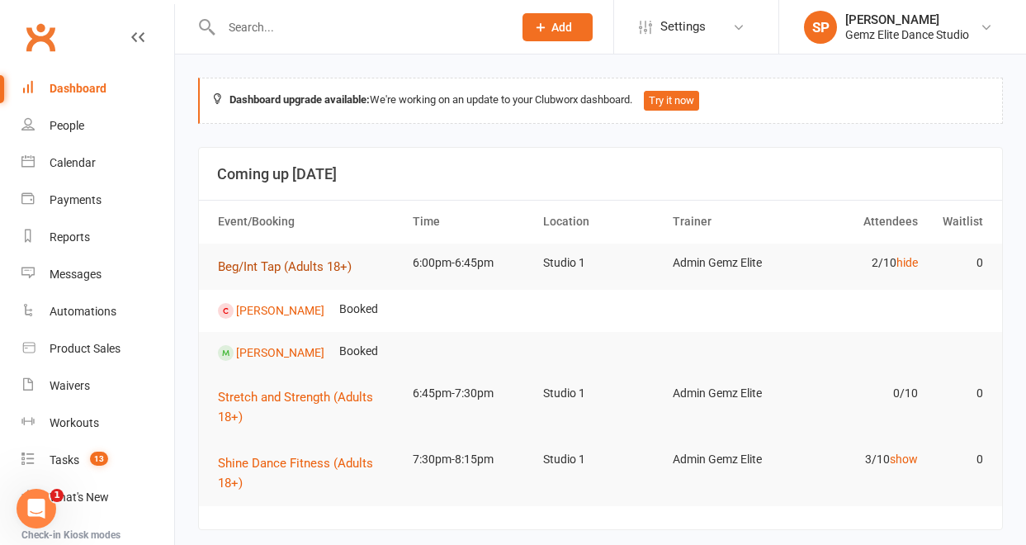
click at [263, 262] on span "Beg/Int Tap (Adults 18+)" at bounding box center [285, 266] width 134 height 15
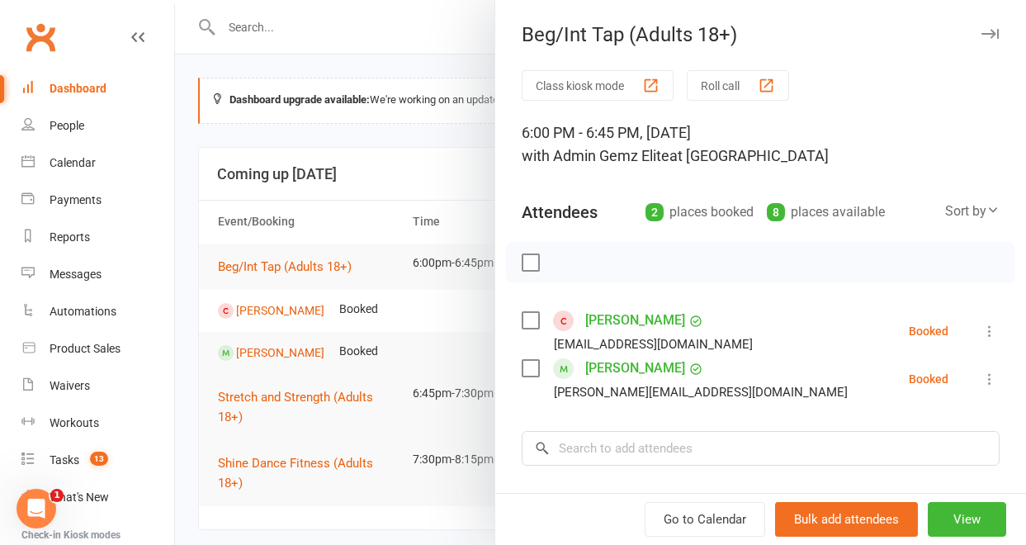
click at [981, 331] on icon at bounding box center [989, 331] width 17 height 17
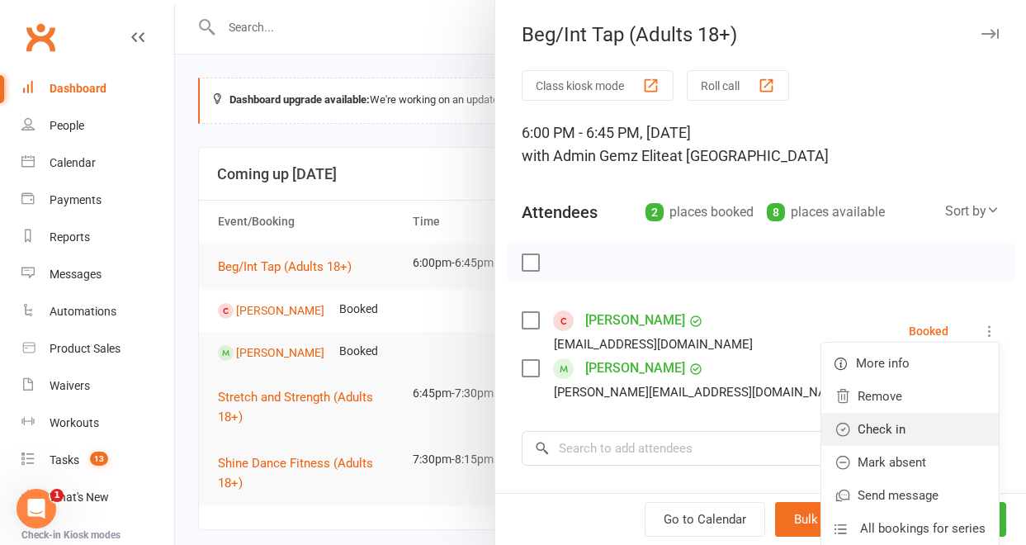
click at [917, 432] on link "Check in" at bounding box center [909, 429] width 177 height 33
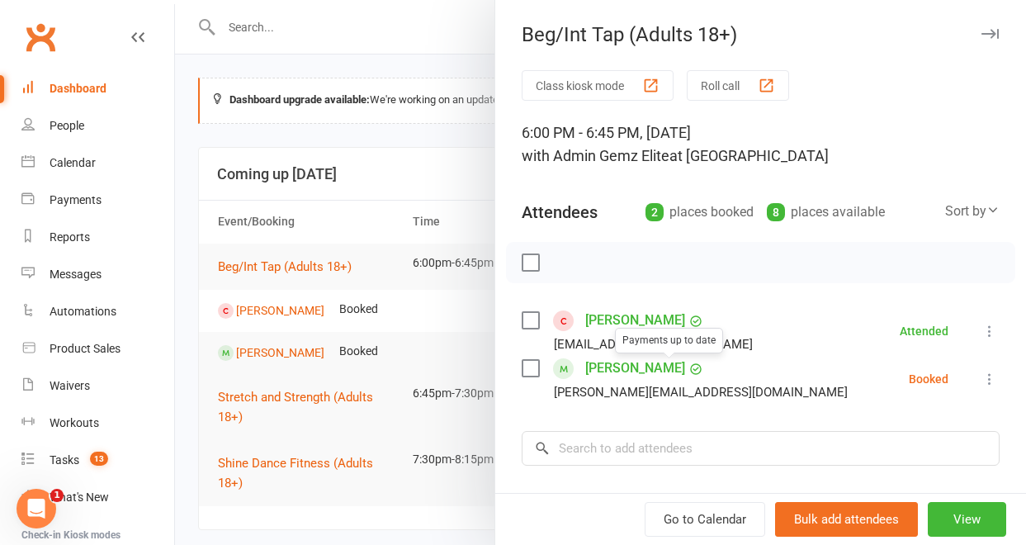
click at [367, 441] on div at bounding box center [600, 272] width 851 height 545
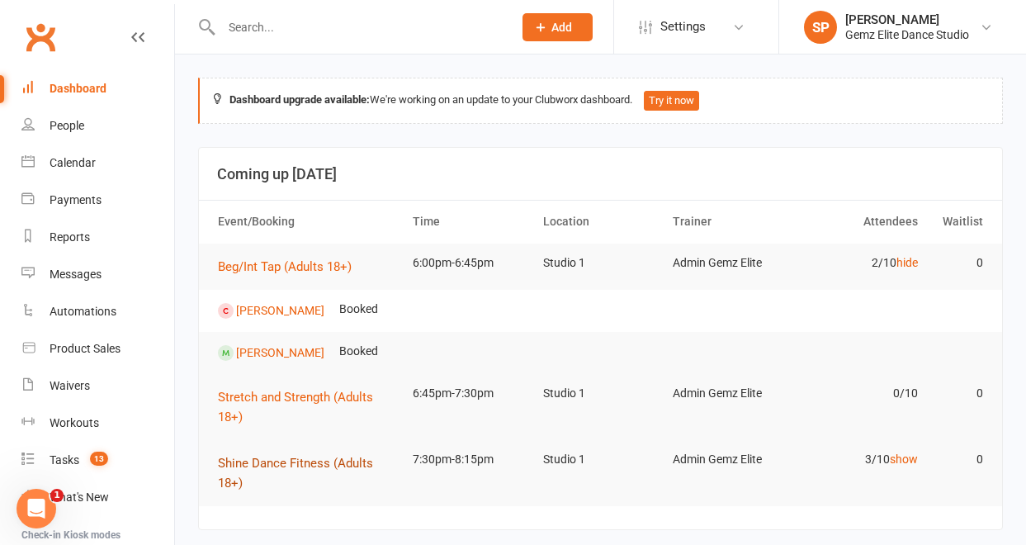
click at [320, 468] on span "Shine Dance Fitness (Adults 18+)" at bounding box center [295, 473] width 155 height 35
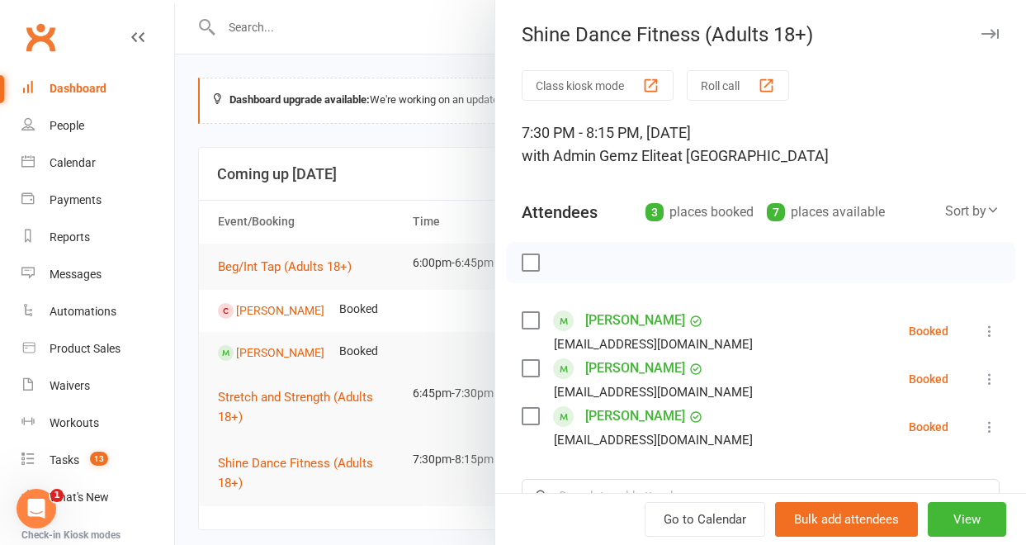
click at [981, 376] on icon at bounding box center [989, 379] width 17 height 17
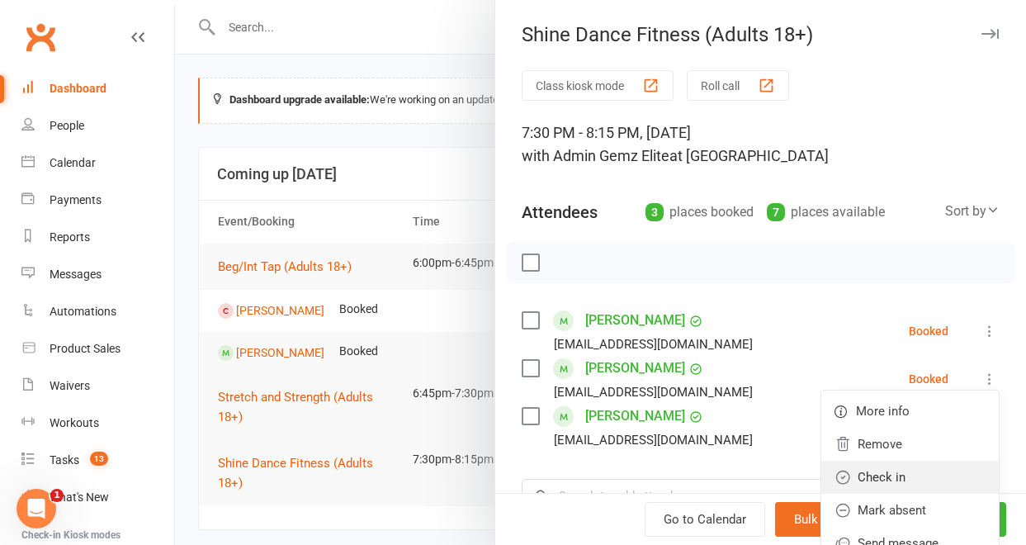
click at [914, 467] on link "Check in" at bounding box center [909, 477] width 177 height 33
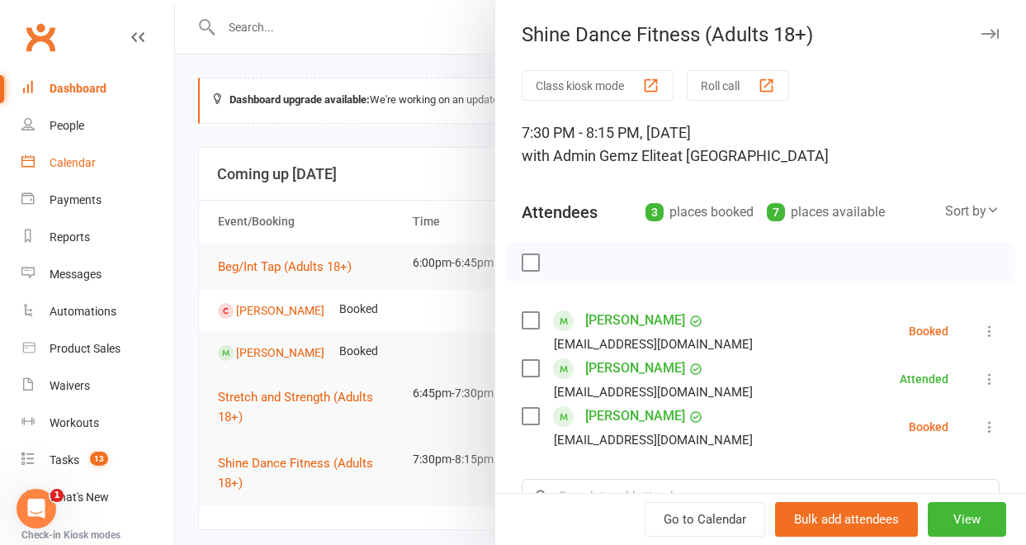
click at [65, 161] on div "Calendar" at bounding box center [73, 162] width 46 height 13
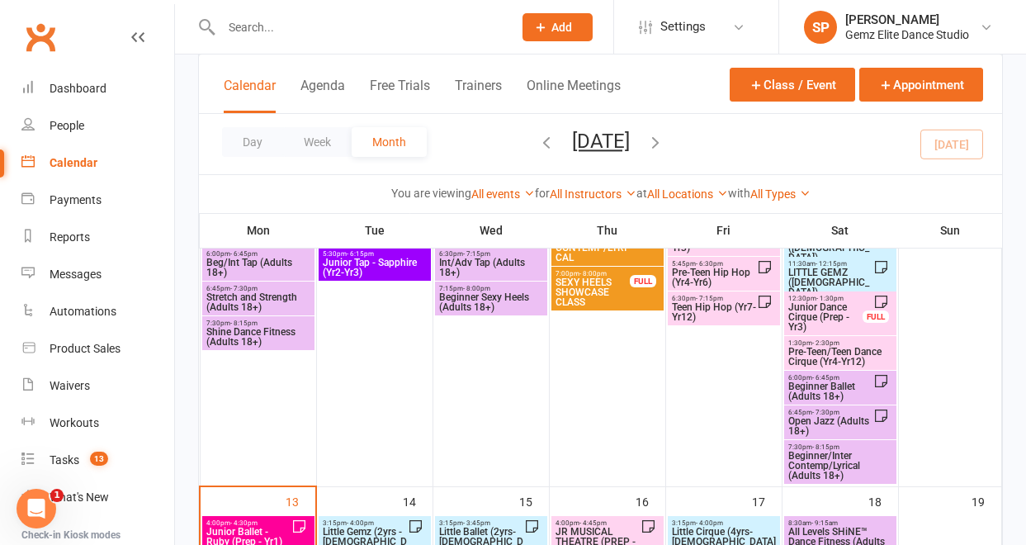
scroll to position [311, 0]
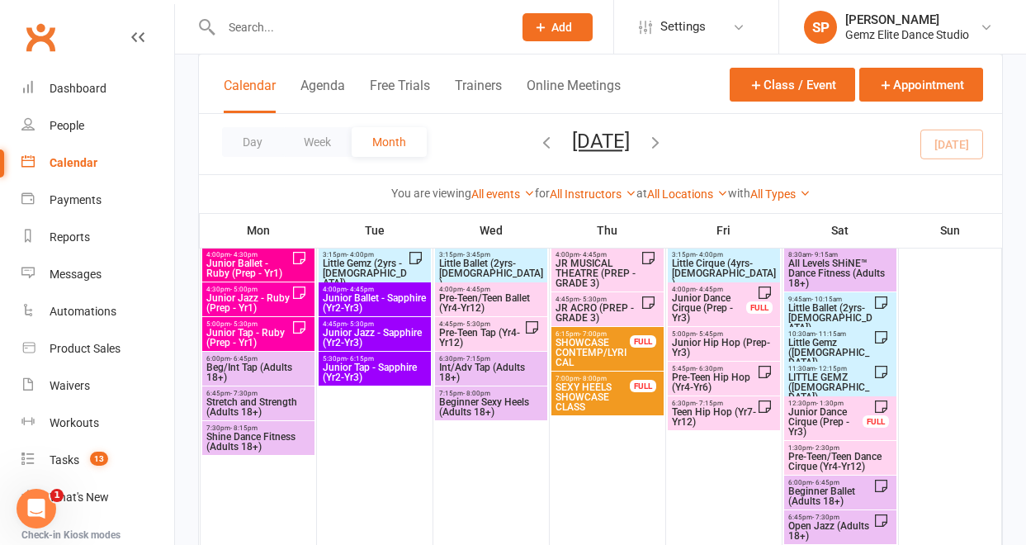
click at [841, 262] on span "All Levels SHiNE™ Dance Fitness (Adults 18+)" at bounding box center [840, 273] width 106 height 30
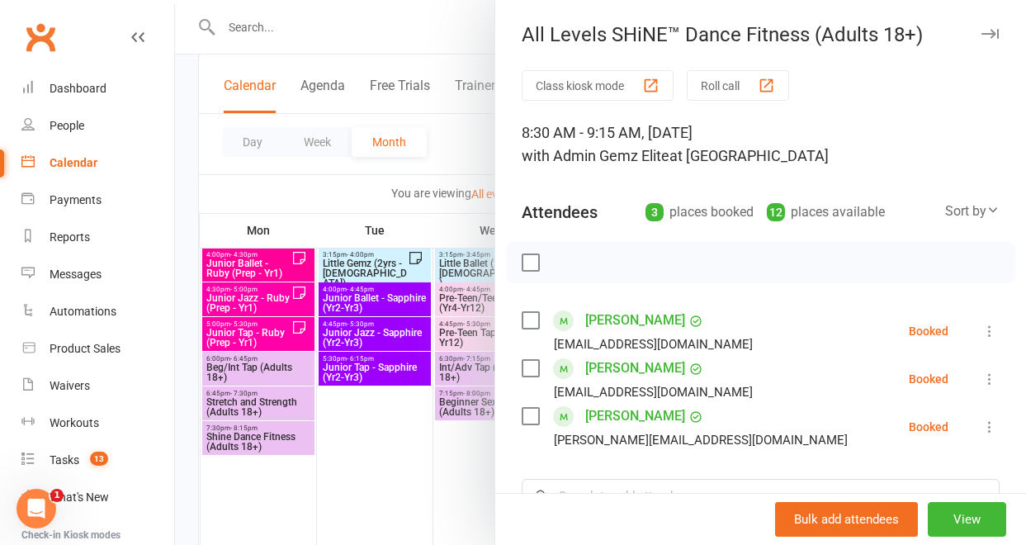
click at [981, 333] on icon at bounding box center [989, 331] width 17 height 17
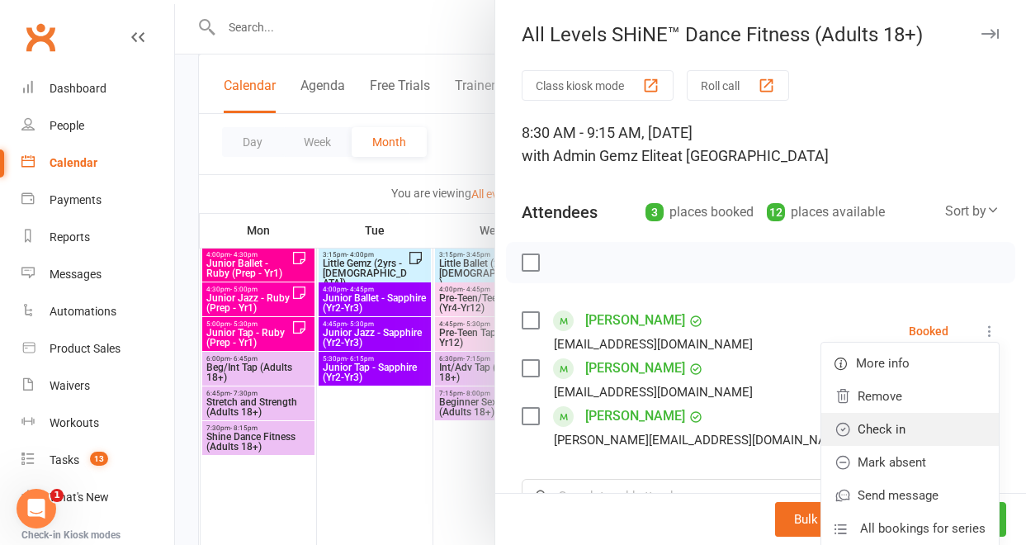
click at [933, 423] on link "Check in" at bounding box center [909, 429] width 177 height 33
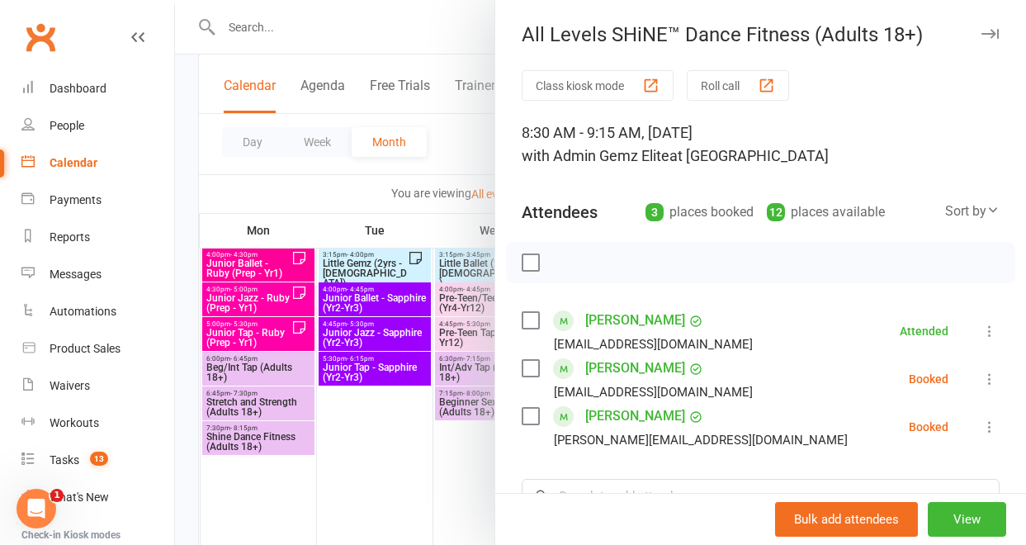
click at [981, 423] on icon at bounding box center [989, 426] width 17 height 17
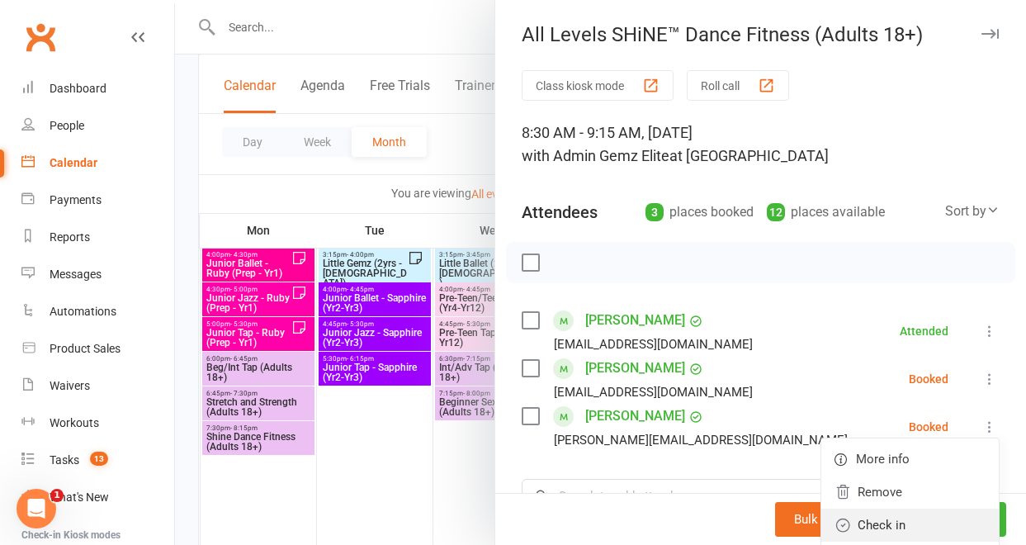
click at [934, 515] on link "Check in" at bounding box center [909, 524] width 177 height 33
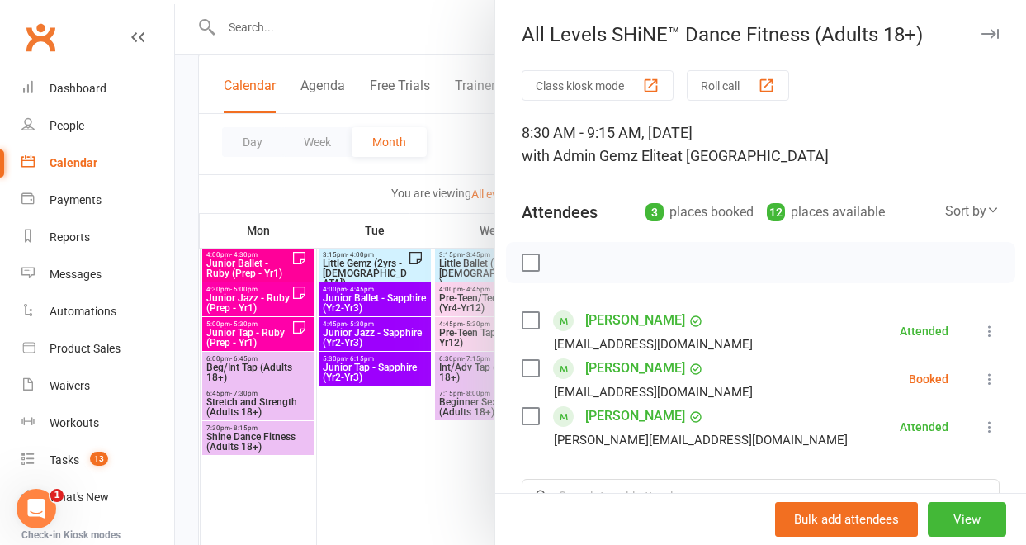
click at [981, 376] on icon at bounding box center [989, 379] width 17 height 17
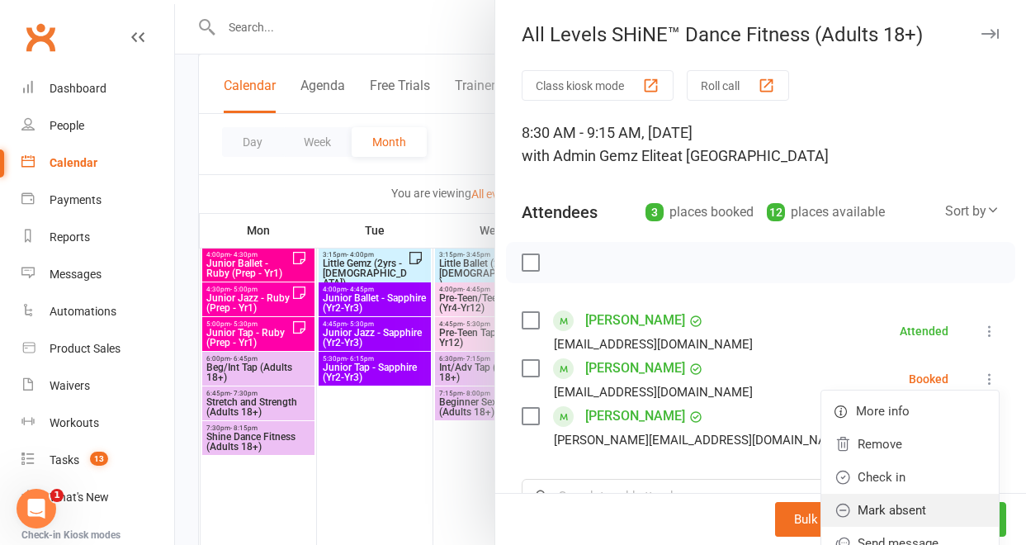
click at [919, 519] on link "Mark absent" at bounding box center [909, 510] width 177 height 33
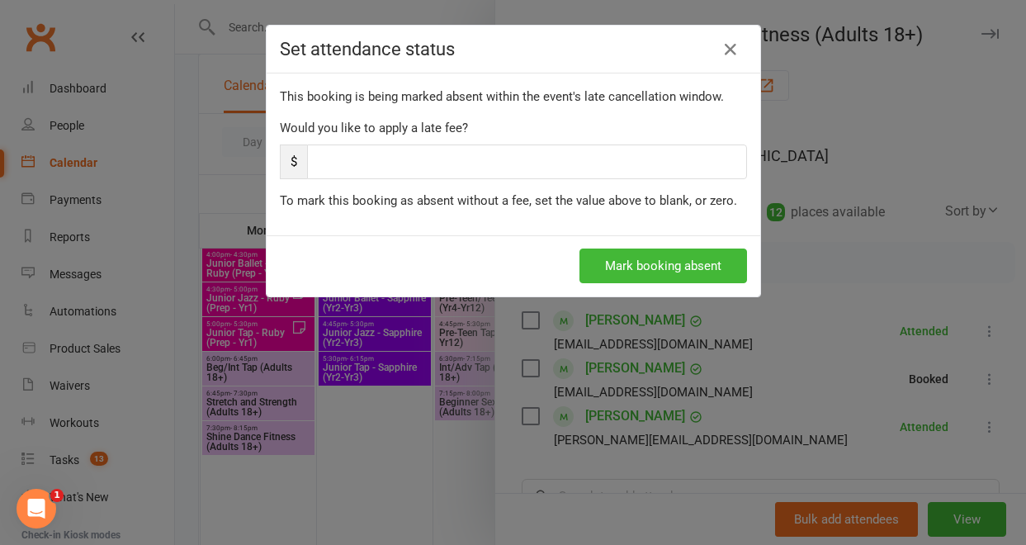
click at [722, 65] on div "Set attendance status" at bounding box center [514, 50] width 494 height 48
click at [715, 267] on button "Mark booking absent" at bounding box center [663, 265] width 168 height 35
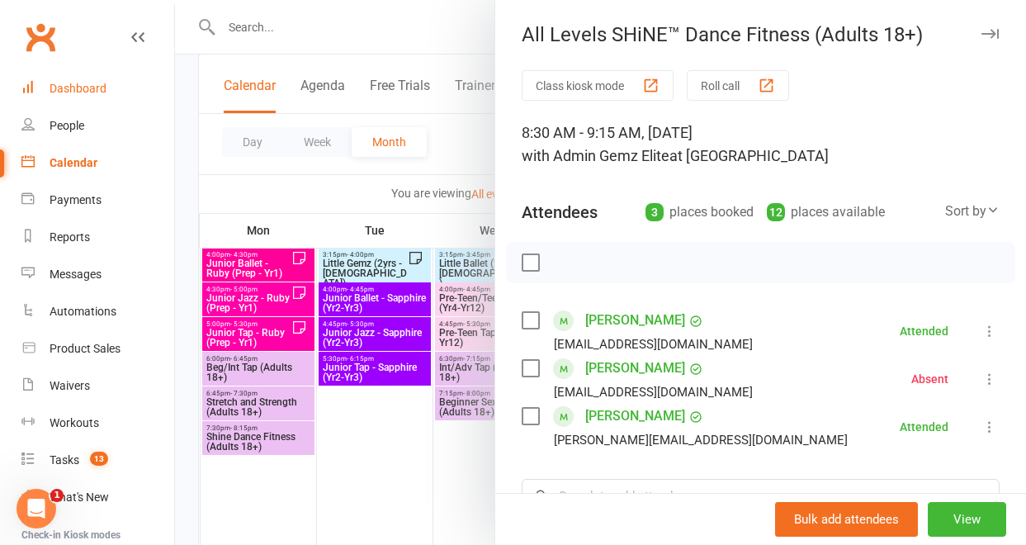
click at [92, 76] on link "Dashboard" at bounding box center [97, 88] width 153 height 37
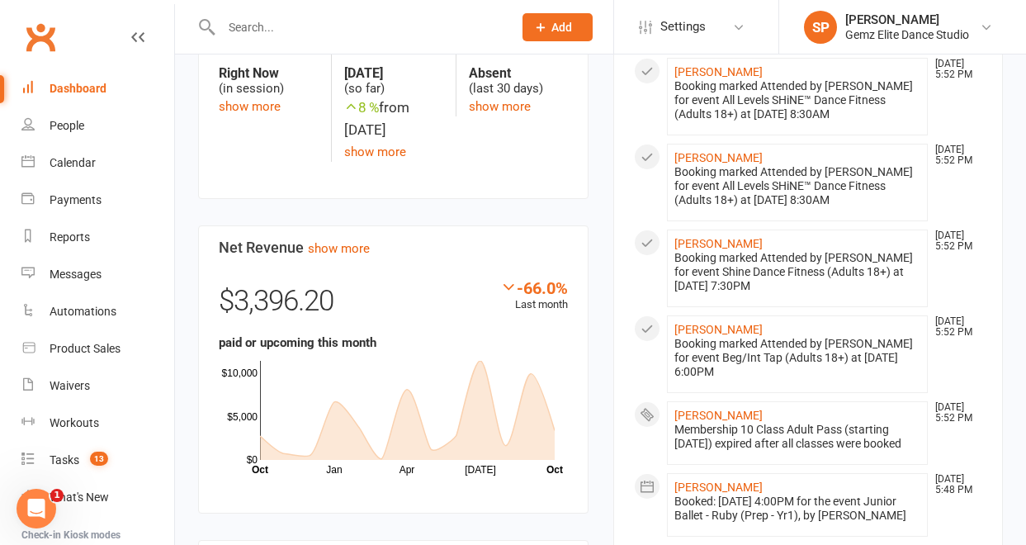
scroll to position [979, 0]
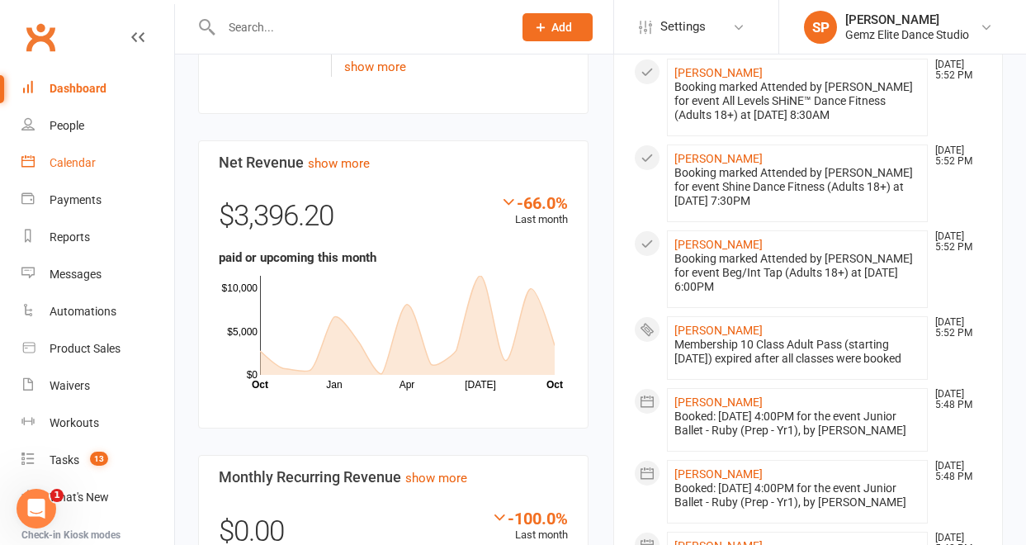
click at [87, 167] on div "Calendar" at bounding box center [73, 162] width 46 height 13
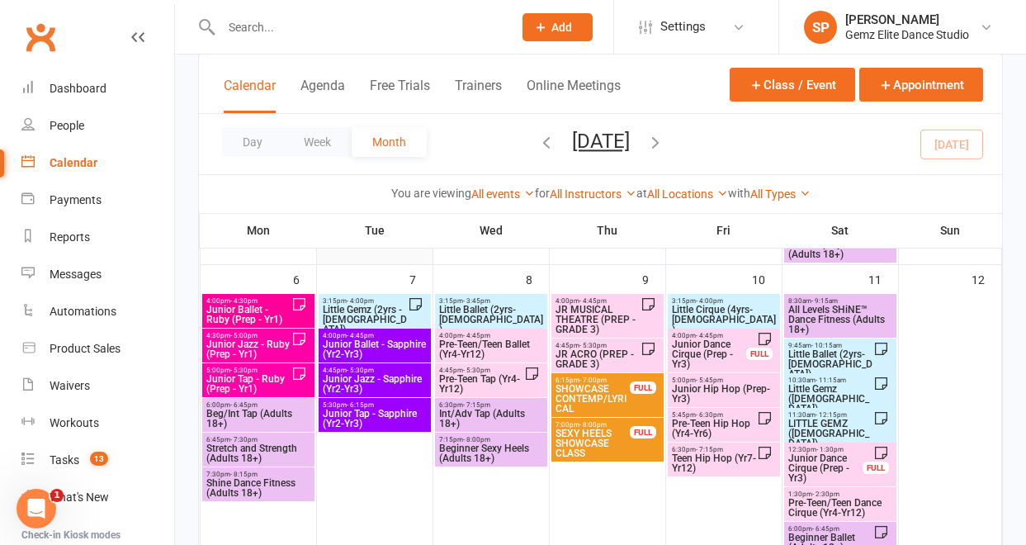
scroll to position [269, 0]
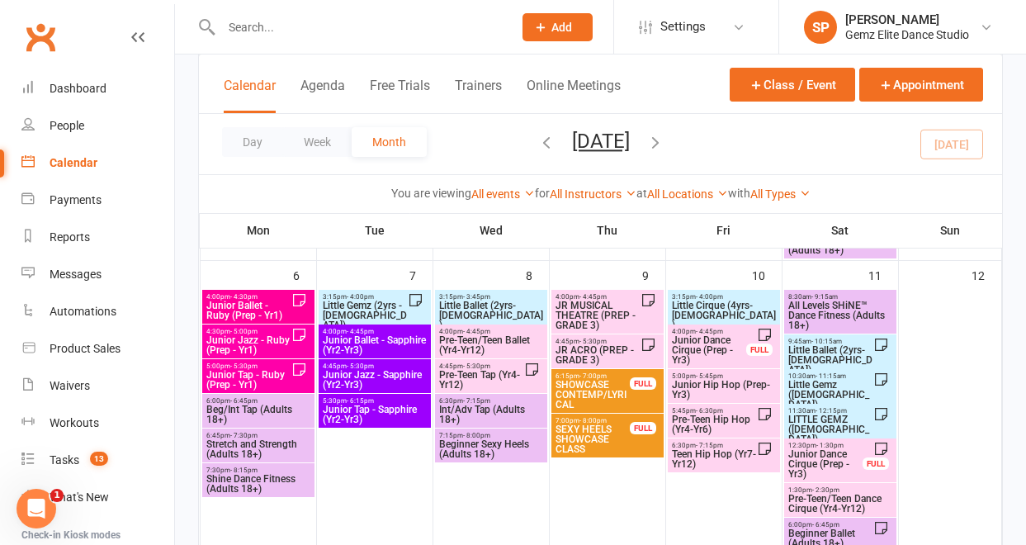
click at [263, 305] on span "Junior Ballet - Ruby (Prep - Yr1)" at bounding box center [249, 310] width 86 height 20
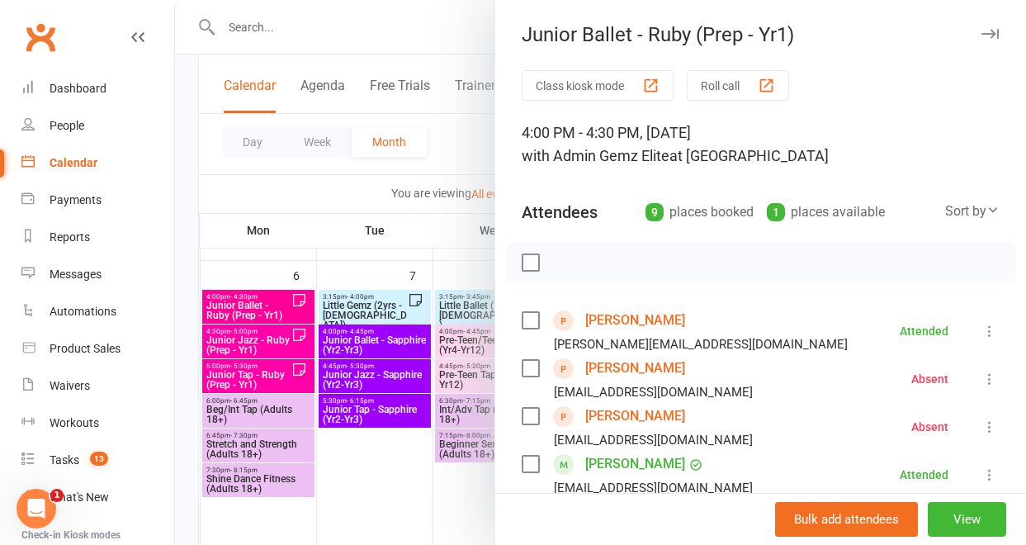
click at [441, 245] on div at bounding box center [600, 272] width 851 height 545
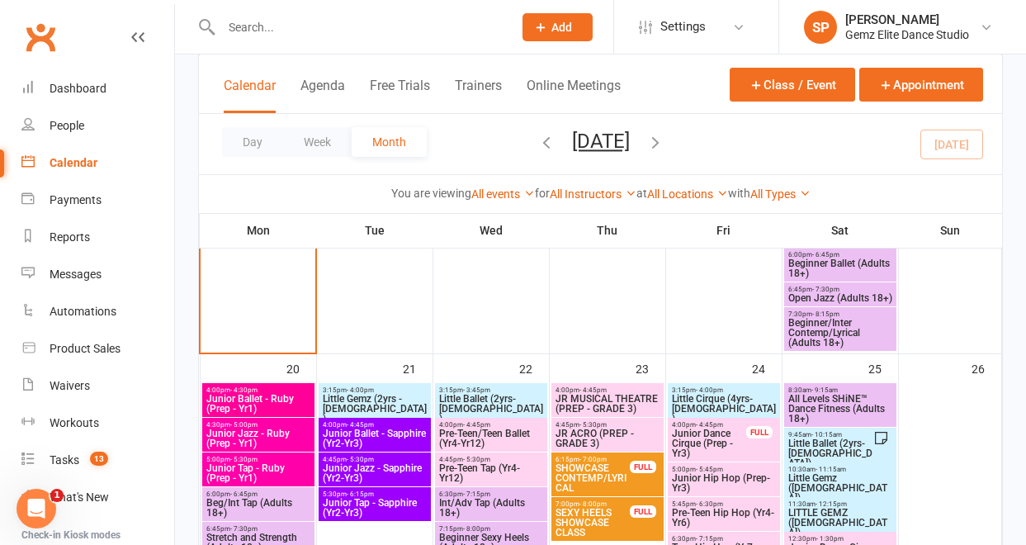
scroll to position [953, 0]
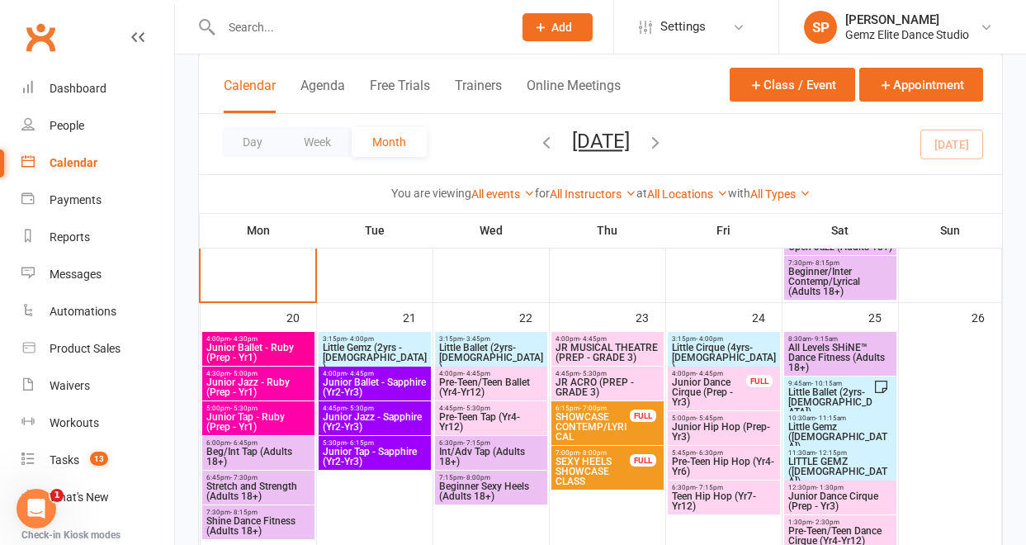
click at [287, 343] on span "Junior Ballet - Ruby (Prep - Yr1)" at bounding box center [259, 353] width 106 height 20
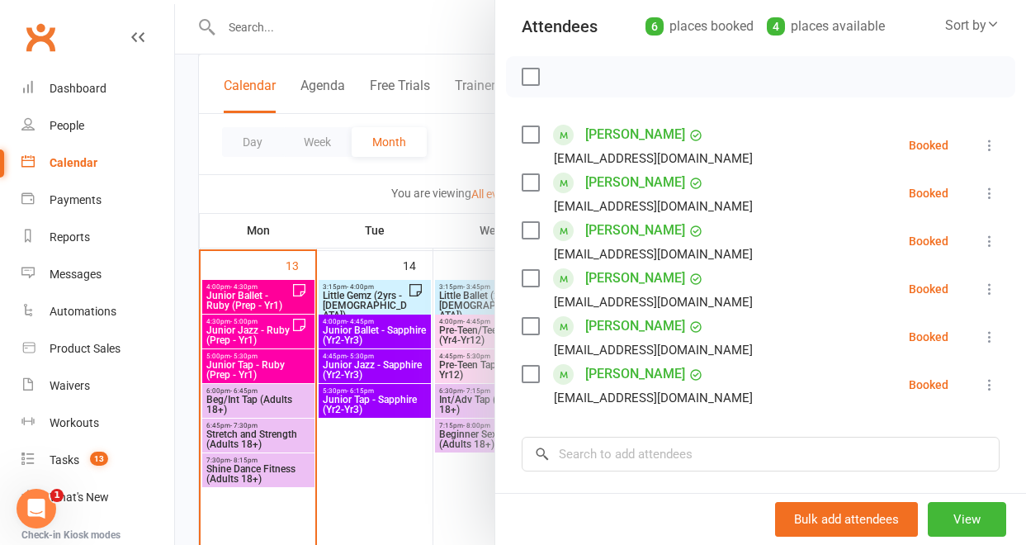
scroll to position [645, 0]
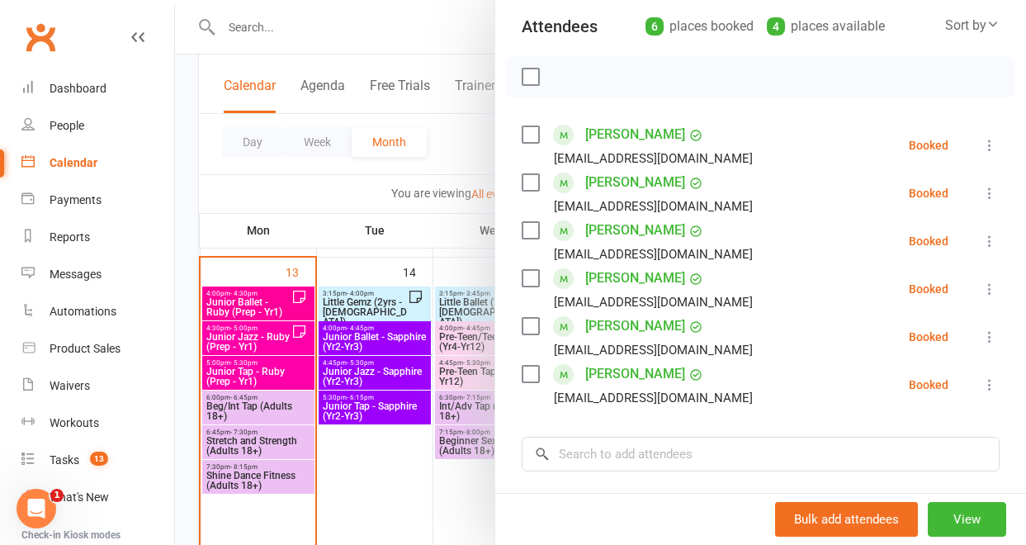
click at [294, 338] on div at bounding box center [600, 272] width 851 height 545
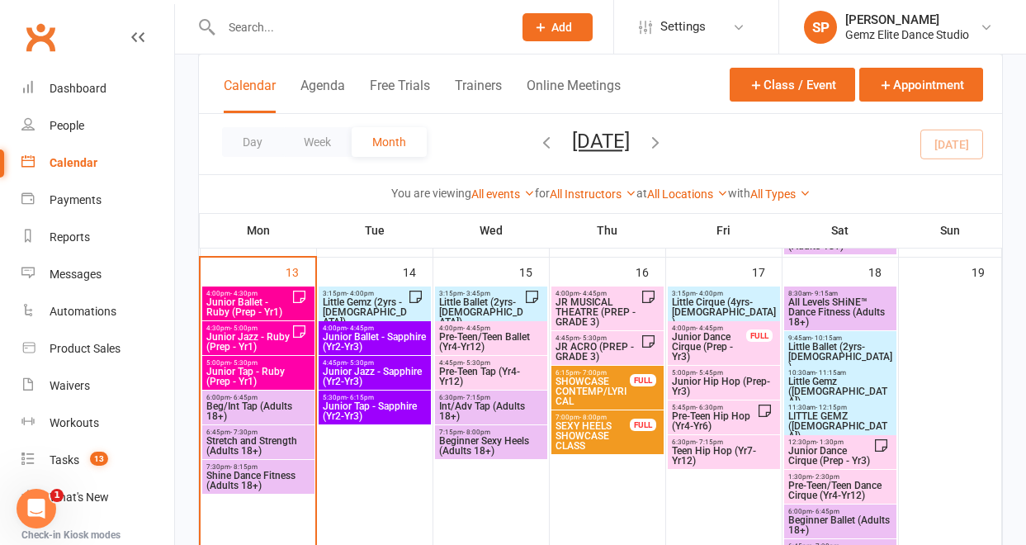
click at [285, 337] on span "Junior Jazz - Ruby (Prep - Yr1)" at bounding box center [249, 342] width 86 height 20
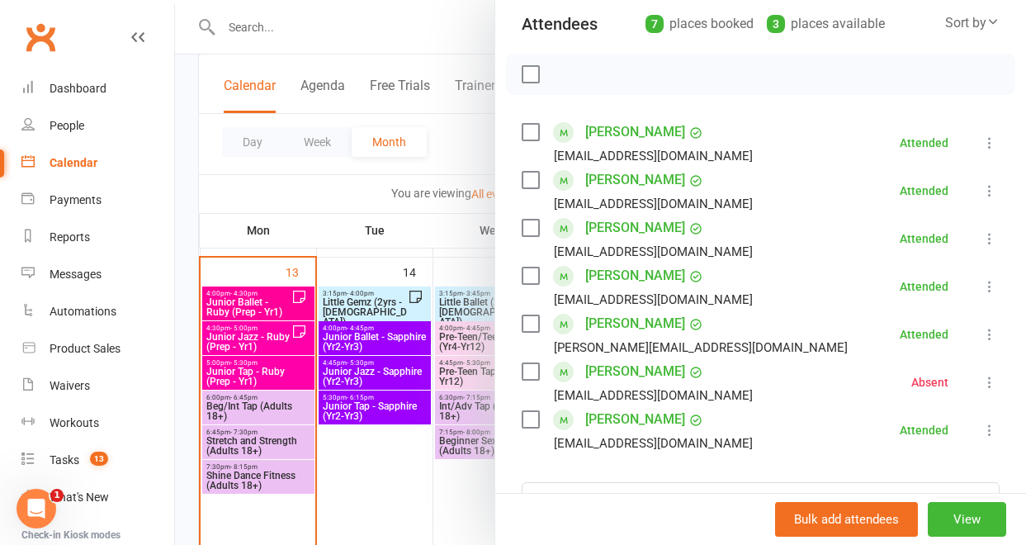
scroll to position [187, 0]
click at [263, 376] on div at bounding box center [600, 272] width 851 height 545
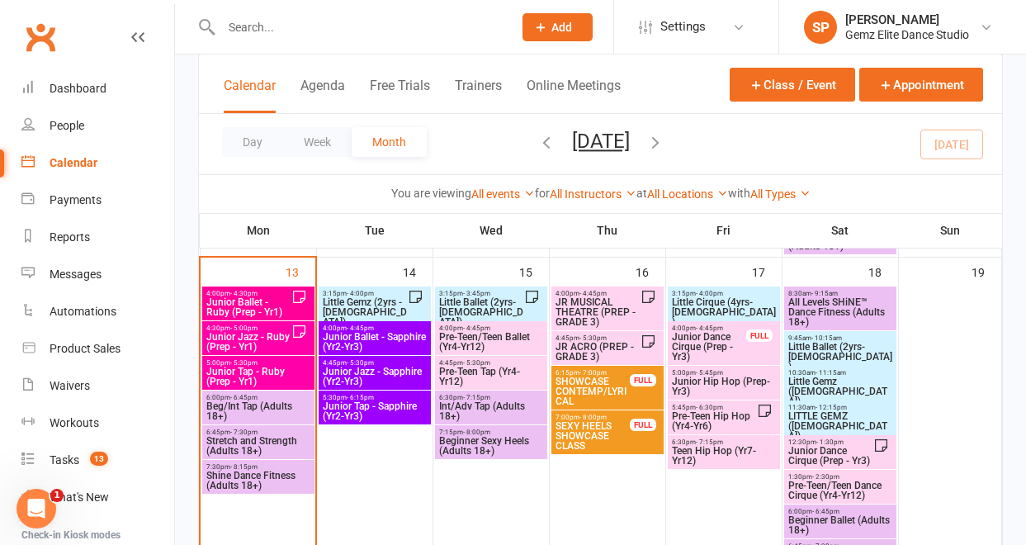
click at [263, 376] on span "Junior Tap - Ruby (Prep - Yr1)" at bounding box center [259, 376] width 106 height 20
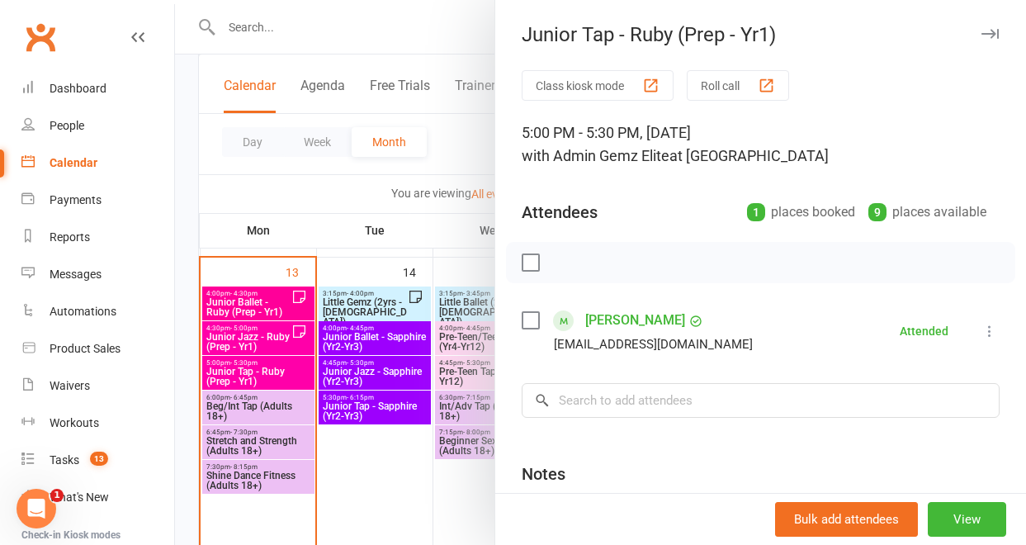
click at [413, 247] on div at bounding box center [600, 272] width 851 height 545
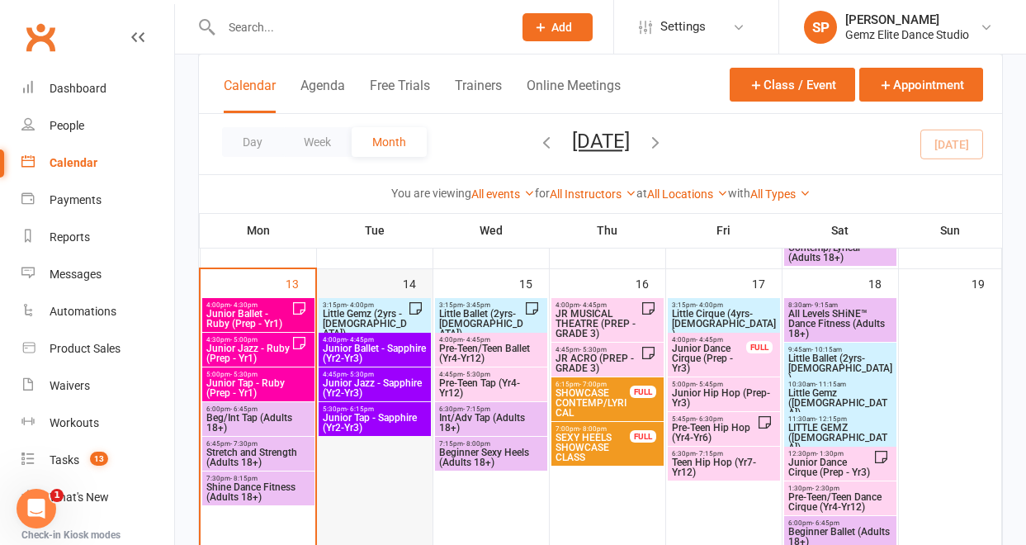
scroll to position [639, 0]
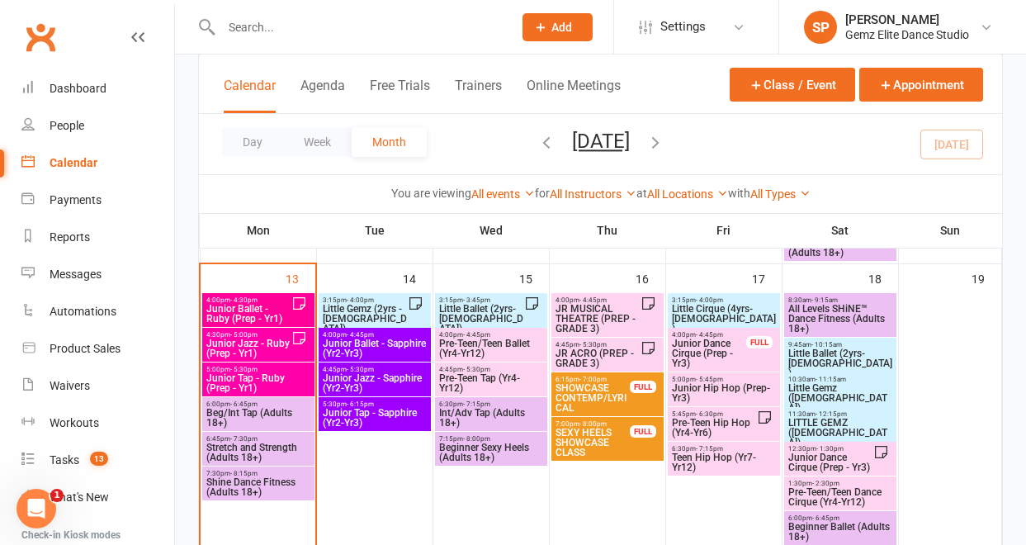
click at [277, 380] on span "Junior Tap - Ruby (Prep - Yr1)" at bounding box center [259, 383] width 106 height 20
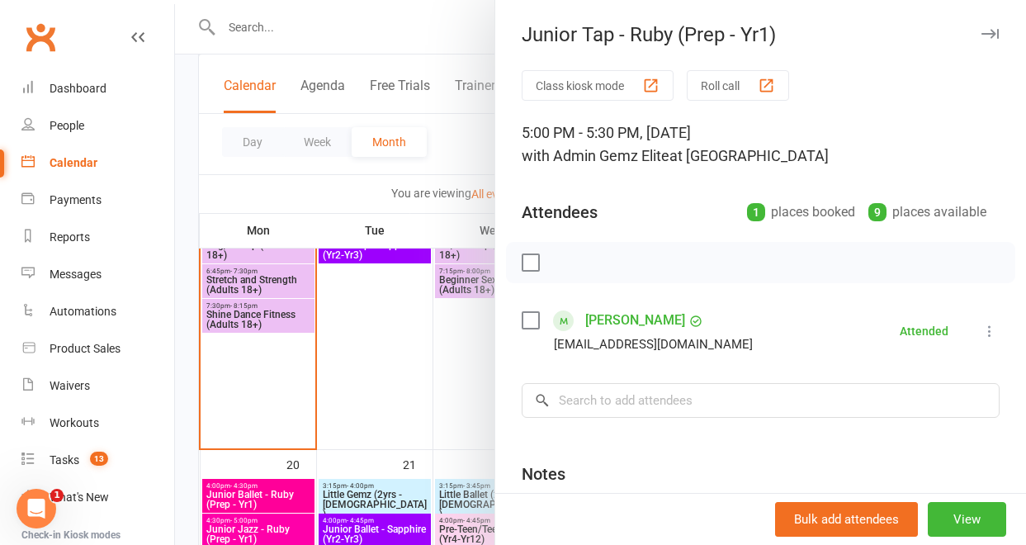
scroll to position [922, 0]
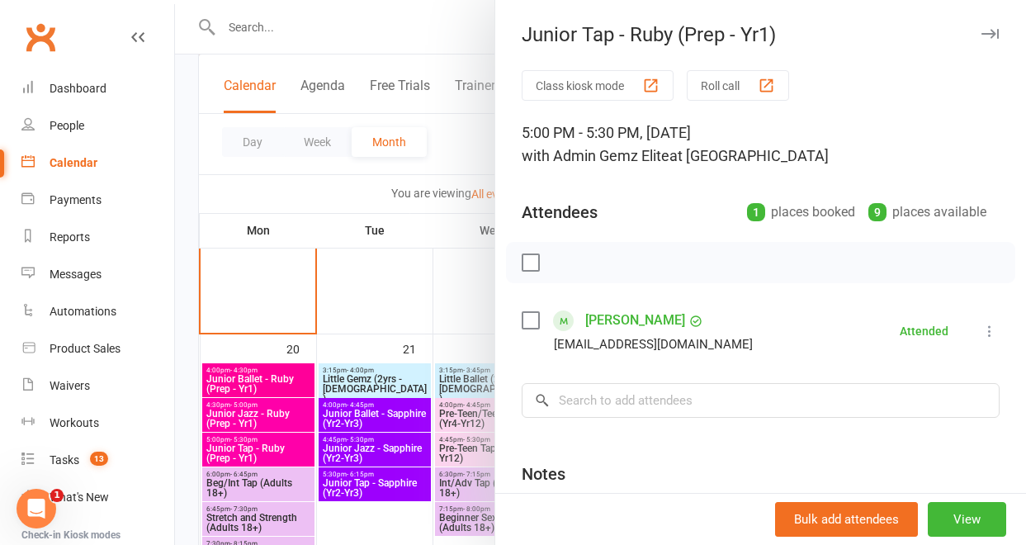
click at [394, 309] on div at bounding box center [600, 272] width 851 height 545
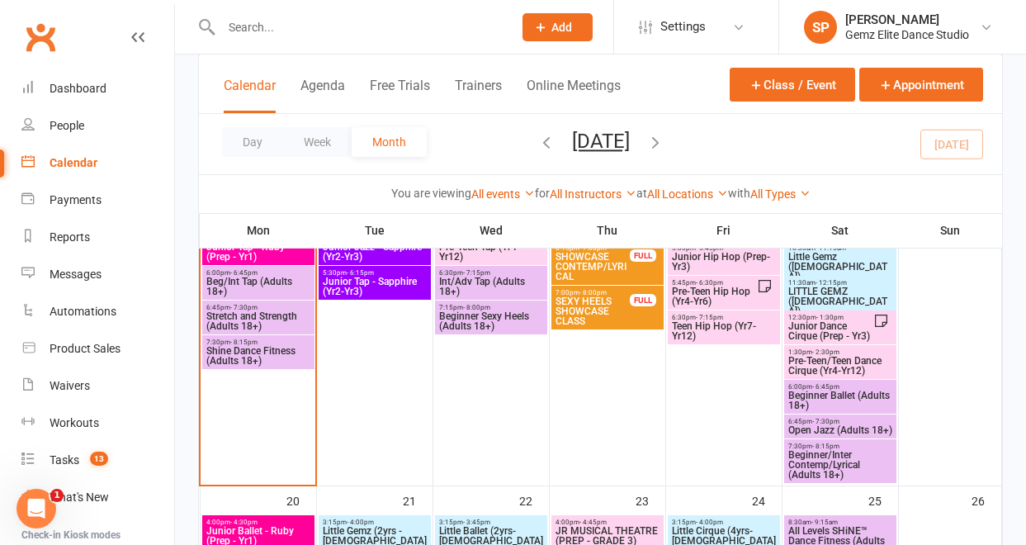
scroll to position [764, 0]
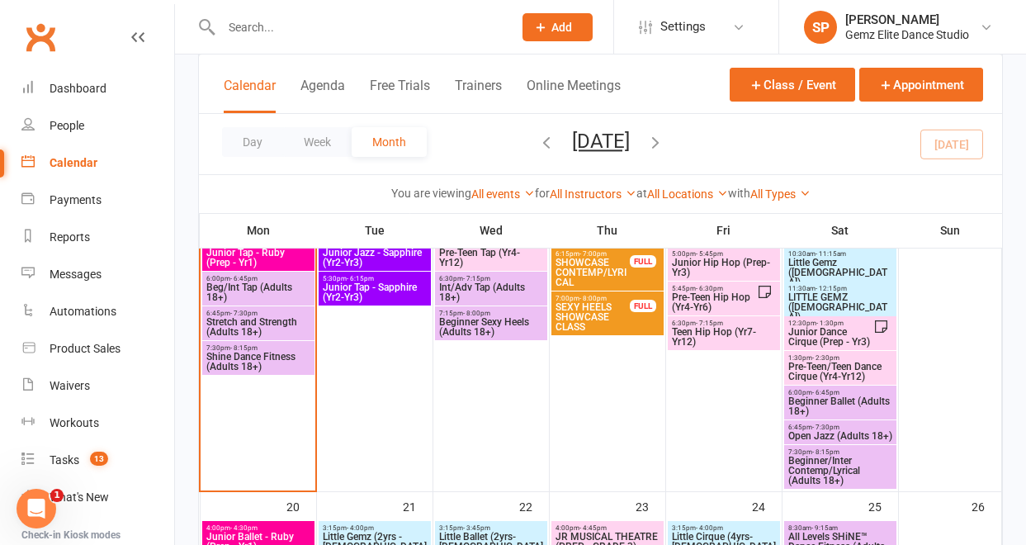
click at [281, 288] on span "Beg/Int Tap (Adults 18+)" at bounding box center [259, 292] width 106 height 20
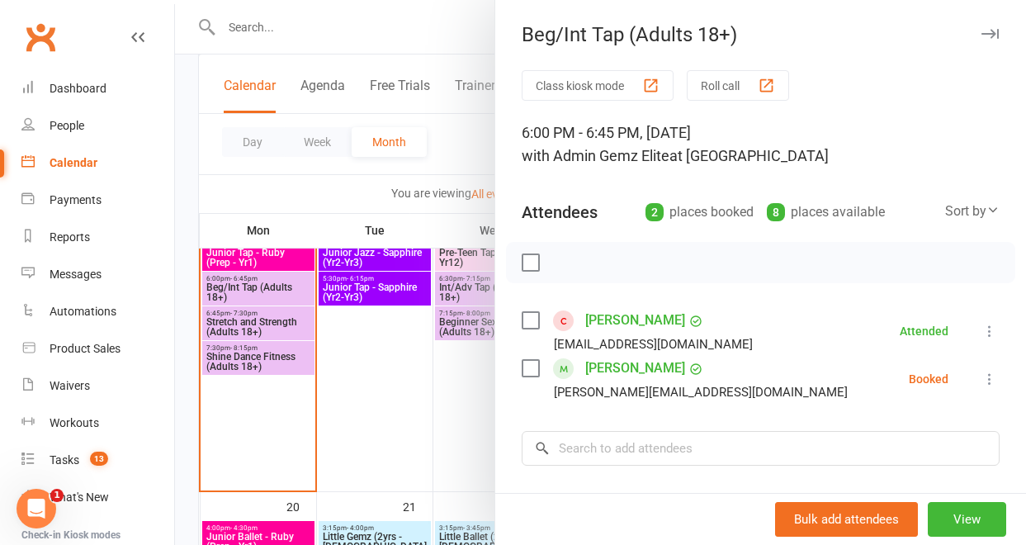
click at [387, 439] on div at bounding box center [600, 272] width 851 height 545
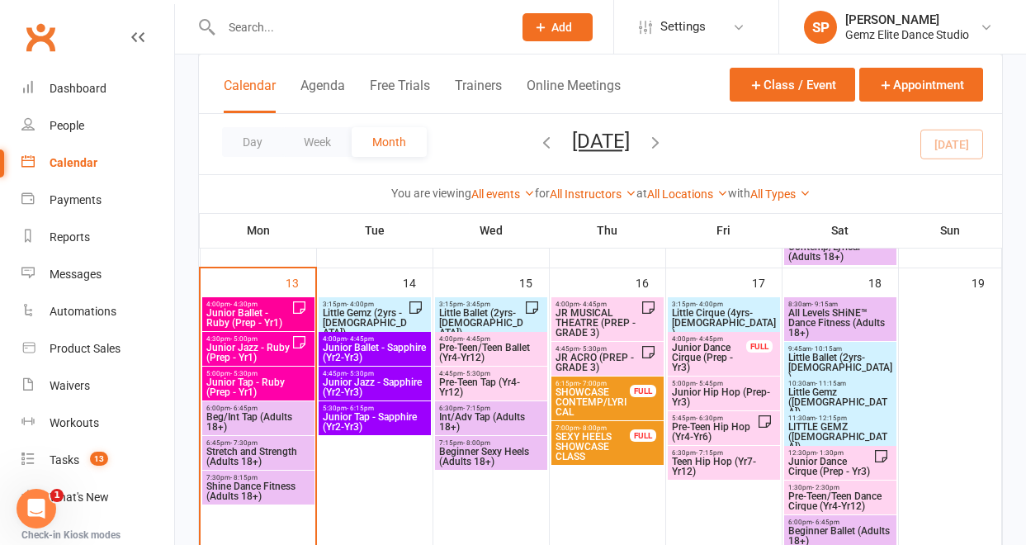
scroll to position [632, 0]
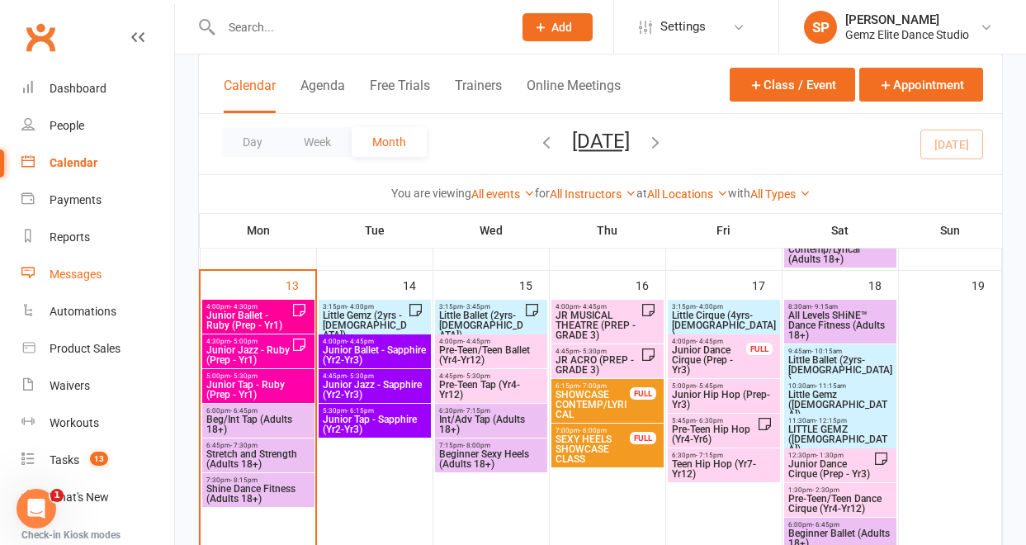
click at [88, 272] on div "Messages" at bounding box center [76, 273] width 52 height 13
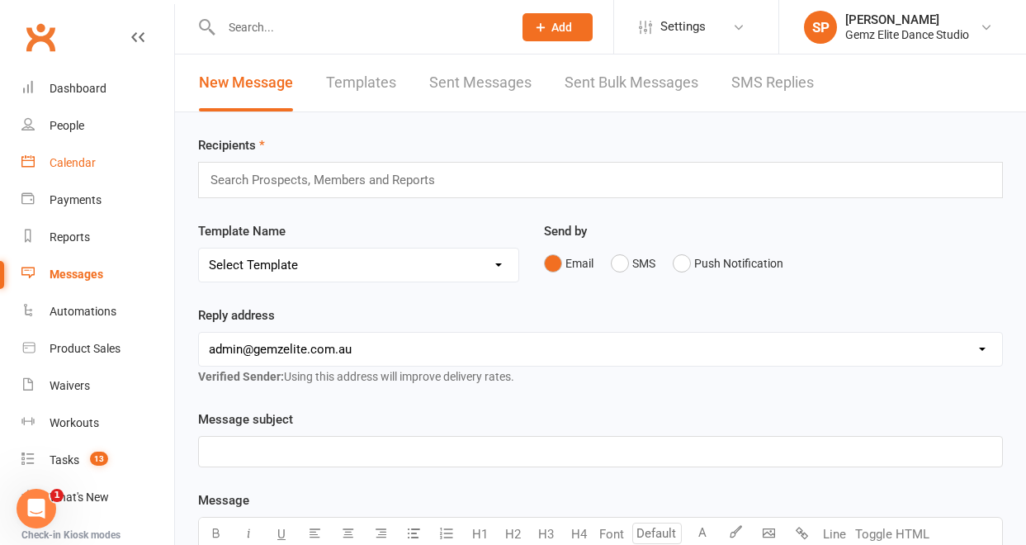
click at [95, 168] on link "Calendar" at bounding box center [97, 162] width 153 height 37
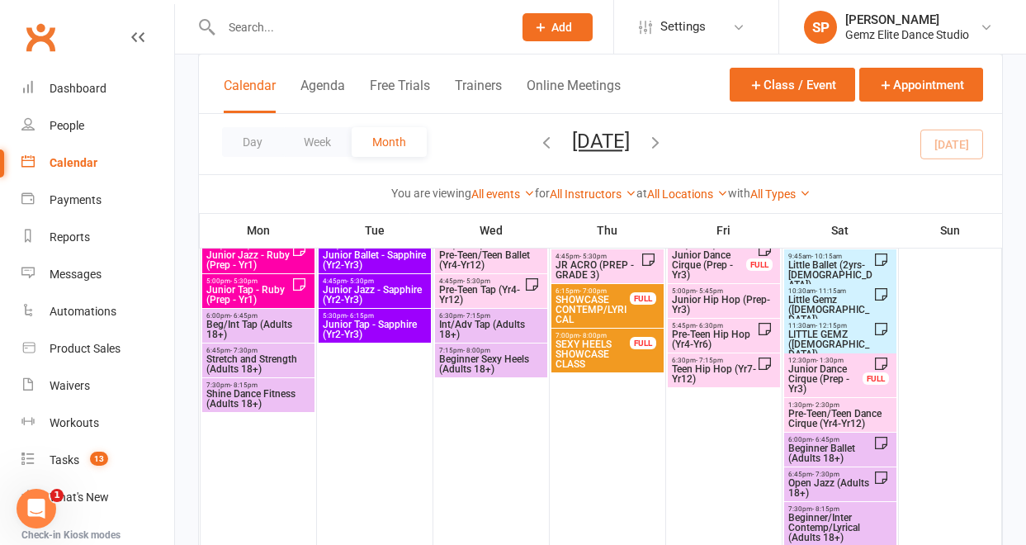
scroll to position [527, 0]
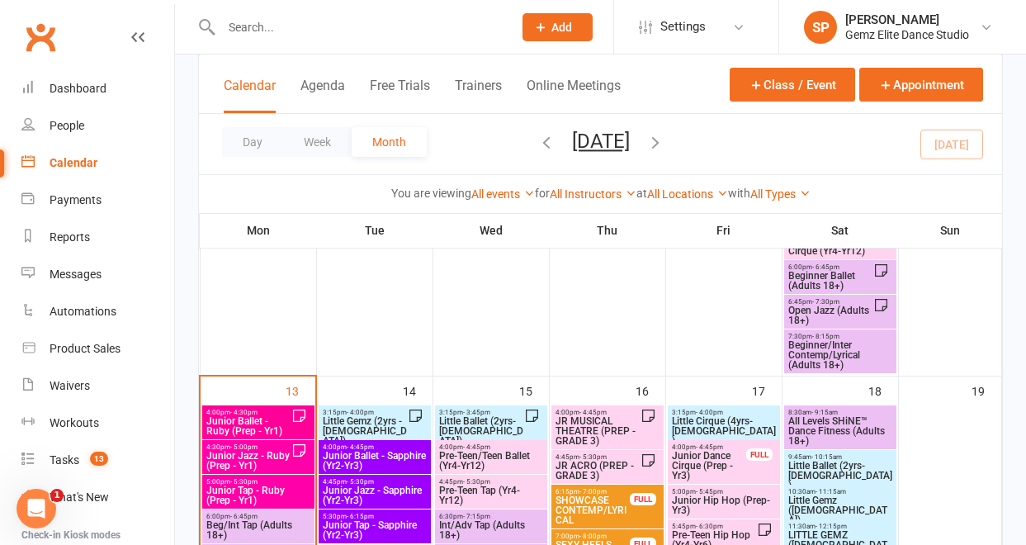
click at [372, 426] on span "Little Gemz (2yrs - [DEMOGRAPHIC_DATA])" at bounding box center [365, 431] width 86 height 30
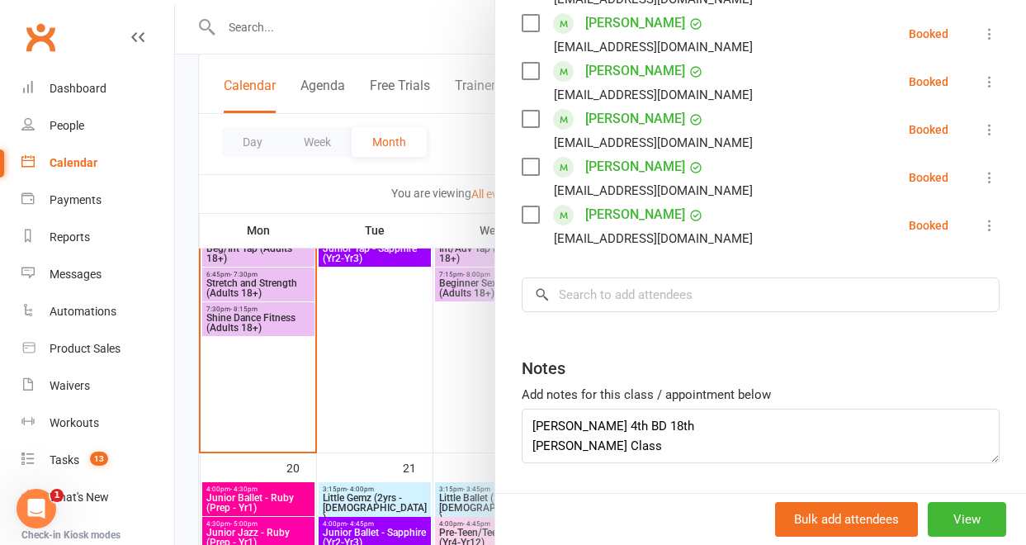
scroll to position [787, 0]
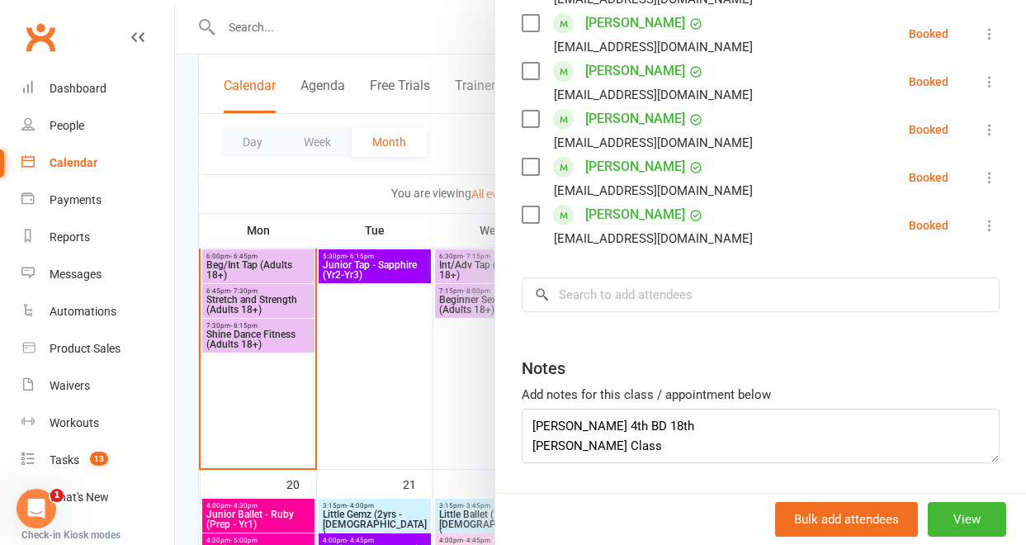
click at [295, 272] on div at bounding box center [600, 272] width 851 height 545
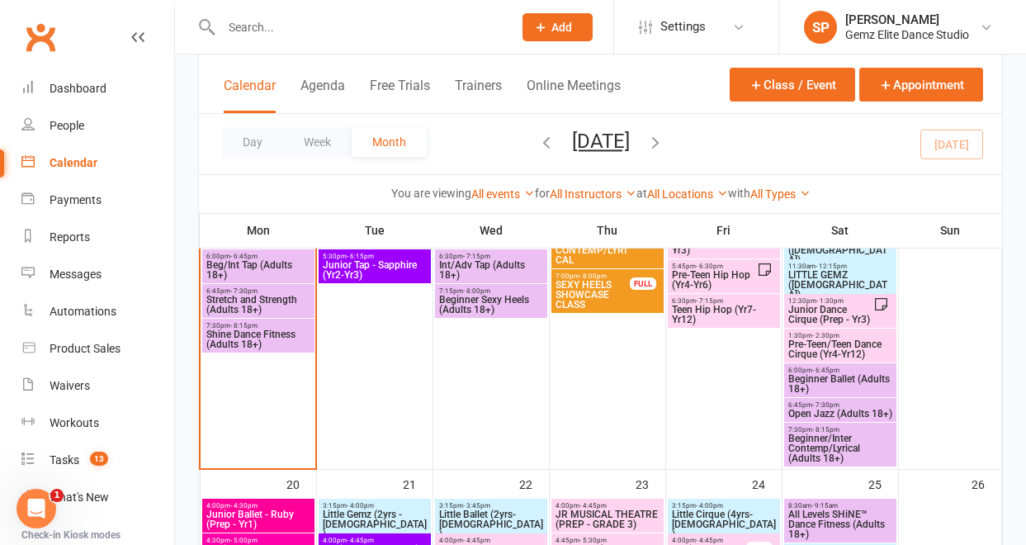
click at [293, 270] on span "Beg/Int Tap (Adults 18+)" at bounding box center [259, 270] width 106 height 20
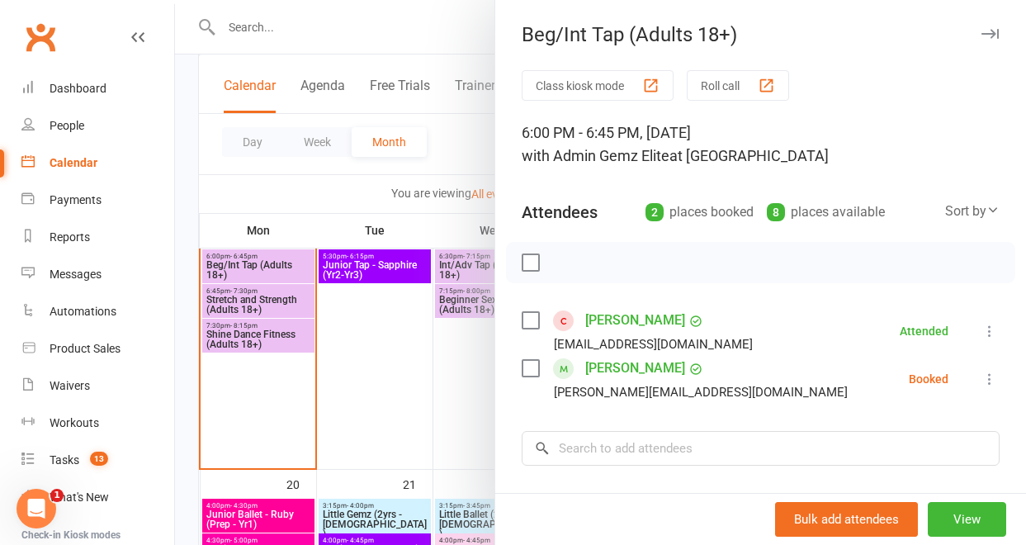
click at [981, 378] on icon at bounding box center [989, 379] width 17 height 17
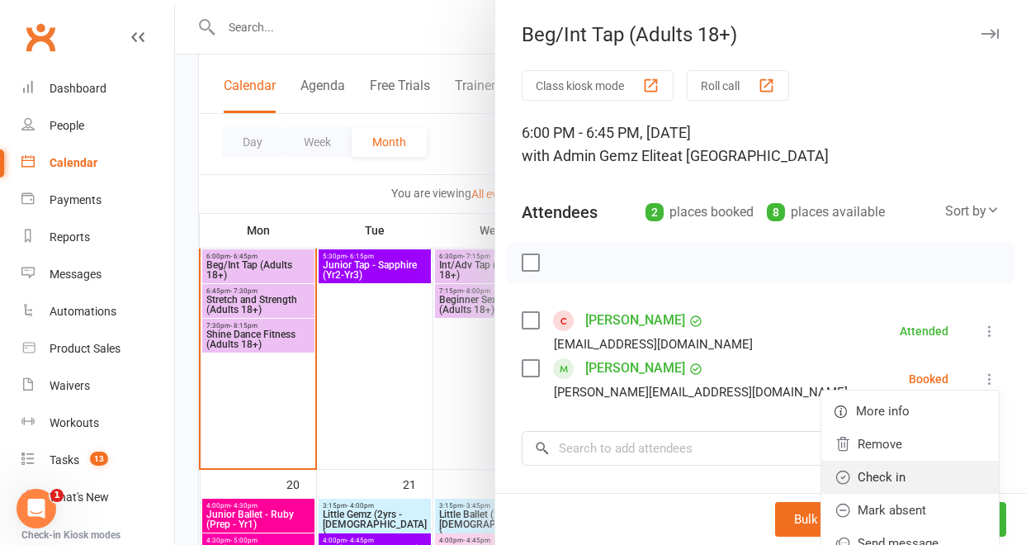
click at [903, 467] on link "Check in" at bounding box center [909, 477] width 177 height 33
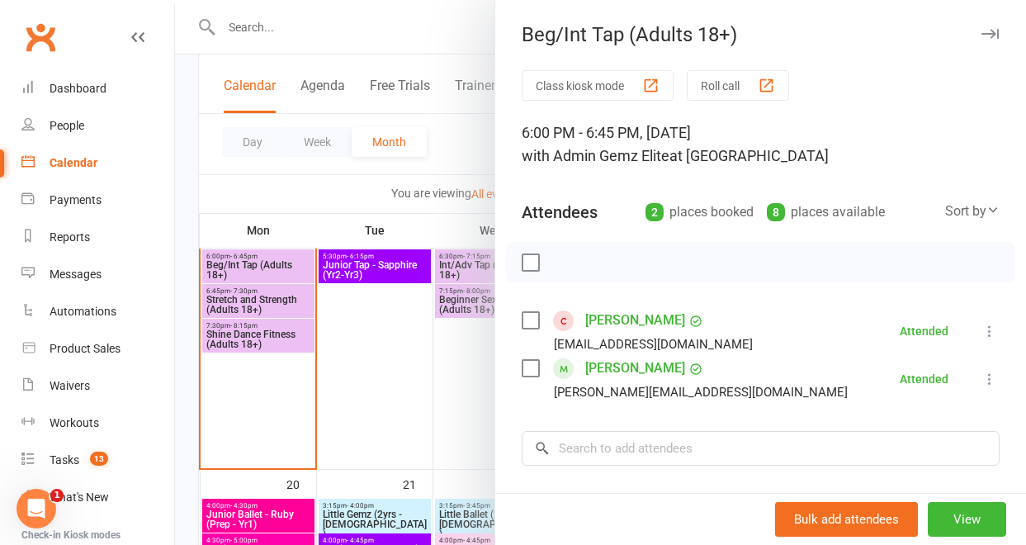
click at [369, 428] on div at bounding box center [600, 272] width 851 height 545
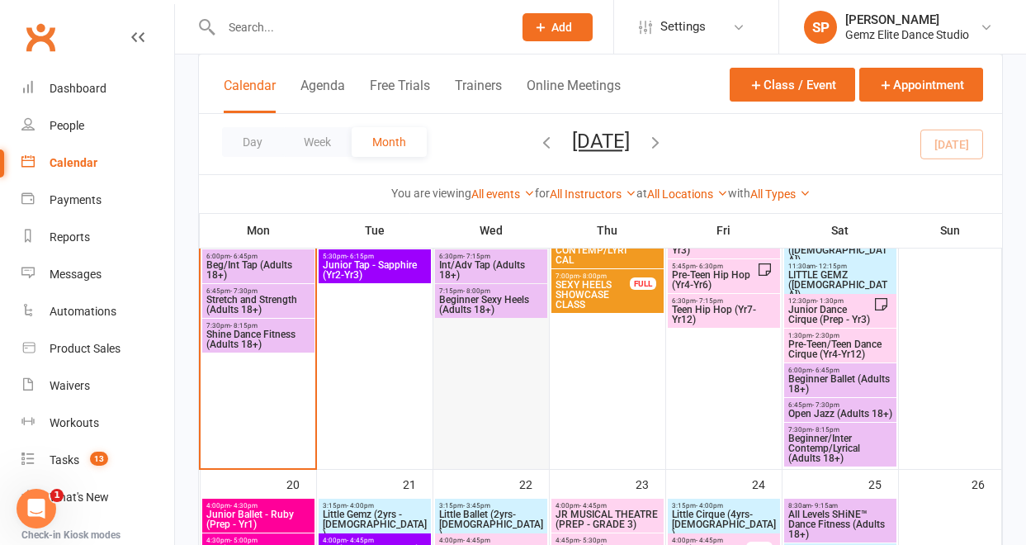
click at [539, 437] on div at bounding box center [491, 306] width 112 height 322
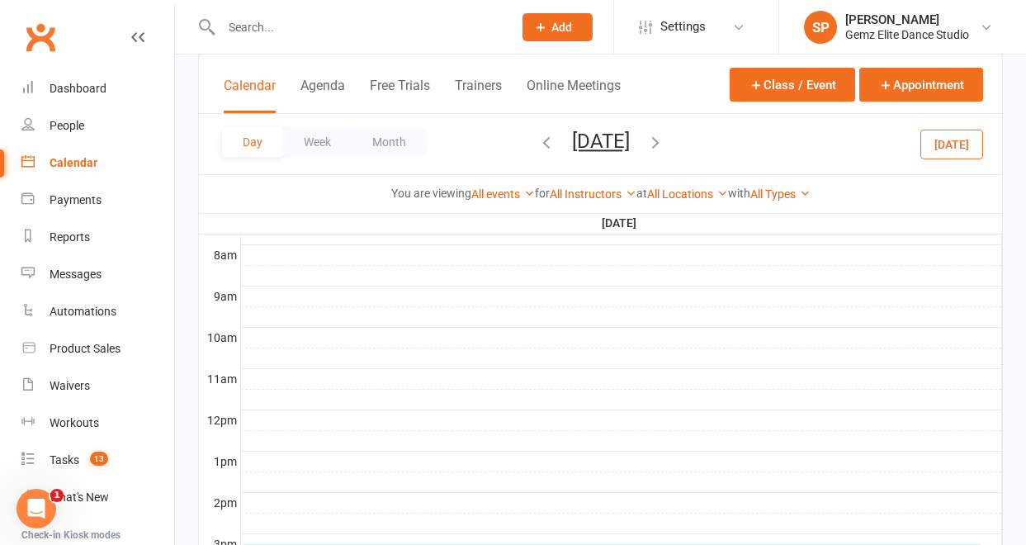
scroll to position [0, 0]
click at [394, 141] on button "Month" at bounding box center [389, 142] width 75 height 30
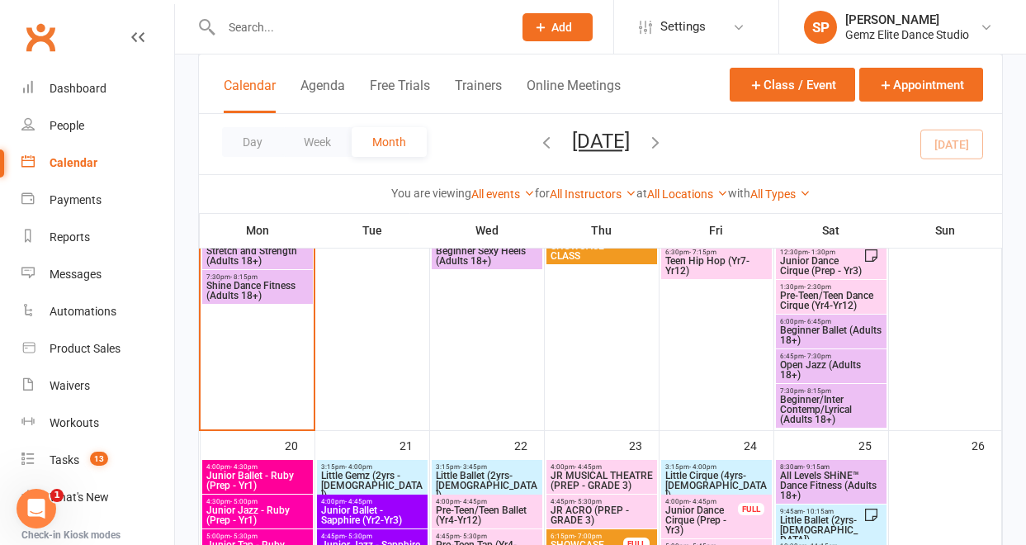
scroll to position [858, 0]
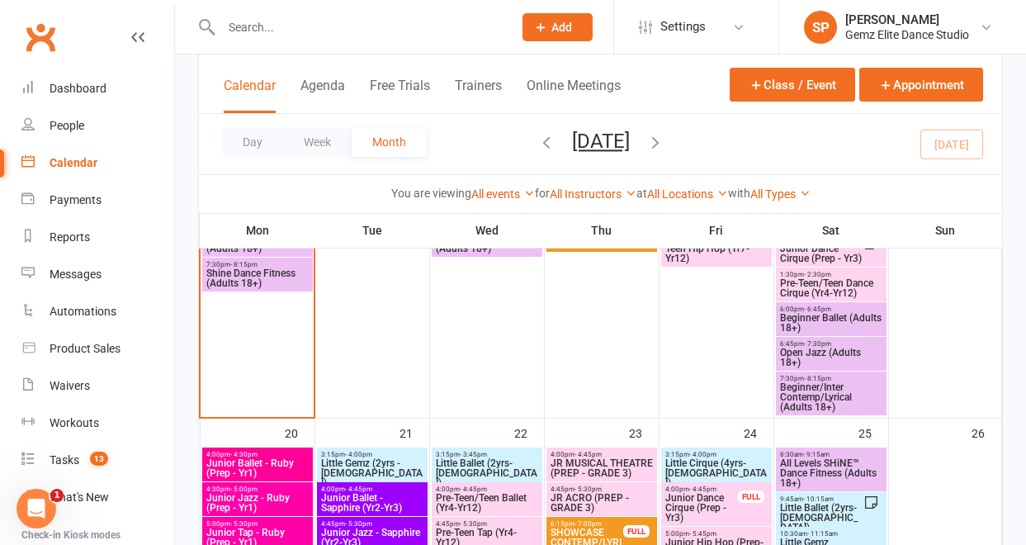
click at [295, 461] on span "Junior Ballet - Ruby (Prep - Yr1)" at bounding box center [258, 468] width 104 height 20
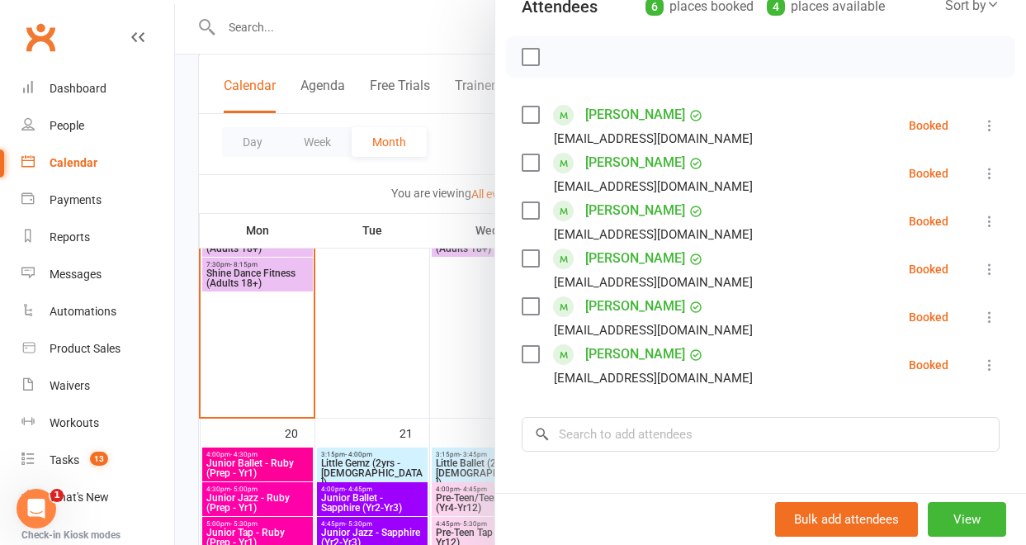
scroll to position [204, 0]
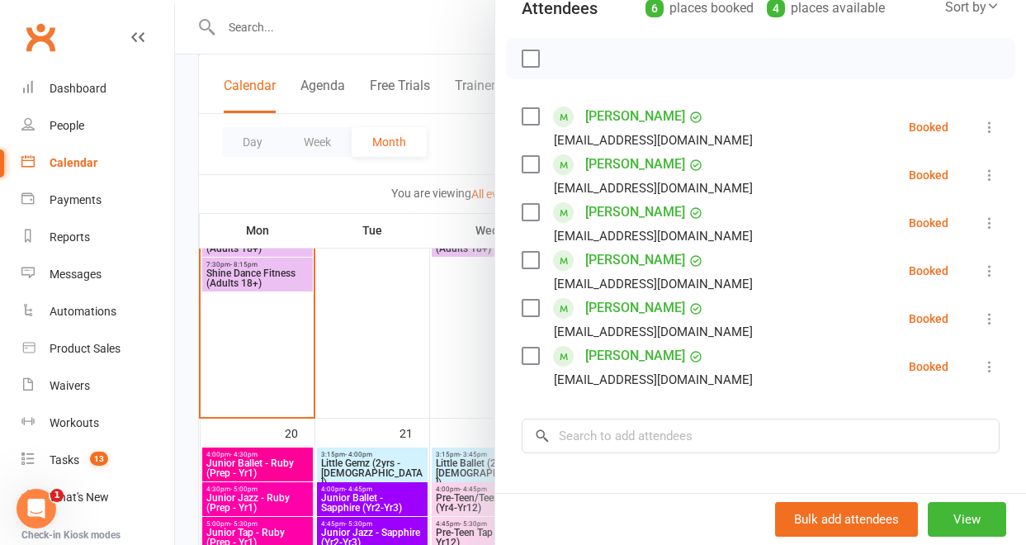
click at [281, 498] on div at bounding box center [600, 272] width 851 height 545
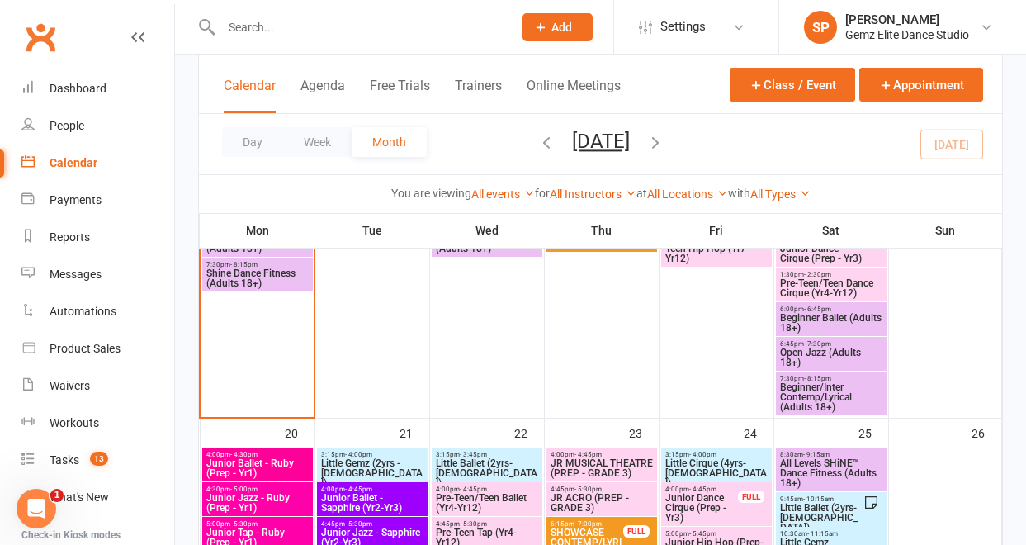
click at [281, 498] on span "Junior Jazz - Ruby (Prep - Yr1)" at bounding box center [258, 503] width 104 height 20
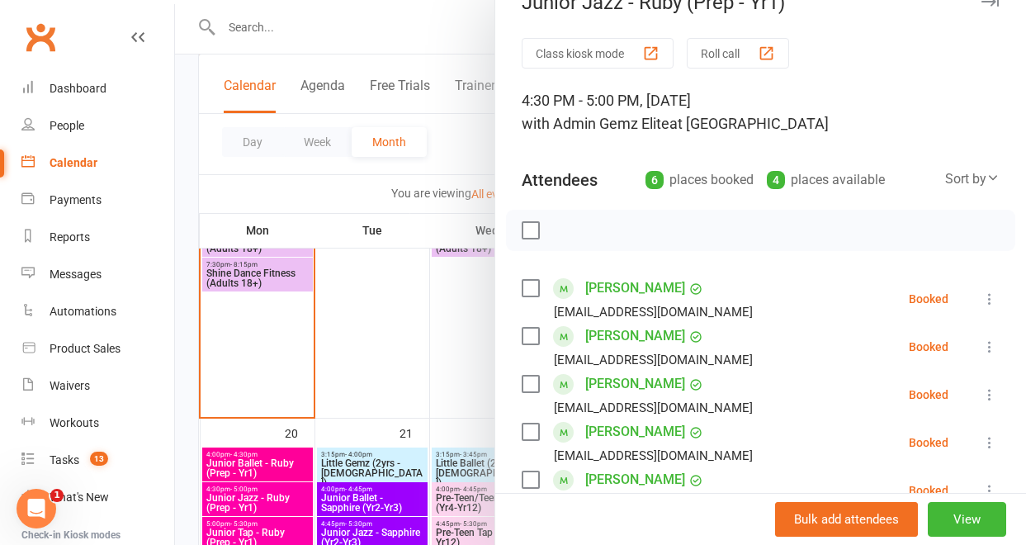
scroll to position [34, 0]
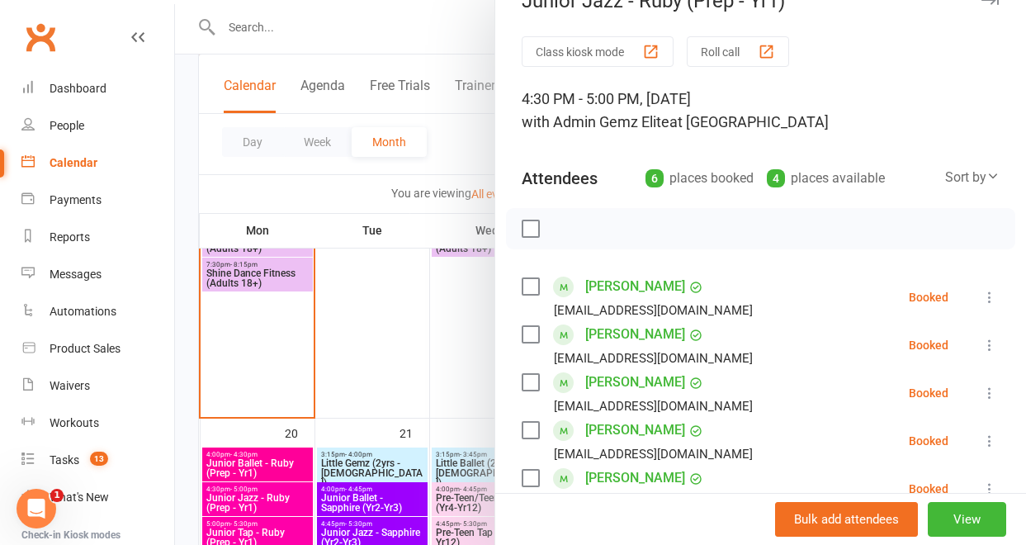
click at [460, 395] on div at bounding box center [600, 272] width 851 height 545
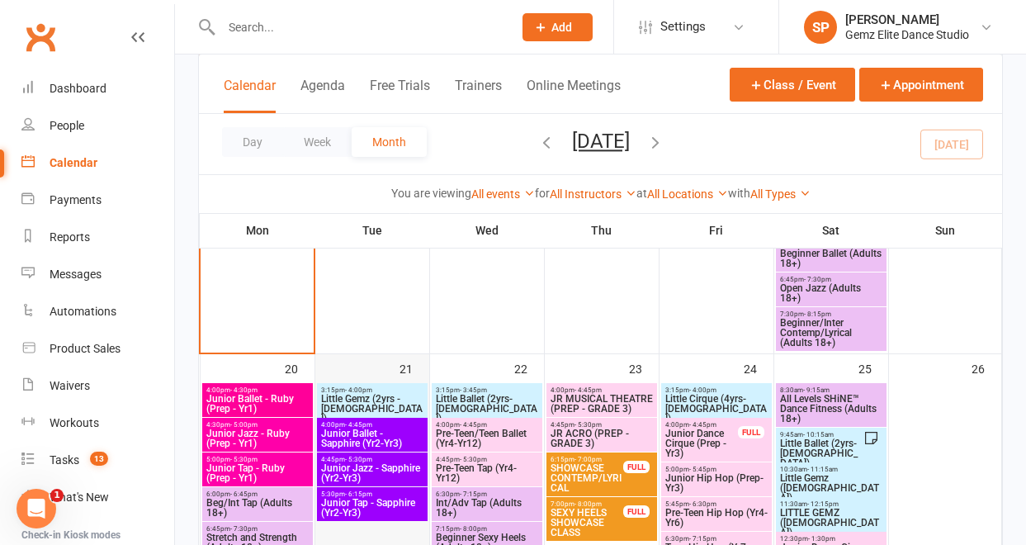
scroll to position [957, 0]
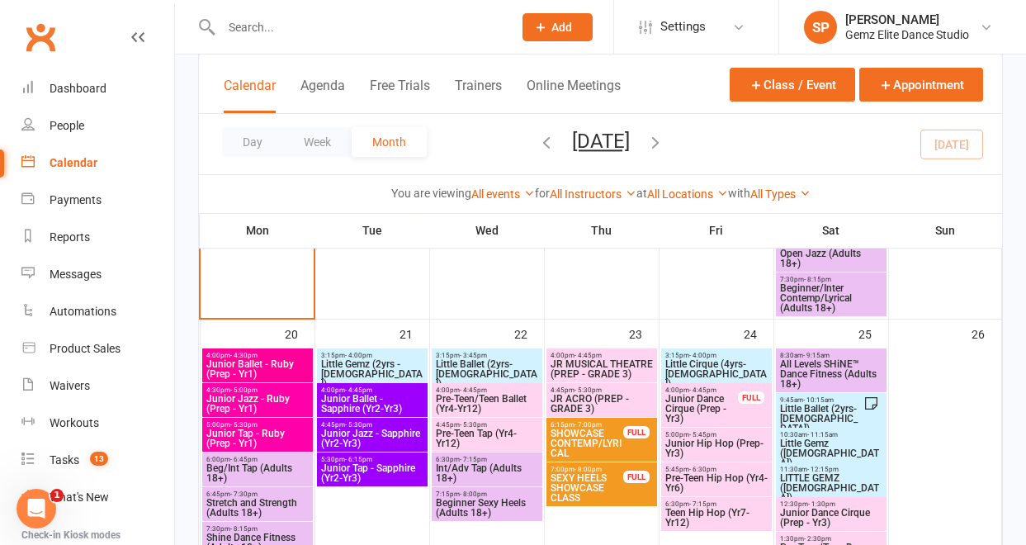
click at [263, 434] on span "Junior Tap - Ruby (Prep - Yr1)" at bounding box center [258, 438] width 104 height 20
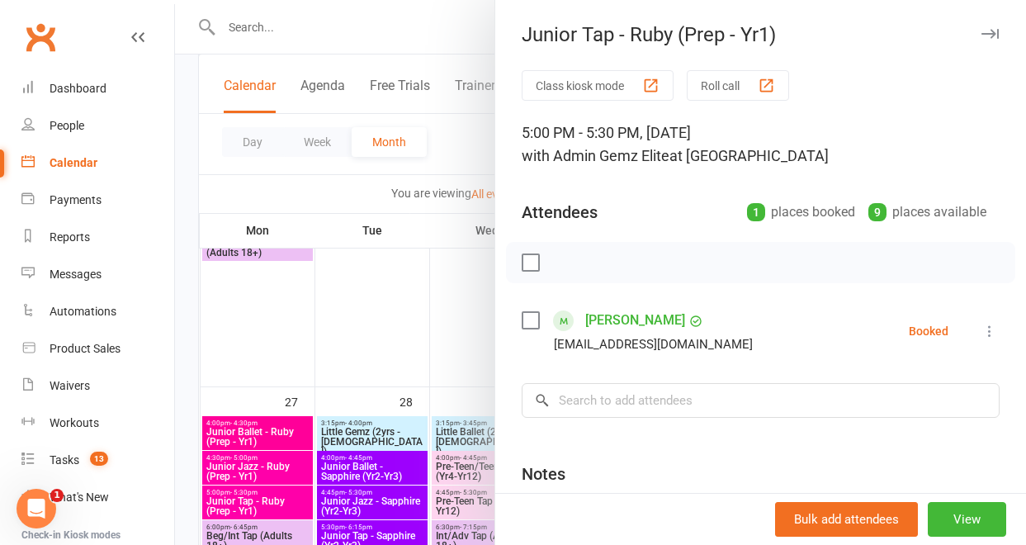
scroll to position [1261, 0]
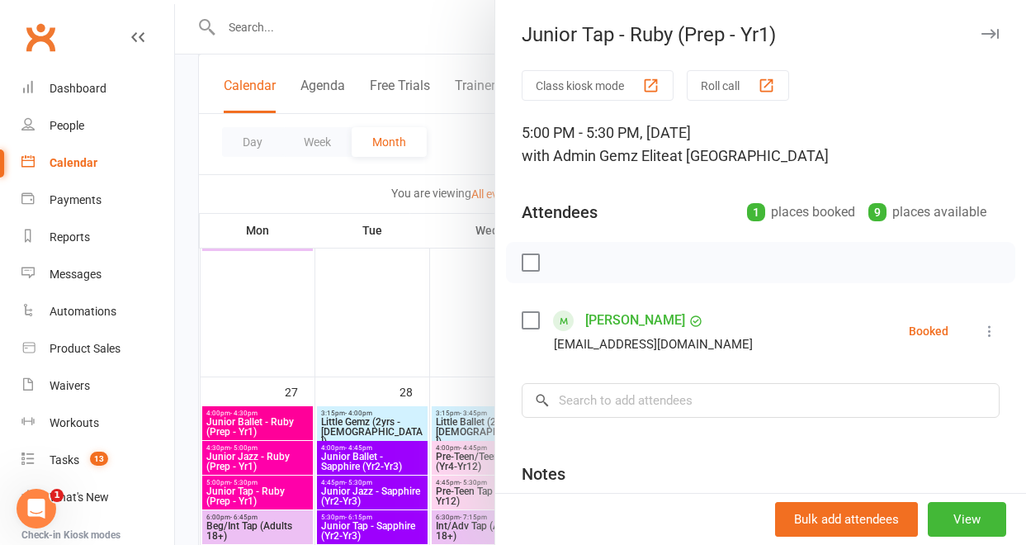
click at [267, 432] on div at bounding box center [600, 272] width 851 height 545
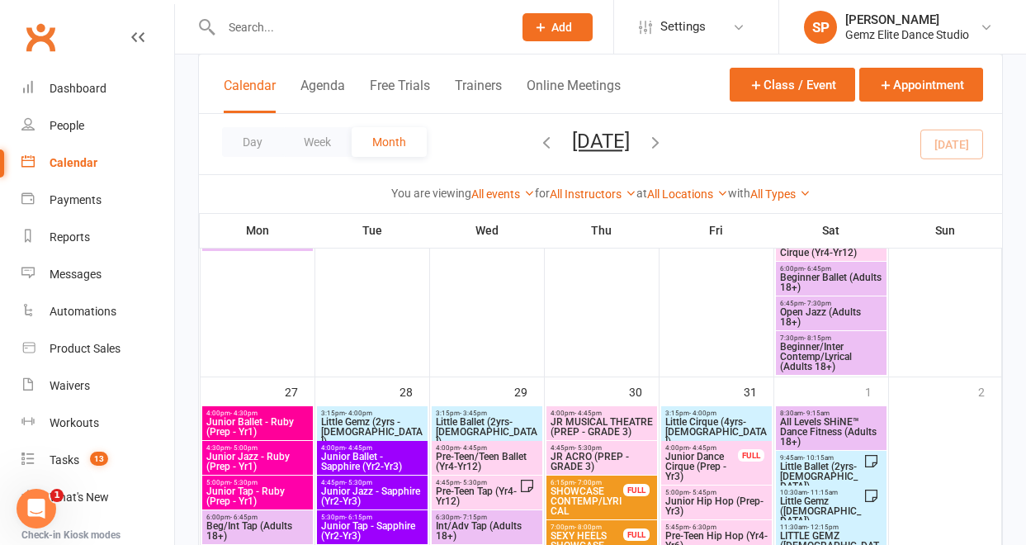
click at [267, 432] on span "Junior Ballet - Ruby (Prep - Yr1)" at bounding box center [258, 427] width 104 height 20
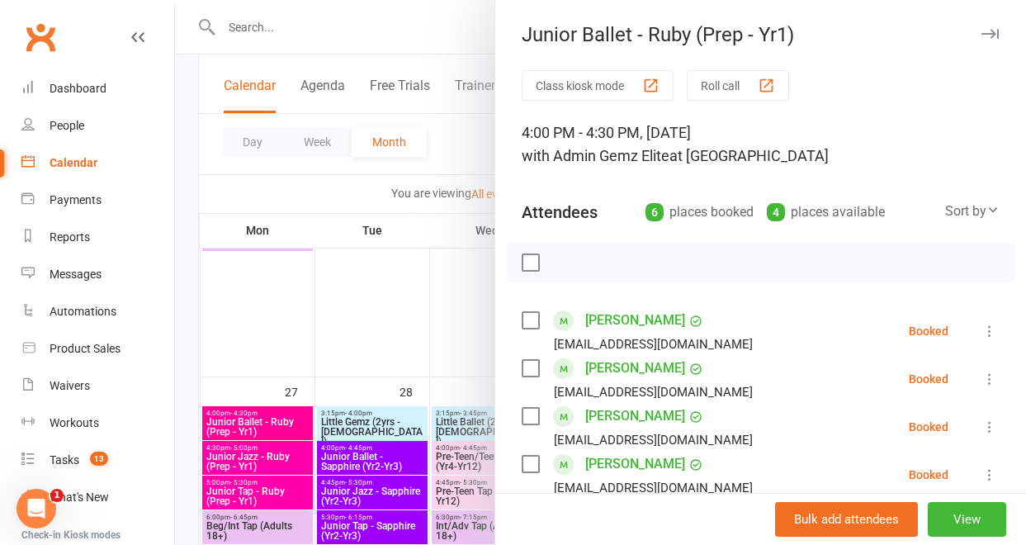
click at [238, 468] on div at bounding box center [600, 272] width 851 height 545
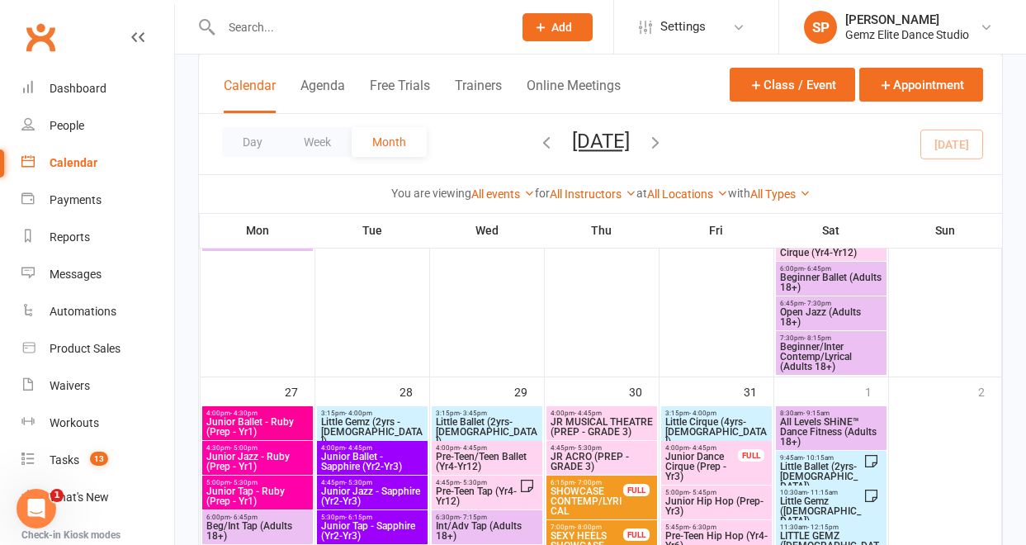
click at [238, 464] on span "Junior Jazz - Ruby (Prep - Yr1)" at bounding box center [258, 461] width 104 height 20
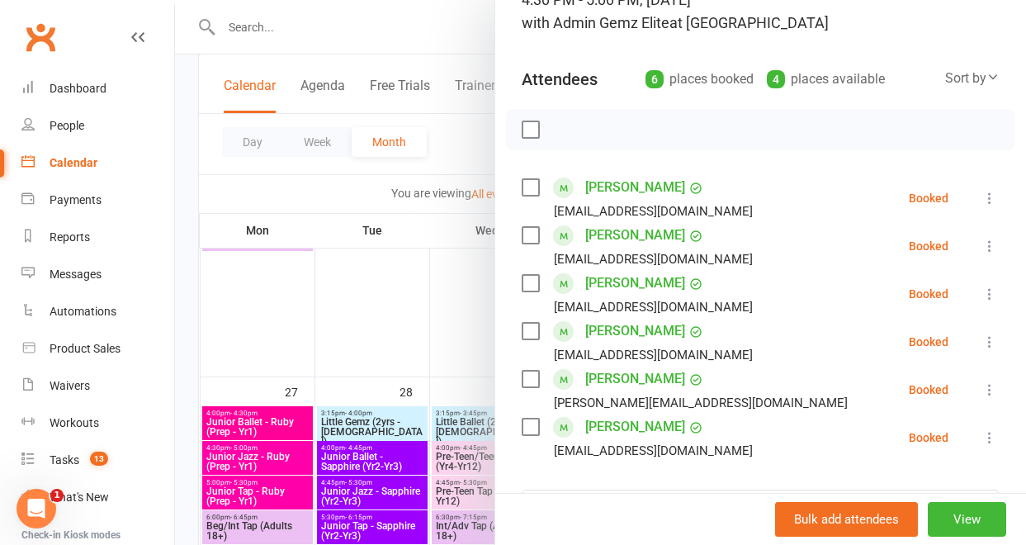
scroll to position [176, 0]
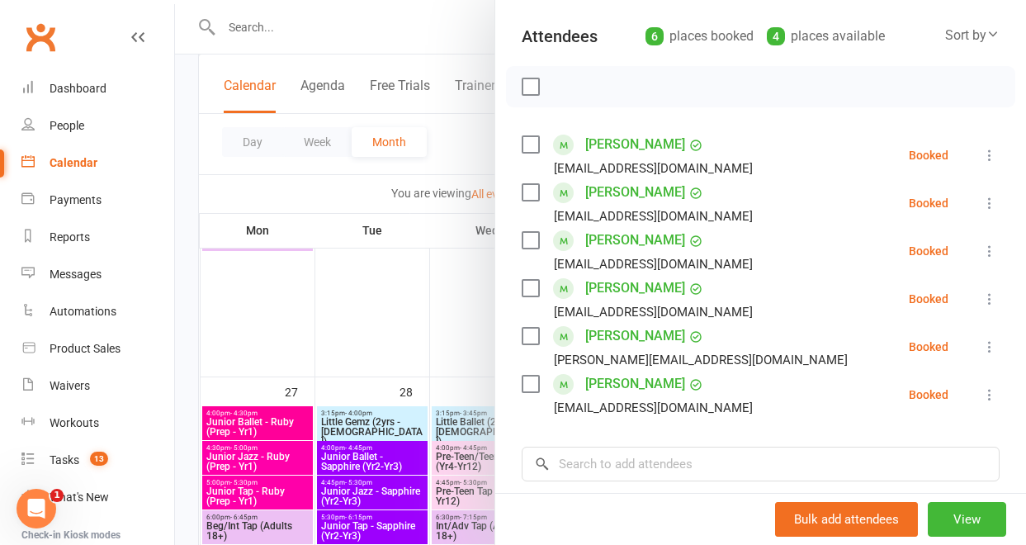
click at [451, 345] on div at bounding box center [600, 272] width 851 height 545
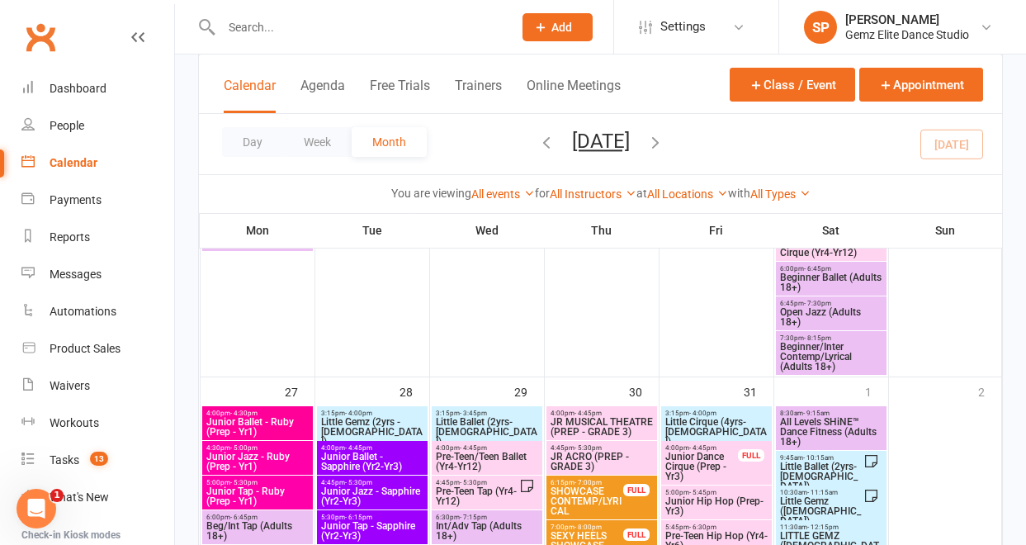
click at [333, 31] on input "text" at bounding box center [358, 27] width 285 height 23
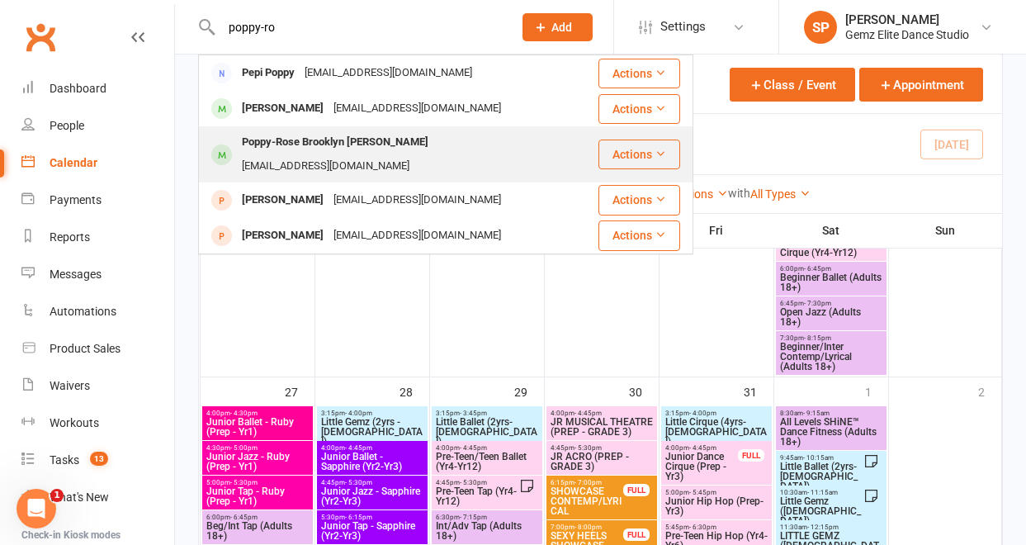
type input "poppy-ro"
click at [331, 135] on div "Poppy-Rose Brooklyn [PERSON_NAME]" at bounding box center [335, 142] width 196 height 24
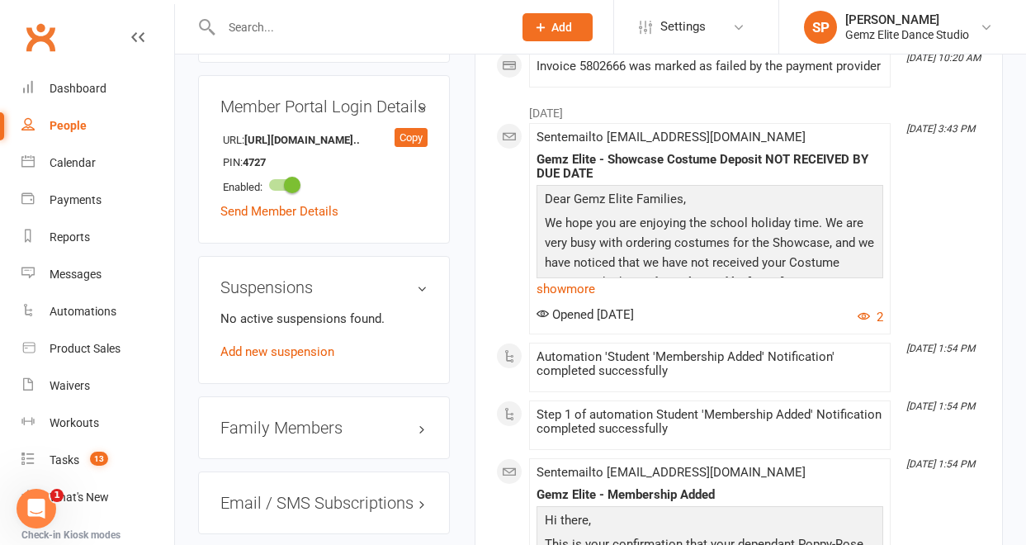
scroll to position [1359, 0]
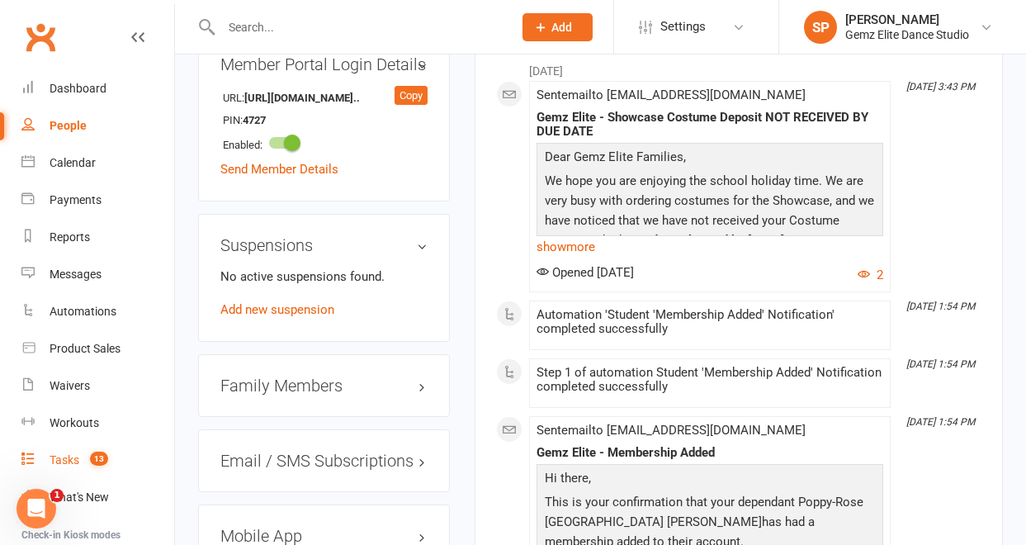
click at [61, 461] on div "Tasks" at bounding box center [65, 459] width 30 height 13
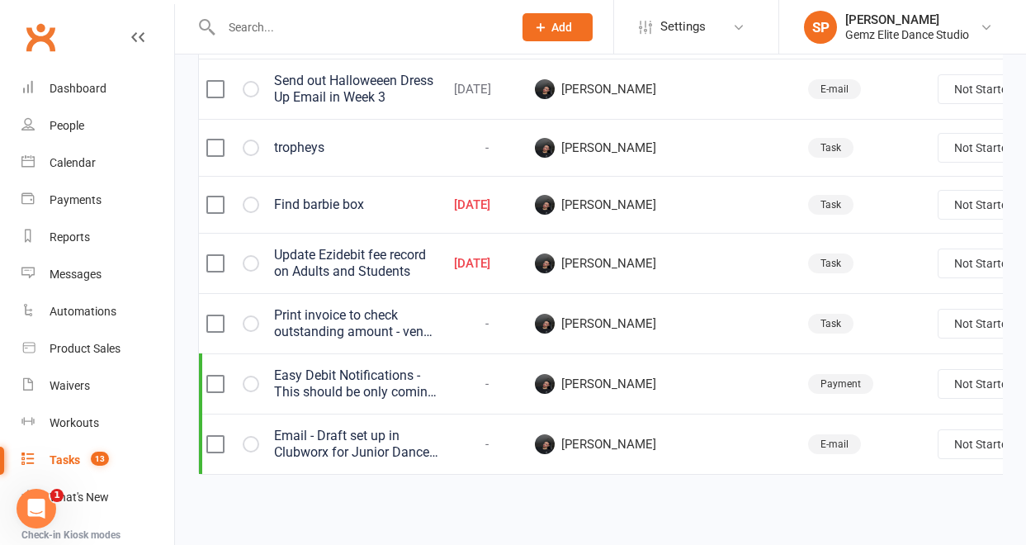
scroll to position [863, 0]
